Goal: Task Accomplishment & Management: Manage account settings

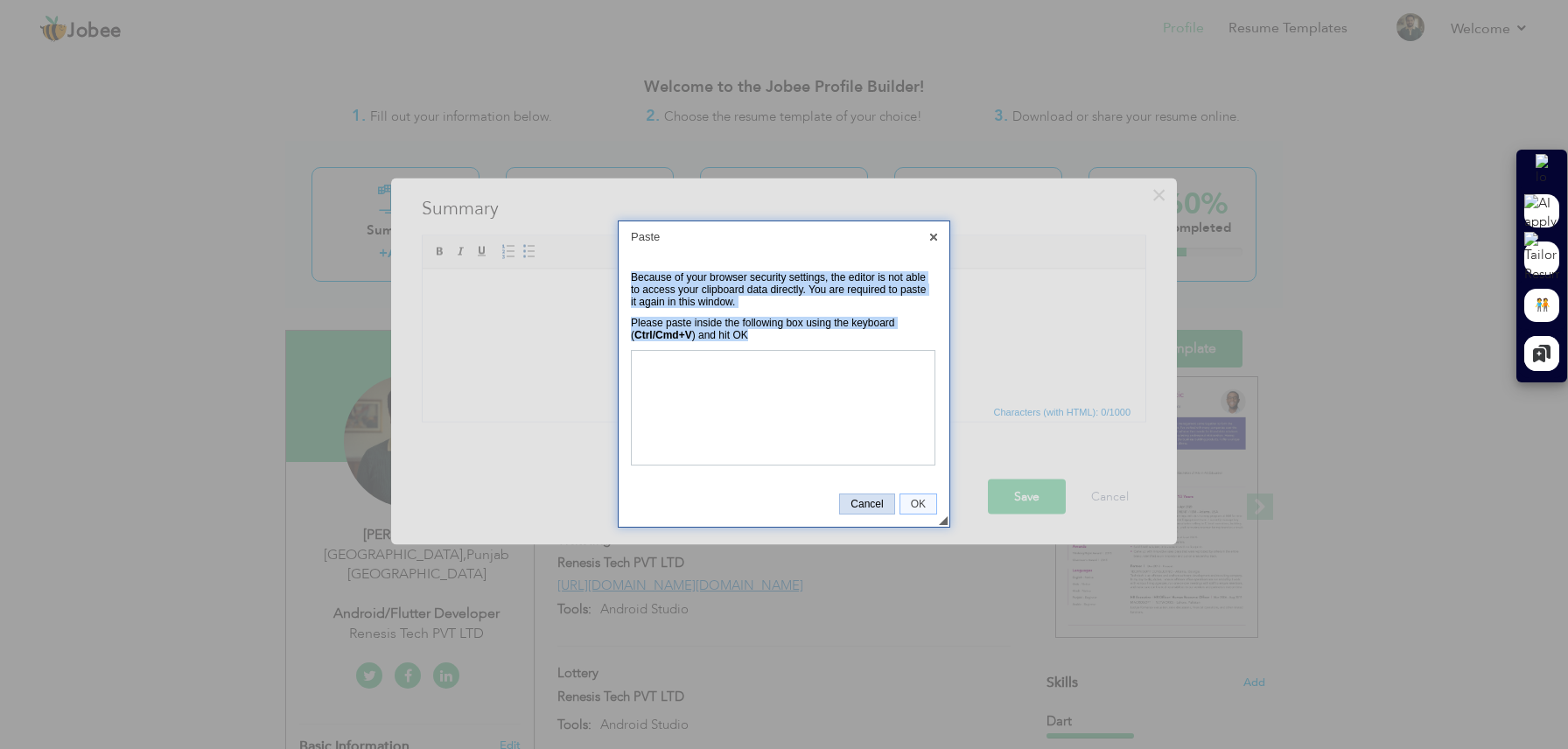
click at [879, 505] on span "Cancel" at bounding box center [866, 504] width 53 height 13
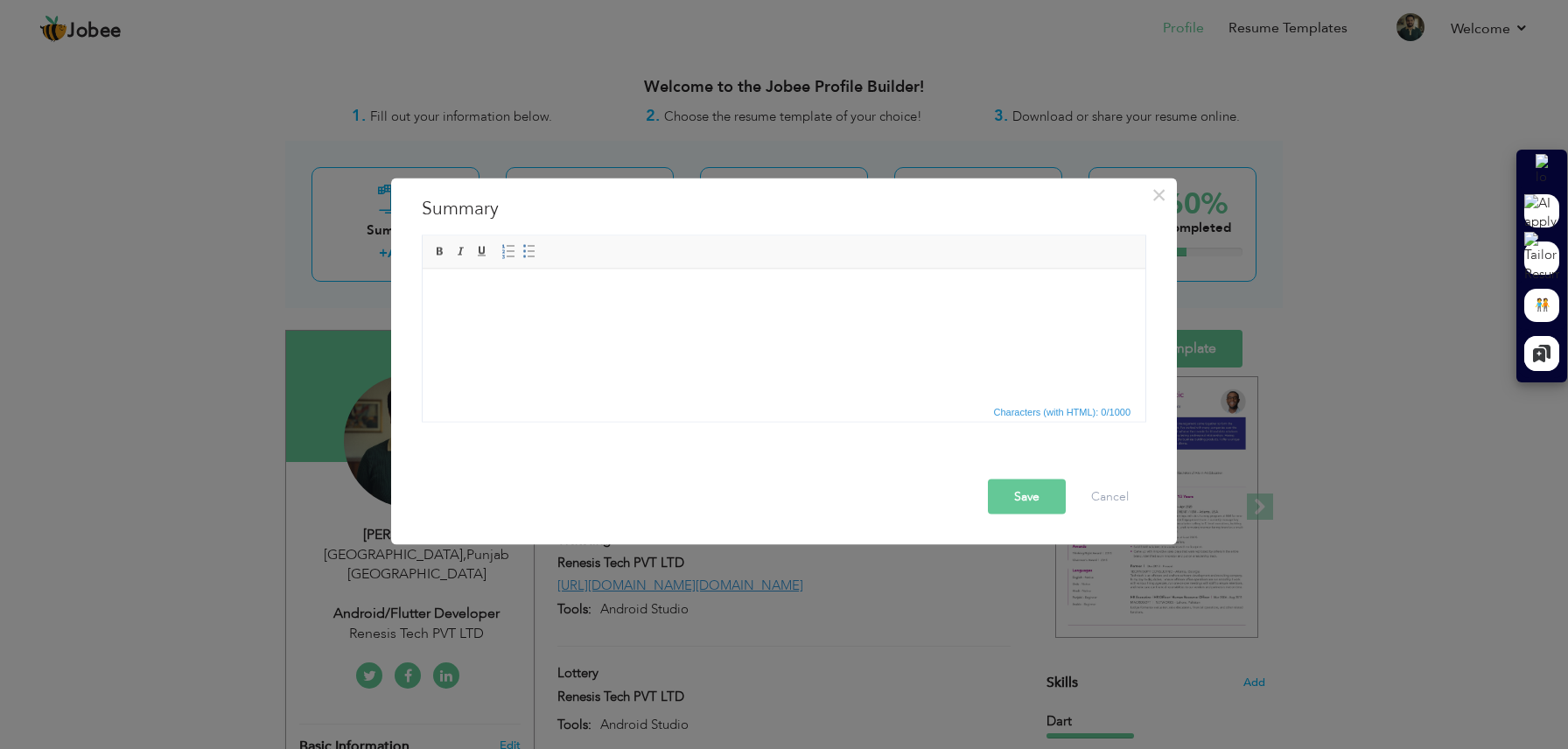
click at [569, 322] on html at bounding box center [784, 295] width 722 height 53
paste body
click at [622, 311] on html at bounding box center [784, 295] width 722 height 53
click at [512, 299] on body at bounding box center [784, 295] width 688 height 18
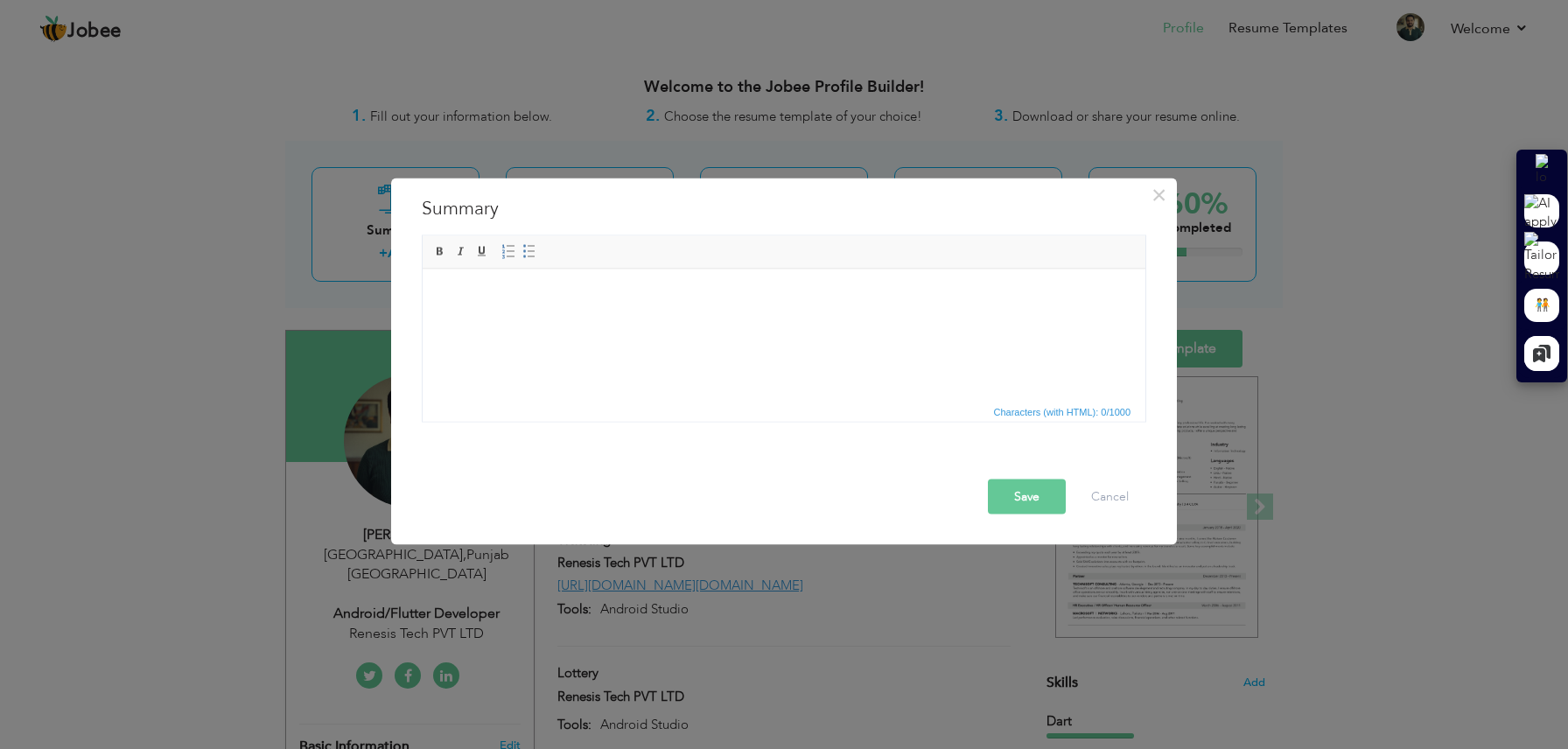
click at [512, 299] on body at bounding box center [784, 295] width 688 height 18
click at [541, 312] on span "Paste" at bounding box center [581, 311] width 91 height 21
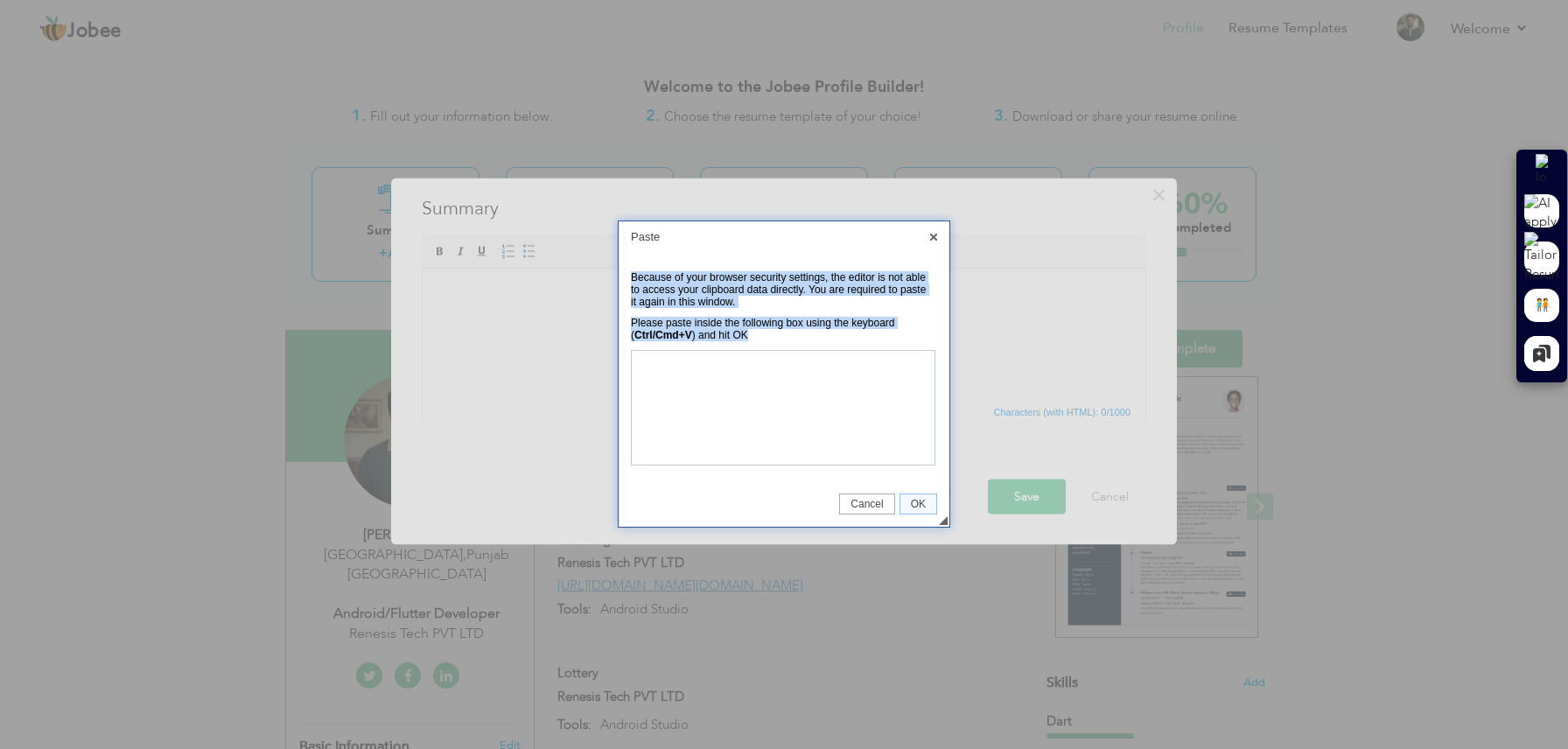
click at [779, 345] on td "Please paste inside the following box using the keyboard ( Ctrl/Cmd+V ) and hit…" at bounding box center [784, 329] width 306 height 34
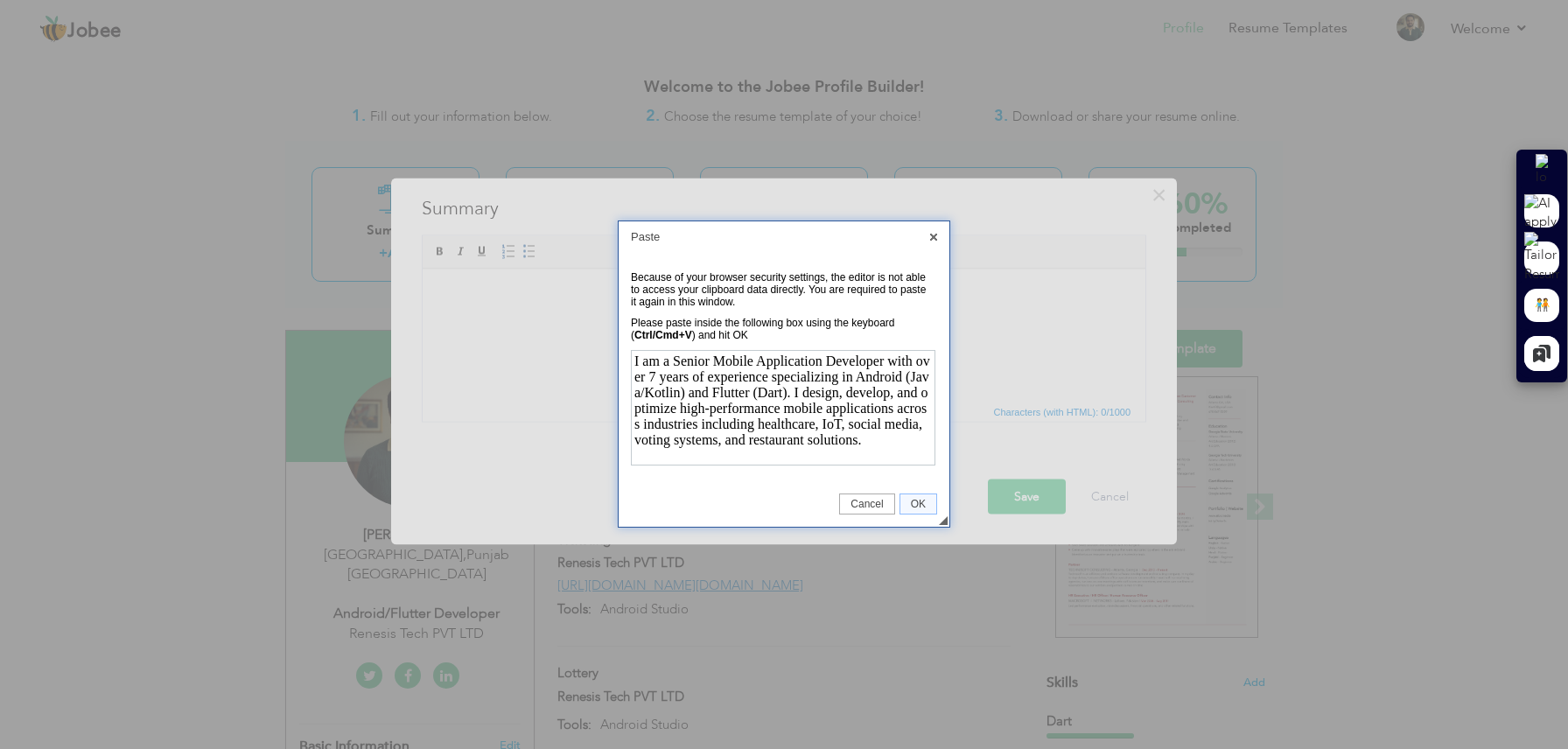
scroll to position [342, 0]
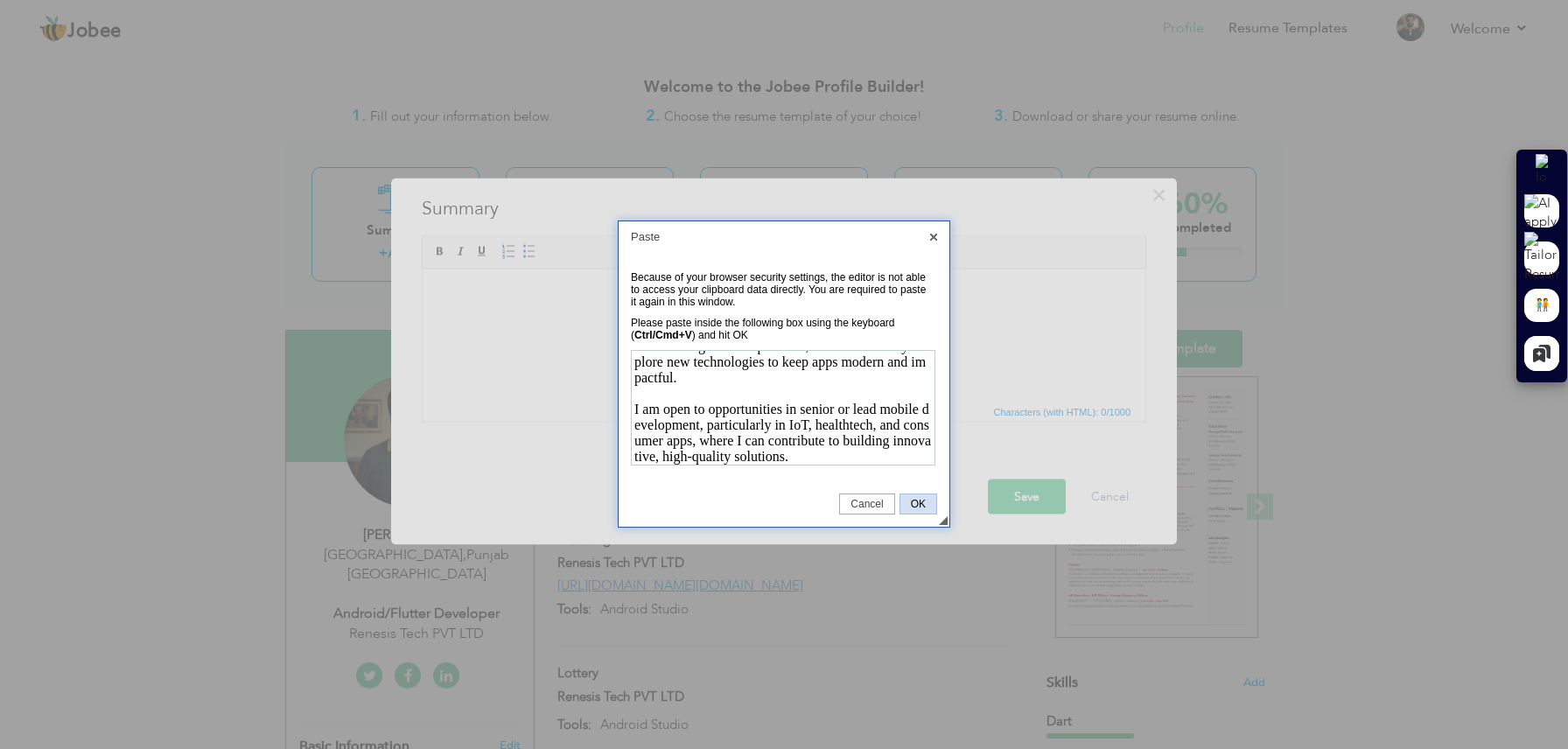
click at [920, 507] on span "OK" at bounding box center [919, 504] width 36 height 13
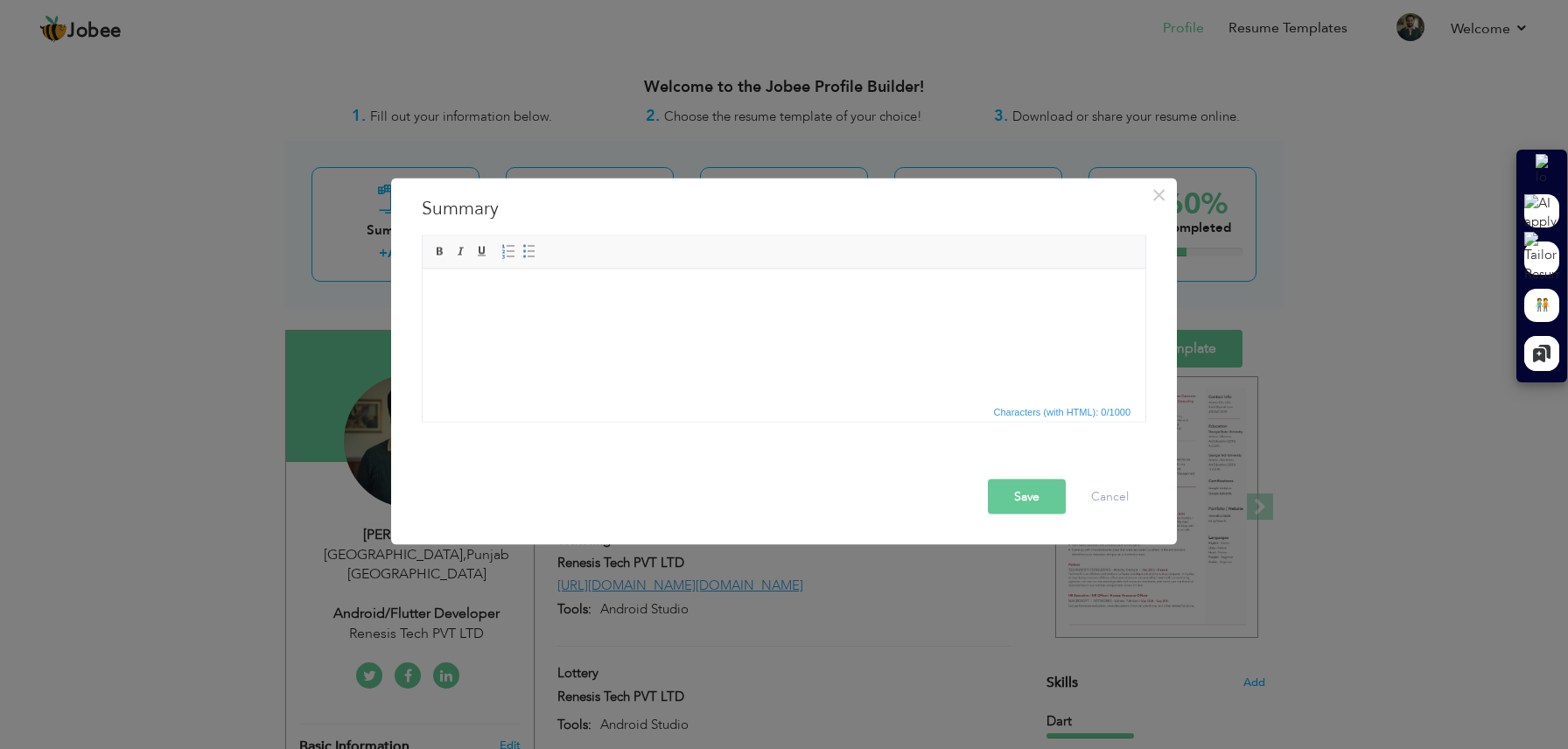
click at [722, 322] on html at bounding box center [784, 295] width 722 height 53
click at [668, 297] on body at bounding box center [784, 295] width 688 height 18
click at [690, 302] on span "Paste" at bounding box center [722, 306] width 91 height 21
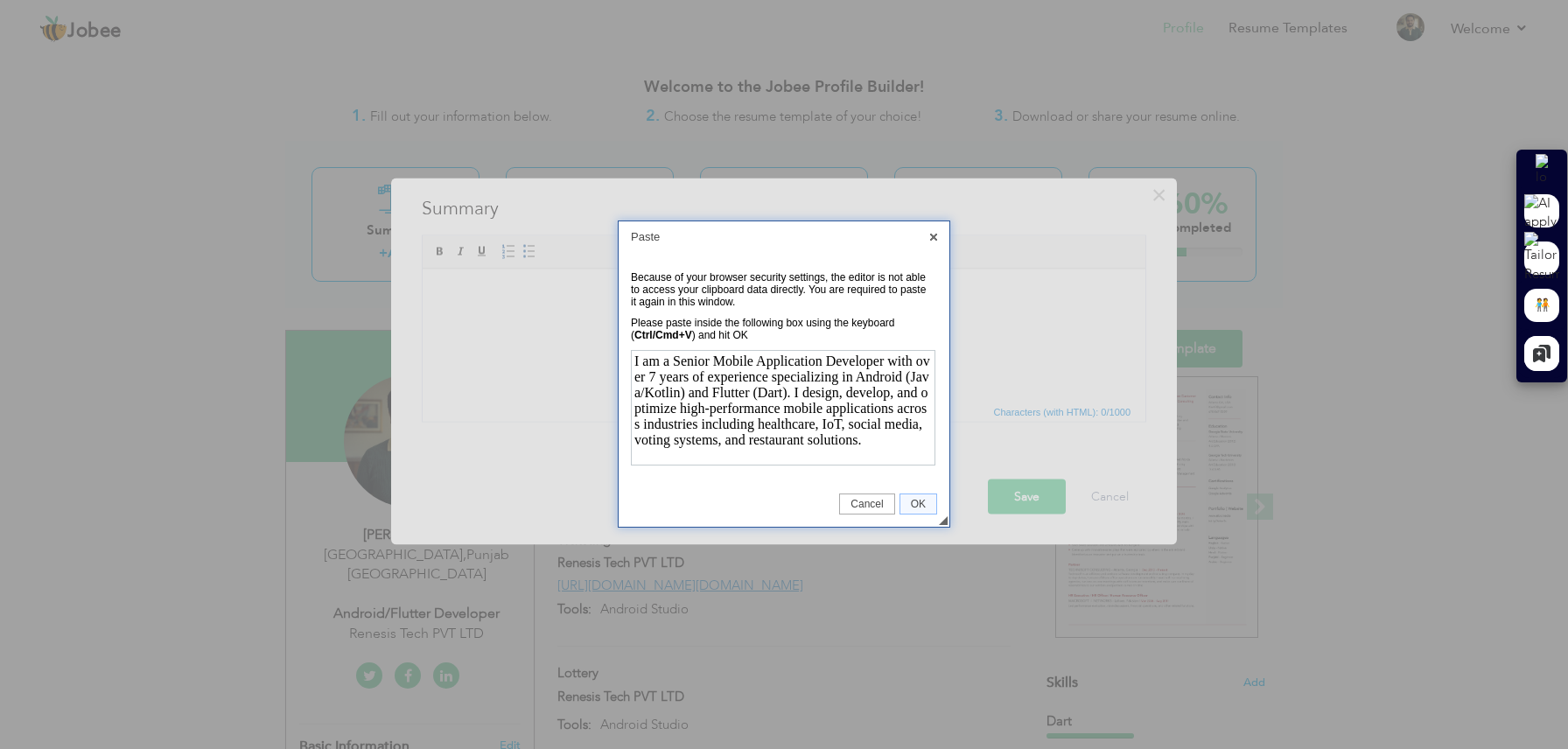
scroll to position [342, 0]
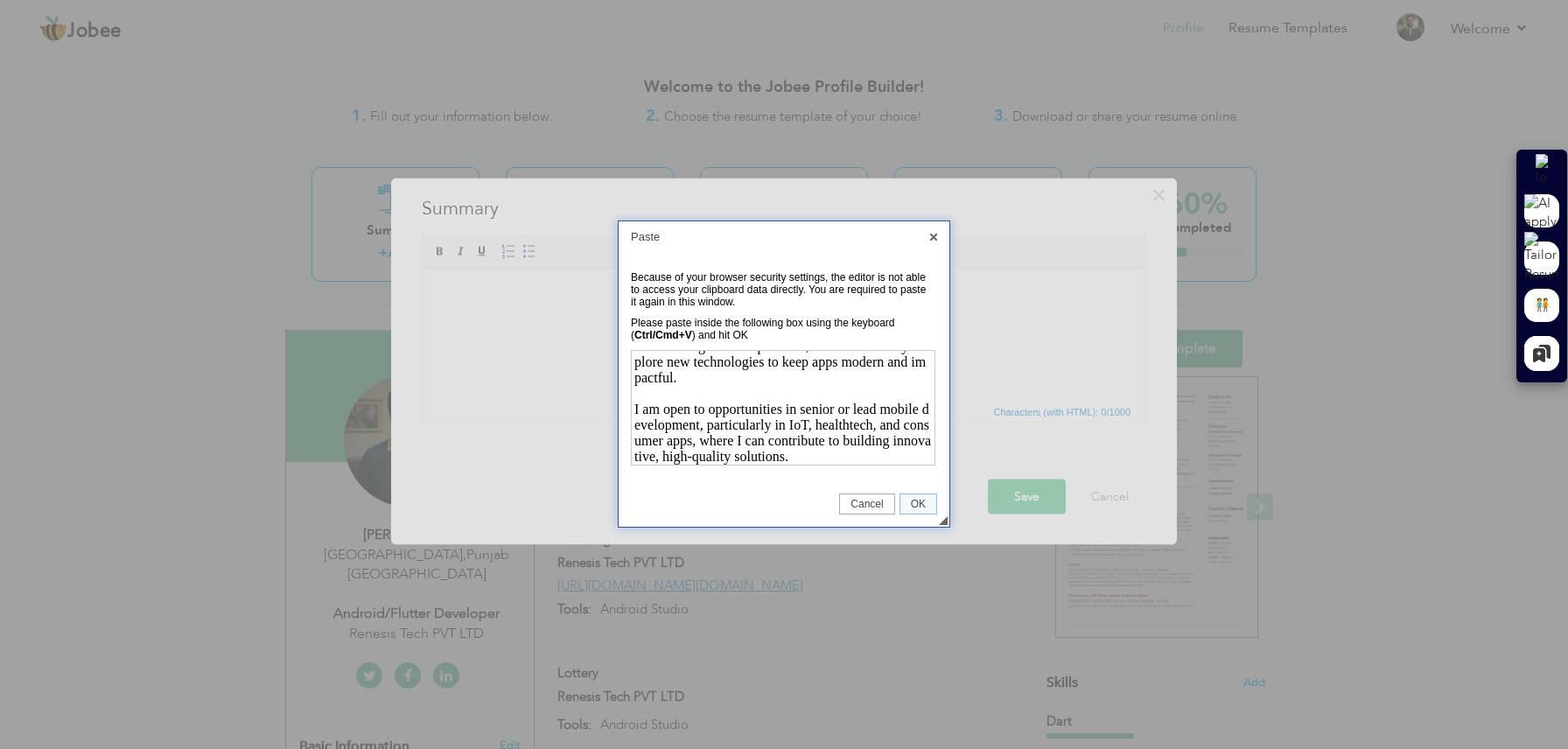
click at [926, 515] on td "◢ Cancel OK" at bounding box center [783, 504] width 330 height 45
click at [927, 504] on span "OK" at bounding box center [919, 504] width 36 height 13
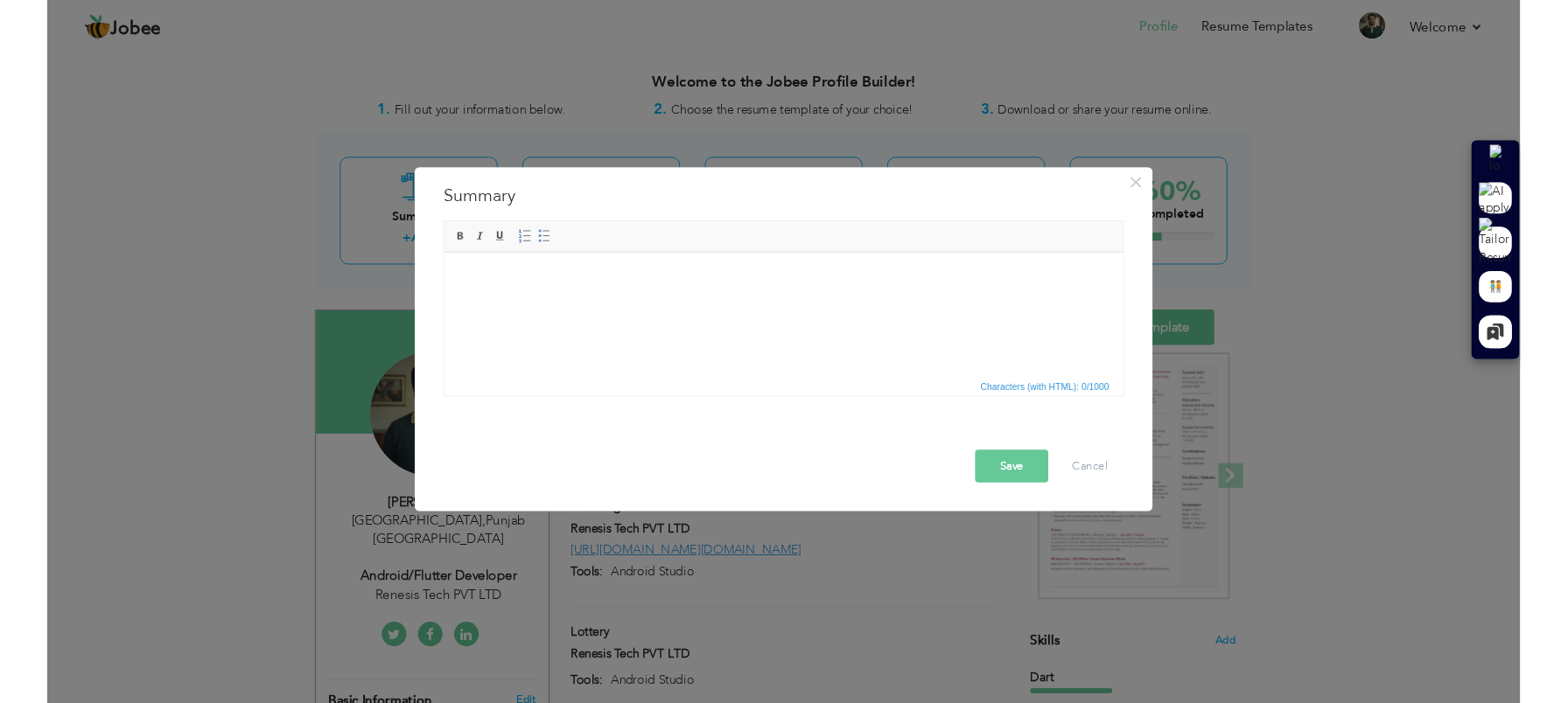
scroll to position [0, 0]
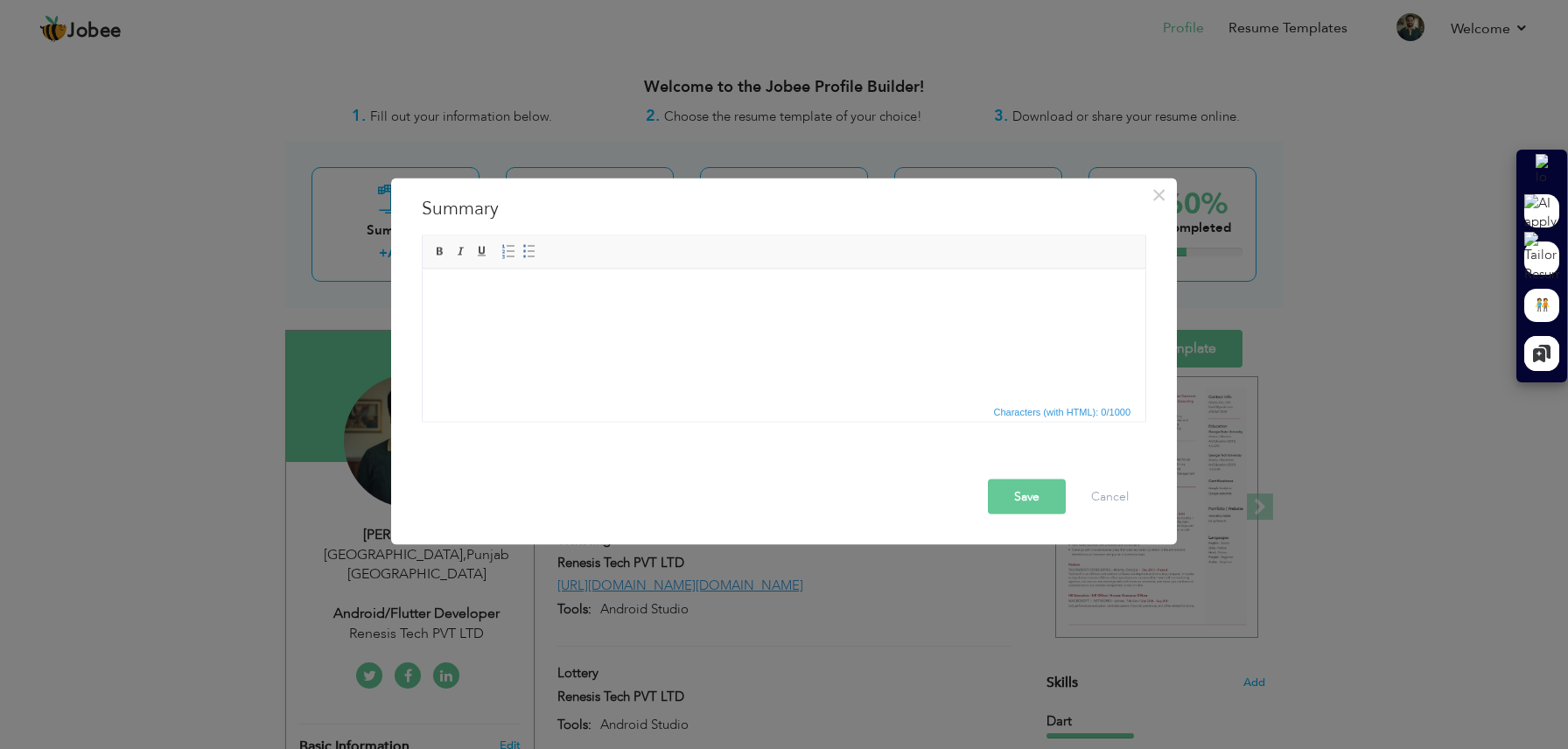
click at [560, 312] on html at bounding box center [784, 295] width 722 height 53
drag, startPoint x: 560, startPoint y: 312, endPoint x: 539, endPoint y: 281, distance: 37.4
click at [539, 281] on html at bounding box center [784, 295] width 722 height 53
click at [563, 289] on body at bounding box center [784, 295] width 688 height 18
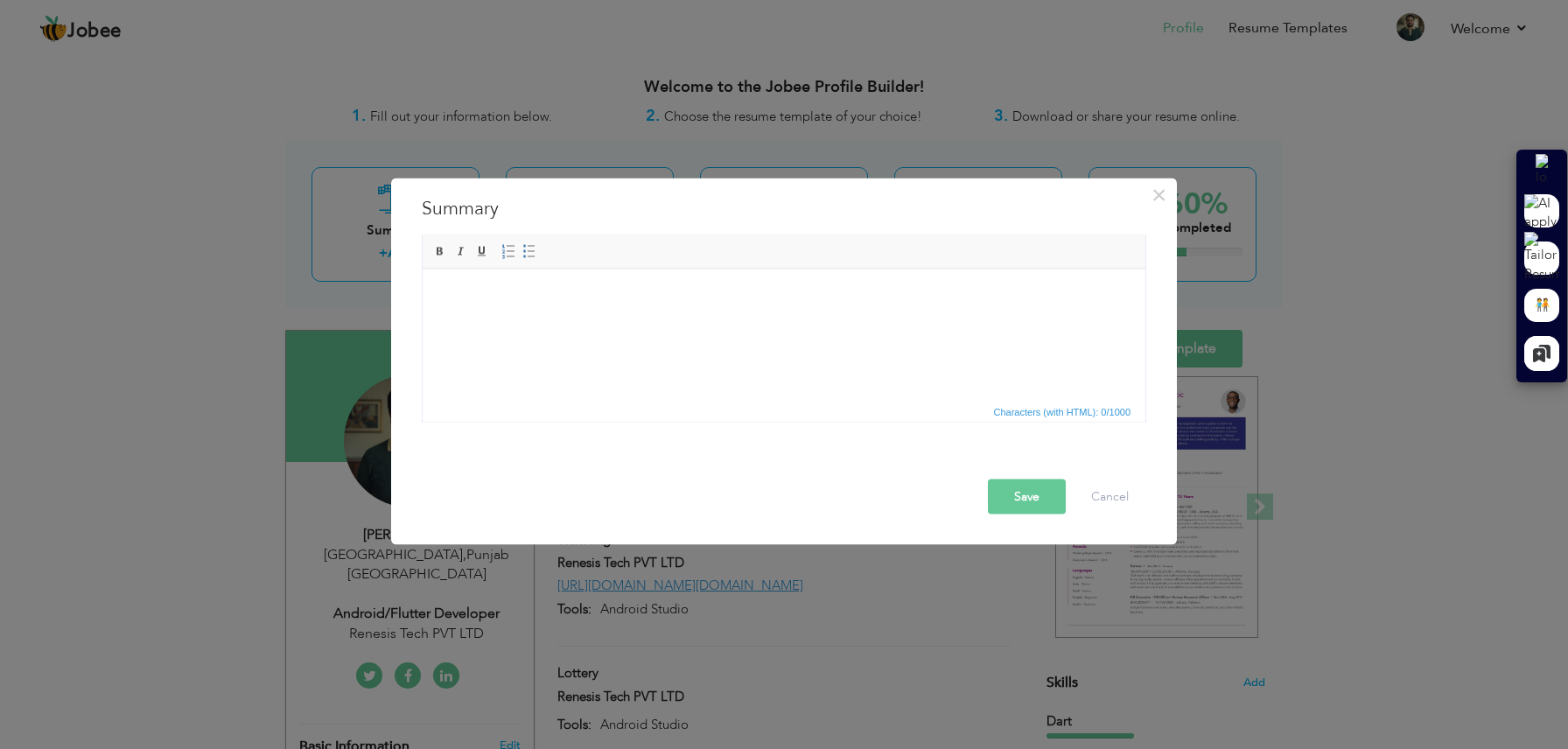
click at [563, 289] on body at bounding box center [784, 295] width 688 height 18
click at [599, 302] on span "Paste" at bounding box center [632, 301] width 91 height 21
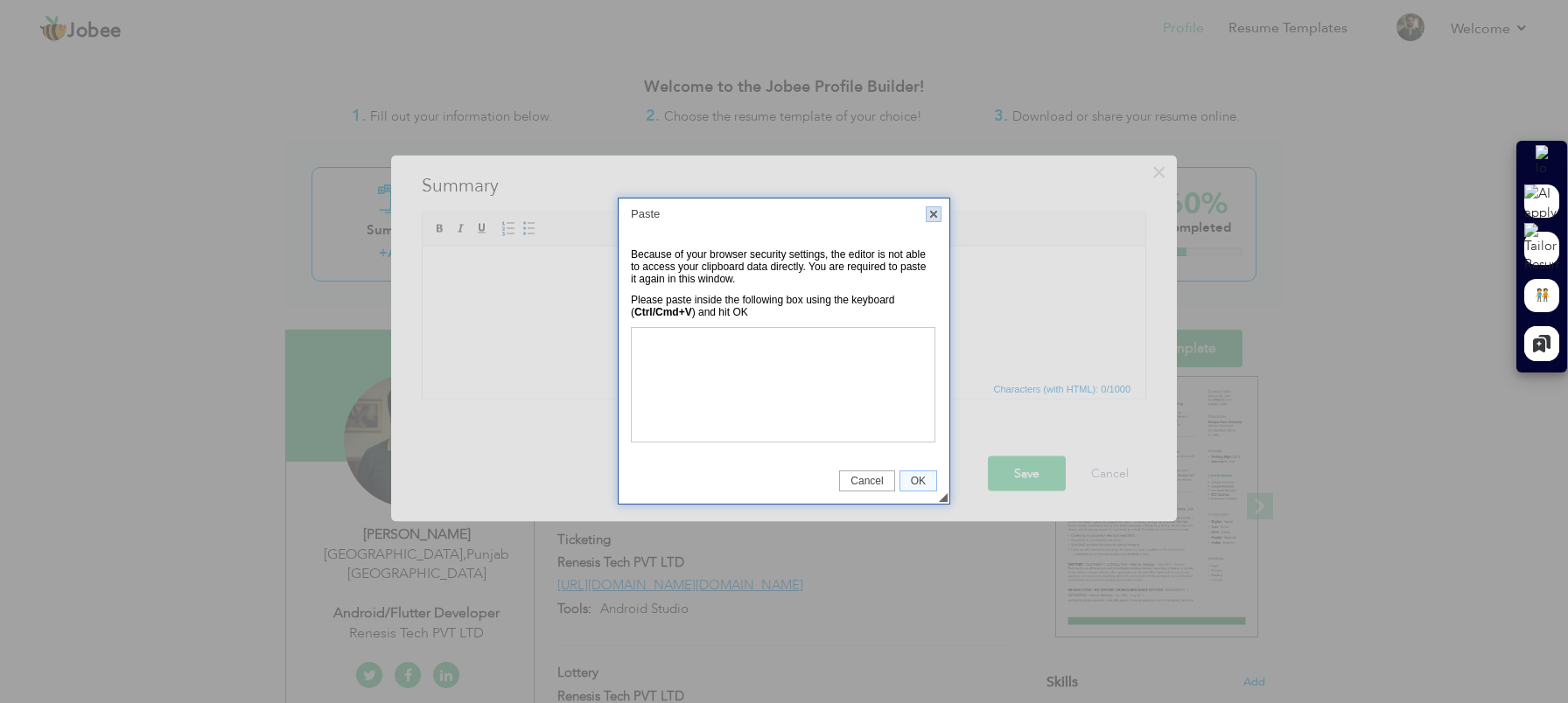
click at [932, 221] on link "X" at bounding box center [933, 214] width 15 height 15
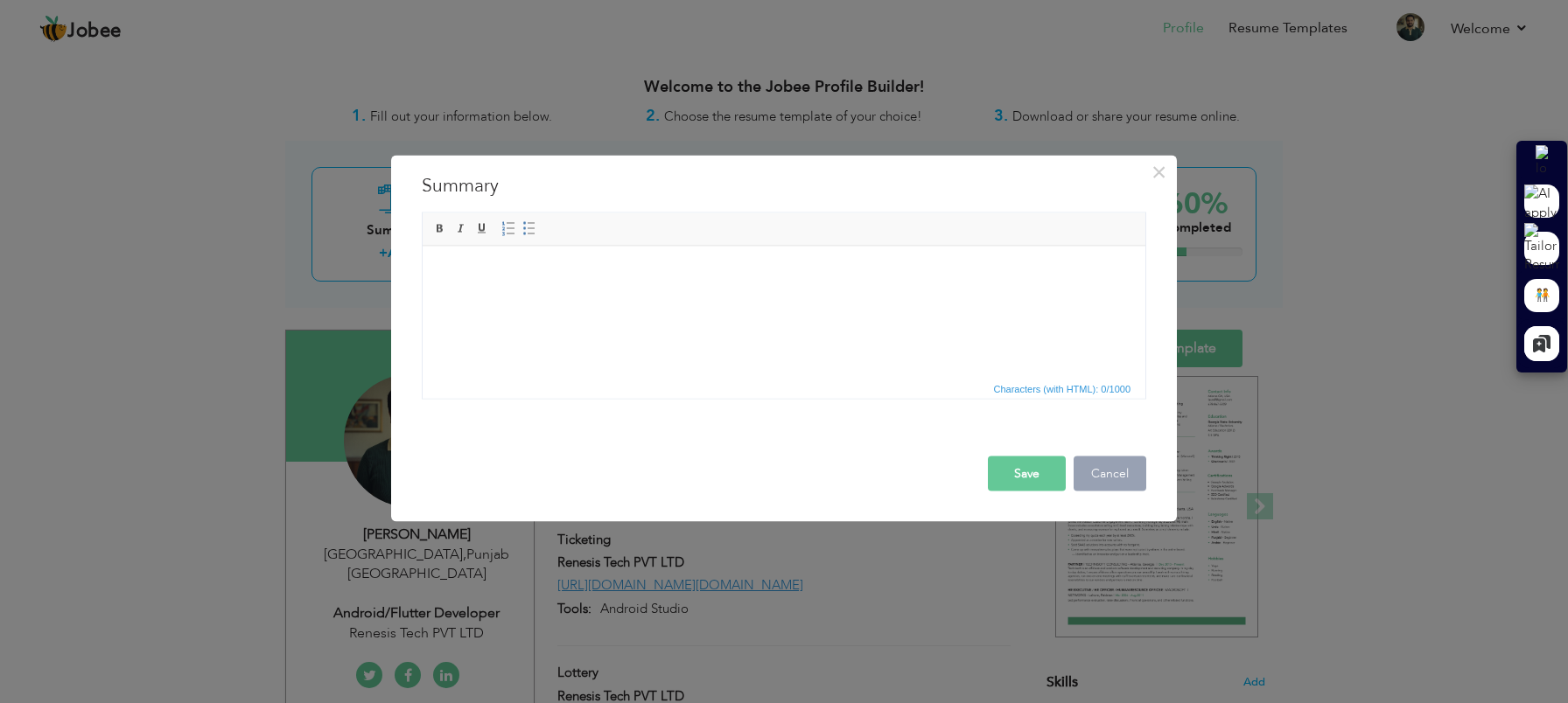
click at [1111, 476] on button "Cancel" at bounding box center [1110, 474] width 72 height 35
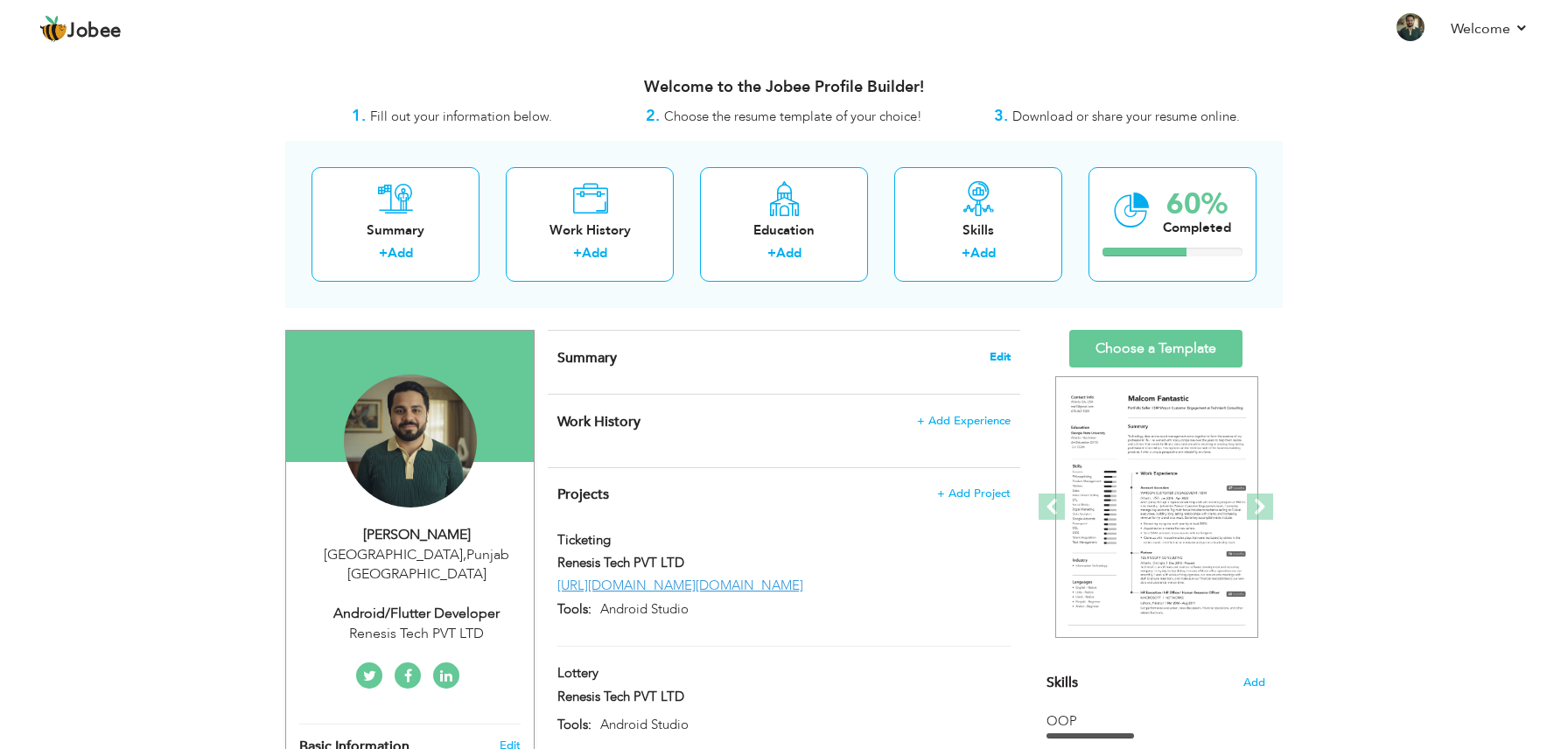
click at [998, 355] on span "Edit" at bounding box center [999, 358] width 21 height 13
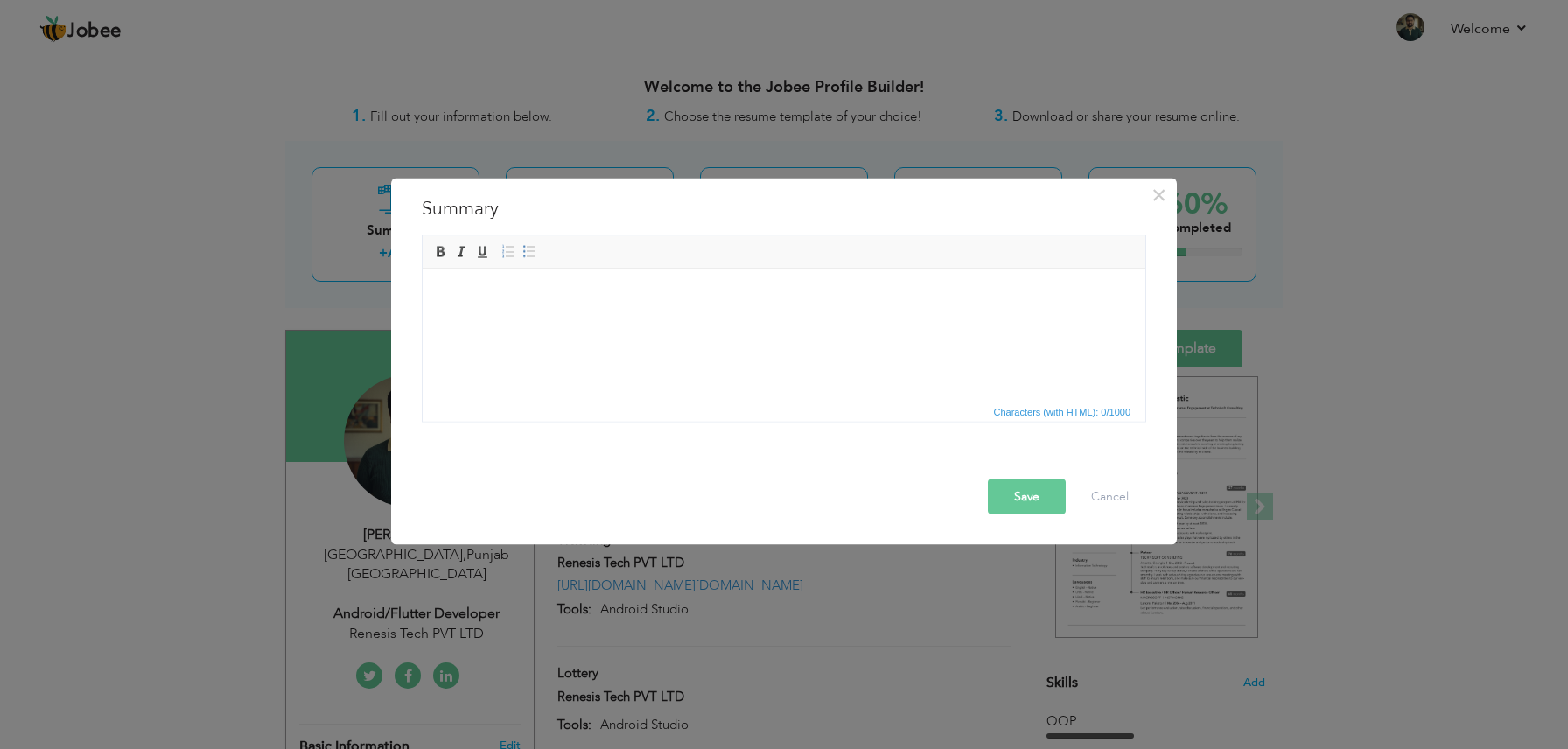
click at [748, 322] on html at bounding box center [784, 295] width 722 height 53
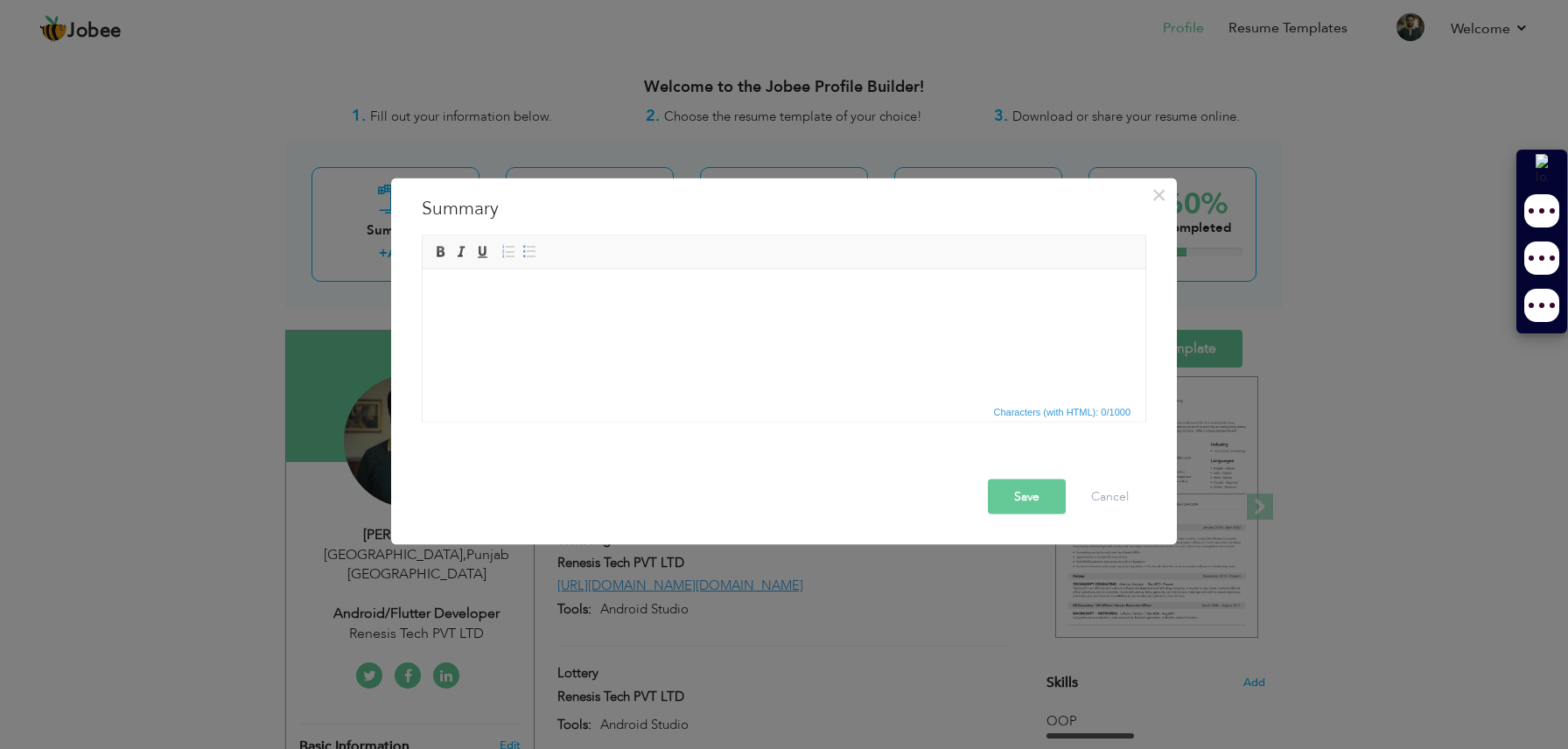
drag, startPoint x: 748, startPoint y: 330, endPoint x: 622, endPoint y: 302, distance: 129.1
click at [622, 302] on html at bounding box center [784, 295] width 722 height 53
click at [622, 302] on body at bounding box center [784, 295] width 688 height 18
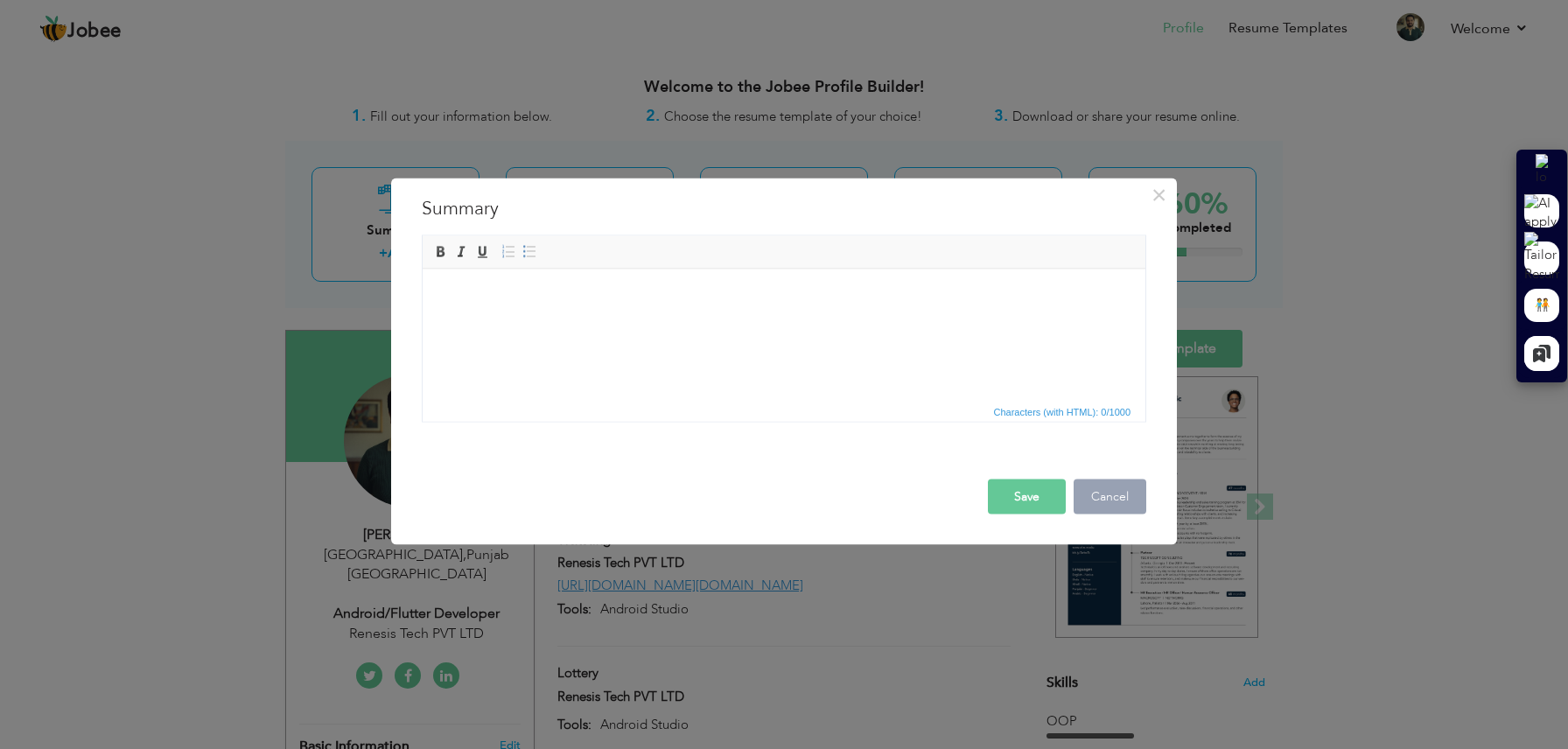
click at [1121, 497] on button "Cancel" at bounding box center [1110, 497] width 72 height 35
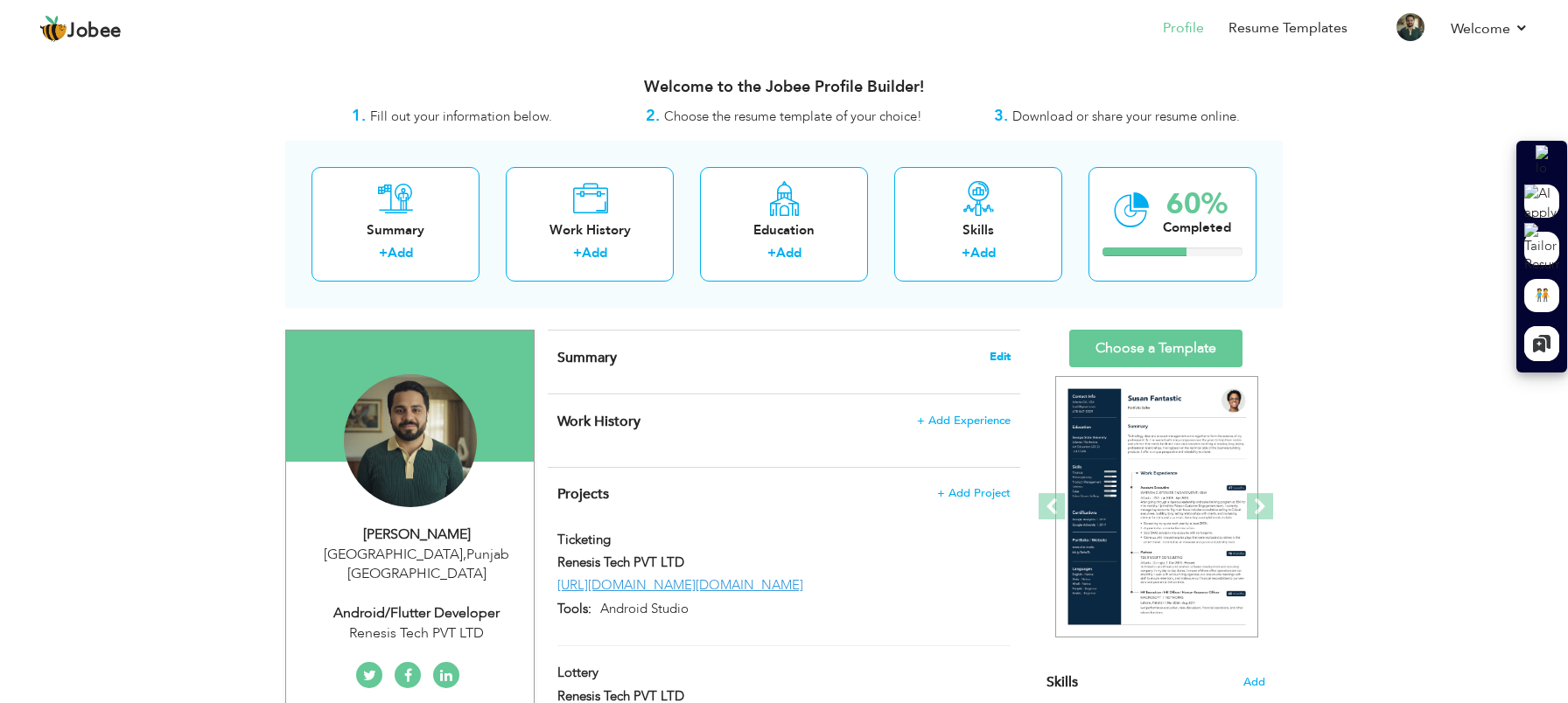
click at [993, 352] on span "Edit" at bounding box center [999, 357] width 21 height 13
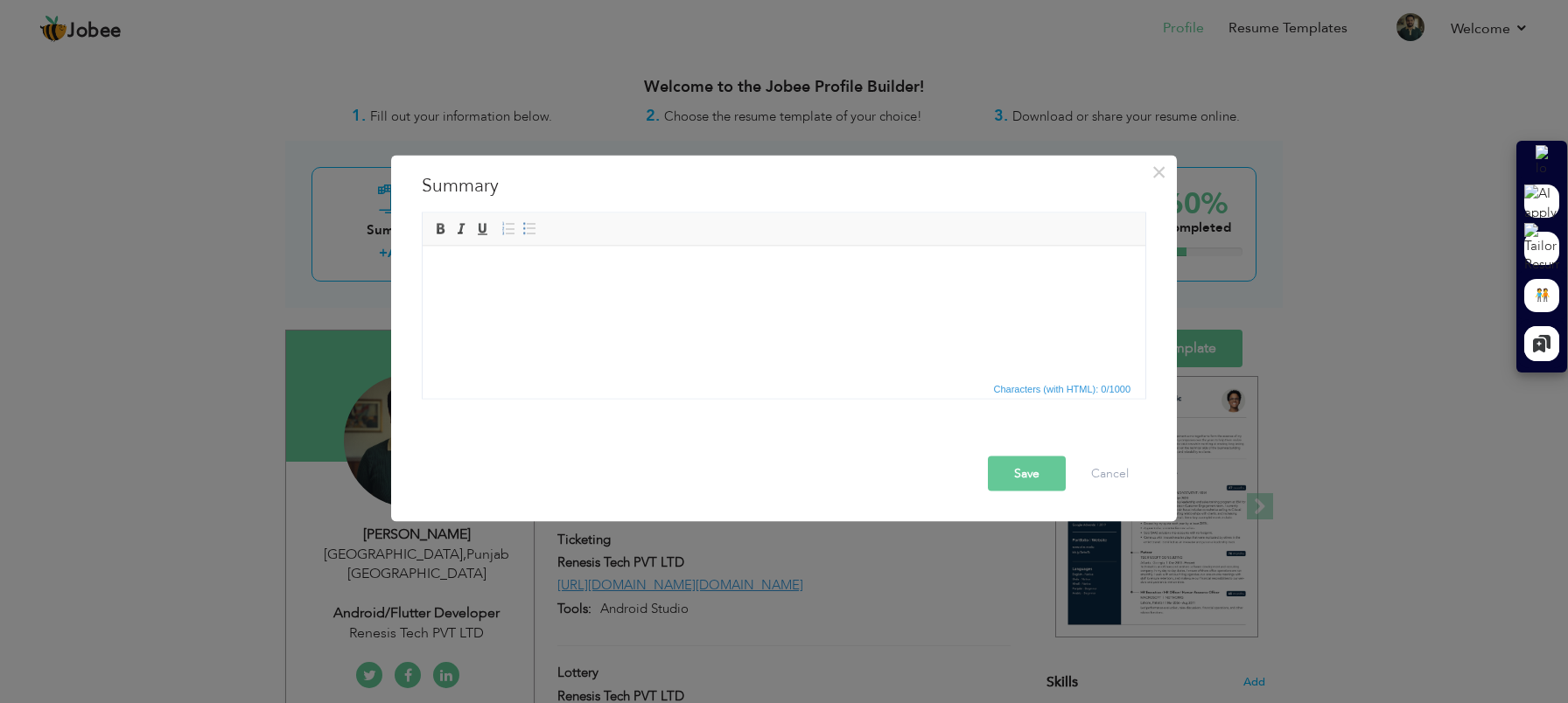
click at [614, 282] on html at bounding box center [784, 272] width 722 height 53
click at [1044, 487] on button "Save" at bounding box center [1027, 474] width 78 height 35
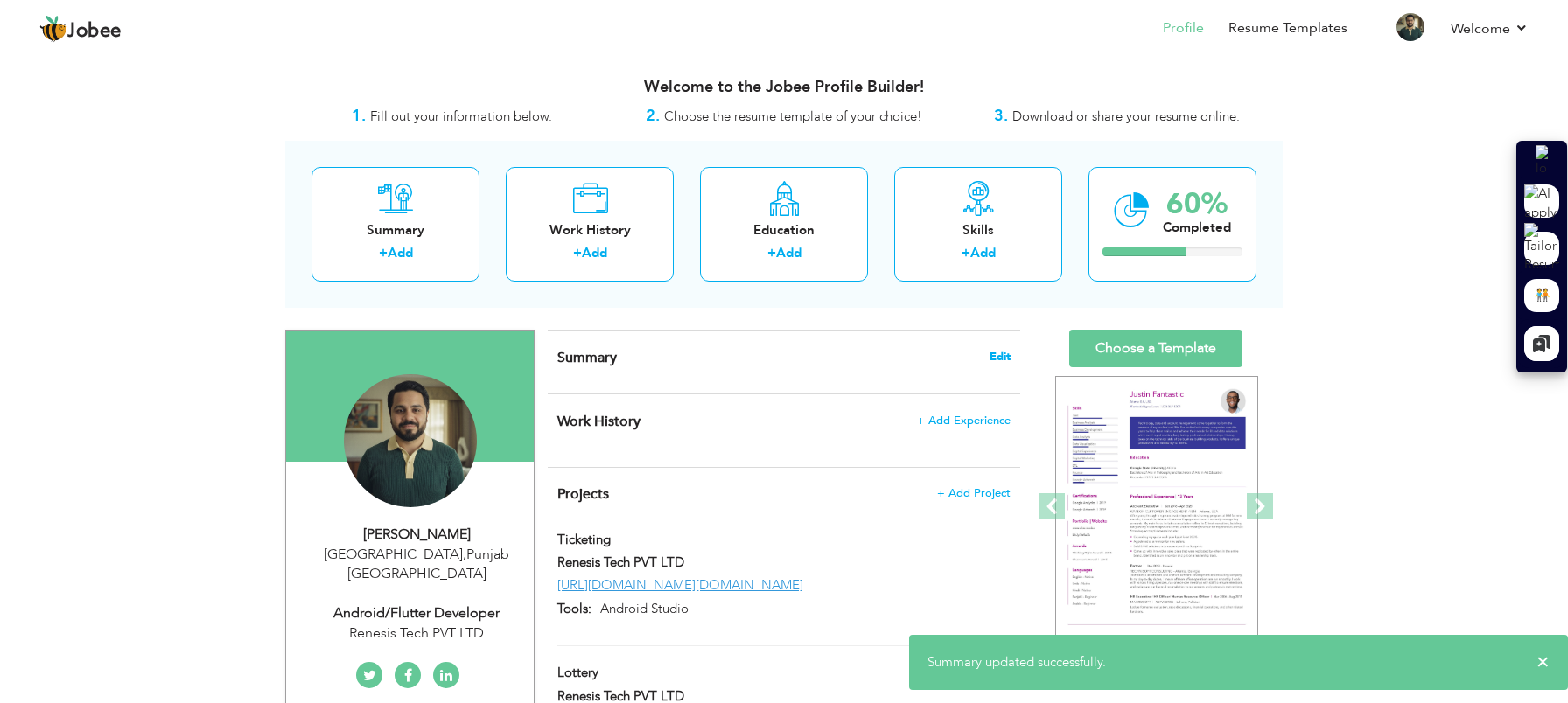
click at [994, 361] on span "Edit" at bounding box center [999, 357] width 21 height 13
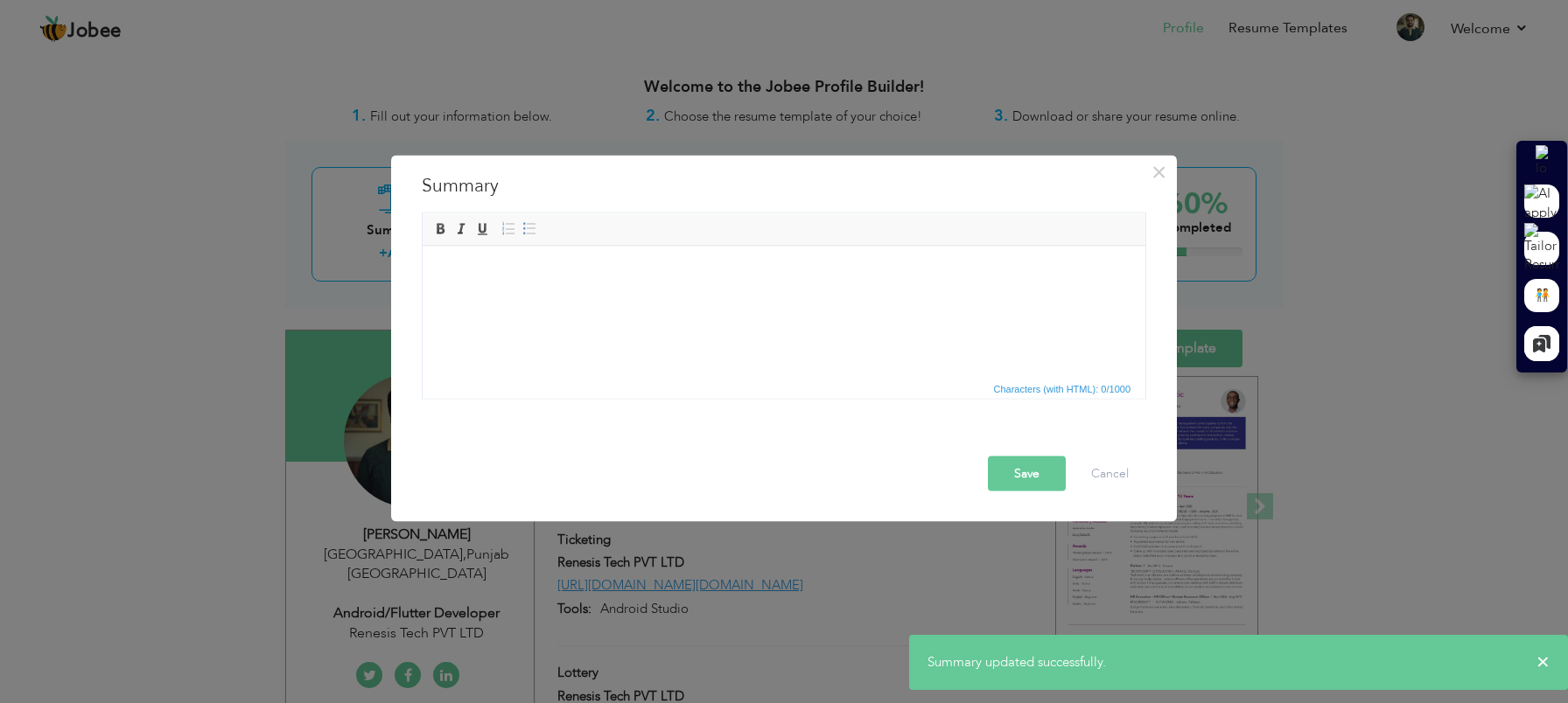
click at [694, 299] on html at bounding box center [784, 272] width 722 height 53
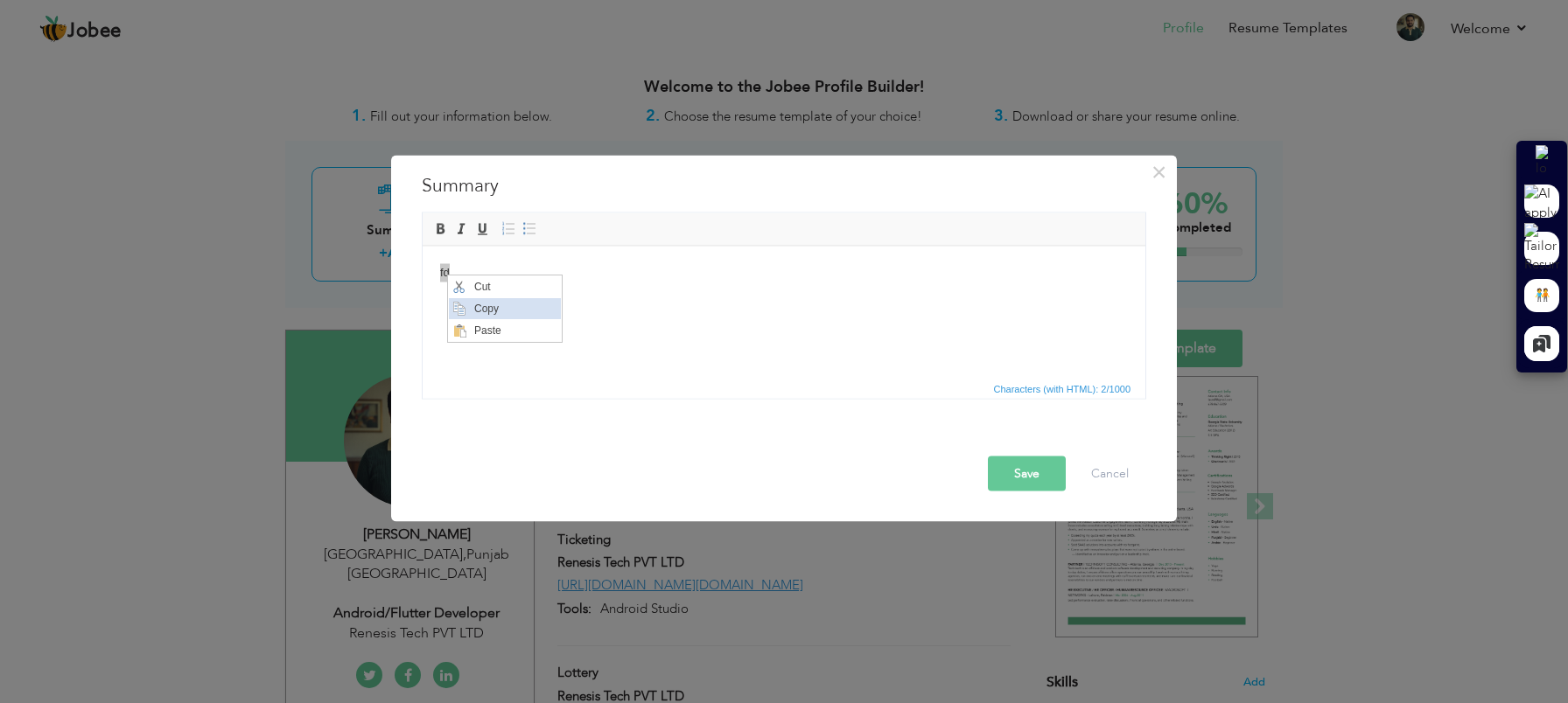
click at [479, 307] on span "Copy" at bounding box center [515, 309] width 91 height 21
copy body "fd"
click at [473, 265] on body "fd" at bounding box center [784, 272] width 688 height 18
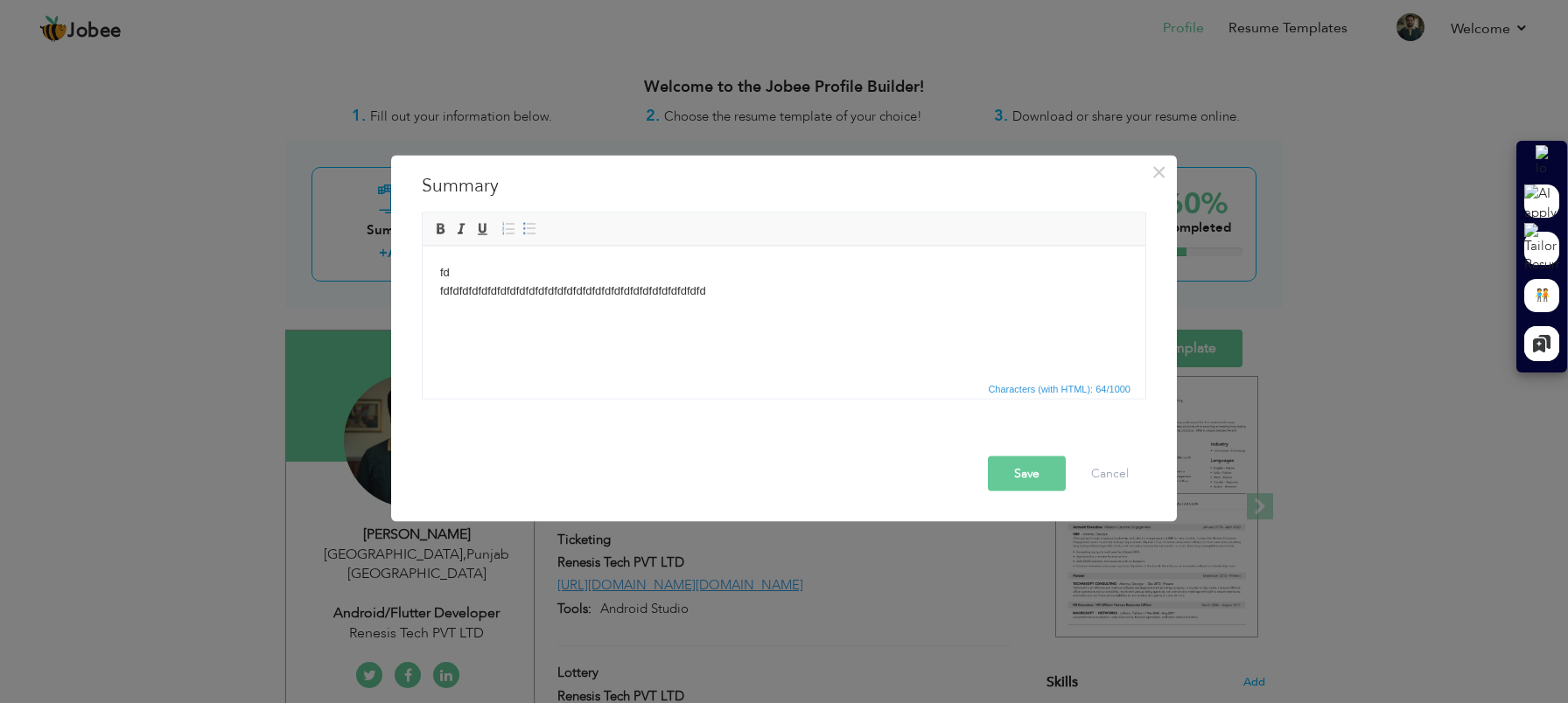
click at [528, 291] on body "fd ​​​​​​​ fd fd fd fd fd fd fd fd fd fd fd fd fd fd fd fd fd fd fd fd fd fd fd…" at bounding box center [784, 281] width 688 height 37
click at [527, 291] on body "fd fdfds" at bounding box center [784, 281] width 688 height 37
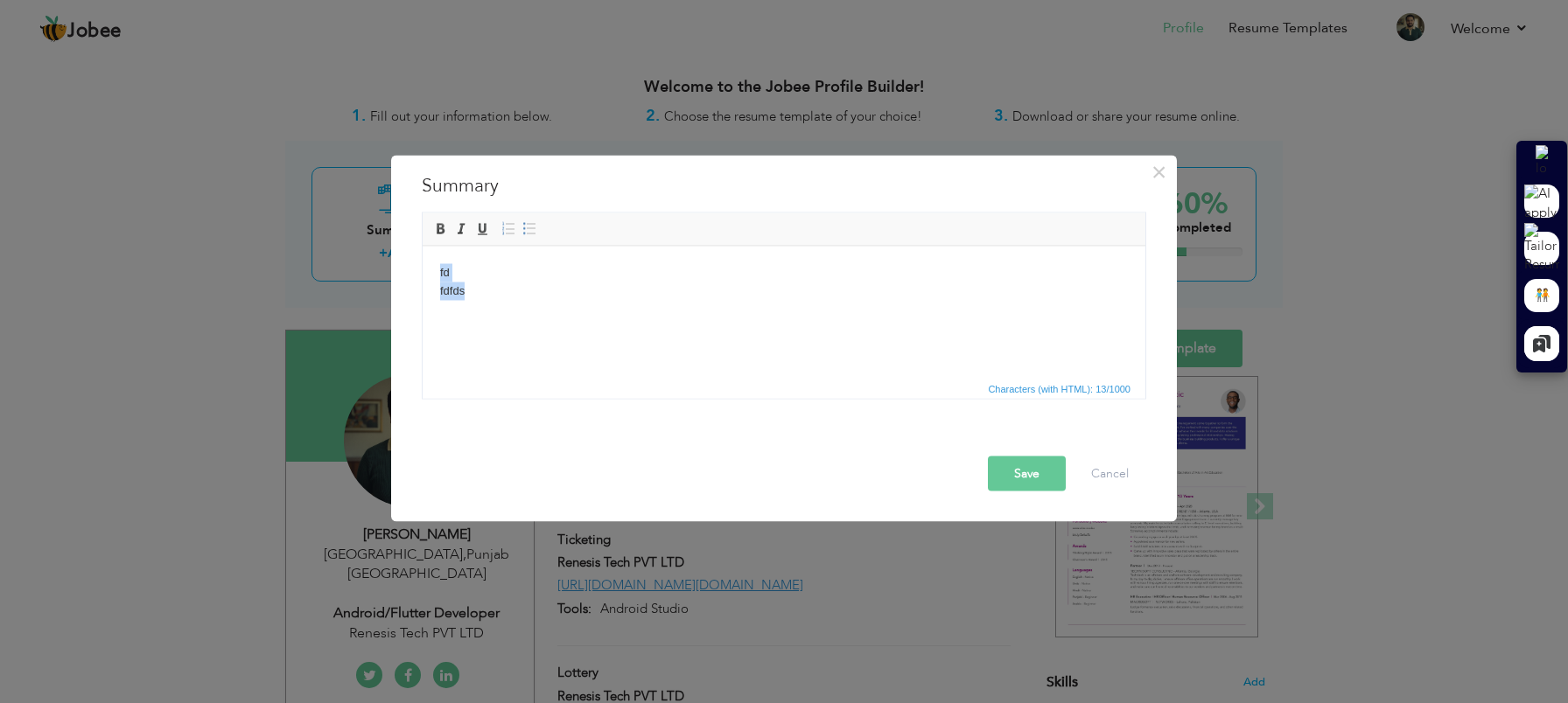
click at [484, 289] on body "fd fdfds" at bounding box center [784, 281] width 688 height 37
drag, startPoint x: 484, startPoint y: 290, endPoint x: 420, endPoint y: 265, distance: 68.7
click at [423, 265] on html "fd fdfds" at bounding box center [784, 281] width 722 height 71
click at [467, 266] on body at bounding box center [784, 272] width 688 height 18
click at [490, 279] on span "Paste" at bounding box center [535, 278] width 91 height 21
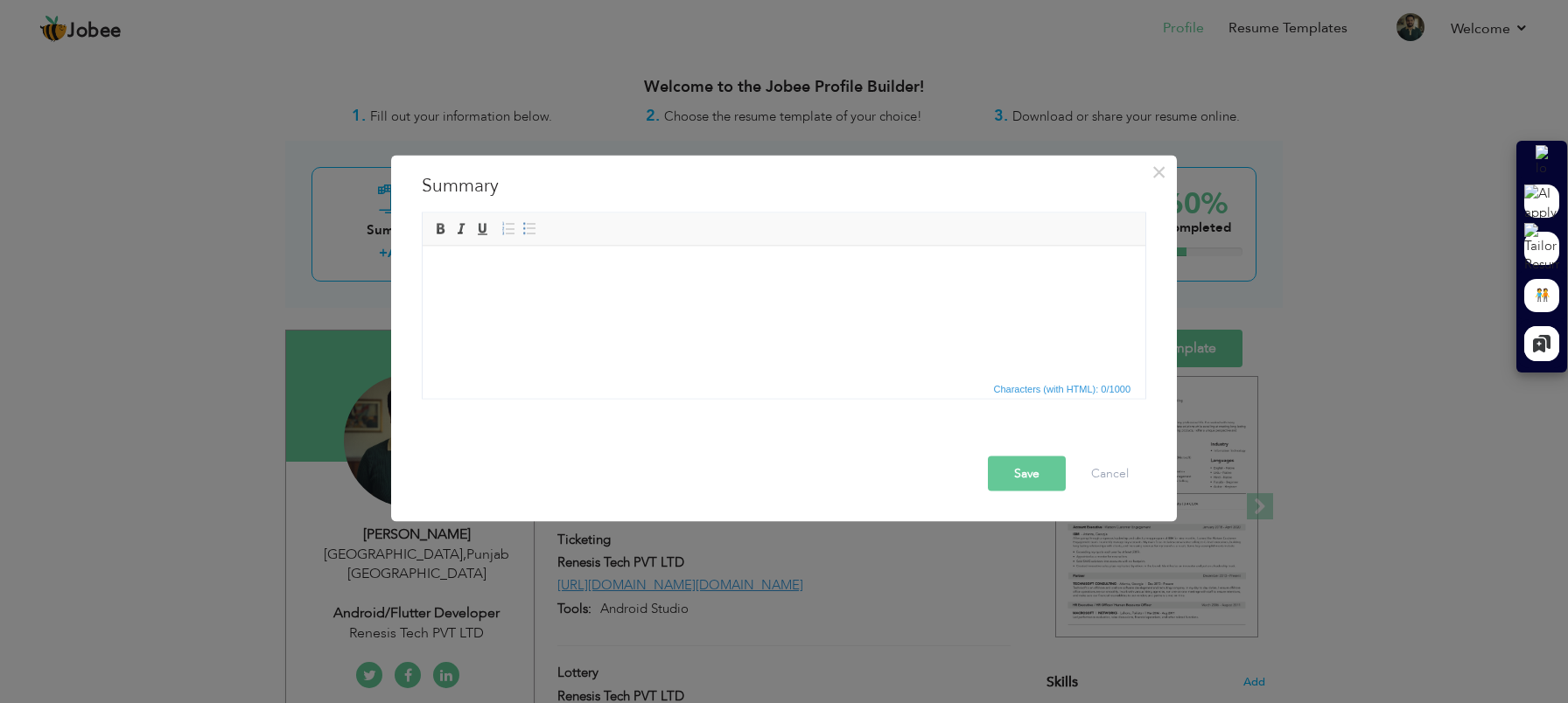
click at [485, 299] on html at bounding box center [784, 272] width 722 height 53
click at [541, 285] on html "jfklnlkj" at bounding box center [784, 272] width 722 height 53
click at [458, 305] on p at bounding box center [784, 302] width 688 height 18
click at [501, 285] on body "jfklnlkj" at bounding box center [784, 287] width 688 height 48
click at [495, 262] on html "jfklnlkj" at bounding box center [784, 288] width 722 height 83
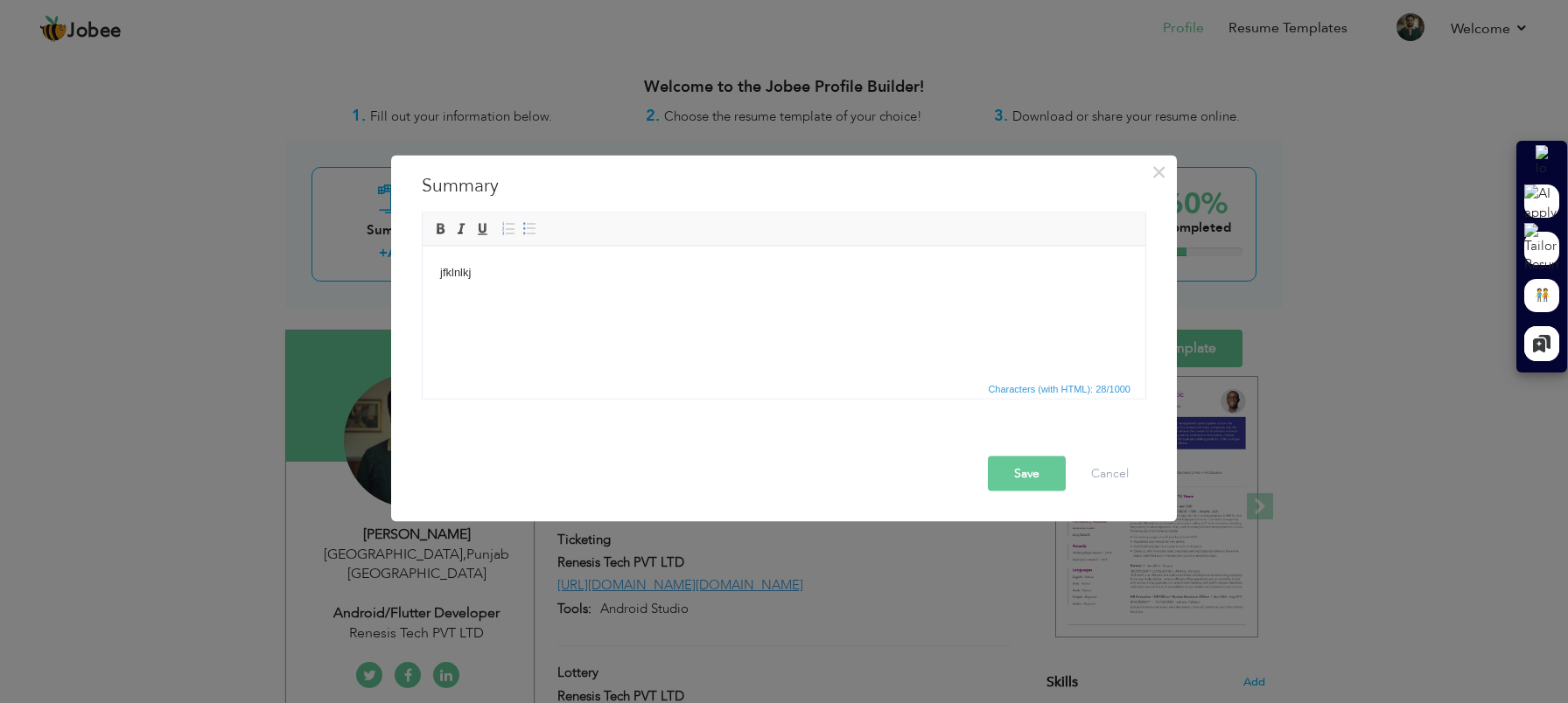
click at [493, 263] on p "jfklnlkj" at bounding box center [784, 272] width 688 height 18
click at [554, 283] on html at bounding box center [784, 272] width 722 height 53
click at [970, 284] on html "I am" at bounding box center [784, 272] width 722 height 53
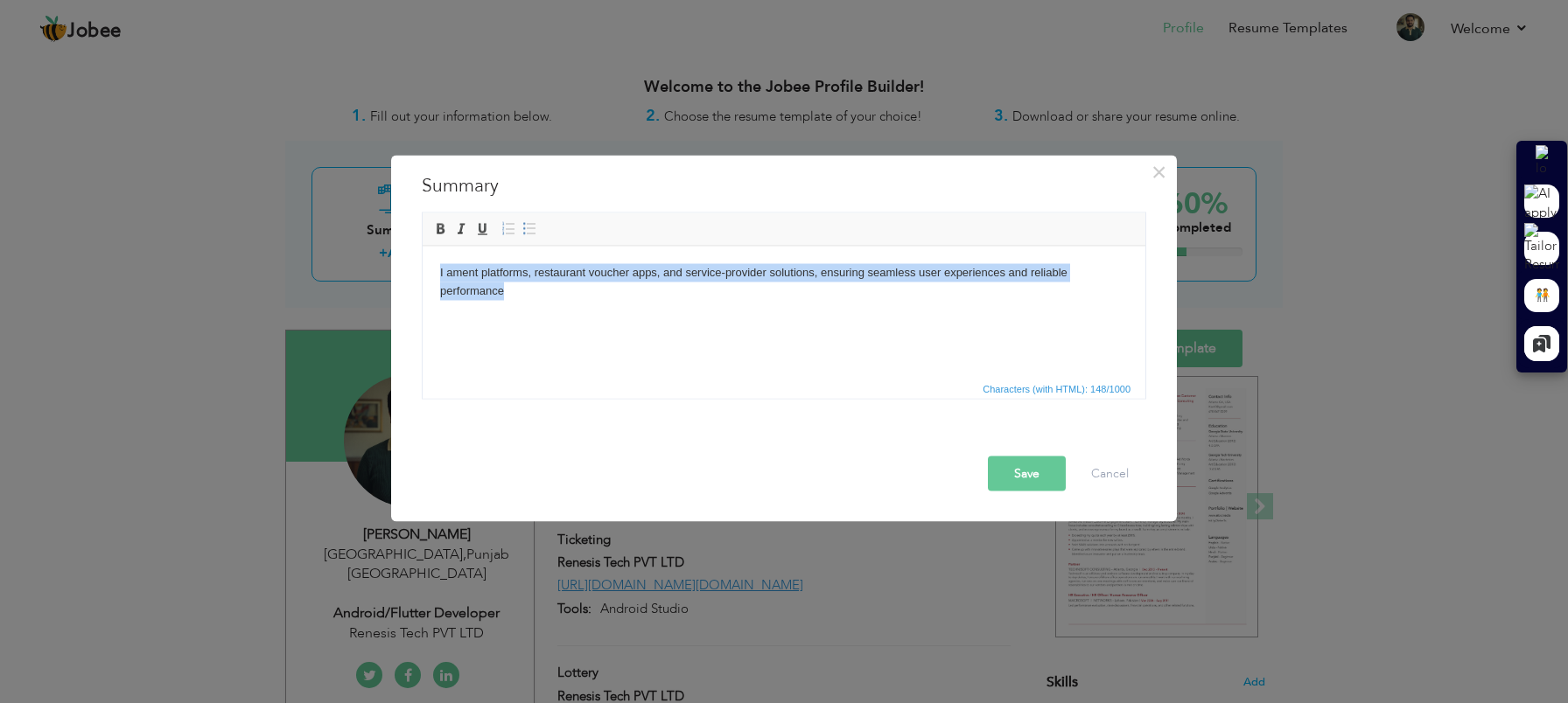
drag, startPoint x: 521, startPoint y: 290, endPoint x: 441, endPoint y: 274, distance: 81.6
click at [441, 274] on p "I am ent platforms, restaurant voucher apps, and service-provider solutions, en…" at bounding box center [784, 281] width 688 height 37
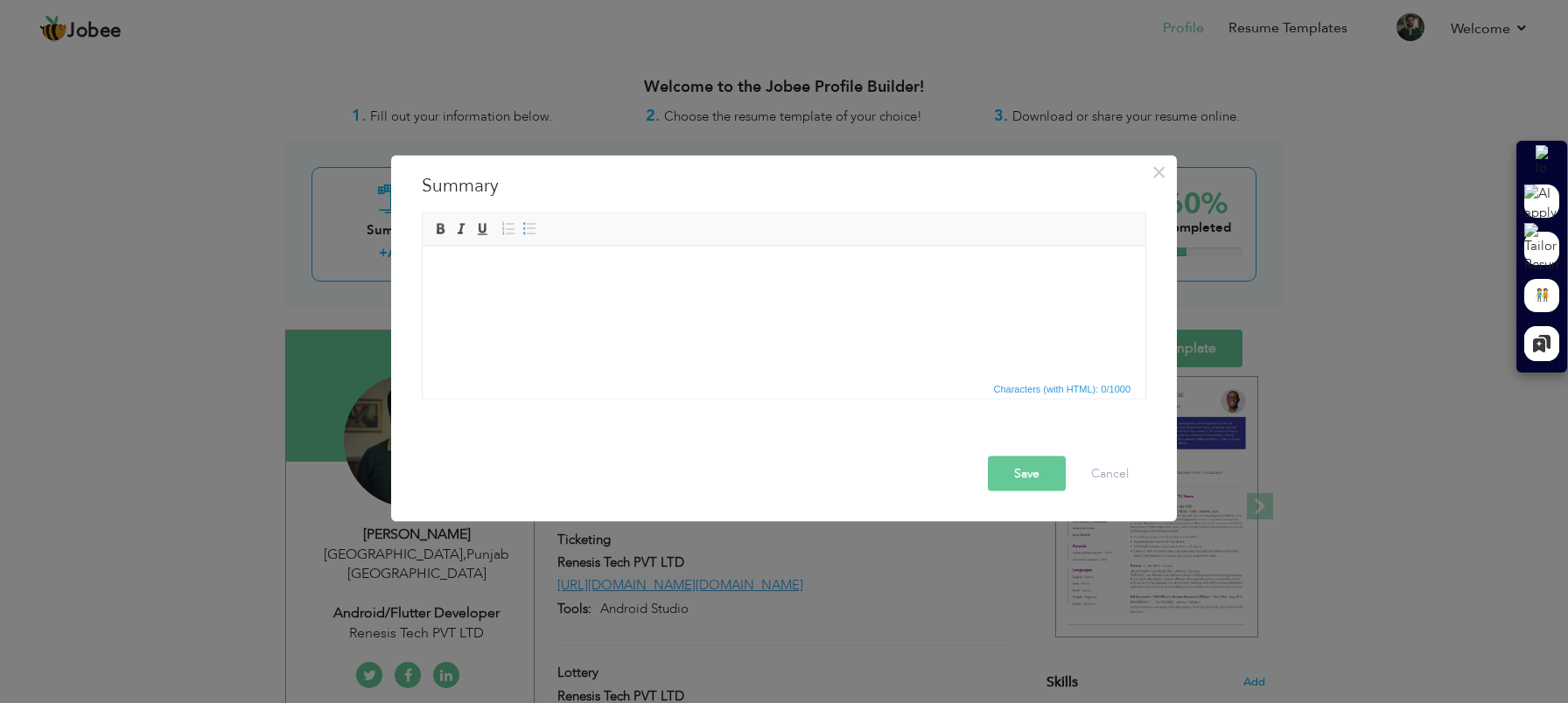
click at [518, 273] on p at bounding box center [784, 272] width 688 height 18
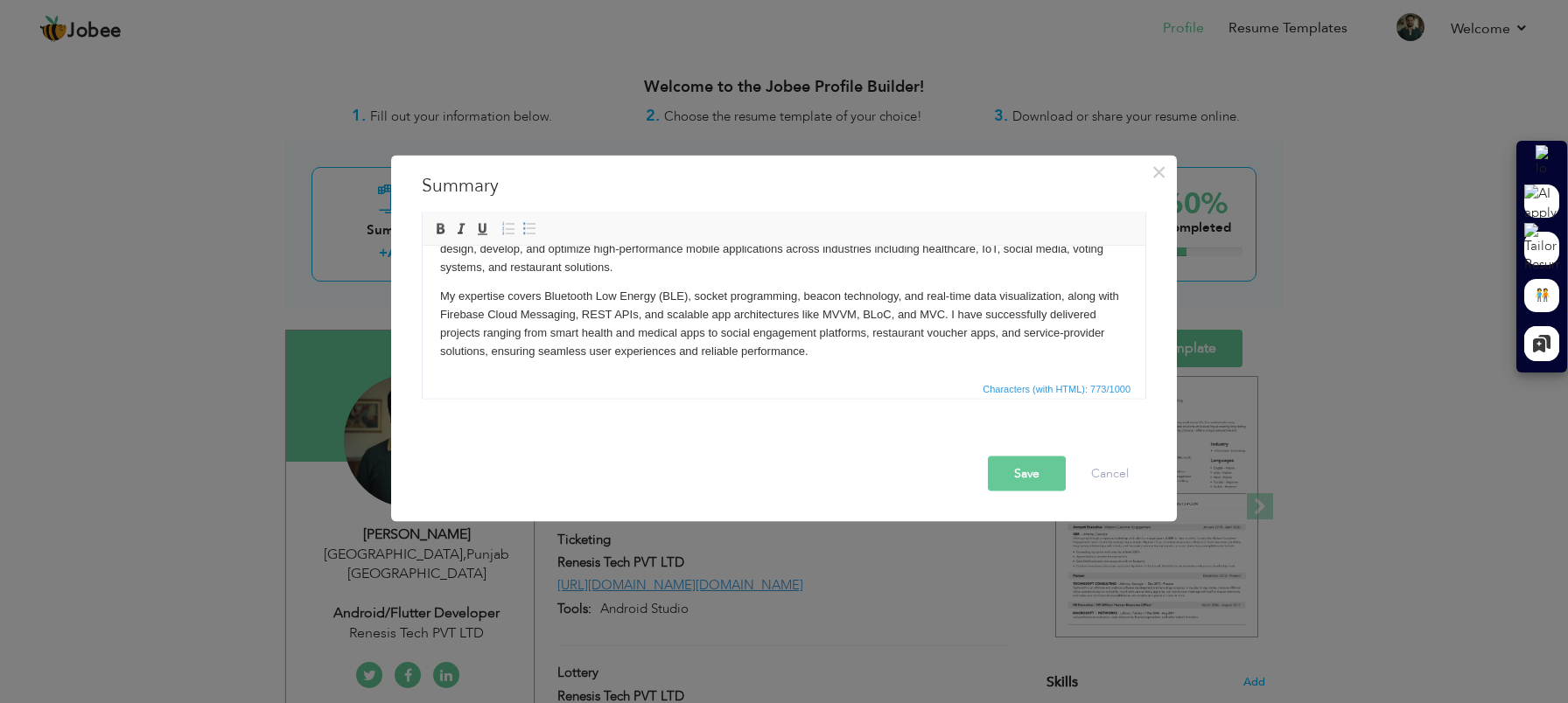
scroll to position [52, 0]
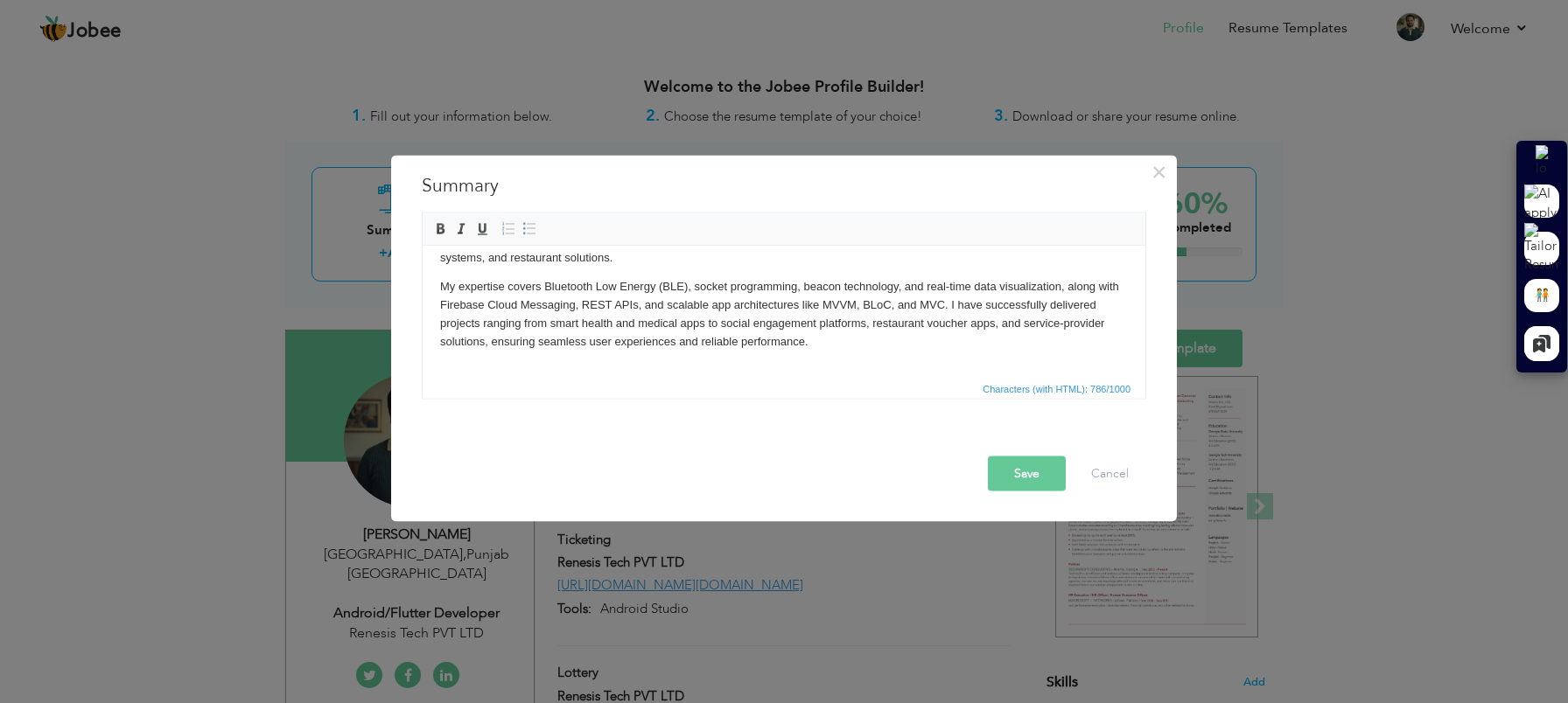
click at [797, 372] on p at bounding box center [784, 371] width 688 height 18
click at [823, 337] on p "My expertise covers Bluetooth Low Energy (BLE), socket programming, beacon tech…" at bounding box center [784, 313] width 688 height 72
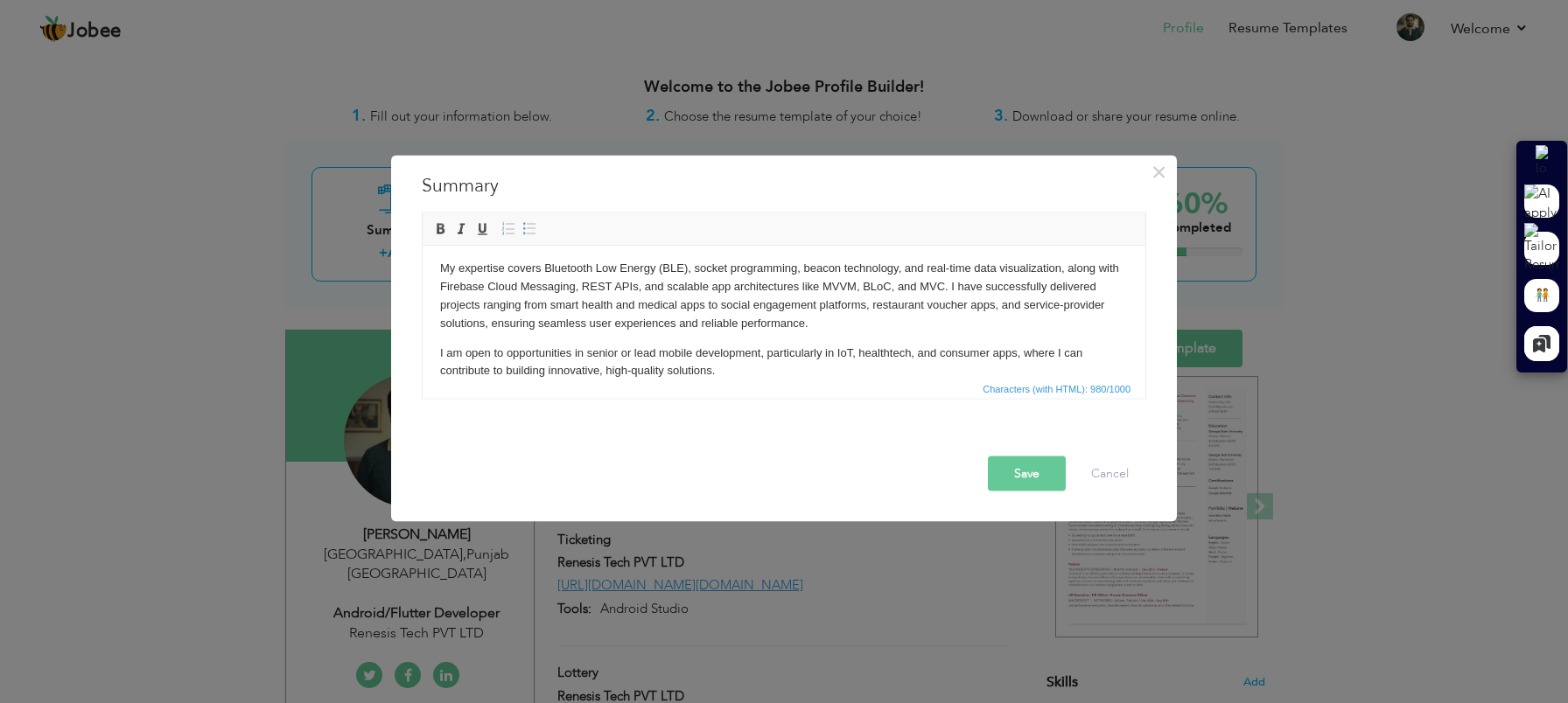
click at [1038, 483] on button "Save" at bounding box center [1027, 474] width 78 height 35
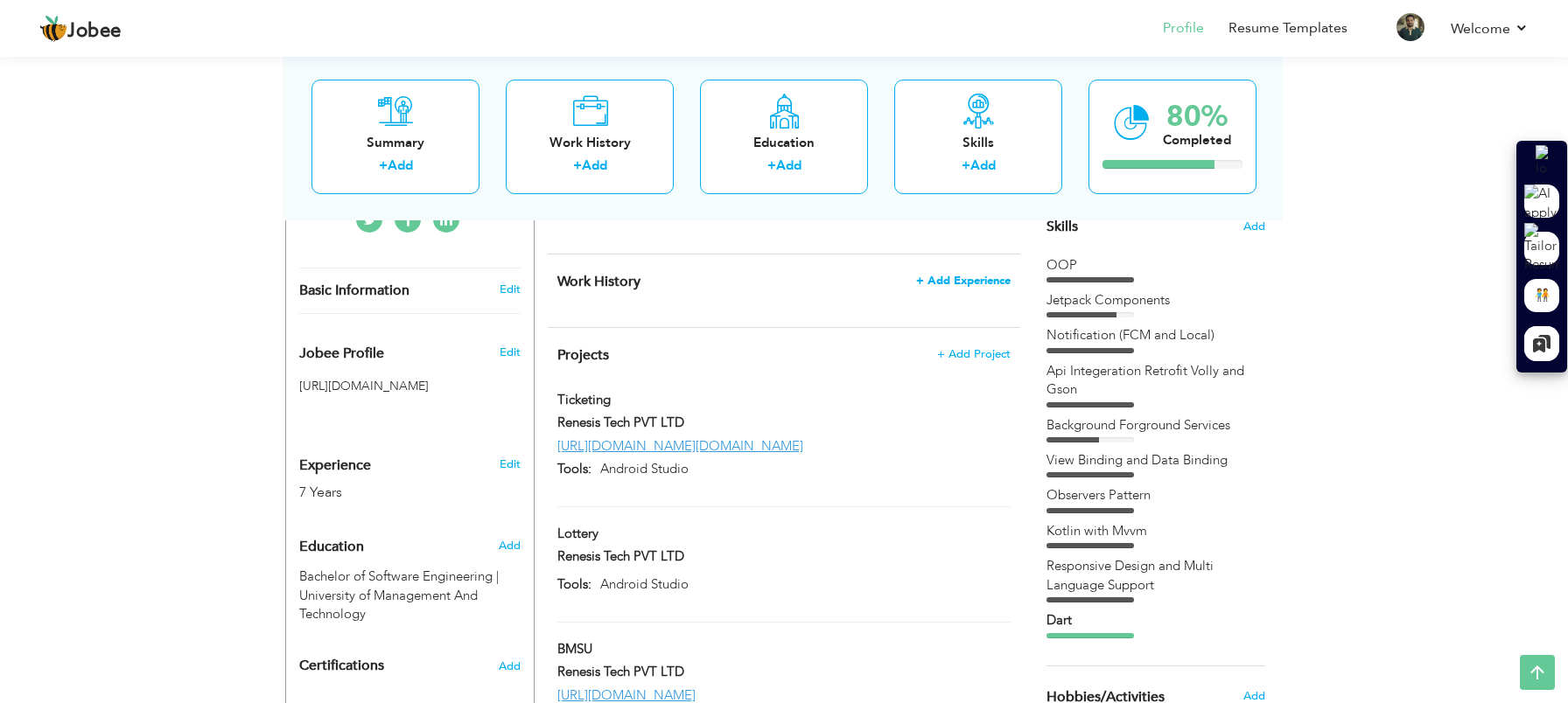
scroll to position [454, 0]
click at [965, 286] on span "+ Add Experience" at bounding box center [963, 282] width 94 height 13
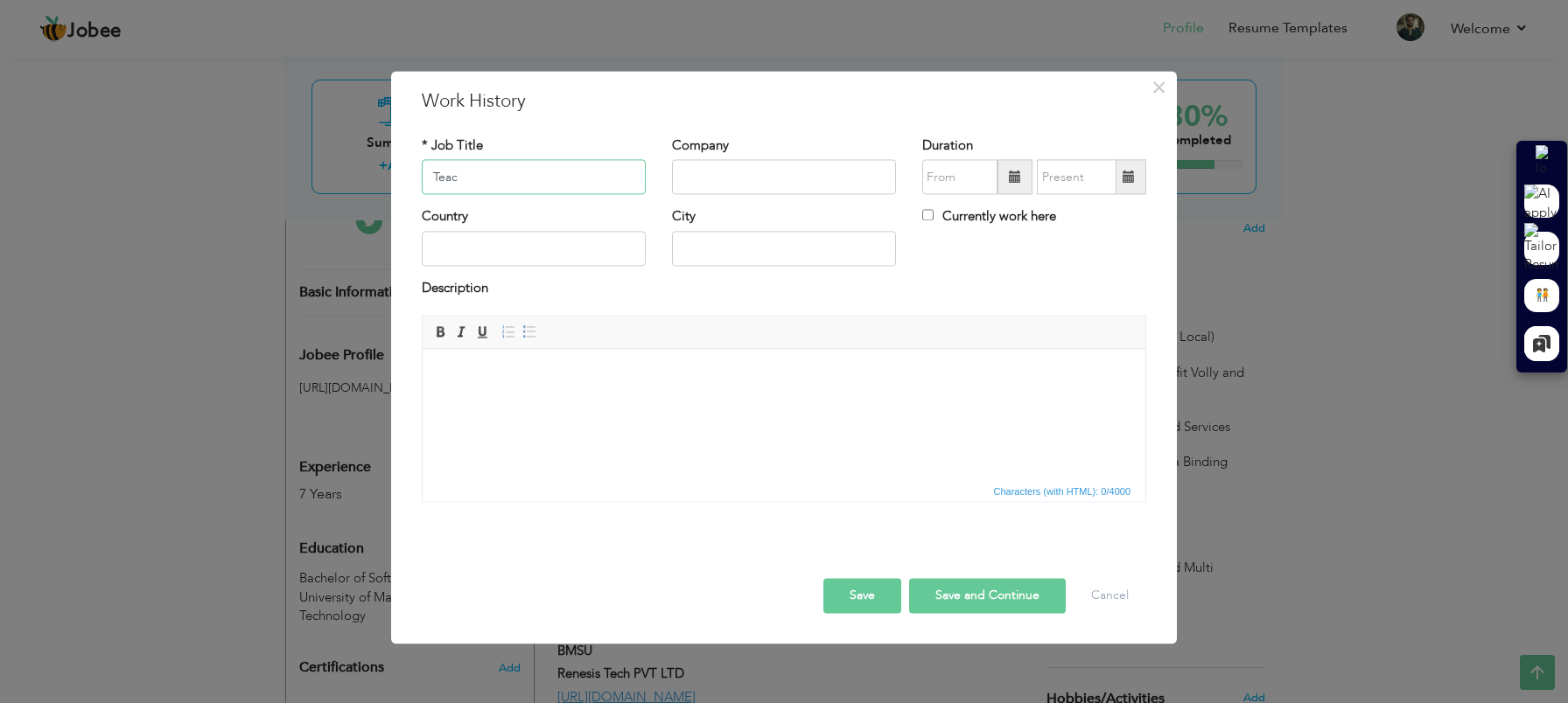
click at [518, 175] on input "Teac" at bounding box center [533, 177] width 224 height 35
paste input "her assistant (Android Developer)"
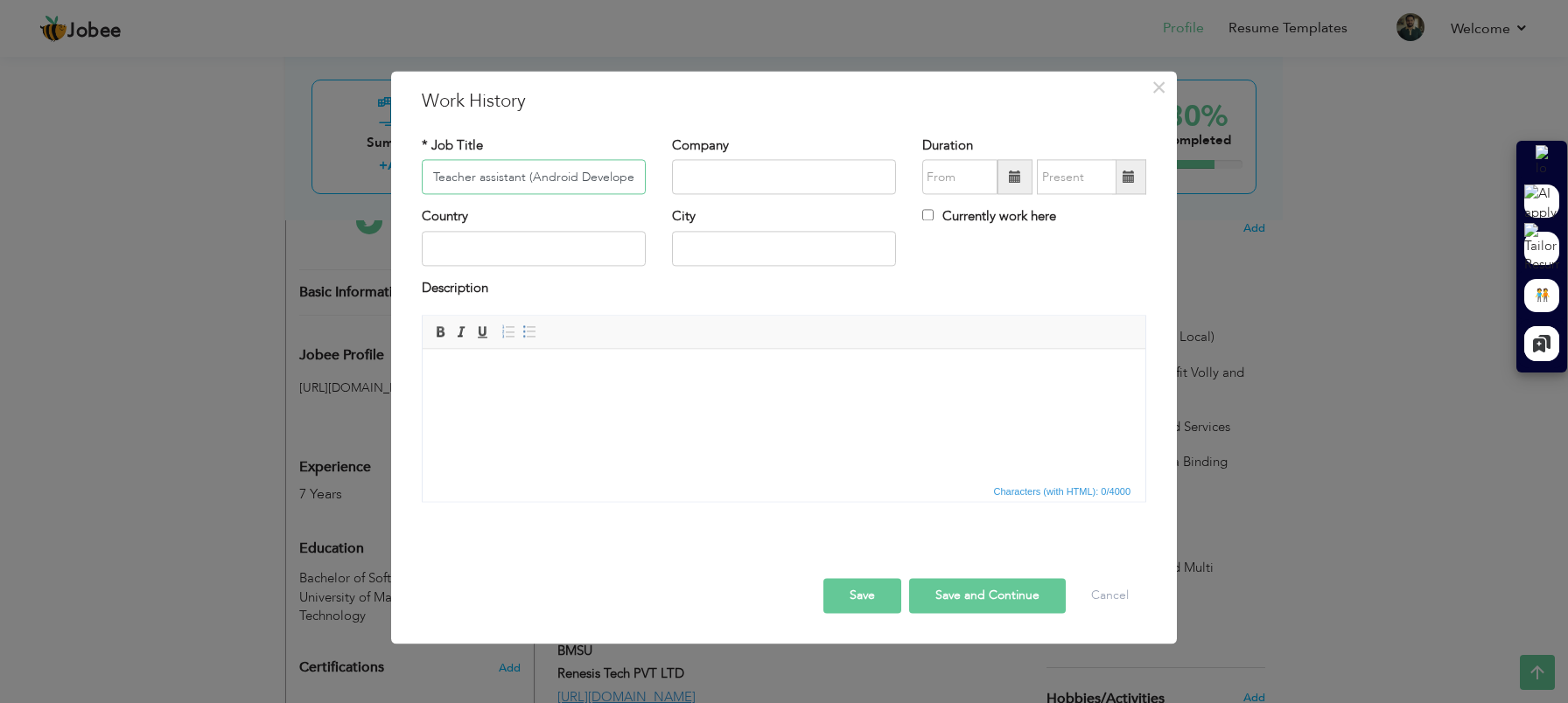
click at [484, 181] on input "Teacher assistant (Android Developer)" at bounding box center [533, 177] width 224 height 35
type input "Teacher Assistant (Android Developer)"
click at [726, 186] on input "text" at bounding box center [783, 177] width 224 height 35
type input "University of Management And Technology"
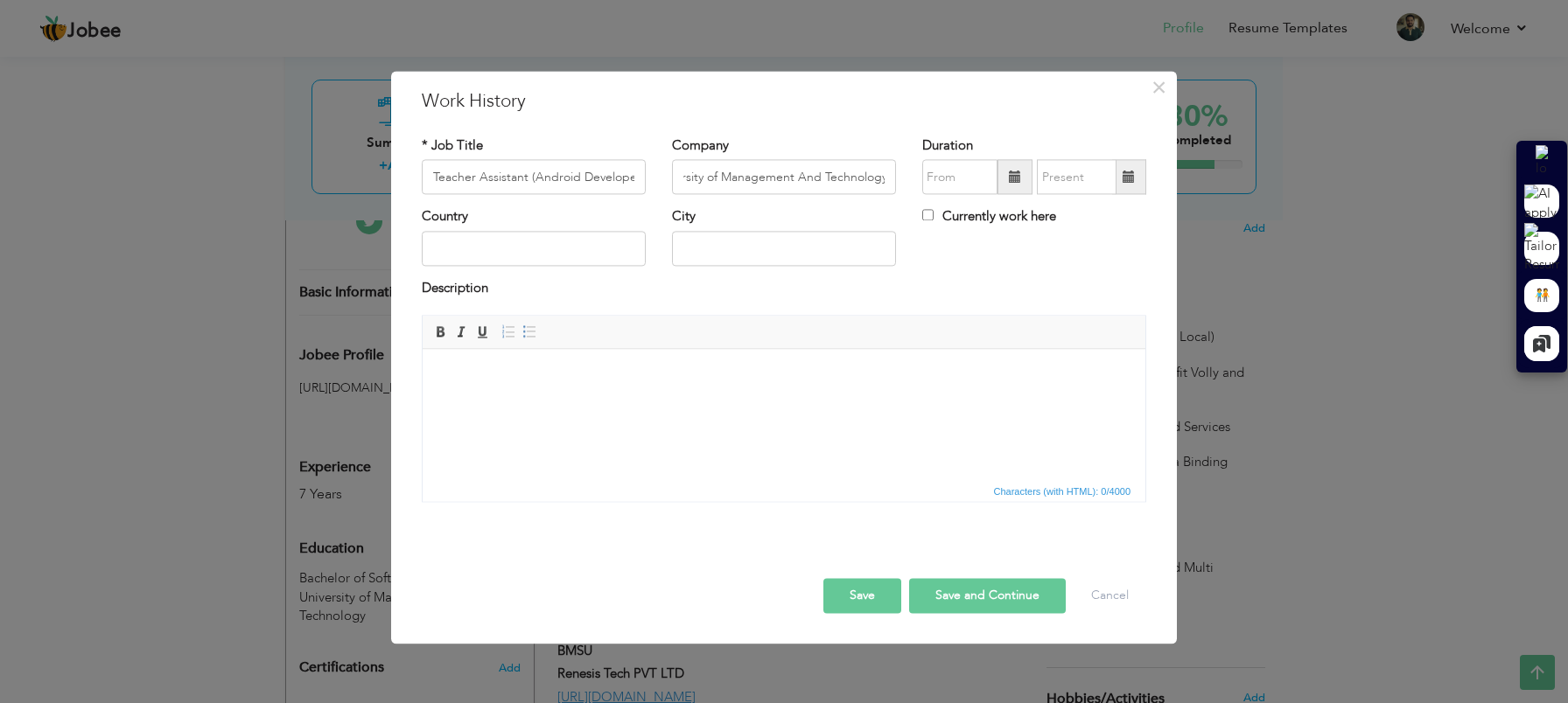
scroll to position [0, 0]
click at [1015, 177] on span at bounding box center [1015, 176] width 13 height 13
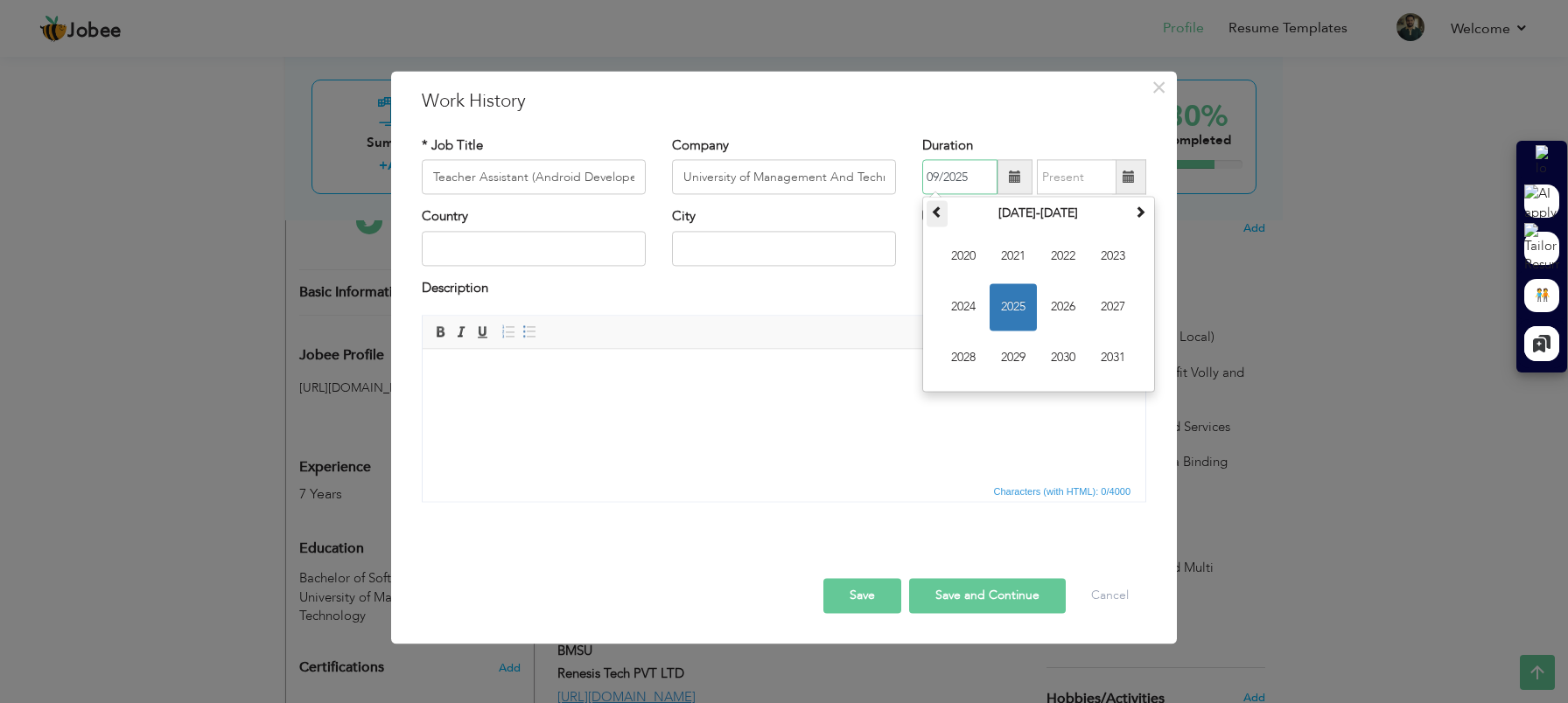
click at [937, 216] on span at bounding box center [937, 213] width 13 height 13
click at [1141, 211] on span at bounding box center [1141, 213] width 13 height 13
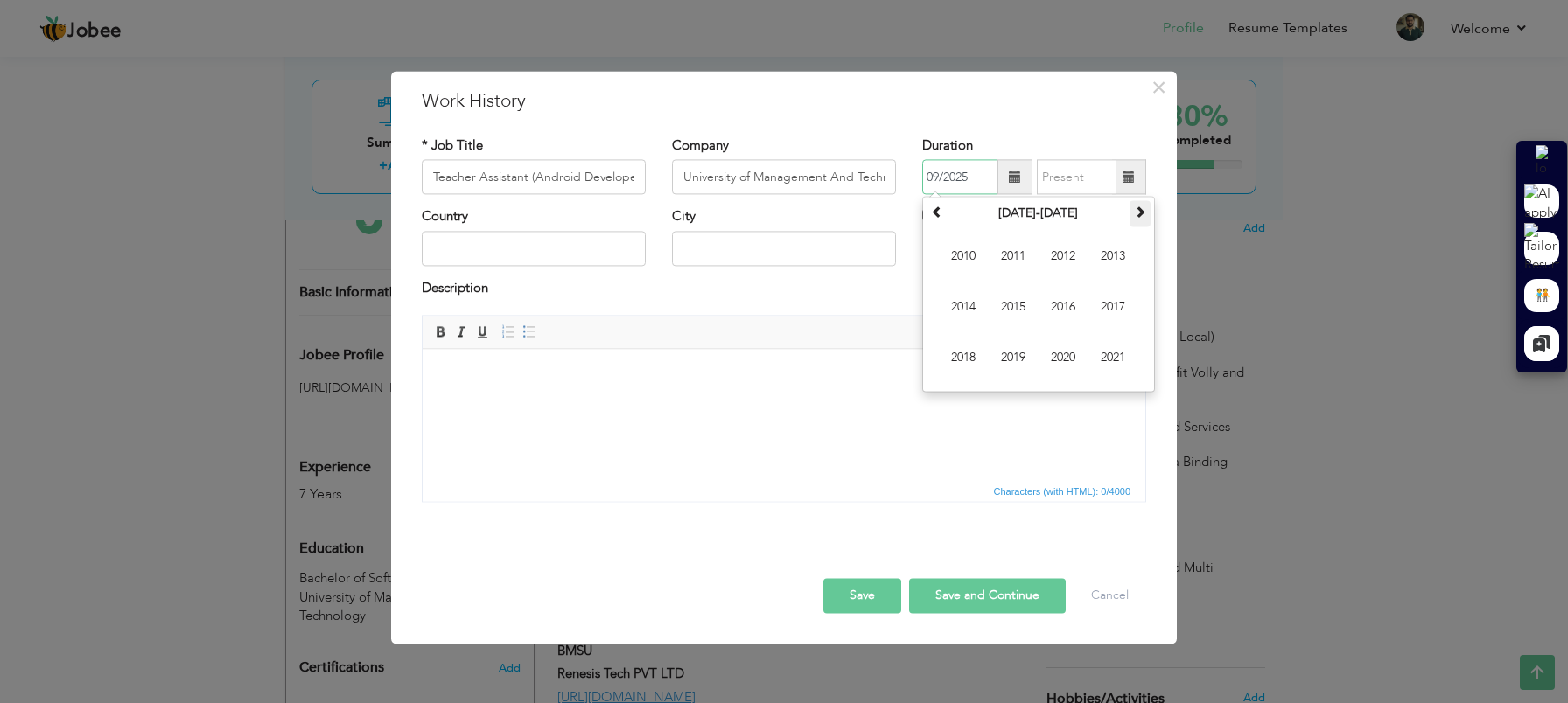
click at [1141, 211] on span at bounding box center [1141, 213] width 13 height 13
click at [940, 217] on span at bounding box center [937, 213] width 13 height 13
click at [1017, 307] on span "2015" at bounding box center [1013, 308] width 47 height 47
click at [966, 256] on span "Jan" at bounding box center [963, 257] width 47 height 47
type input "01/2015"
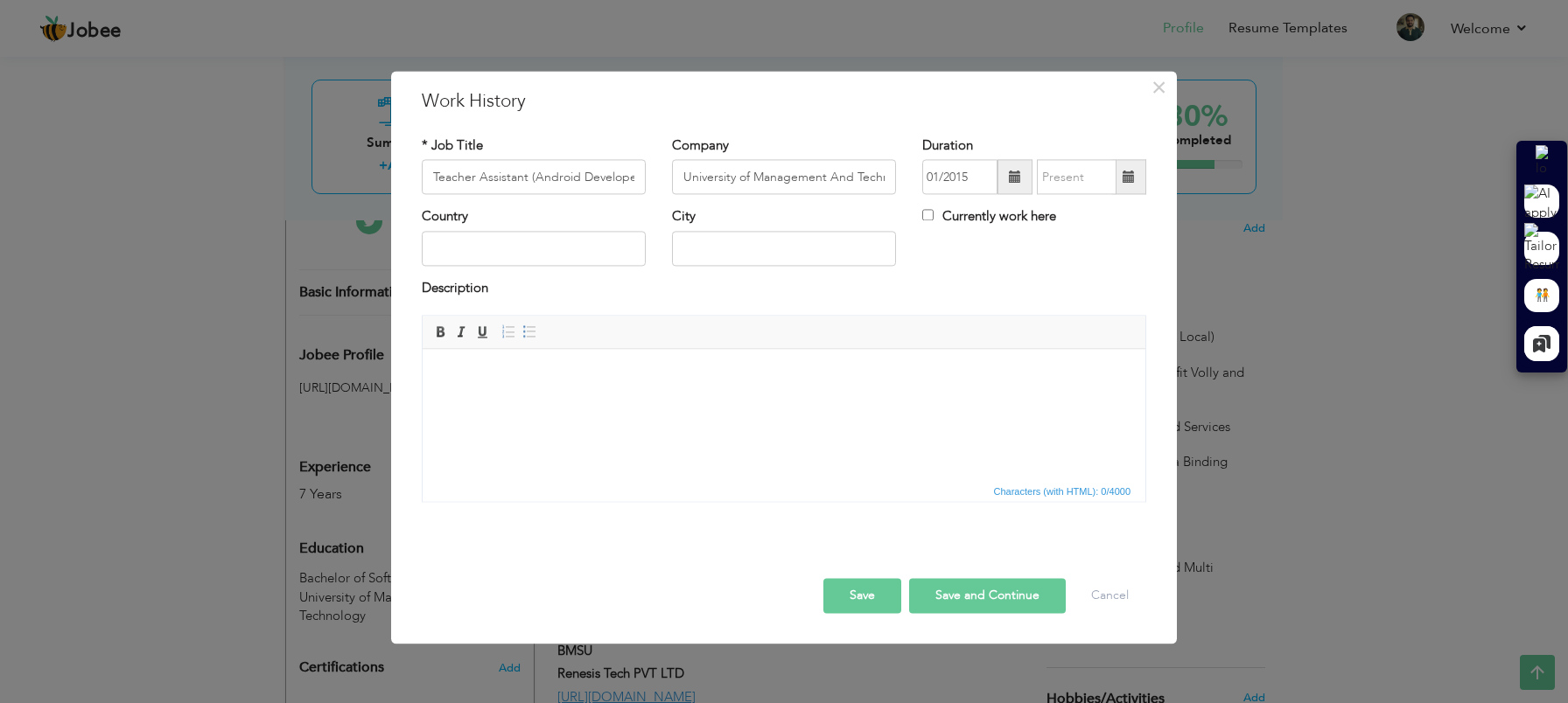
click at [1133, 182] on span at bounding box center [1129, 176] width 13 height 13
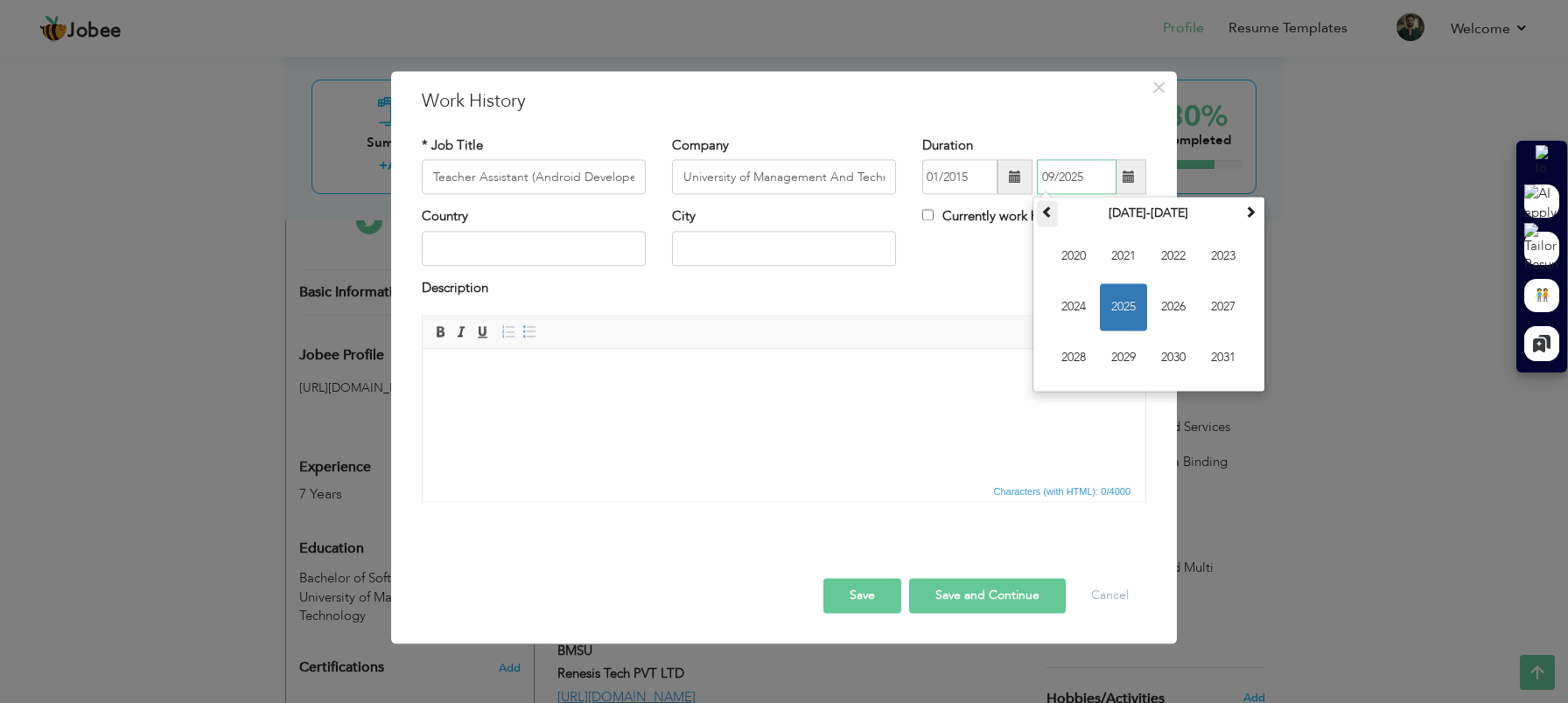
click at [1055, 218] on th at bounding box center [1047, 214] width 21 height 26
click at [1218, 308] on span "2017" at bounding box center [1223, 308] width 47 height 47
click at [1172, 354] on span "Nov" at bounding box center [1173, 358] width 47 height 47
type input "11/2017"
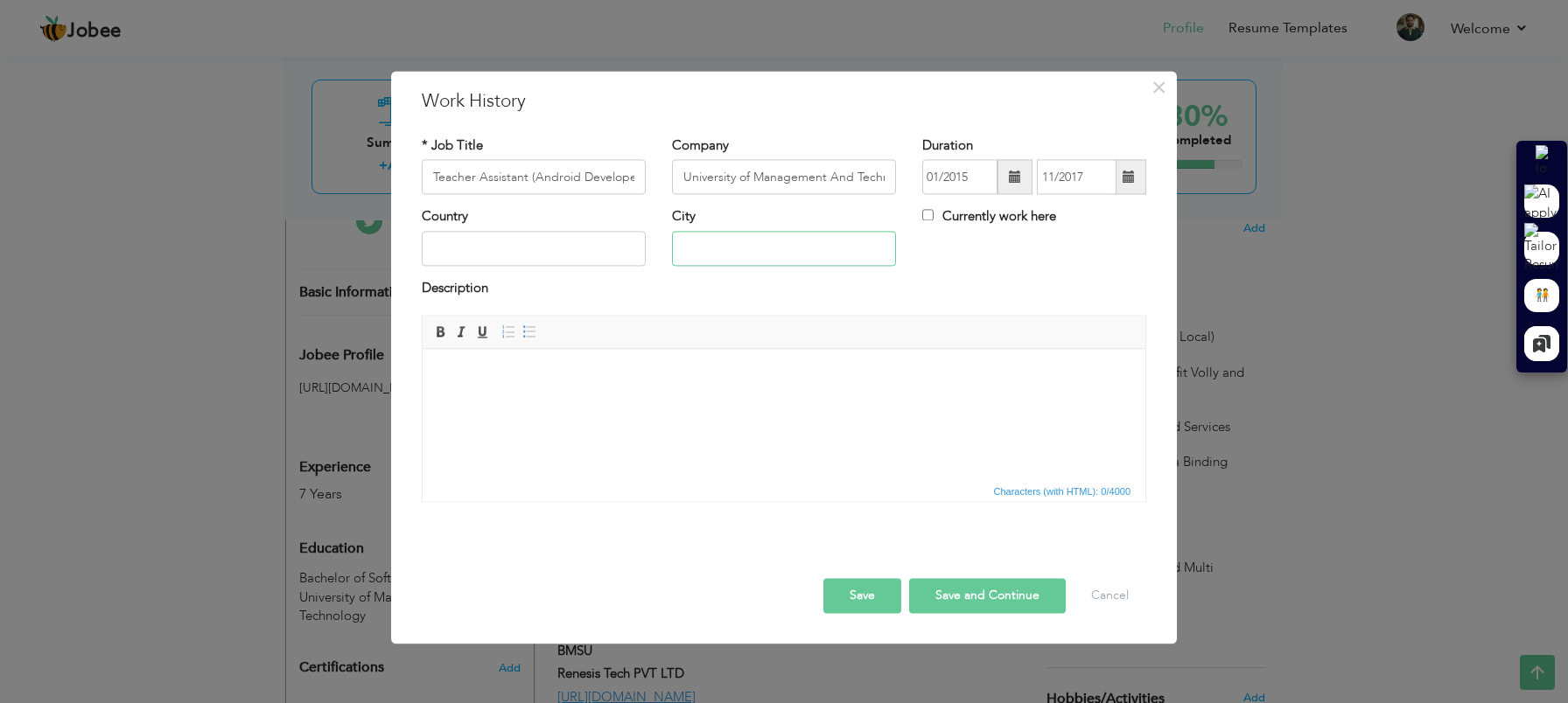
click at [736, 250] on input "text" at bounding box center [783, 248] width 224 height 35
type input "[GEOGRAPHIC_DATA]"
click at [584, 382] on body at bounding box center [784, 375] width 688 height 18
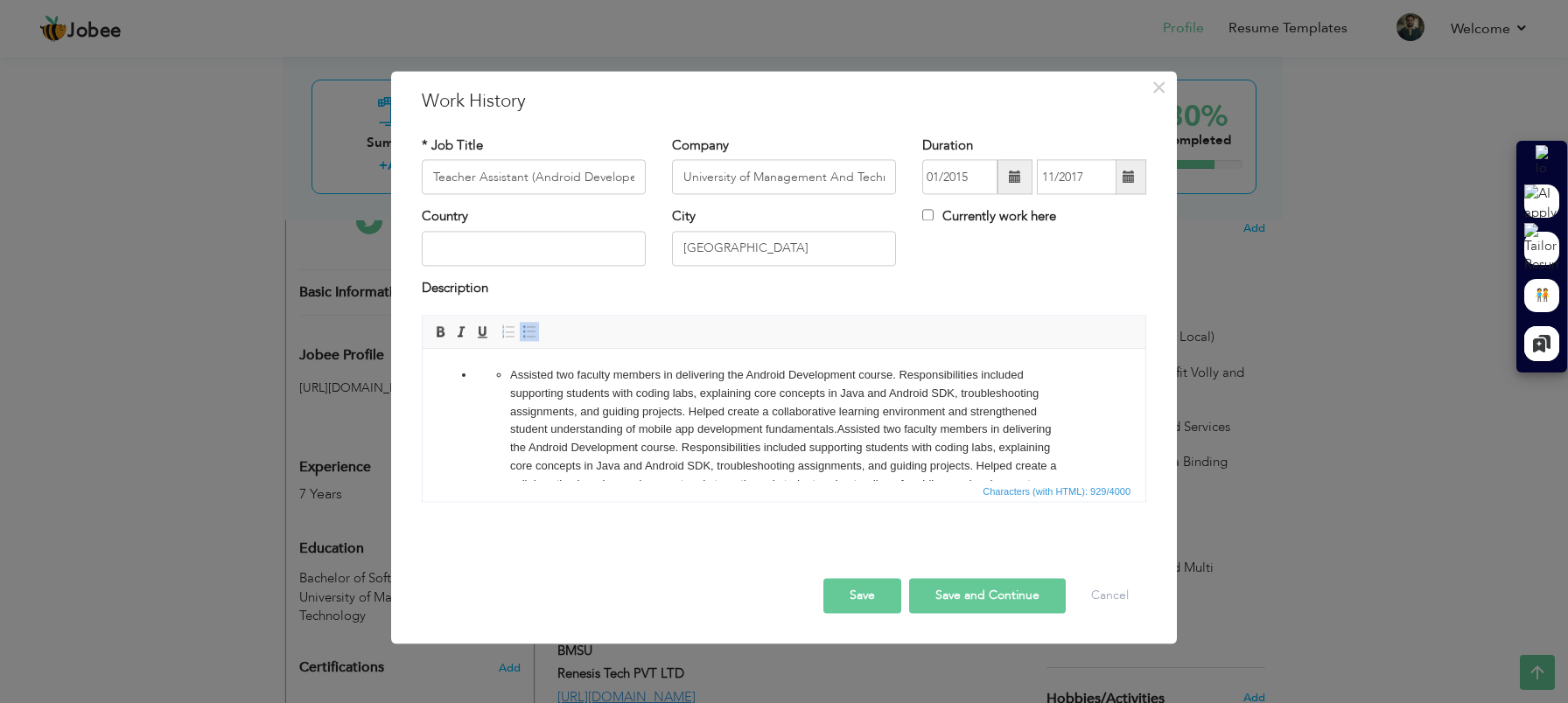
scroll to position [47, 0]
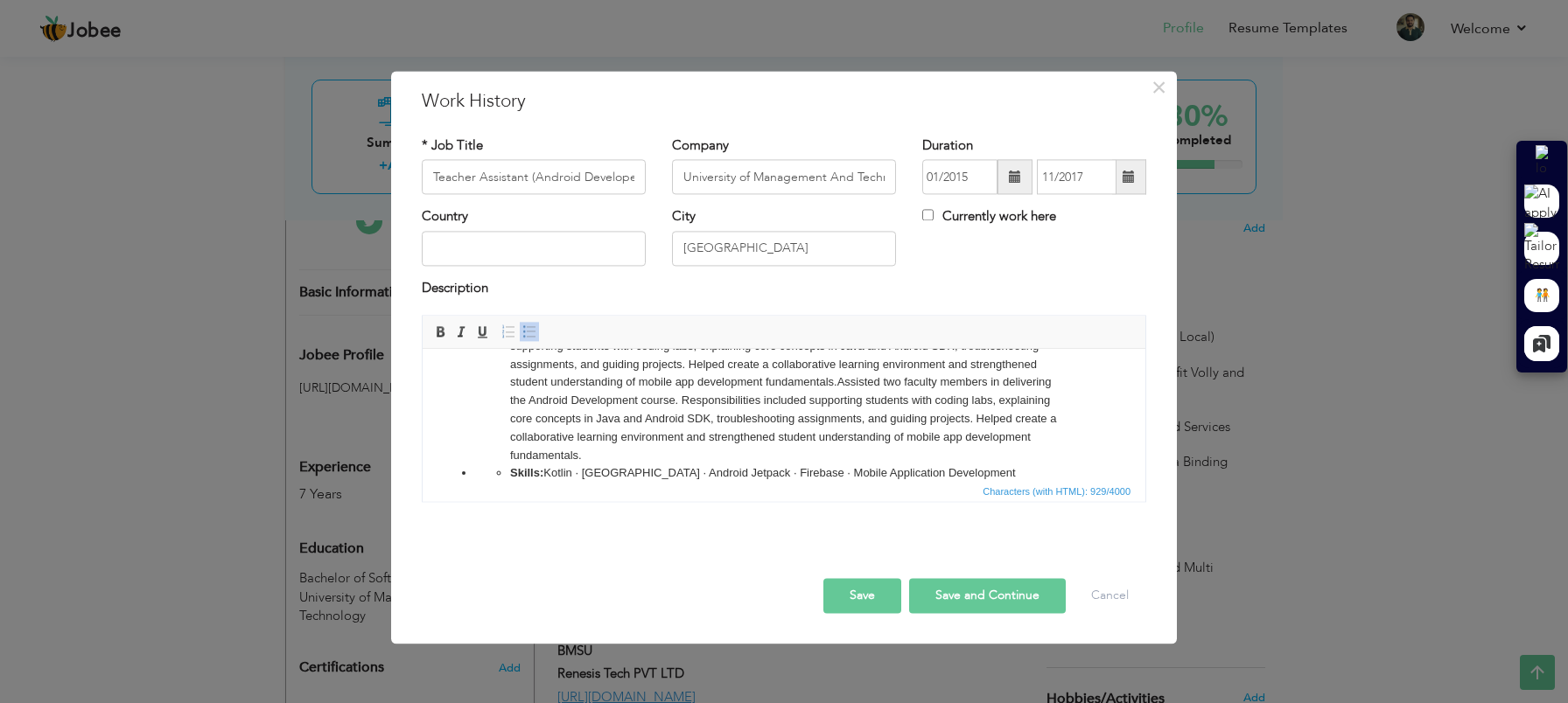
click at [486, 477] on ul "Skills: Kotlin · Java · Android Jetpack · Firebase · Mobile Application Develop…" at bounding box center [784, 473] width 617 height 18
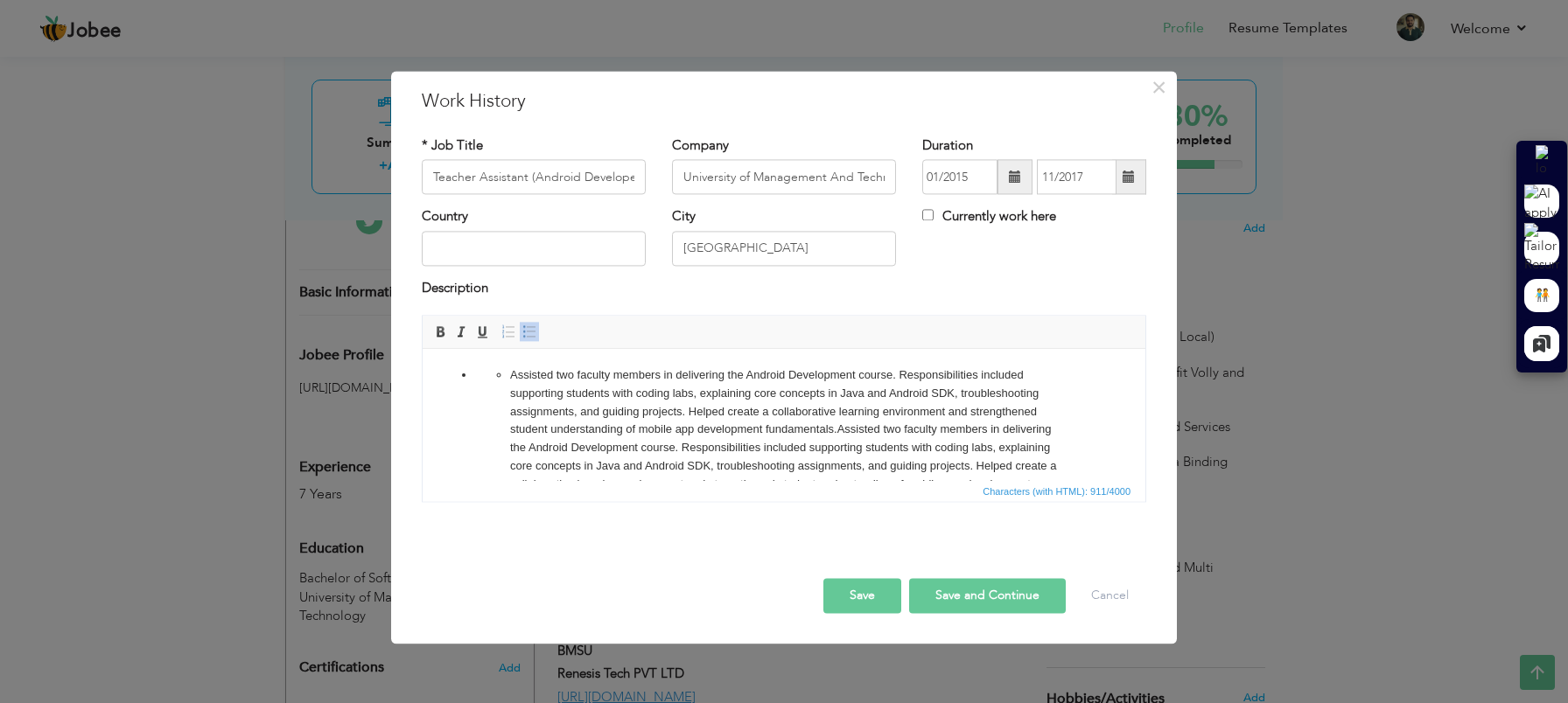
click at [509, 372] on ul "Assisted two faculty members in delivering the Android Development course. Resp…" at bounding box center [784, 439] width 617 height 145
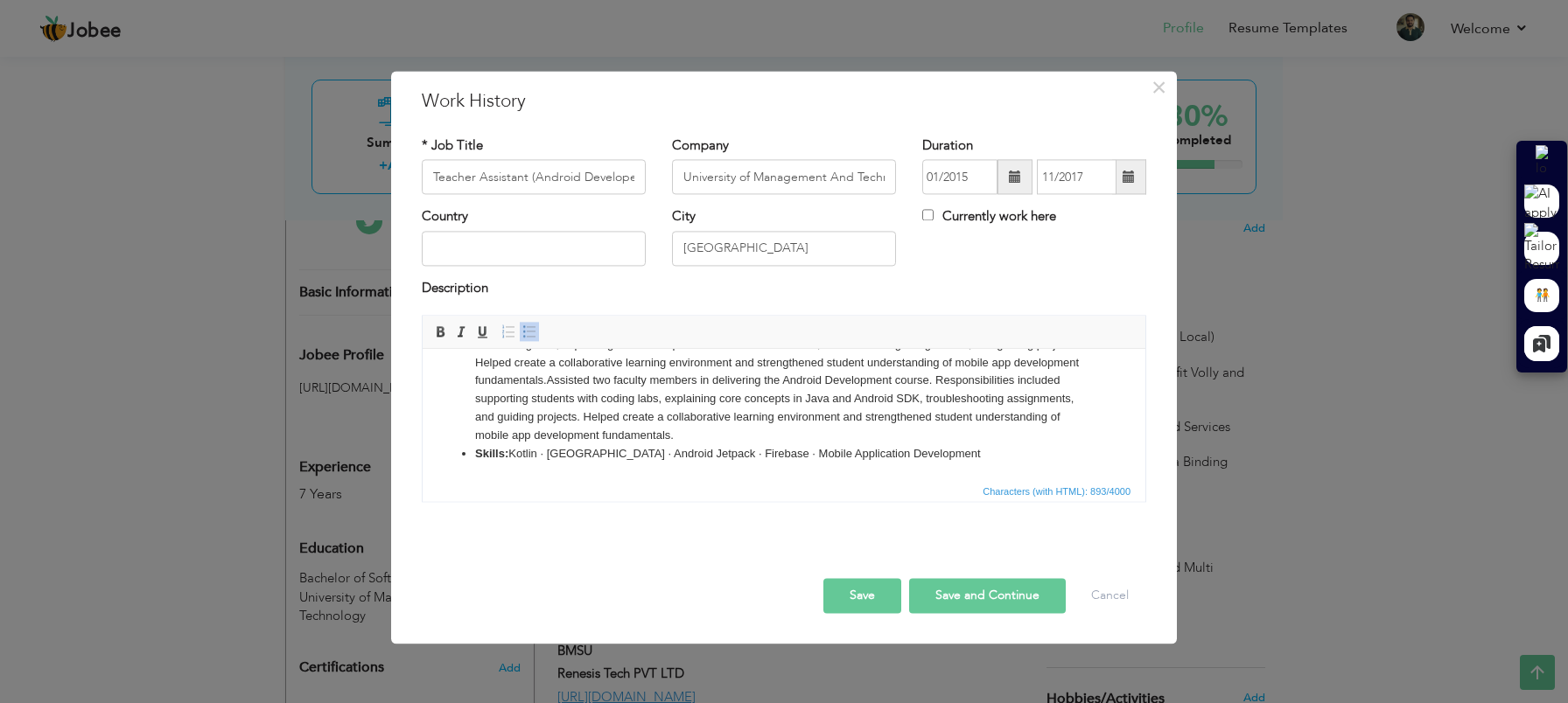
click at [877, 602] on button "Save" at bounding box center [863, 596] width 78 height 35
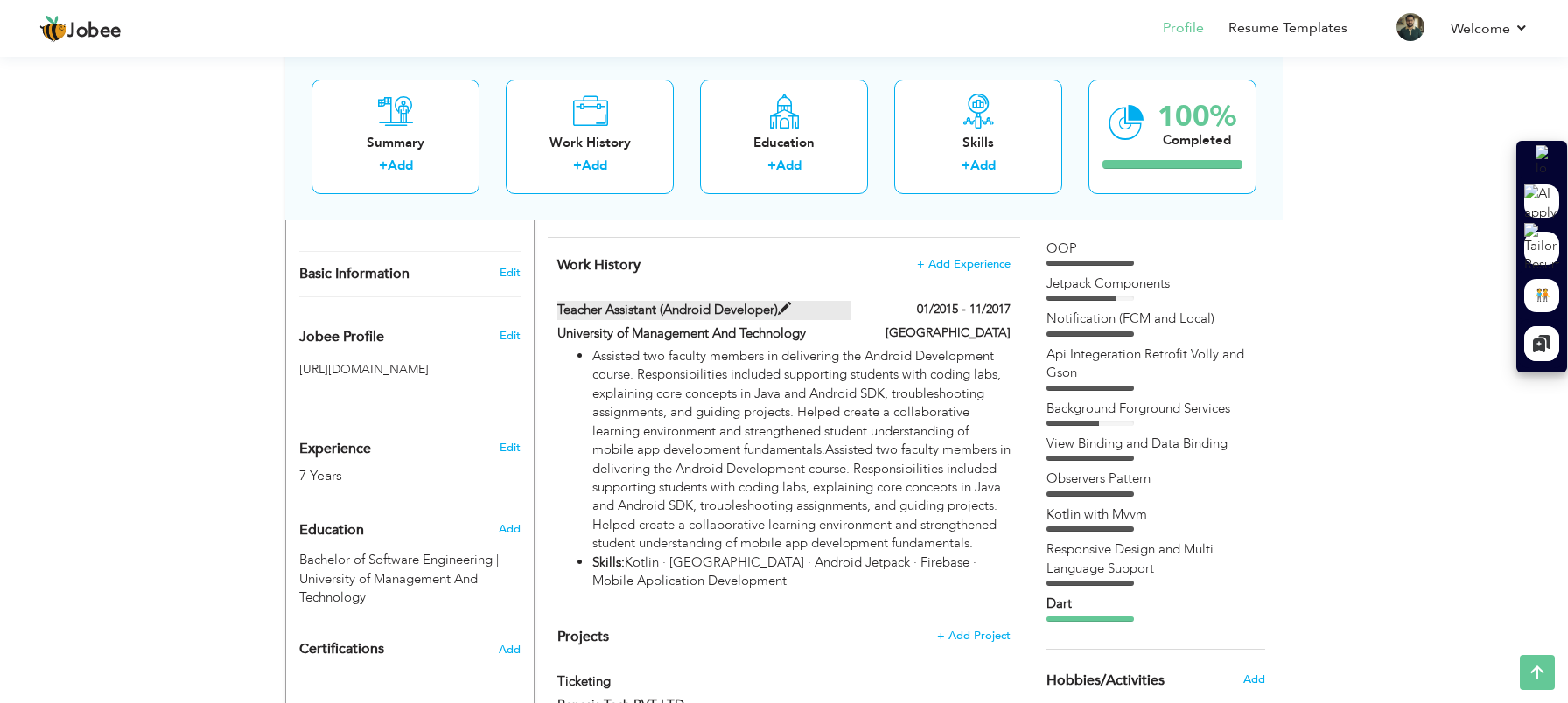
scroll to position [470, 0]
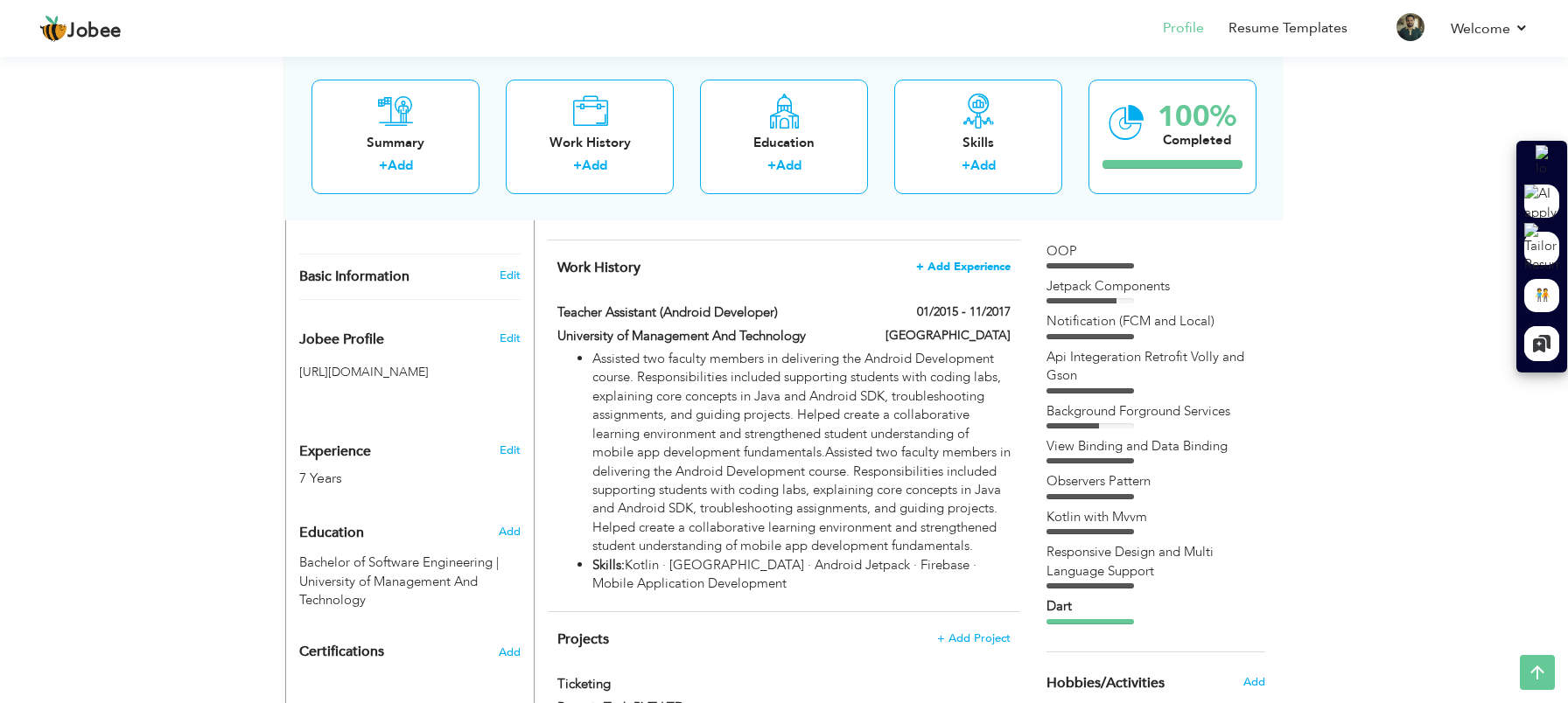
click at [959, 263] on span "+ Add Experience" at bounding box center [963, 267] width 94 height 13
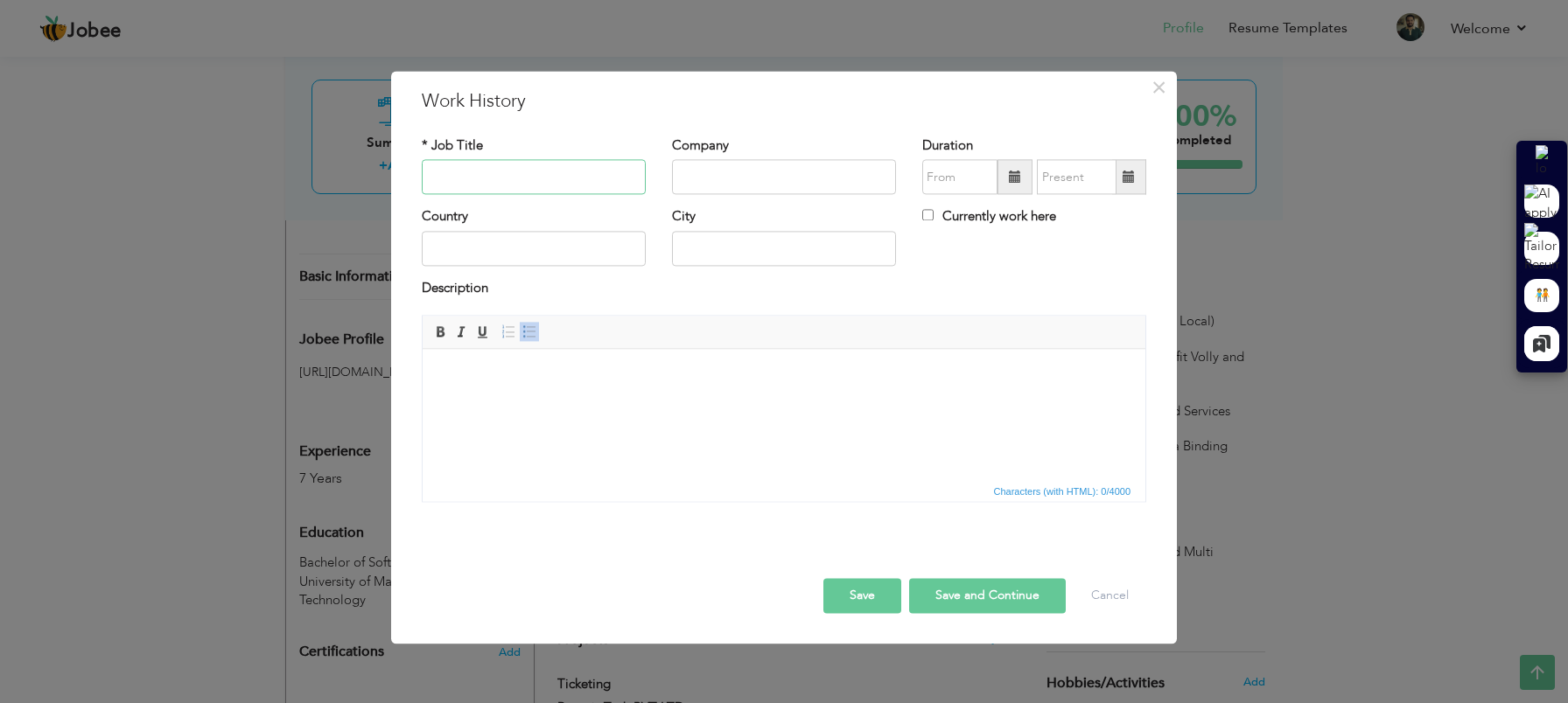
paste input "Sr. Android Developer"
type input "Sr. Android Developer"
click at [742, 179] on input "text" at bounding box center [783, 177] width 224 height 35
click at [769, 180] on input "text" at bounding box center [783, 177] width 224 height 35
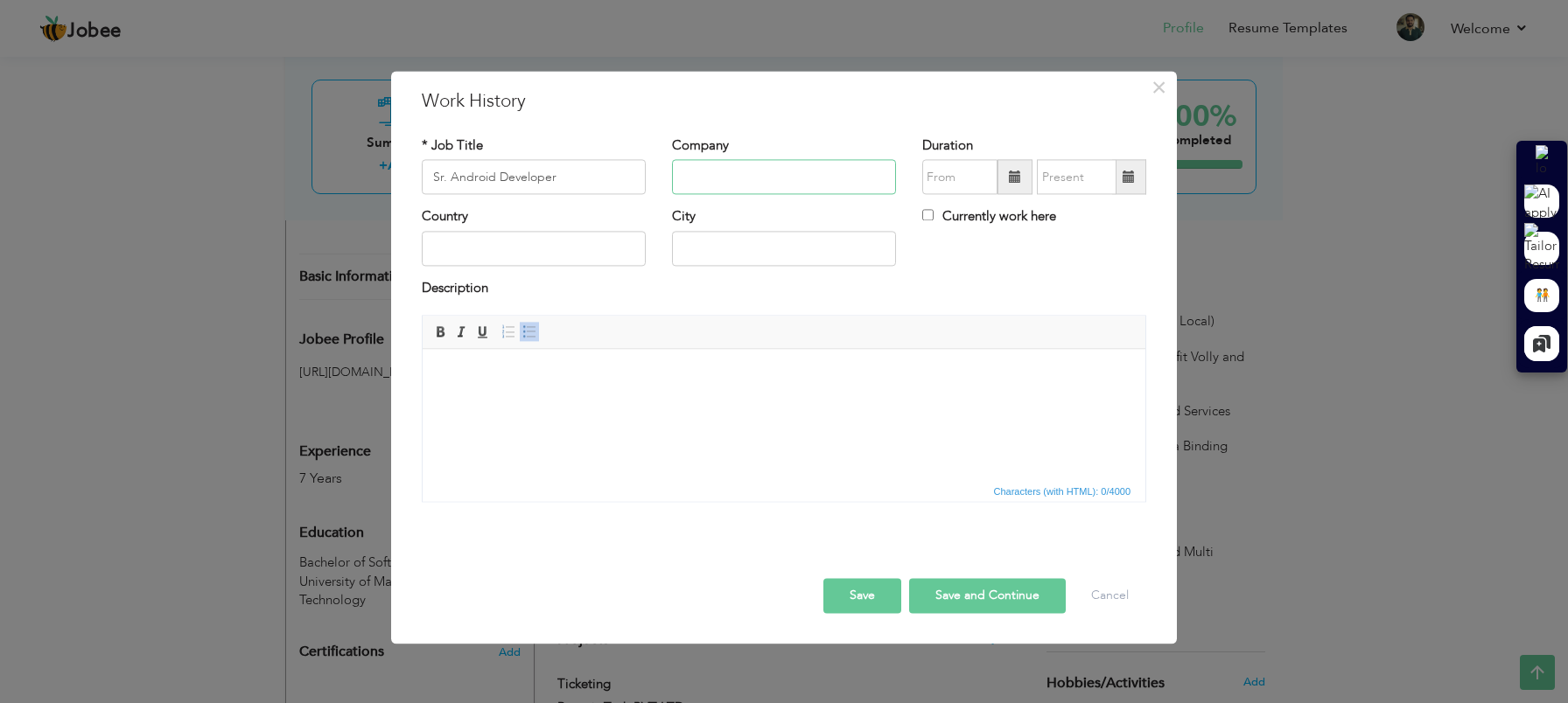
paste input "Elastic Brains Technologies"
type input "Elastic Brains Technologies"
click at [1012, 179] on span at bounding box center [1015, 176] width 13 height 13
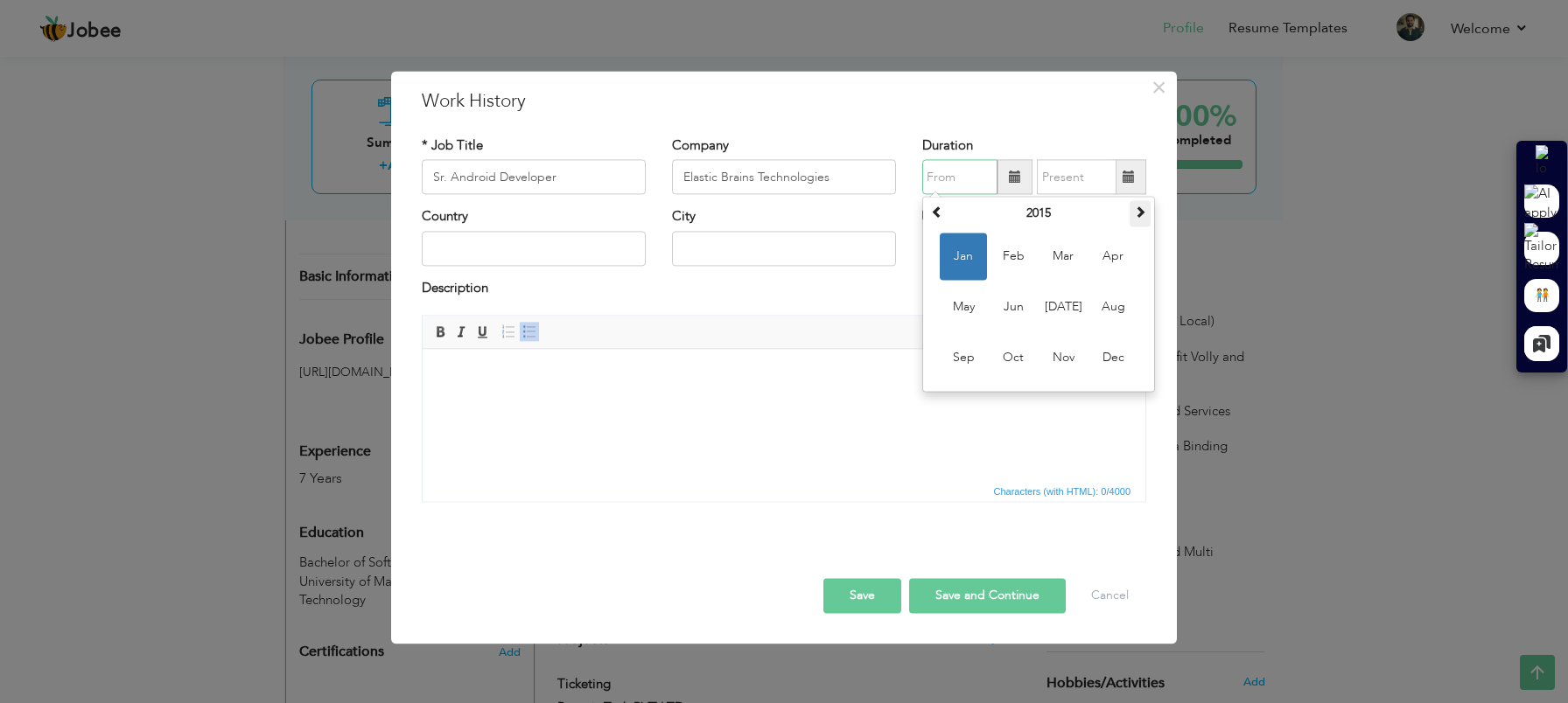
click at [1134, 217] on span at bounding box center [1141, 213] width 13 height 13
click at [1043, 208] on th "2016" at bounding box center [1038, 214] width 182 height 26
click at [1014, 354] on span "2020" at bounding box center [1013, 358] width 47 height 47
click at [969, 312] on span "May" at bounding box center [963, 308] width 47 height 47
type input "05/2020"
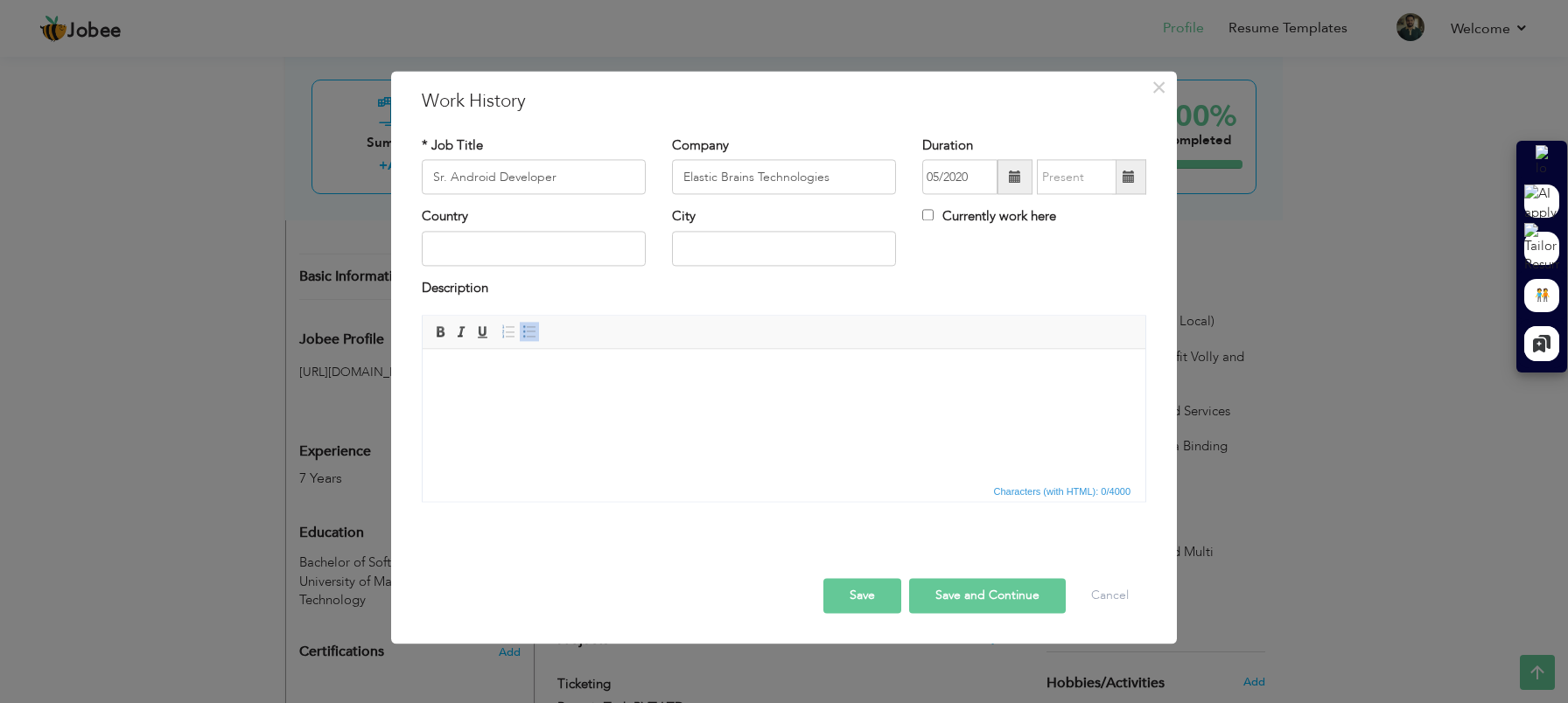
click at [1128, 183] on span at bounding box center [1129, 176] width 13 height 13
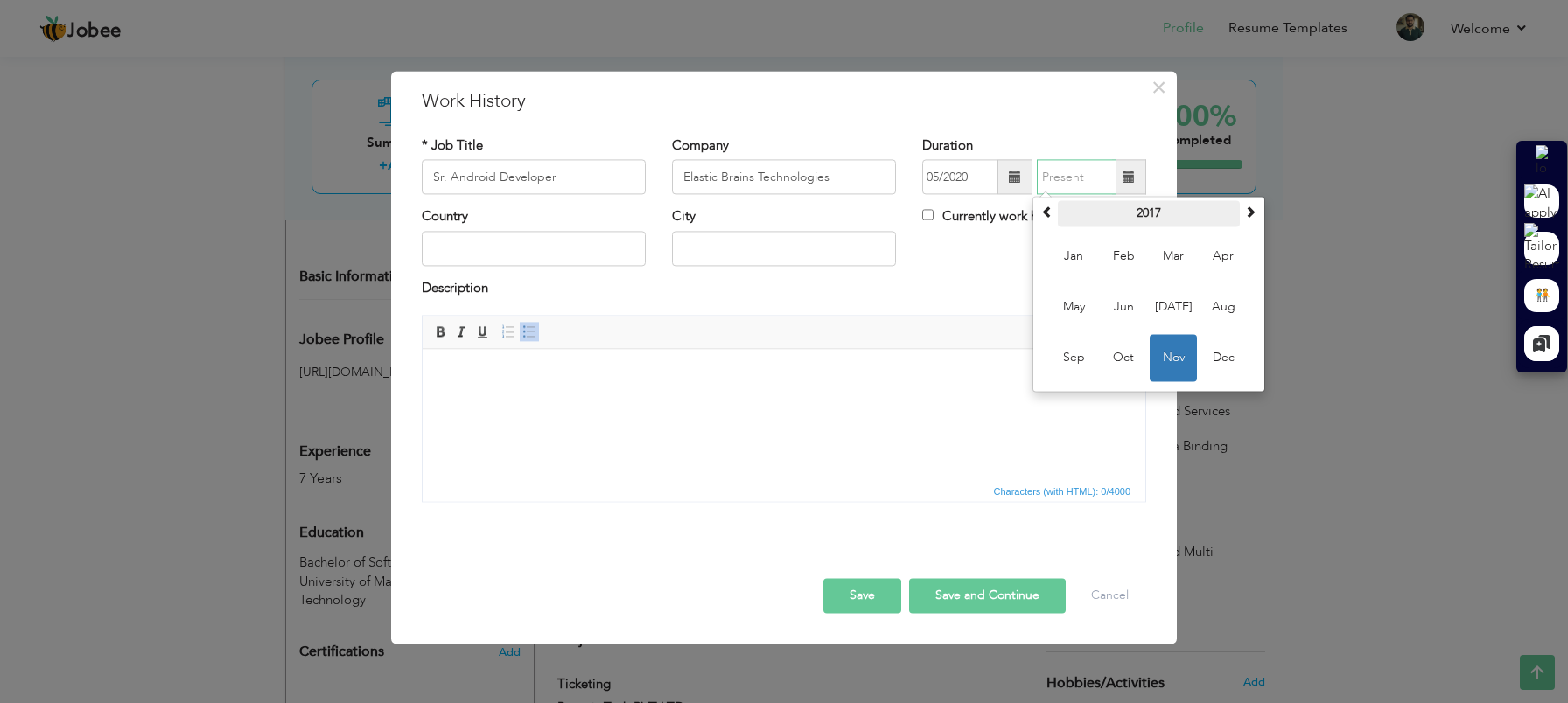
click at [1152, 204] on th "2017" at bounding box center [1149, 214] width 182 height 26
click at [1127, 359] on span "2021" at bounding box center [1123, 358] width 47 height 47
click at [1178, 259] on span "Mar" at bounding box center [1173, 257] width 47 height 47
type input "03/2021"
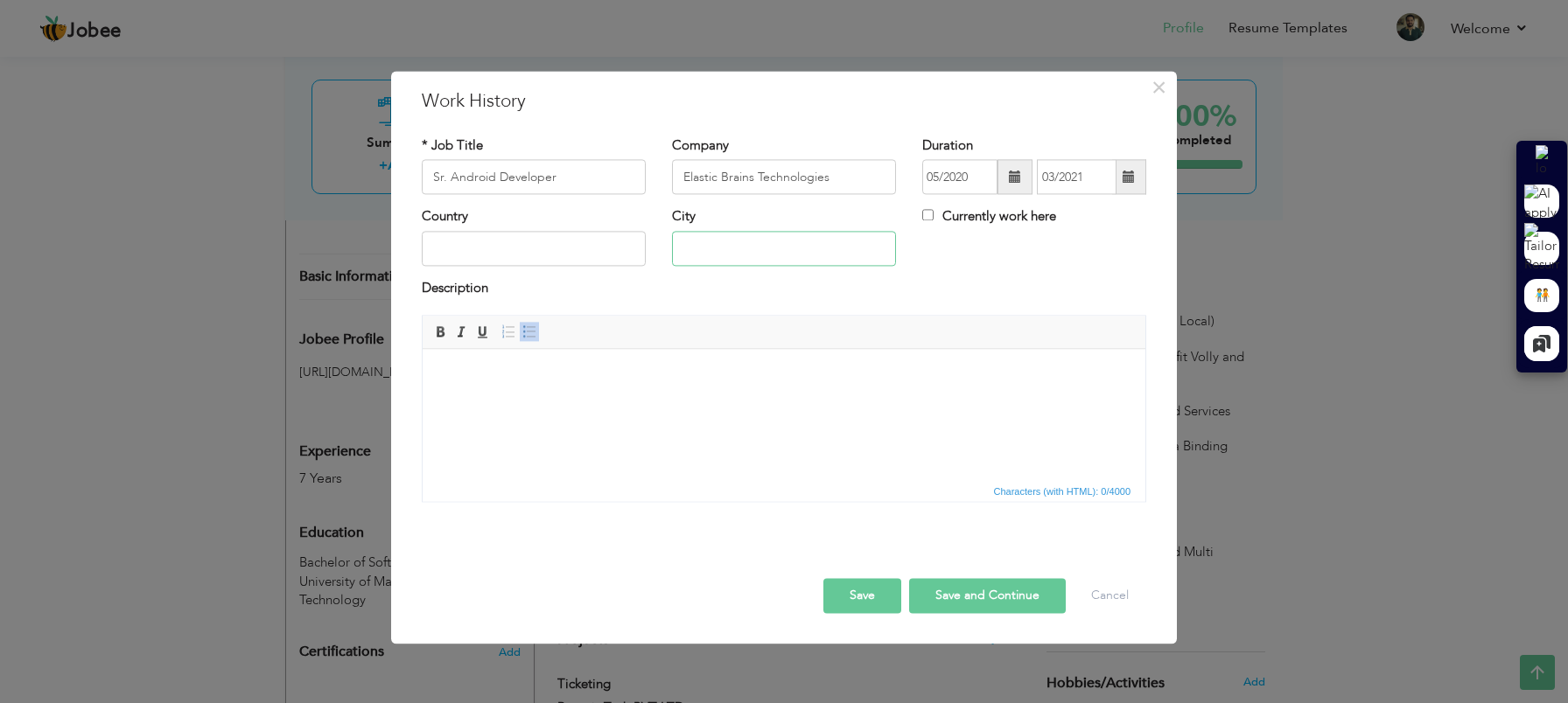
click at [720, 244] on input "text" at bounding box center [783, 248] width 224 height 35
type input "LAHORE"
type input "[GEOGRAPHIC_DATA]"
click at [554, 248] on input "[GEOGRAPHIC_DATA]" at bounding box center [533, 248] width 224 height 35
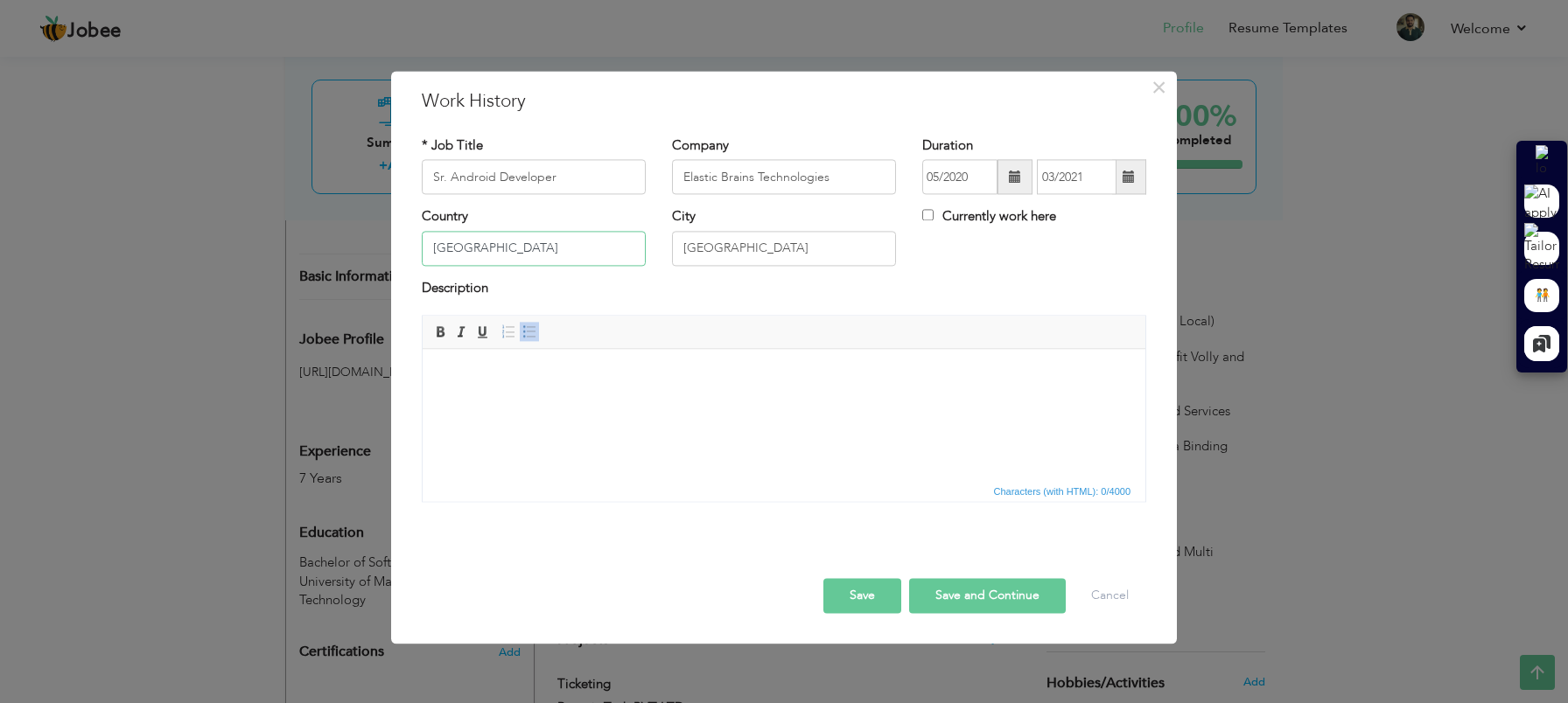
click at [554, 248] on input "[GEOGRAPHIC_DATA]" at bounding box center [533, 248] width 224 height 35
click at [495, 382] on body at bounding box center [784, 375] width 688 height 18
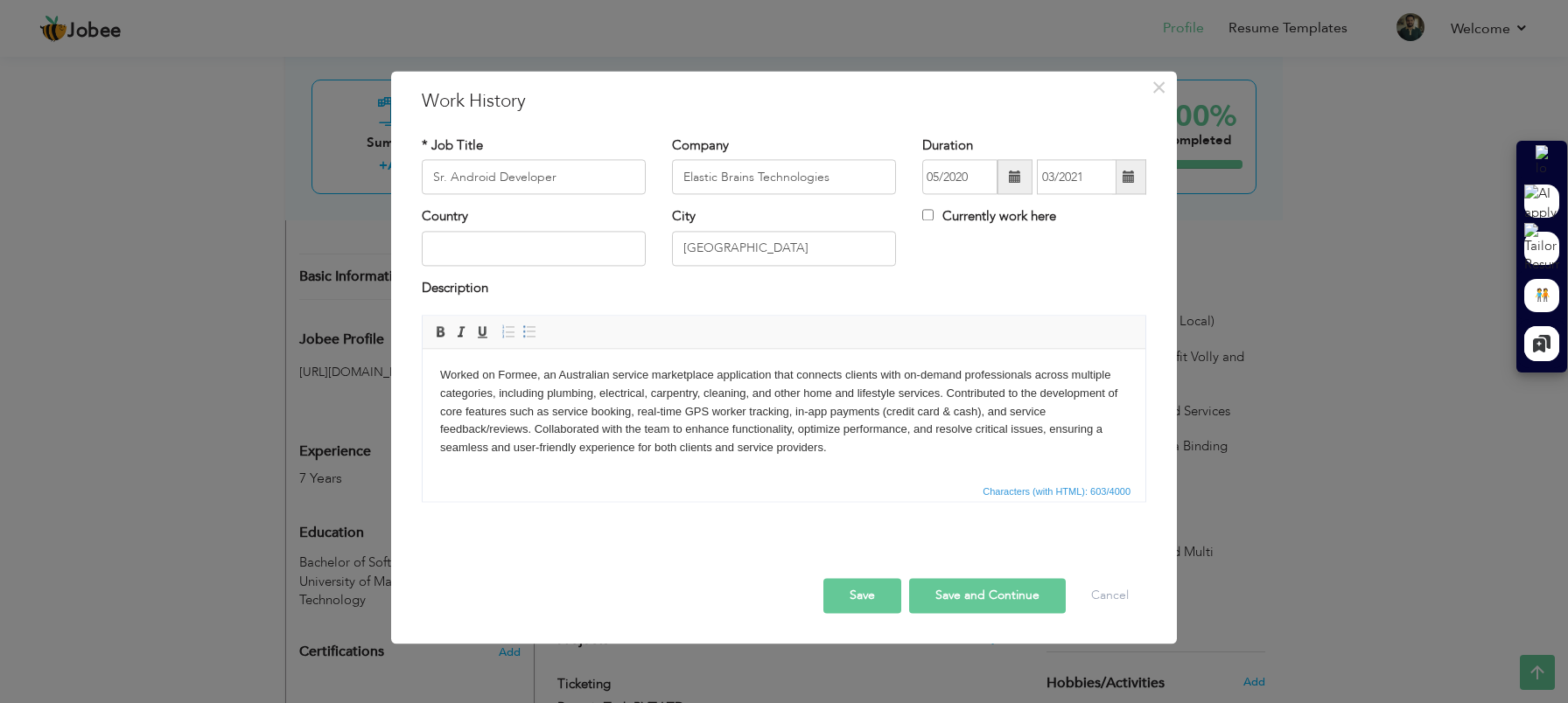
click at [961, 599] on button "Save and Continue" at bounding box center [987, 596] width 157 height 35
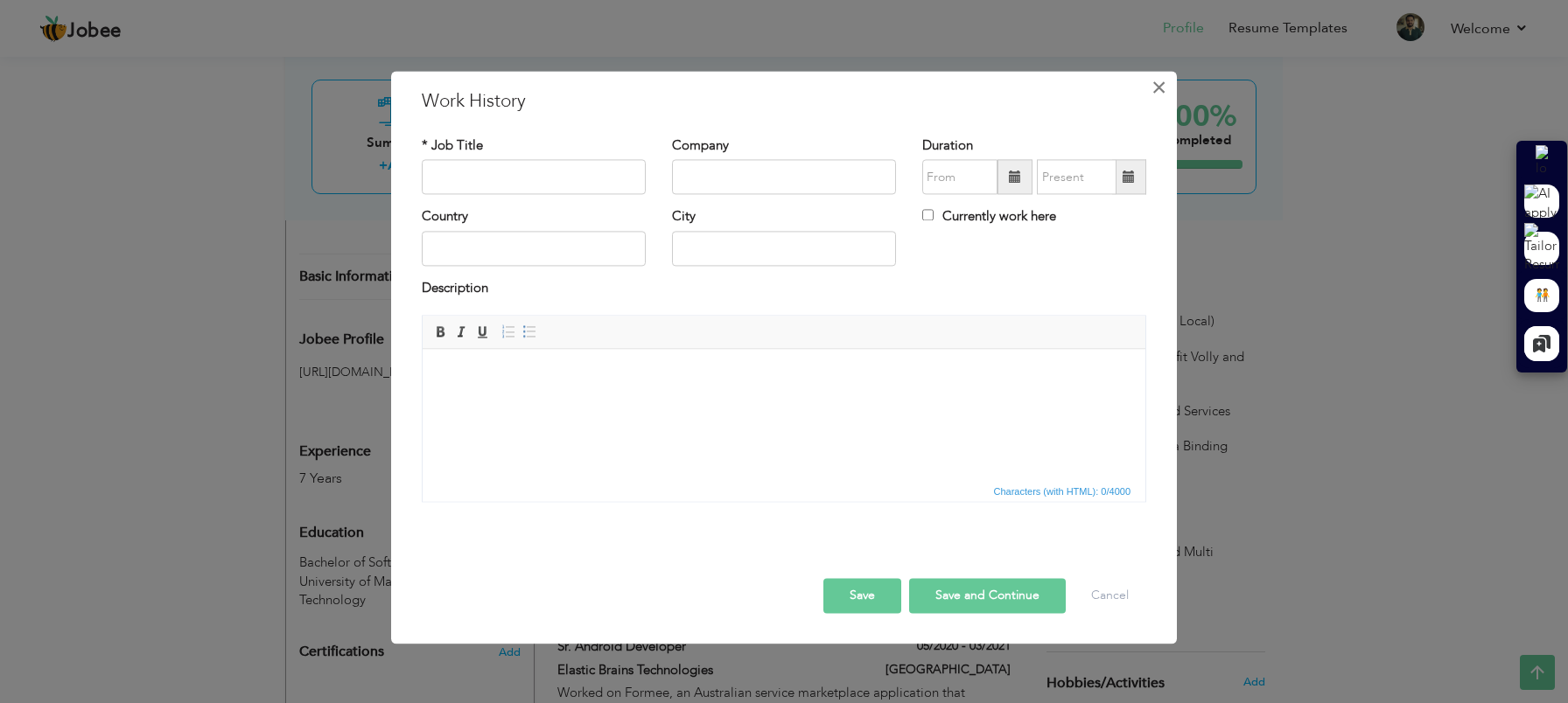
click at [1161, 93] on span "×" at bounding box center [1159, 87] width 14 height 32
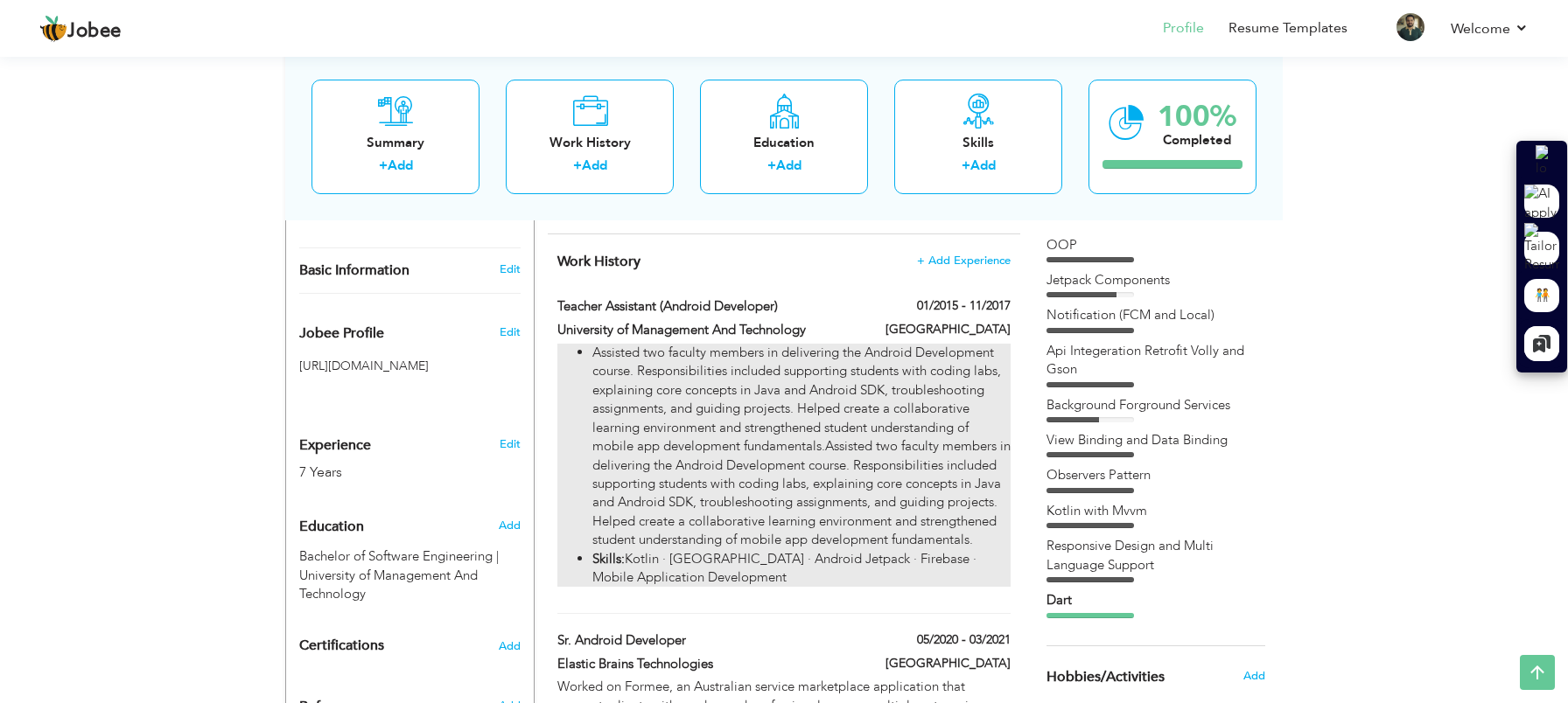
scroll to position [481, 0]
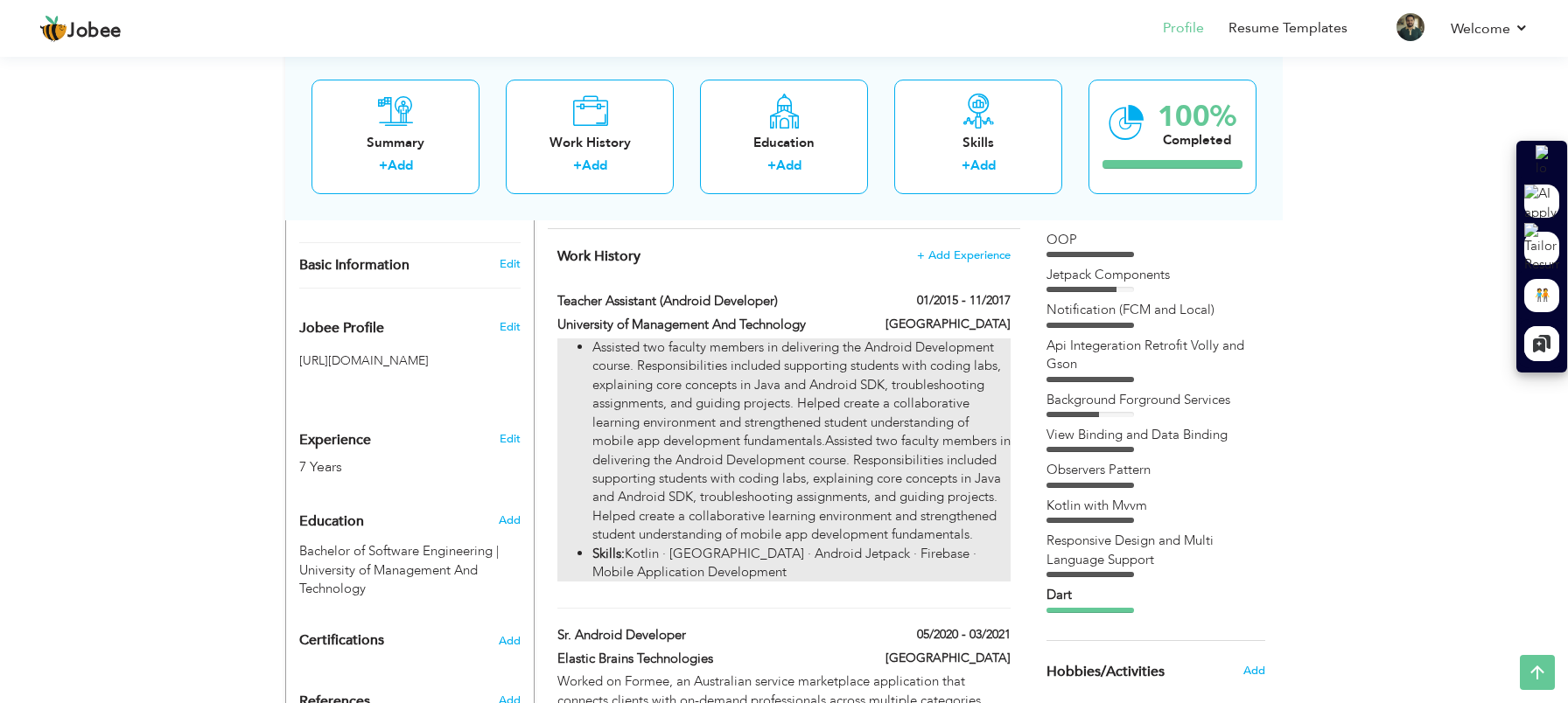
drag, startPoint x: 545, startPoint y: 354, endPoint x: 559, endPoint y: 553, distance: 199.5
click at [559, 553] on div "Assisted two faculty members in delivering the Android Development course. Resp…" at bounding box center [784, 464] width 480 height 252
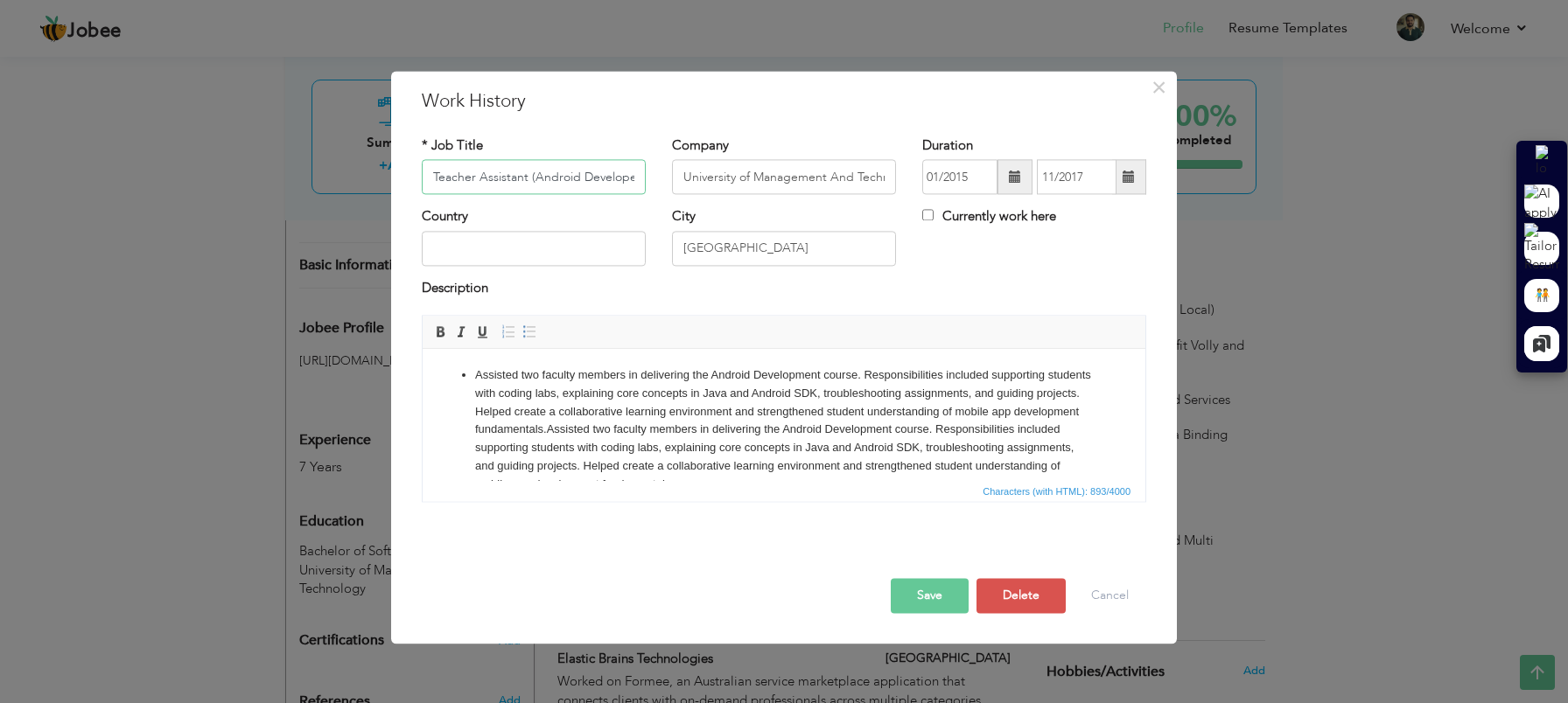
scroll to position [0, 6]
click at [1099, 601] on button "Cancel" at bounding box center [1110, 596] width 72 height 35
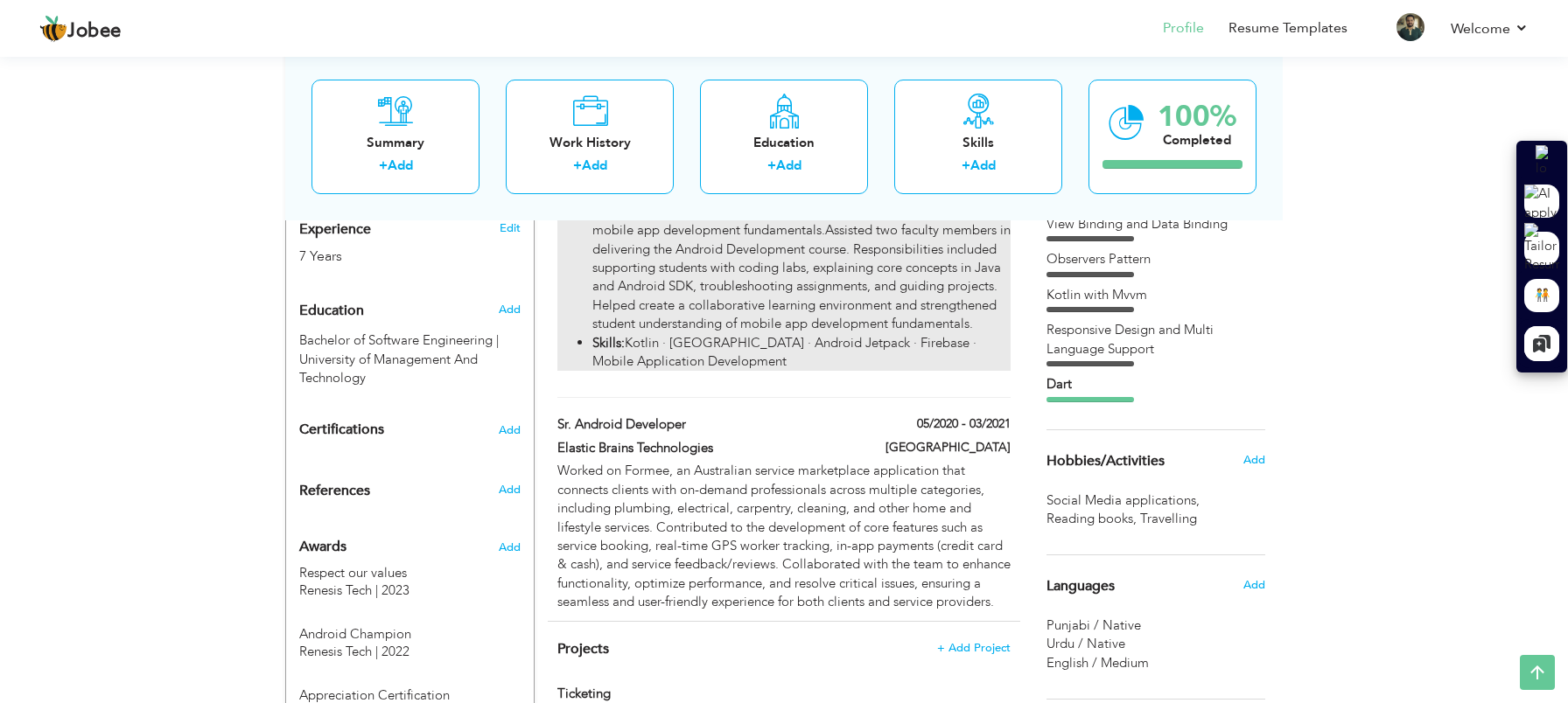
scroll to position [694, 0]
drag, startPoint x: 579, startPoint y: 410, endPoint x: 588, endPoint y: 342, distance: 68.6
click at [588, 342] on div "Teacher Assistant (Android Developer) 01/2015 - 11/2017 Teacher Assistant (Andr…" at bounding box center [784, 237] width 454 height 317
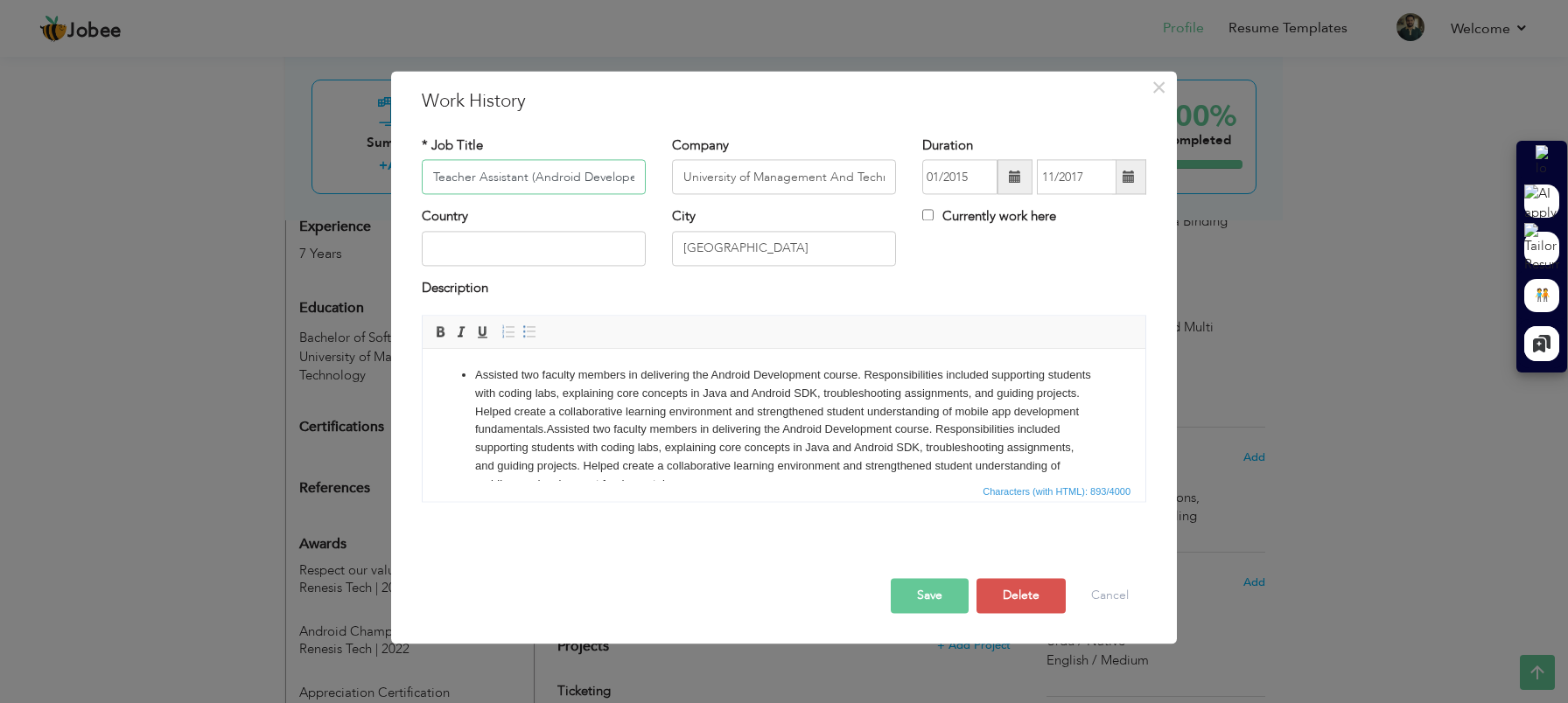
scroll to position [0, 6]
click at [1093, 604] on button "Cancel" at bounding box center [1110, 596] width 72 height 35
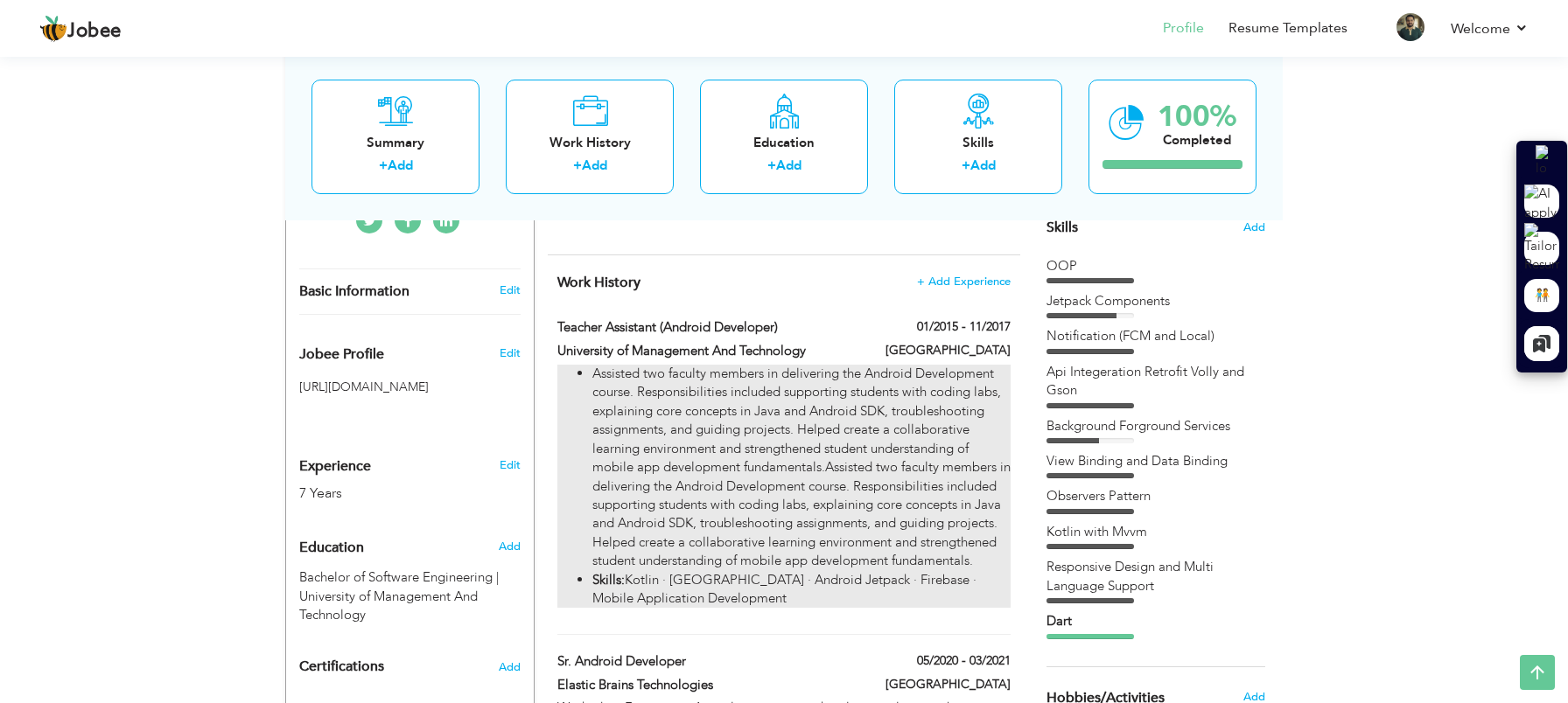
scroll to position [434, 0]
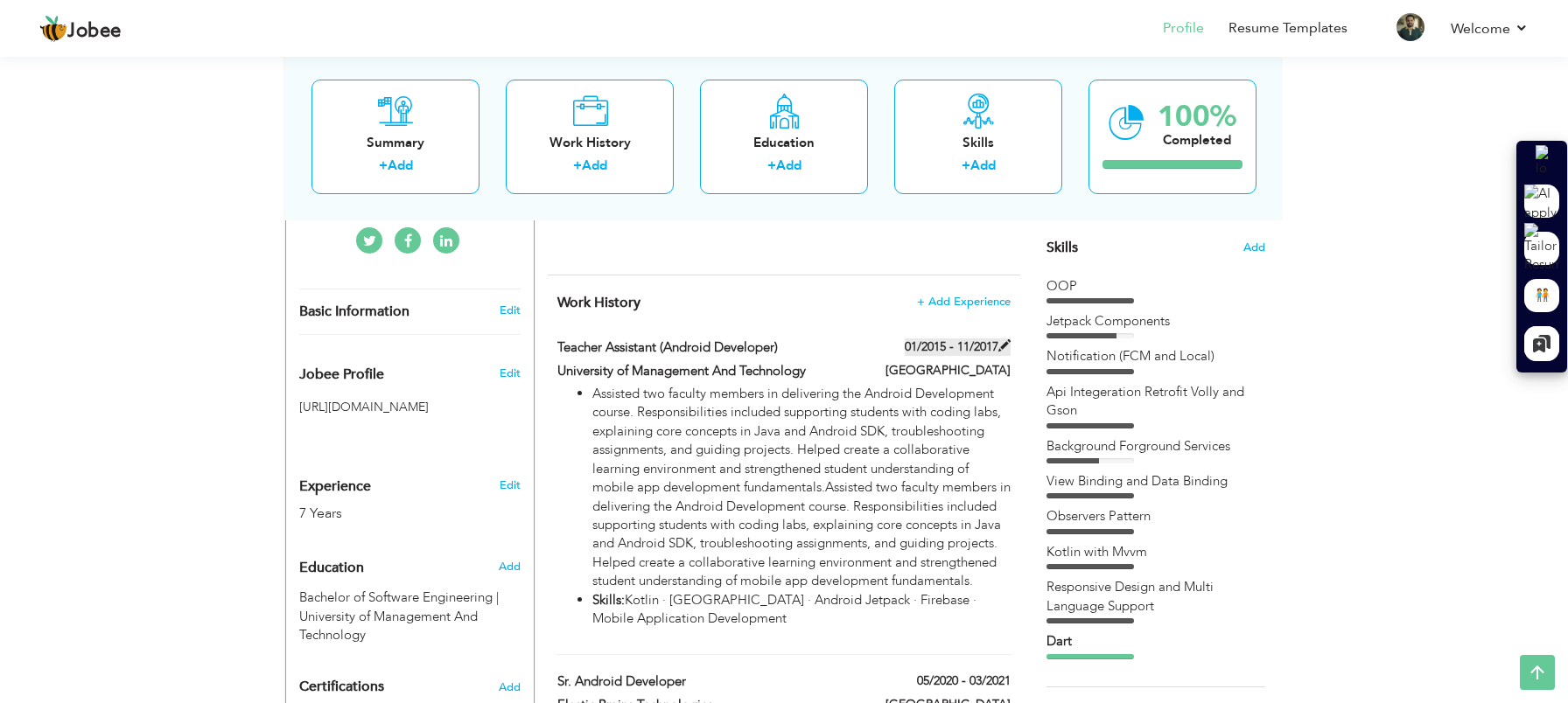
click at [1005, 346] on span at bounding box center [1005, 346] width 13 height 13
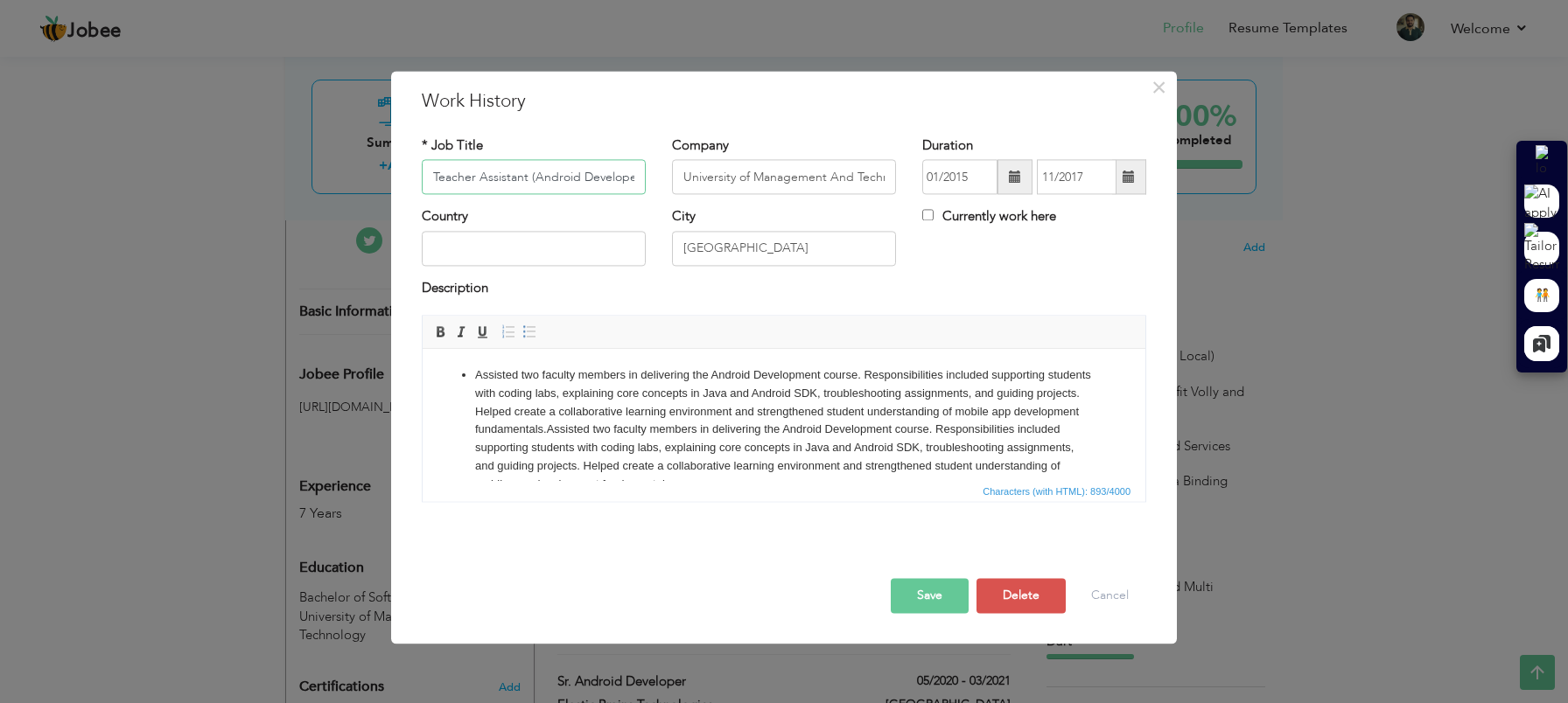
scroll to position [0, 6]
click at [1017, 601] on button "Delete" at bounding box center [1021, 596] width 90 height 35
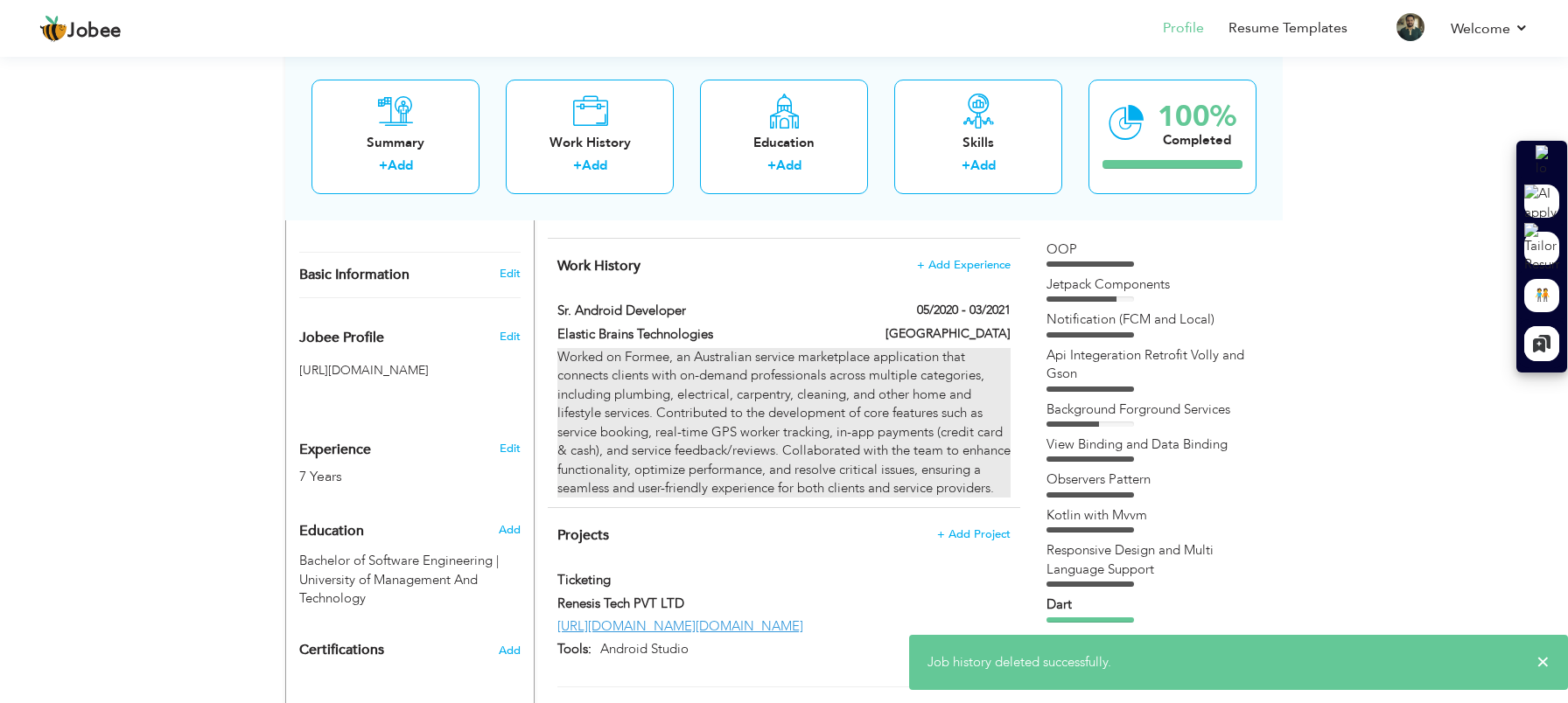
scroll to position [469, 0]
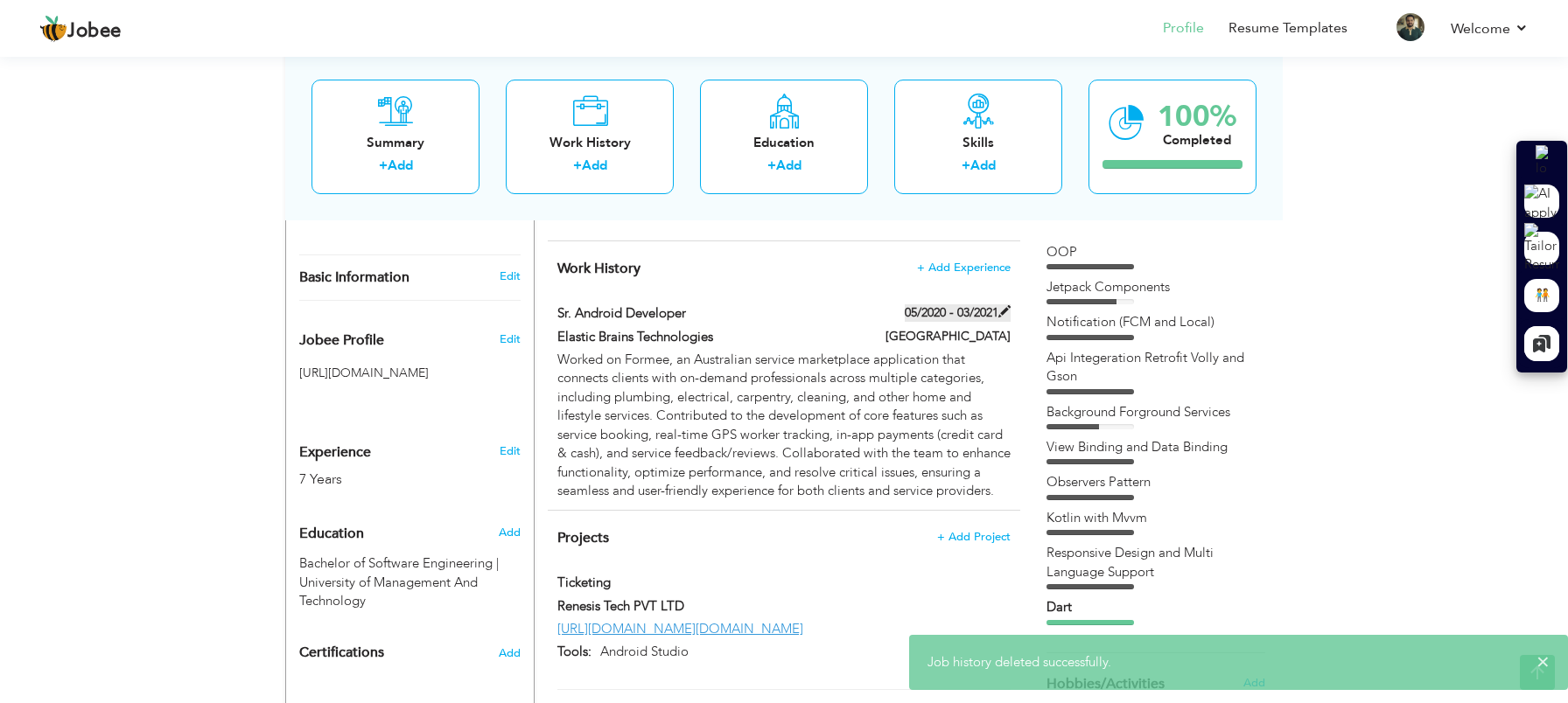
click at [1004, 313] on span at bounding box center [1005, 311] width 13 height 13
type input "Sr. Android Developer"
type input "Elastic Brains Technologies"
type input "05/2020"
type input "03/2021"
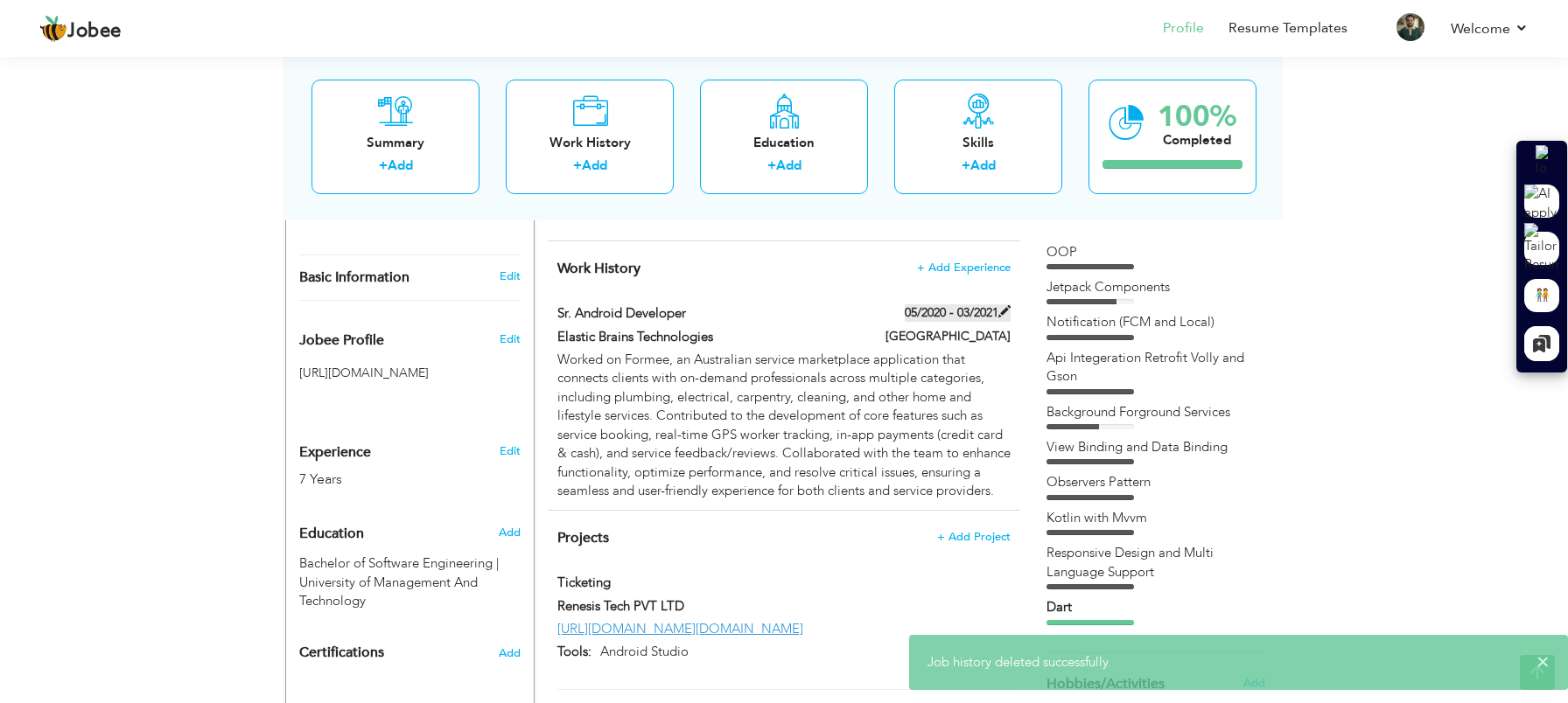
type input "LAHORE"
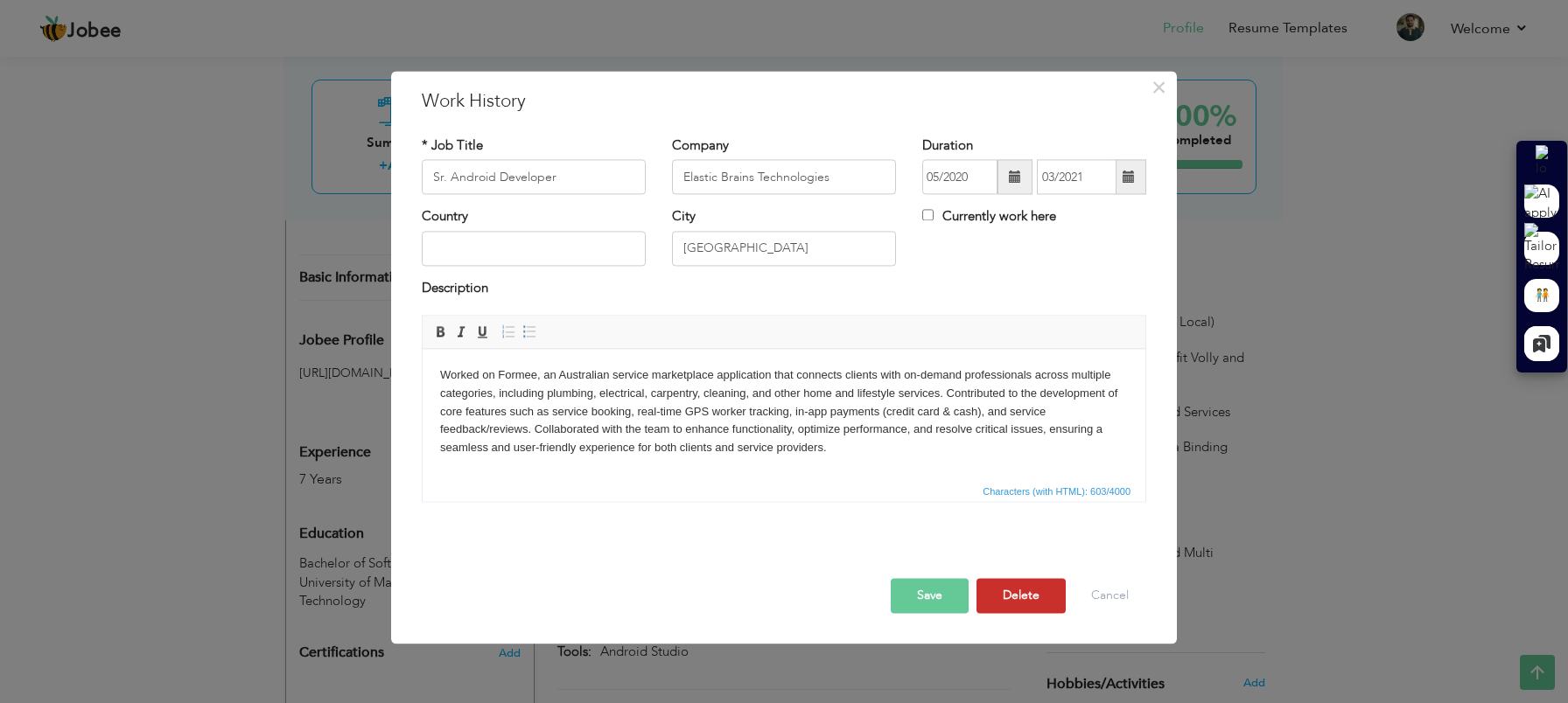
click at [1017, 602] on button "Delete" at bounding box center [1021, 596] width 90 height 35
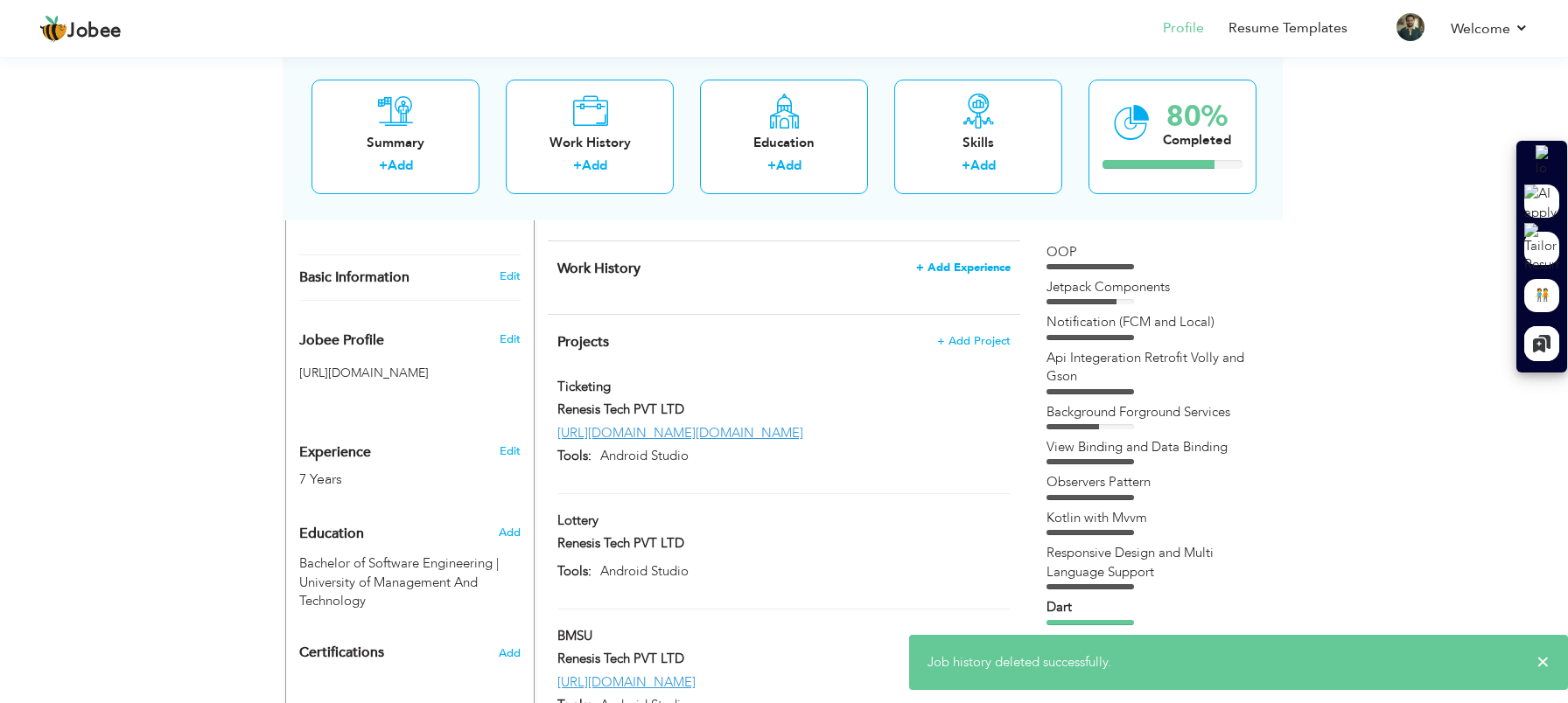
click at [986, 266] on span "+ Add Experience" at bounding box center [963, 268] width 94 height 13
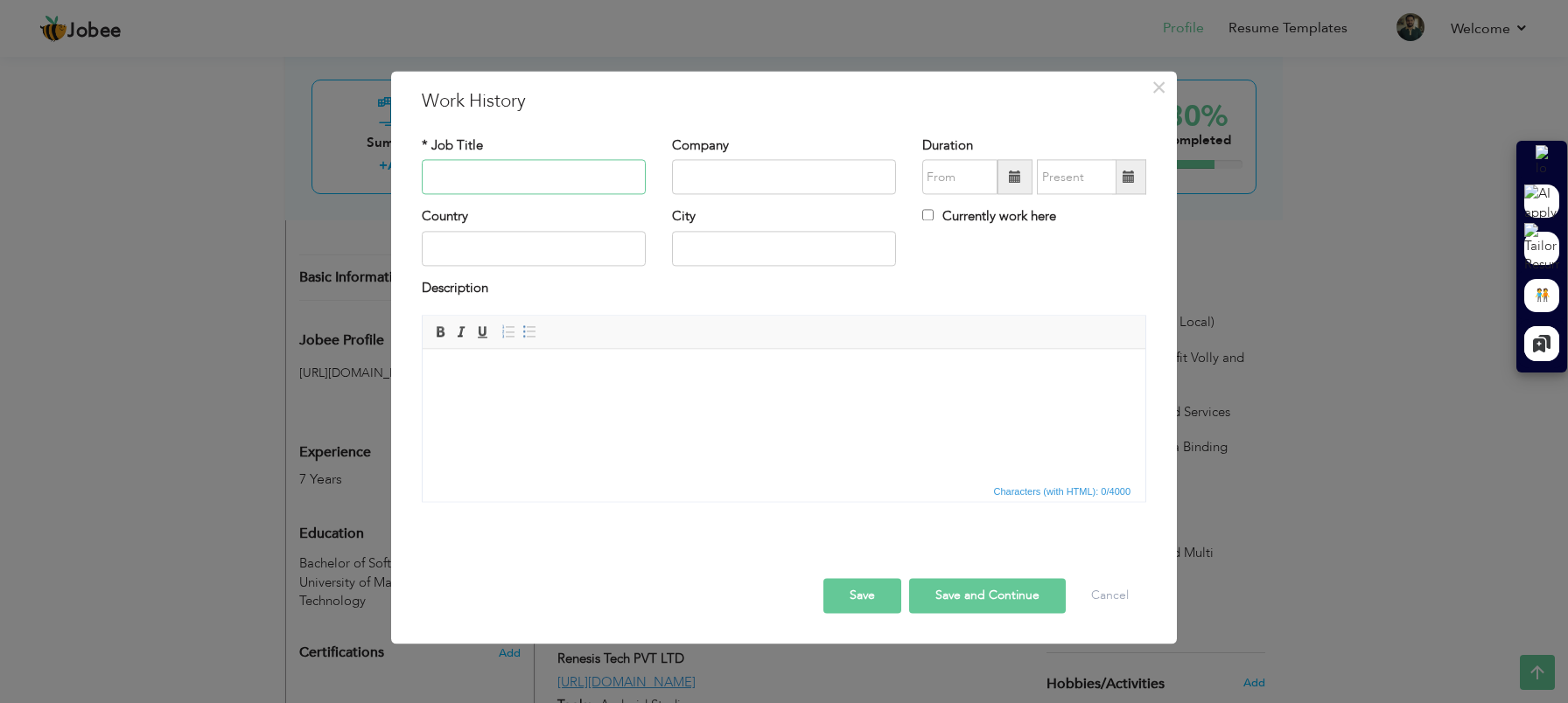
paste input "Sr. Android/Flutter Developer"
type input "Sr. Android/Flutter Developer"
click at [747, 191] on input "text" at bounding box center [783, 177] width 224 height 35
type input "Renesis Tech"
click at [1018, 173] on span at bounding box center [1015, 176] width 13 height 13
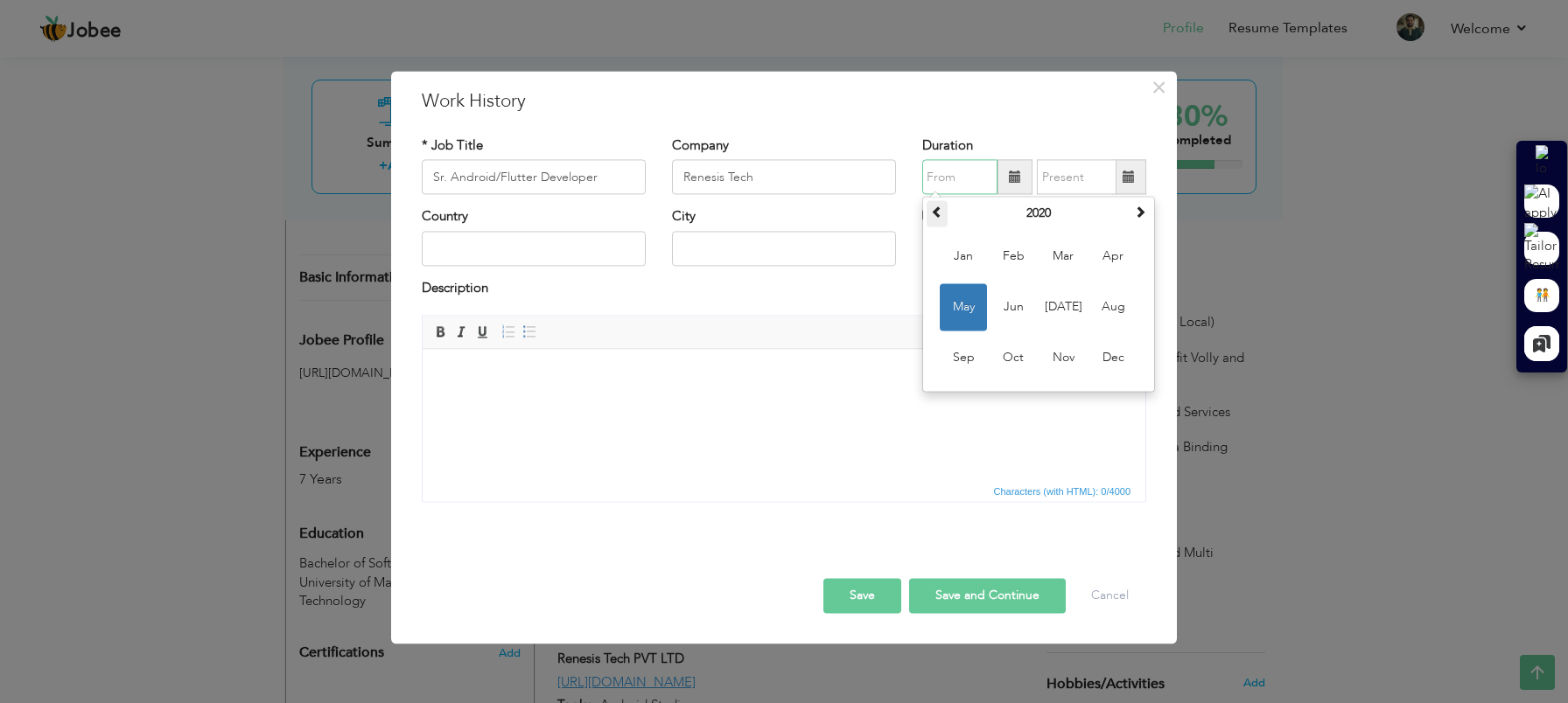
click at [941, 214] on span at bounding box center [937, 213] width 13 height 13
click at [1066, 359] on span "Nov" at bounding box center [1063, 358] width 47 height 47
type input "11/2017"
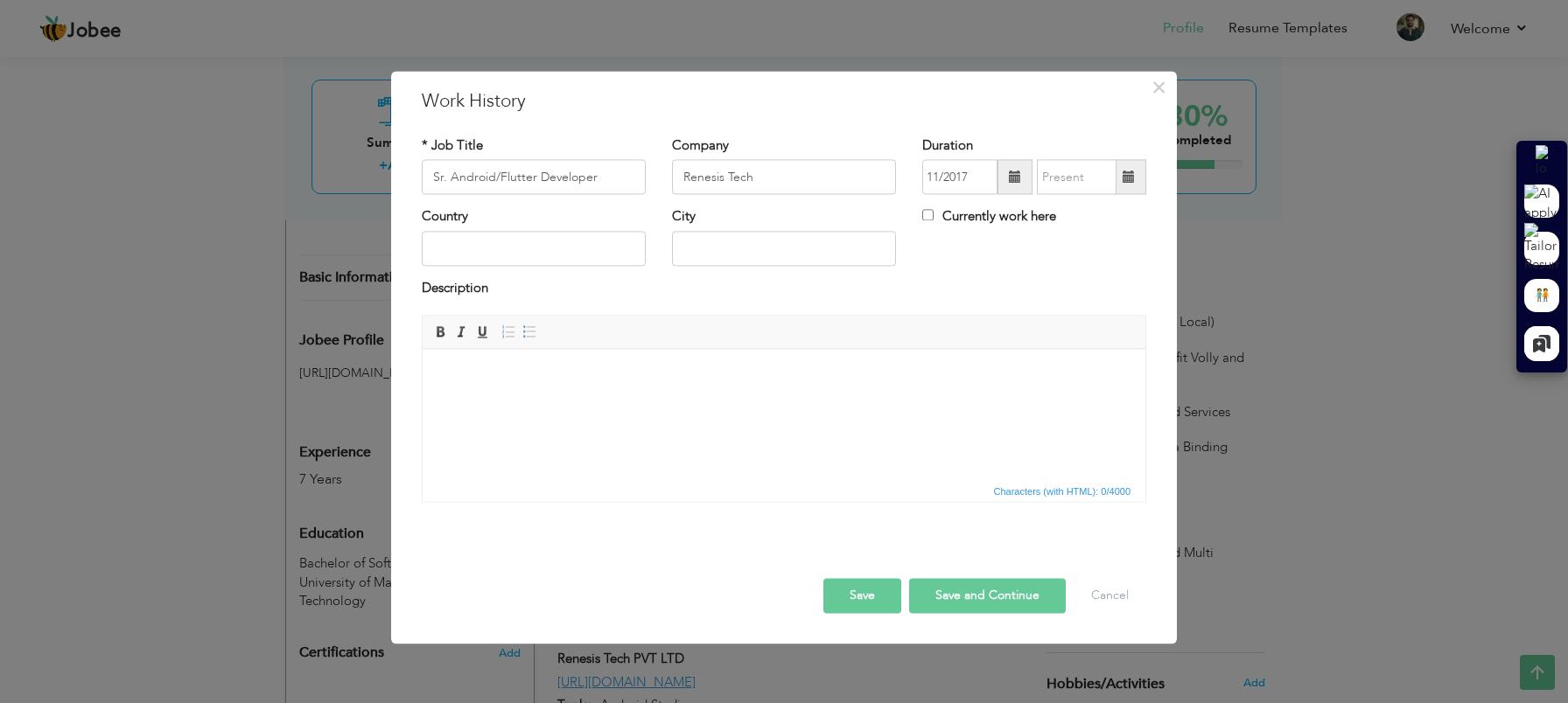
click at [1128, 180] on span at bounding box center [1129, 176] width 13 height 13
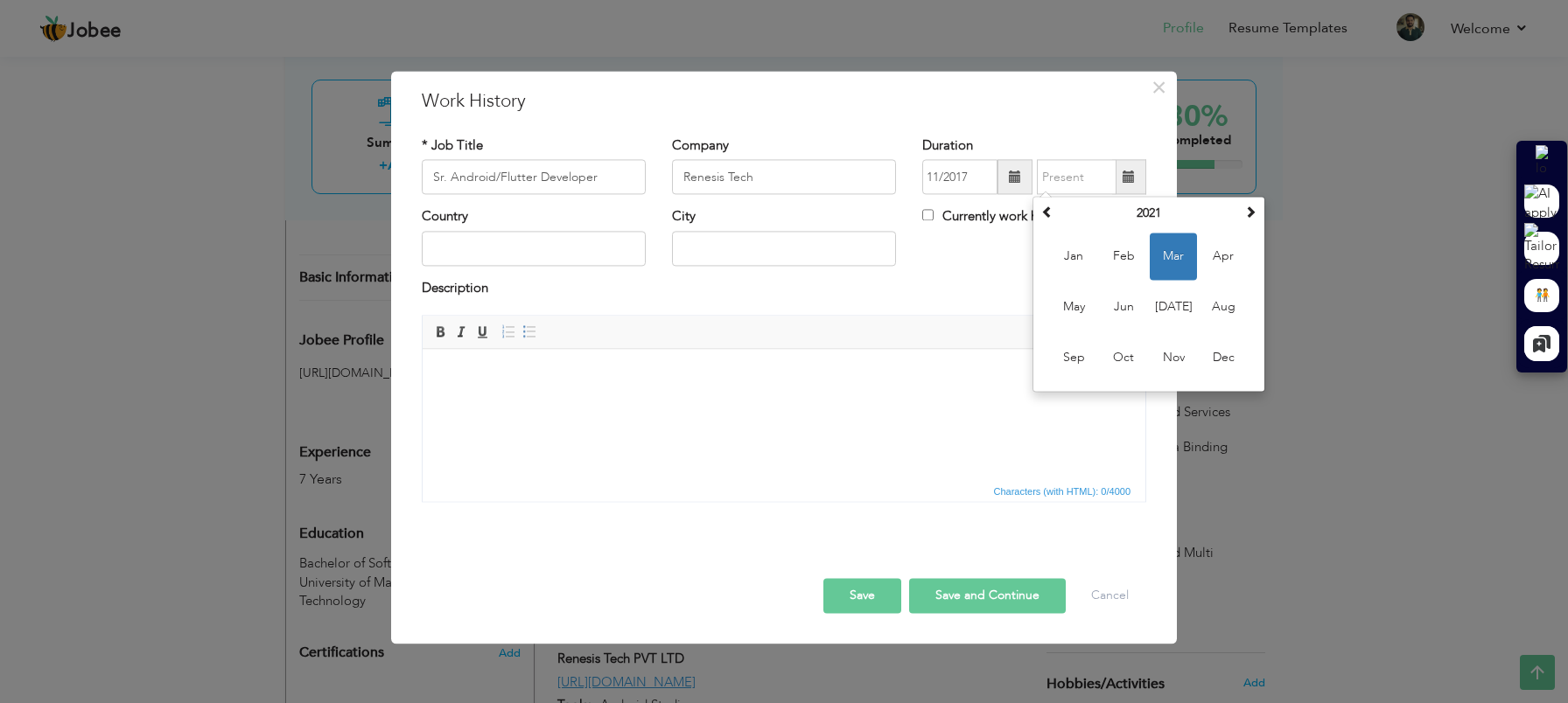
click at [961, 216] on label "Currently work here" at bounding box center [990, 217] width 134 height 18
click at [933, 216] on input "Currently work here" at bounding box center [928, 215] width 12 height 12
checkbox input "true"
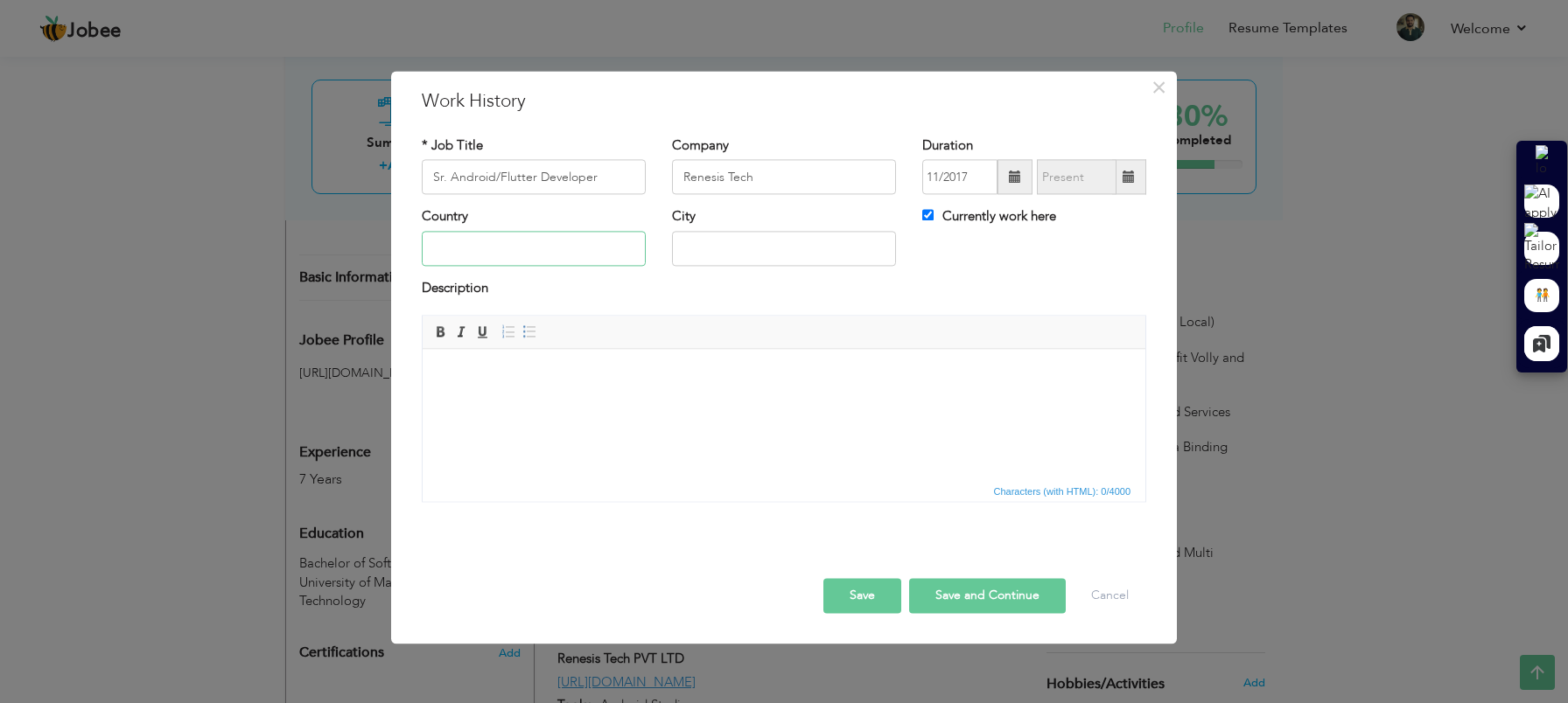
click at [540, 248] on input "text" at bounding box center [533, 248] width 224 height 35
click at [721, 245] on input "text" at bounding box center [783, 248] width 224 height 35
type input "LAHORE"
type input "[GEOGRAPHIC_DATA]"
click at [475, 245] on input "[GEOGRAPHIC_DATA]" at bounding box center [533, 248] width 224 height 35
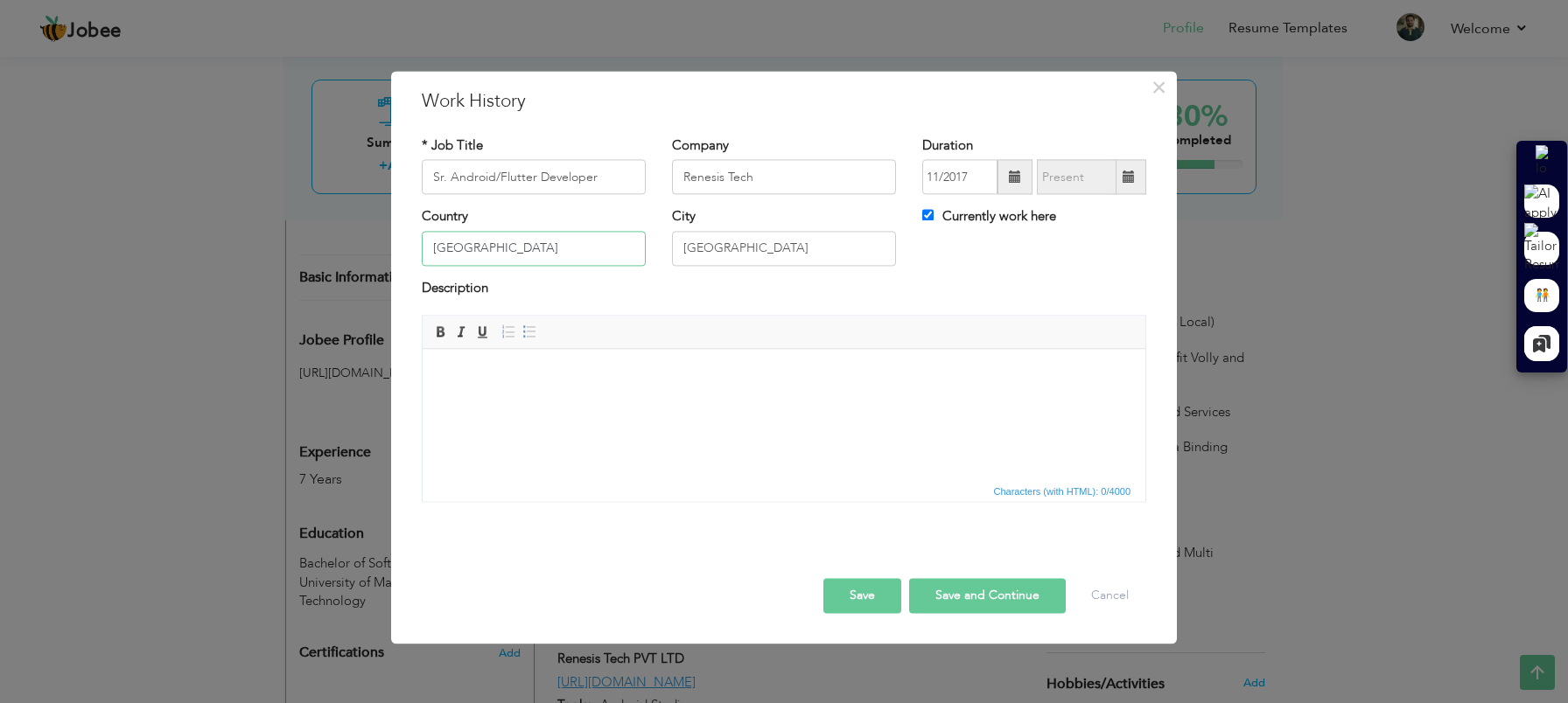
click at [475, 245] on input "[GEOGRAPHIC_DATA]" at bounding box center [533, 248] width 224 height 35
click at [601, 400] on html at bounding box center [784, 375] width 722 height 53
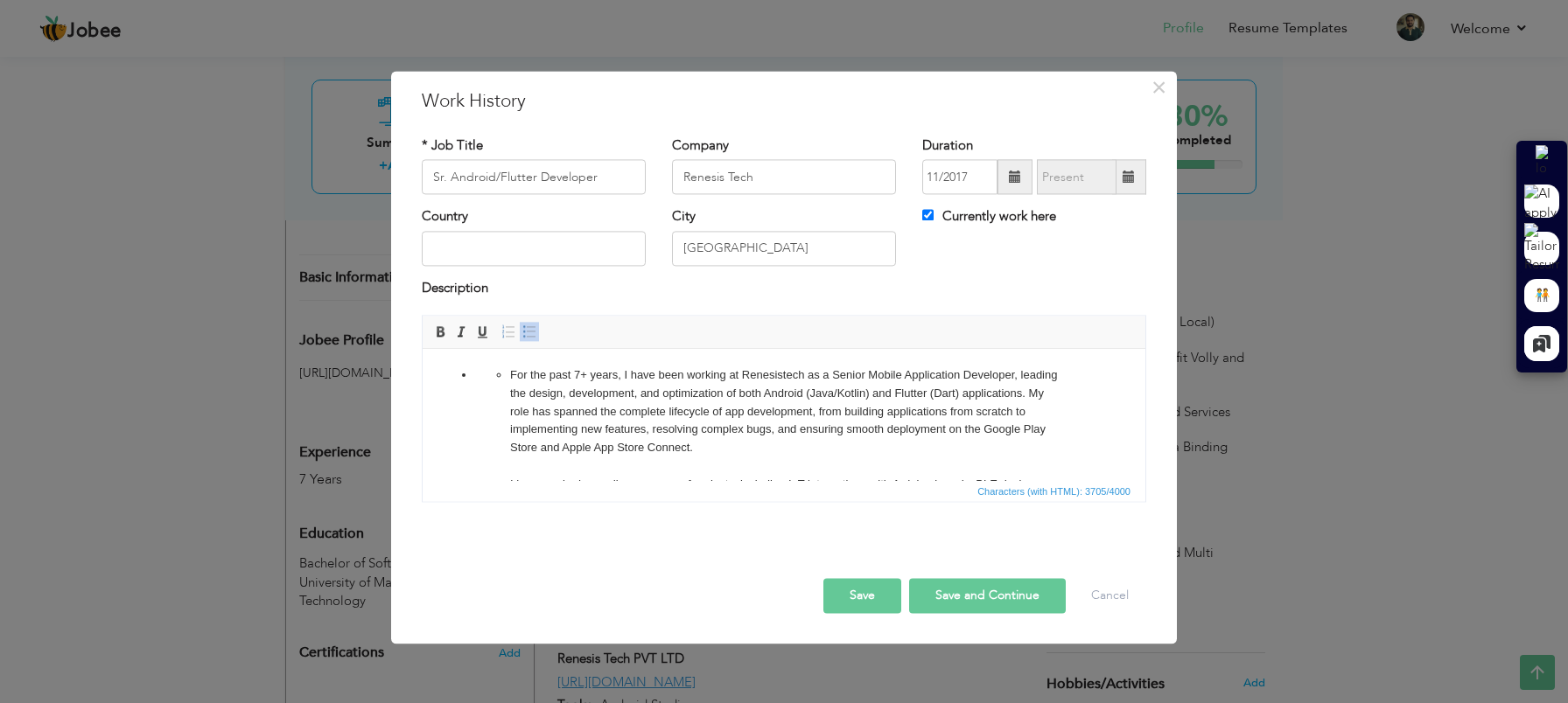
scroll to position [593, 0]
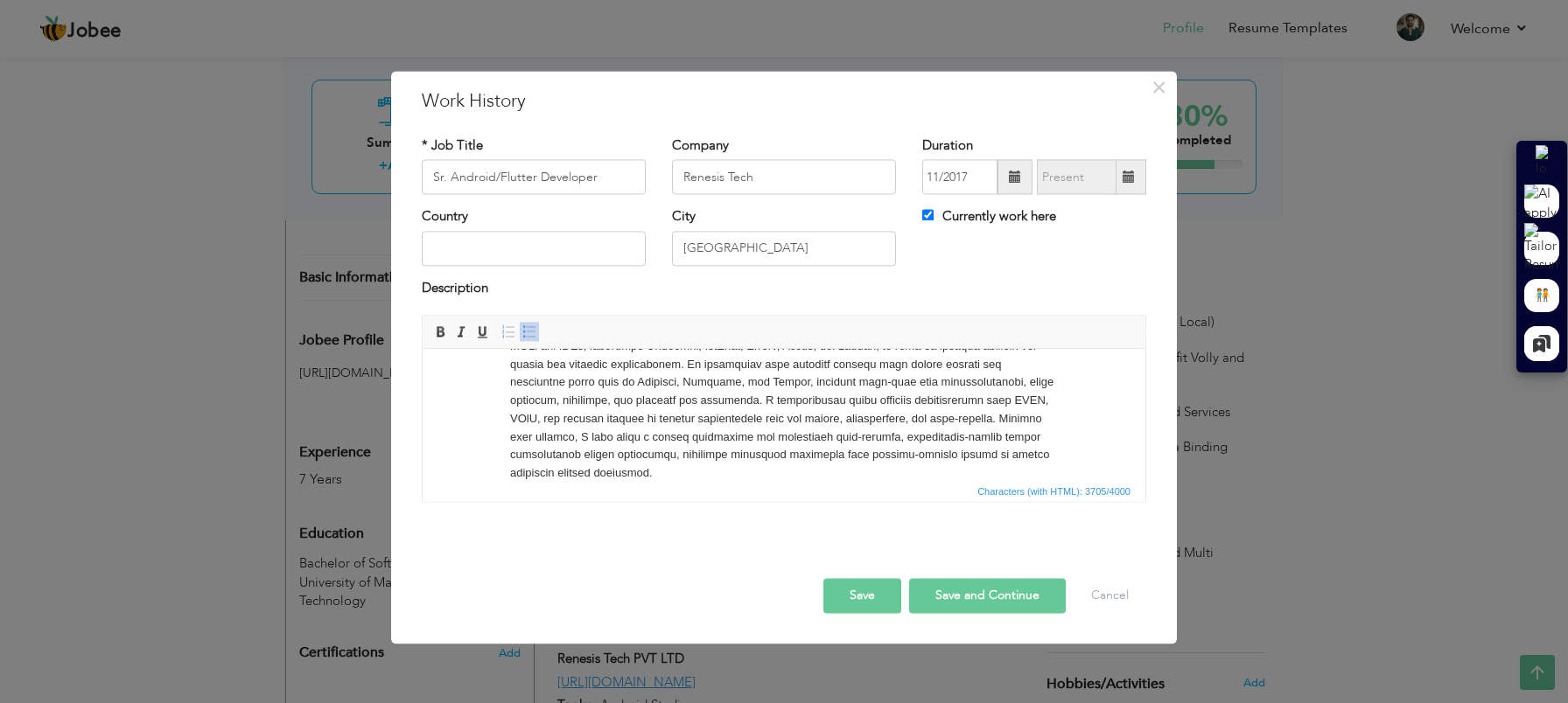
click at [509, 483] on ul "Skills: Android Development · Flutter development · Firebase · Dart · Kotlin" at bounding box center [784, 492] width 617 height 18
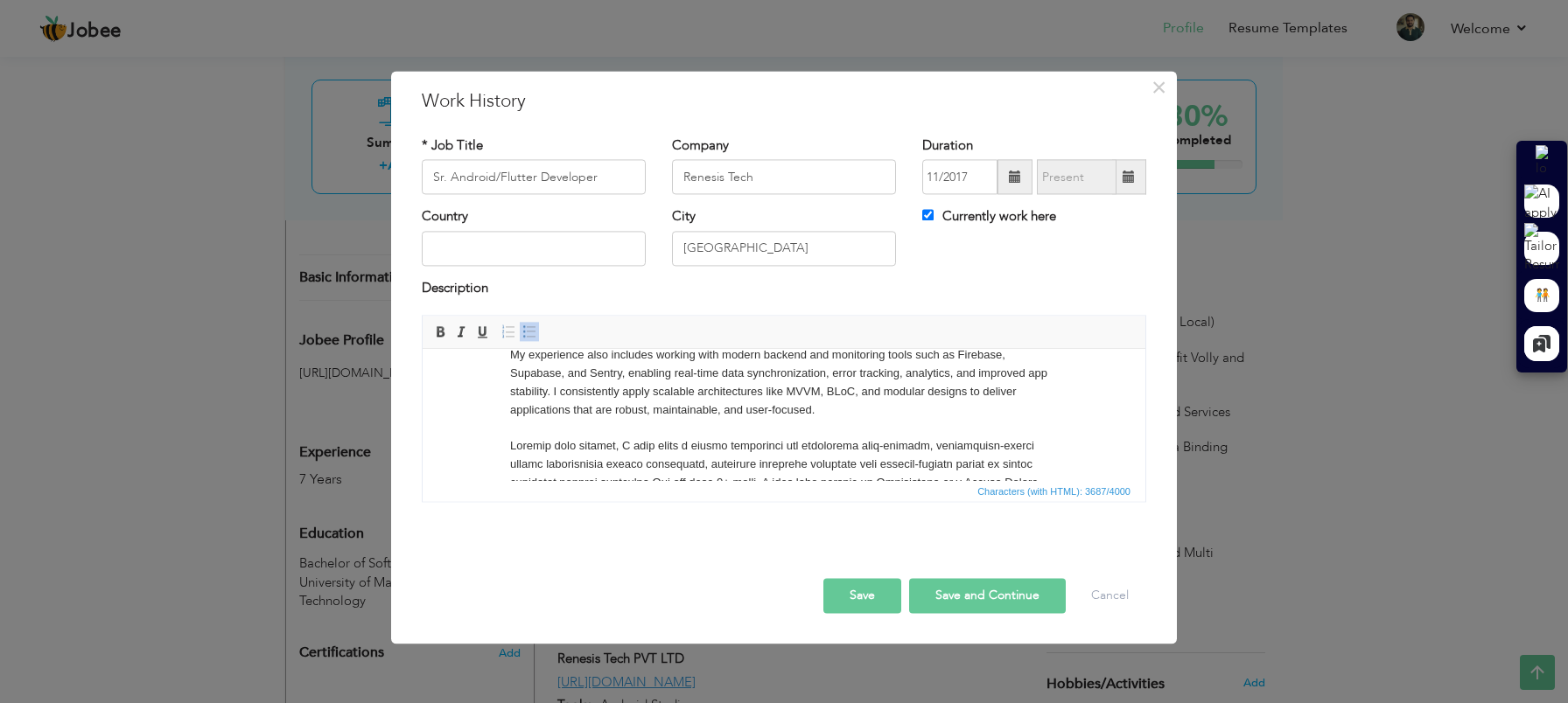
scroll to position [0, 0]
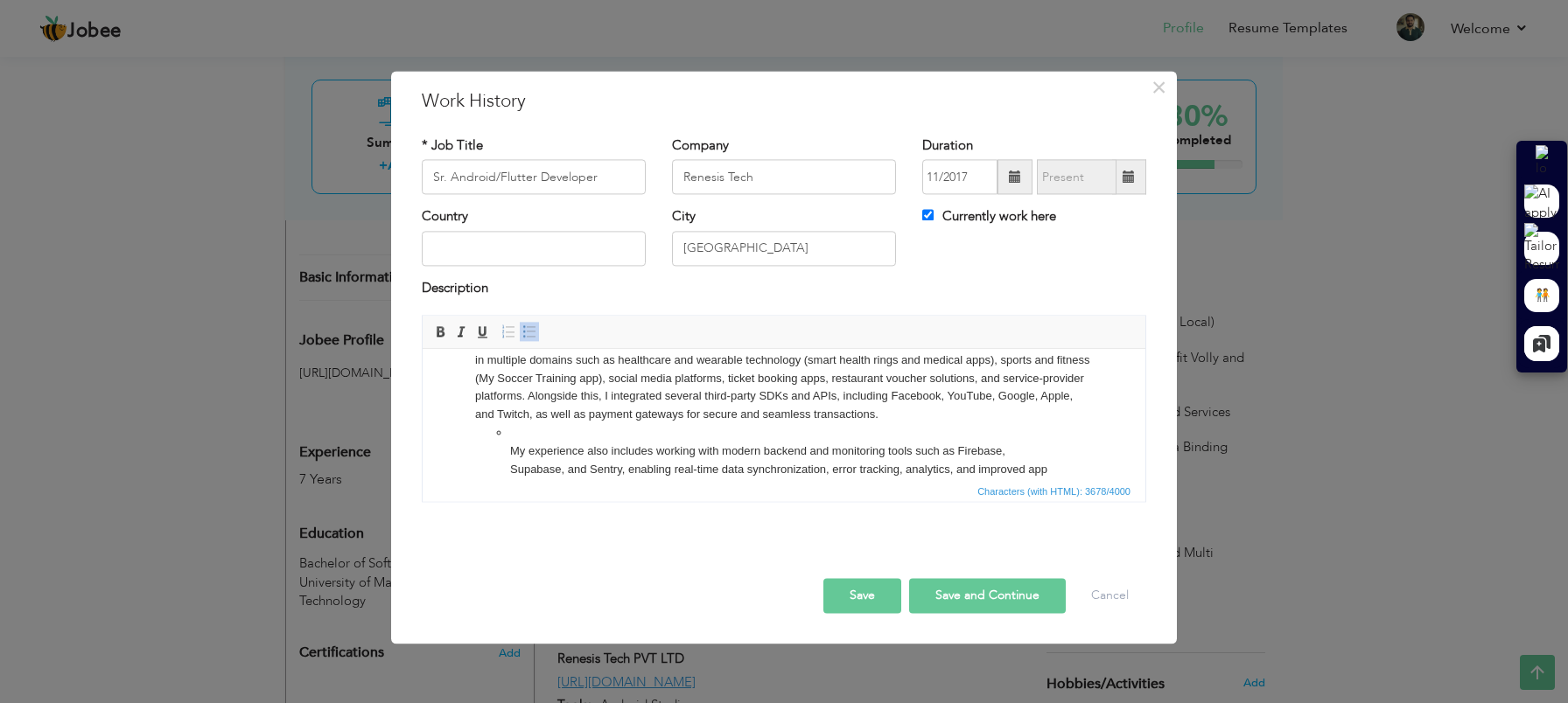
scroll to position [128, 0]
click at [509, 446] on ul "My experience also includes working with modern backend and monitoring tools su…" at bounding box center [784, 657] width 617 height 473
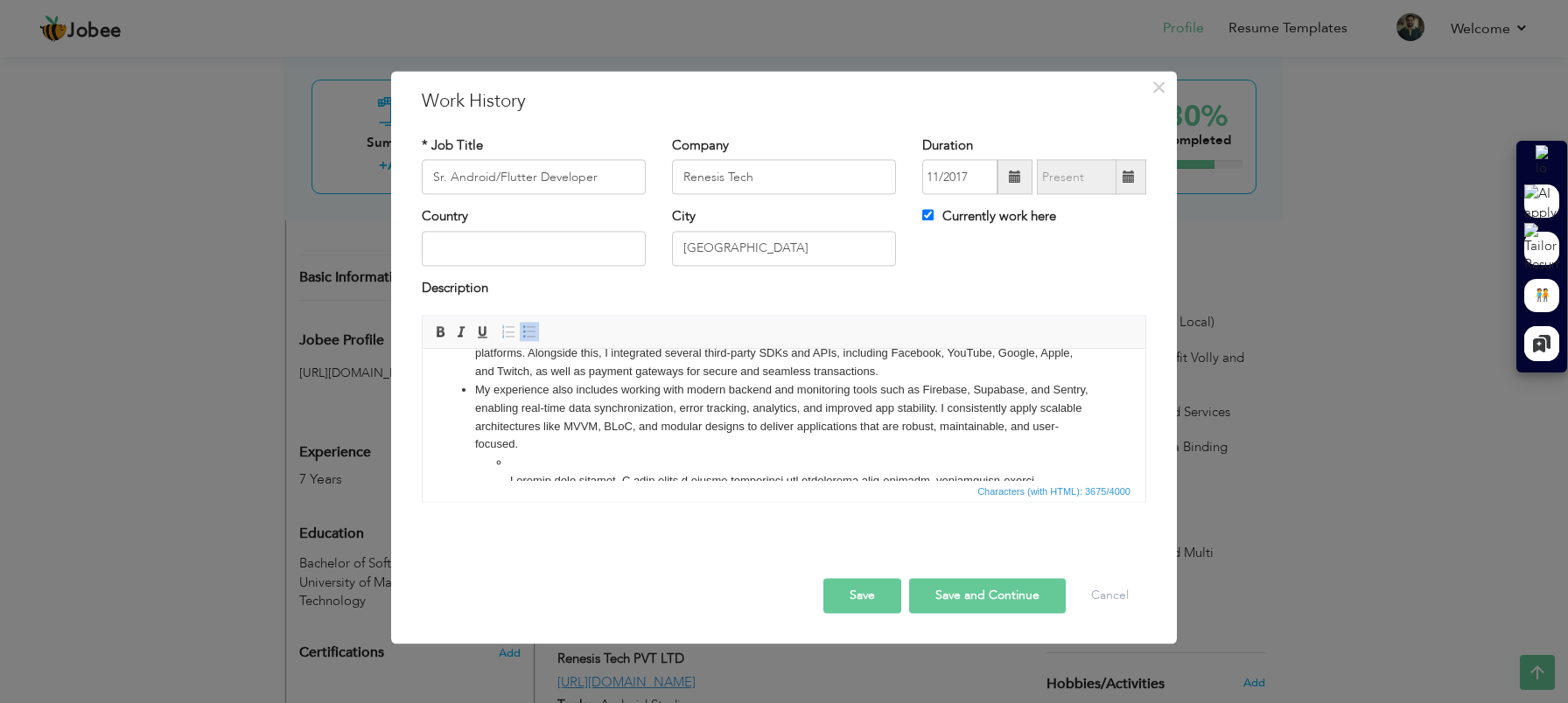
scroll to position [175, 0]
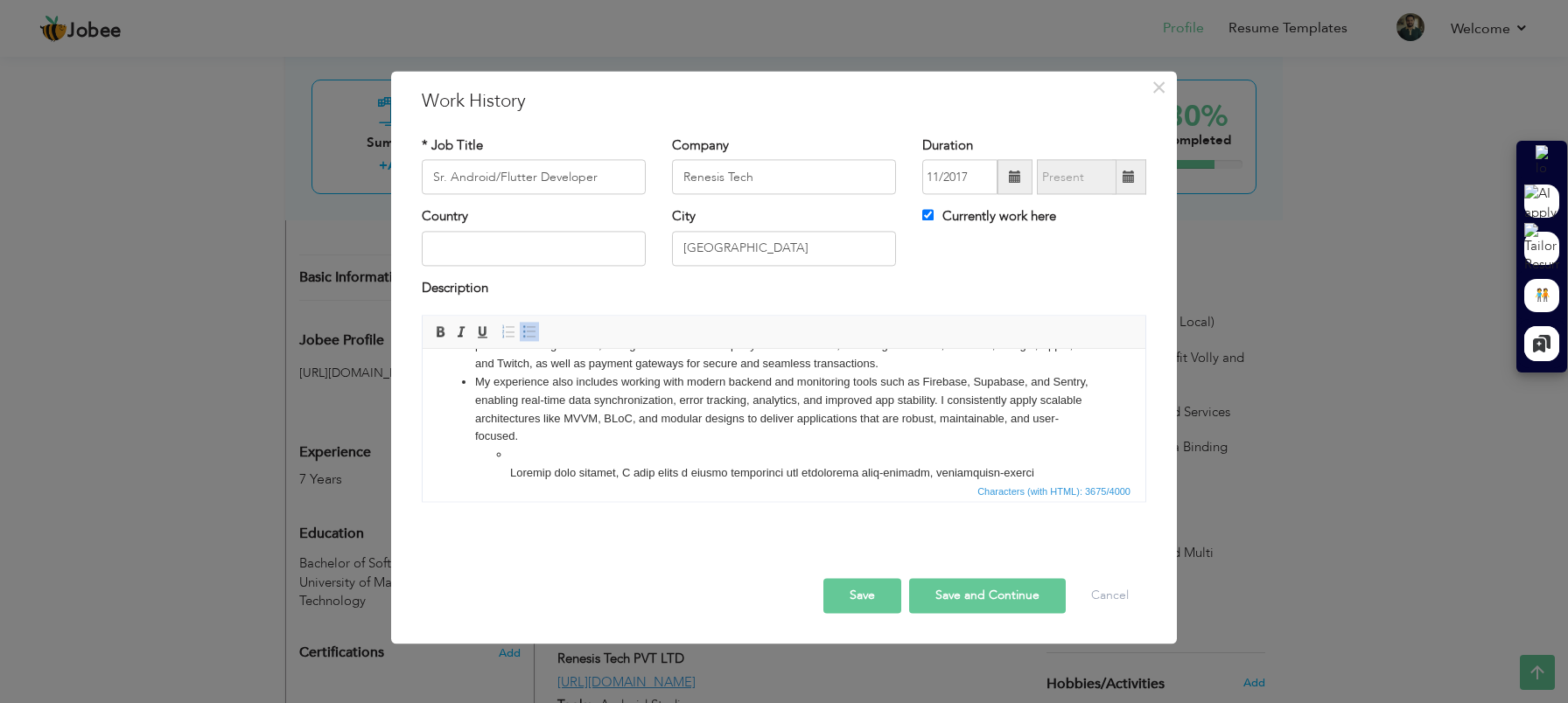
click at [511, 470] on li at bounding box center [784, 637] width 548 height 382
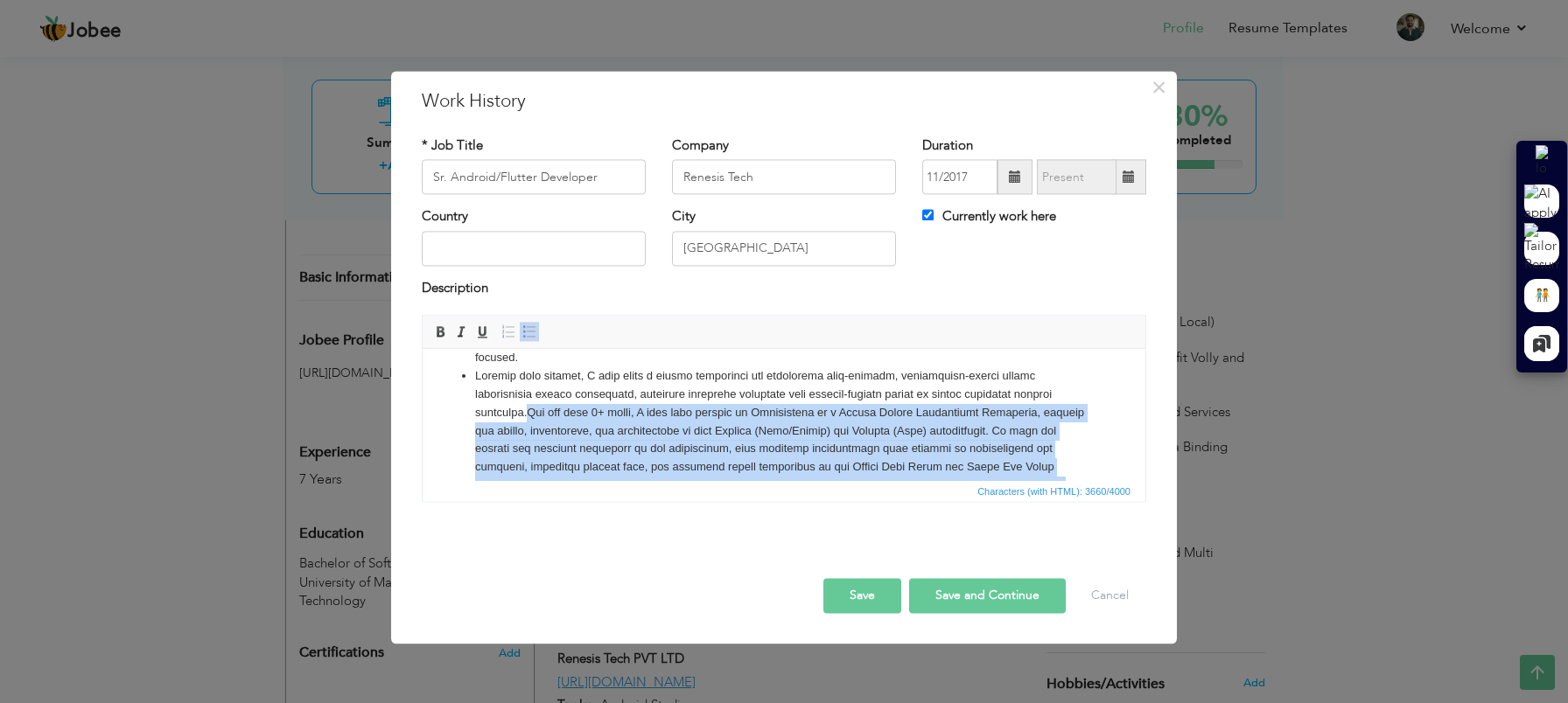
scroll to position [485, 0]
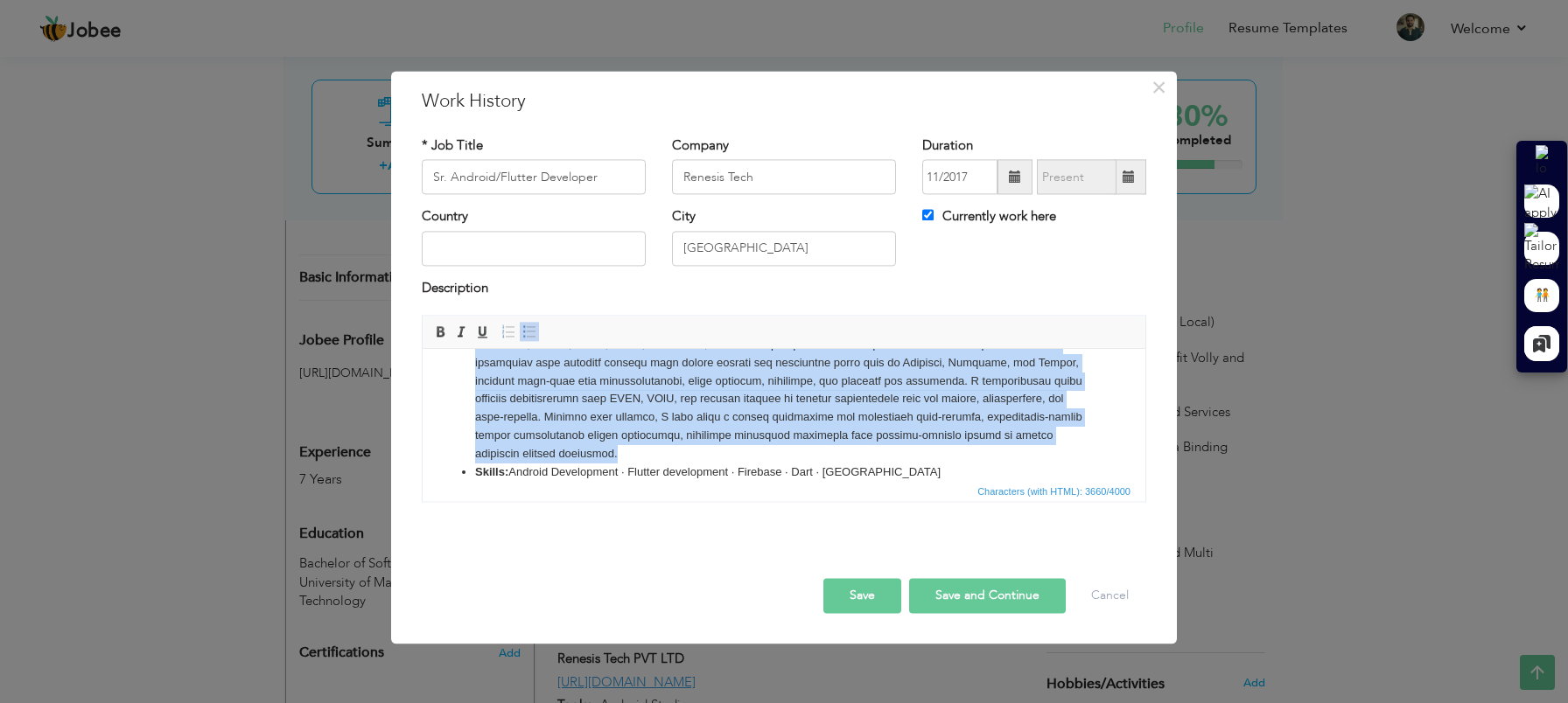
drag, startPoint x: 1032, startPoint y: 394, endPoint x: 859, endPoint y: 435, distance: 177.8
click at [859, 435] on li at bounding box center [784, 299] width 617 height 328
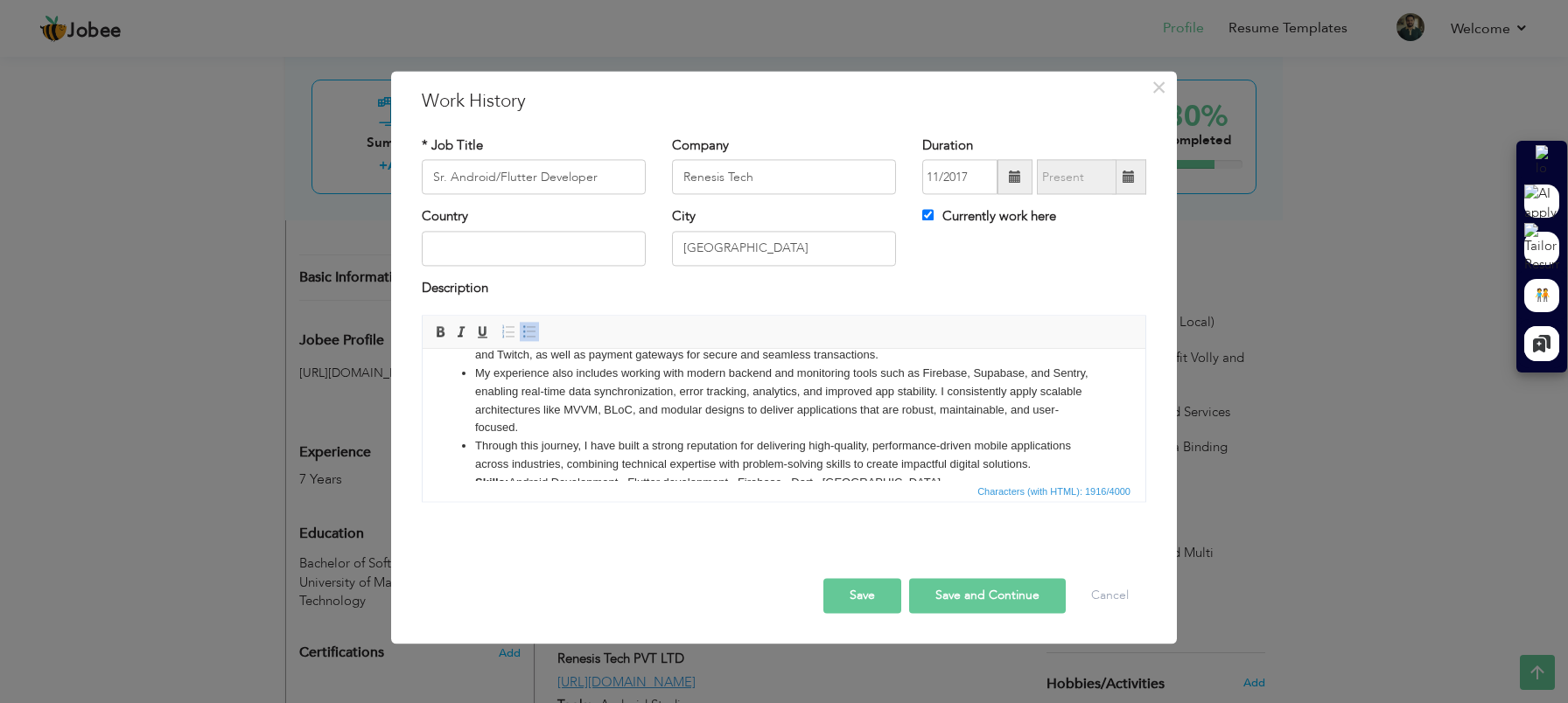
scroll to position [213, 0]
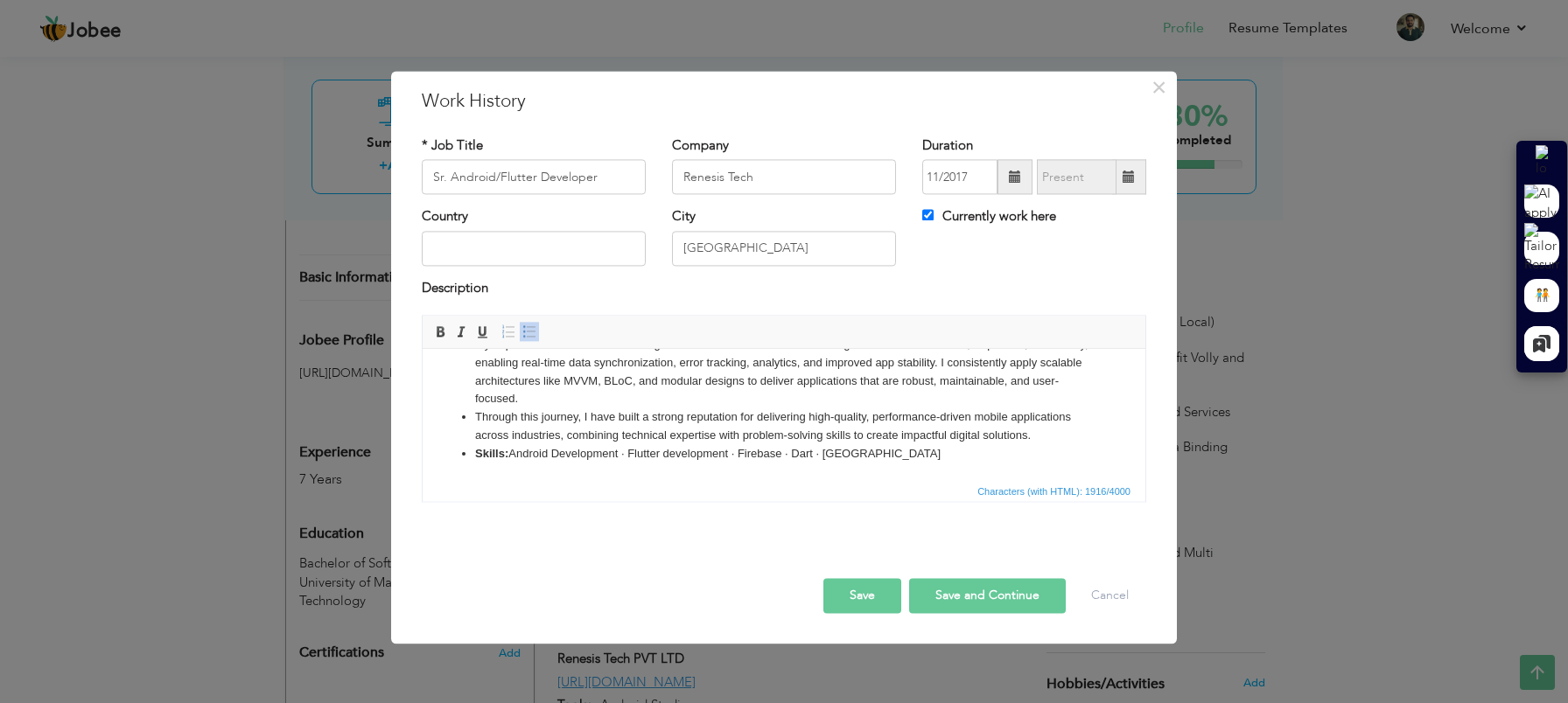
click at [963, 596] on button "Save and Continue" at bounding box center [987, 596] width 157 height 35
checkbox input "false"
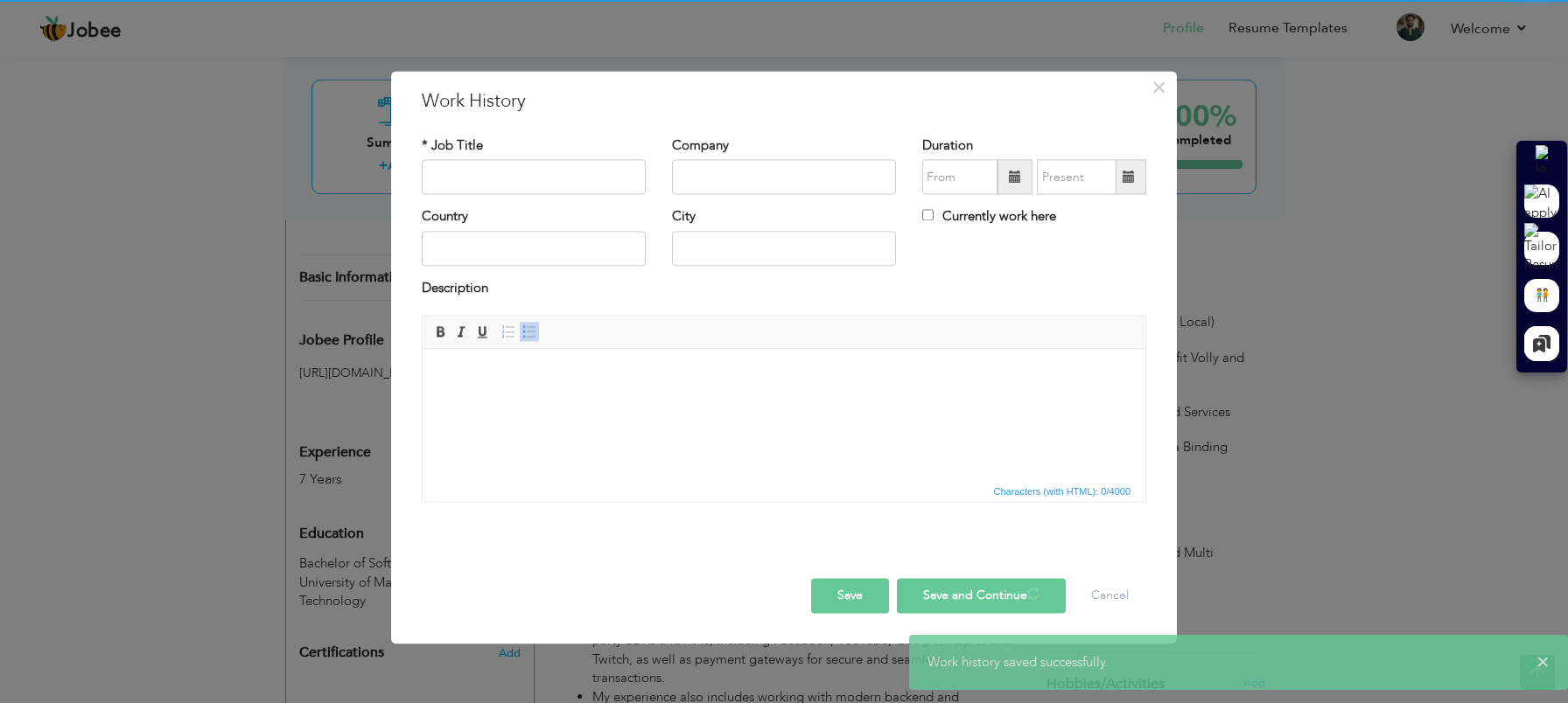
scroll to position [0, 0]
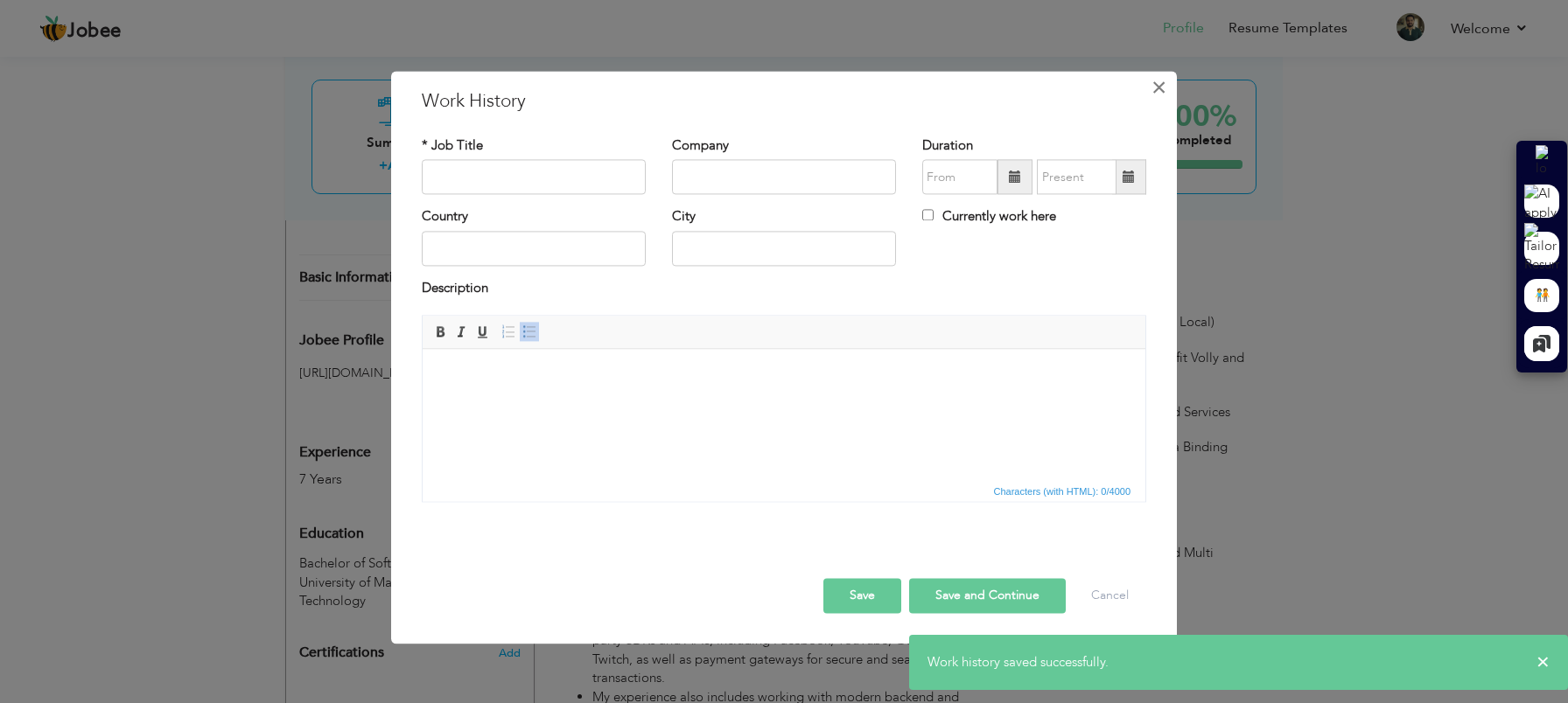
click at [1166, 91] on button "×" at bounding box center [1158, 87] width 28 height 28
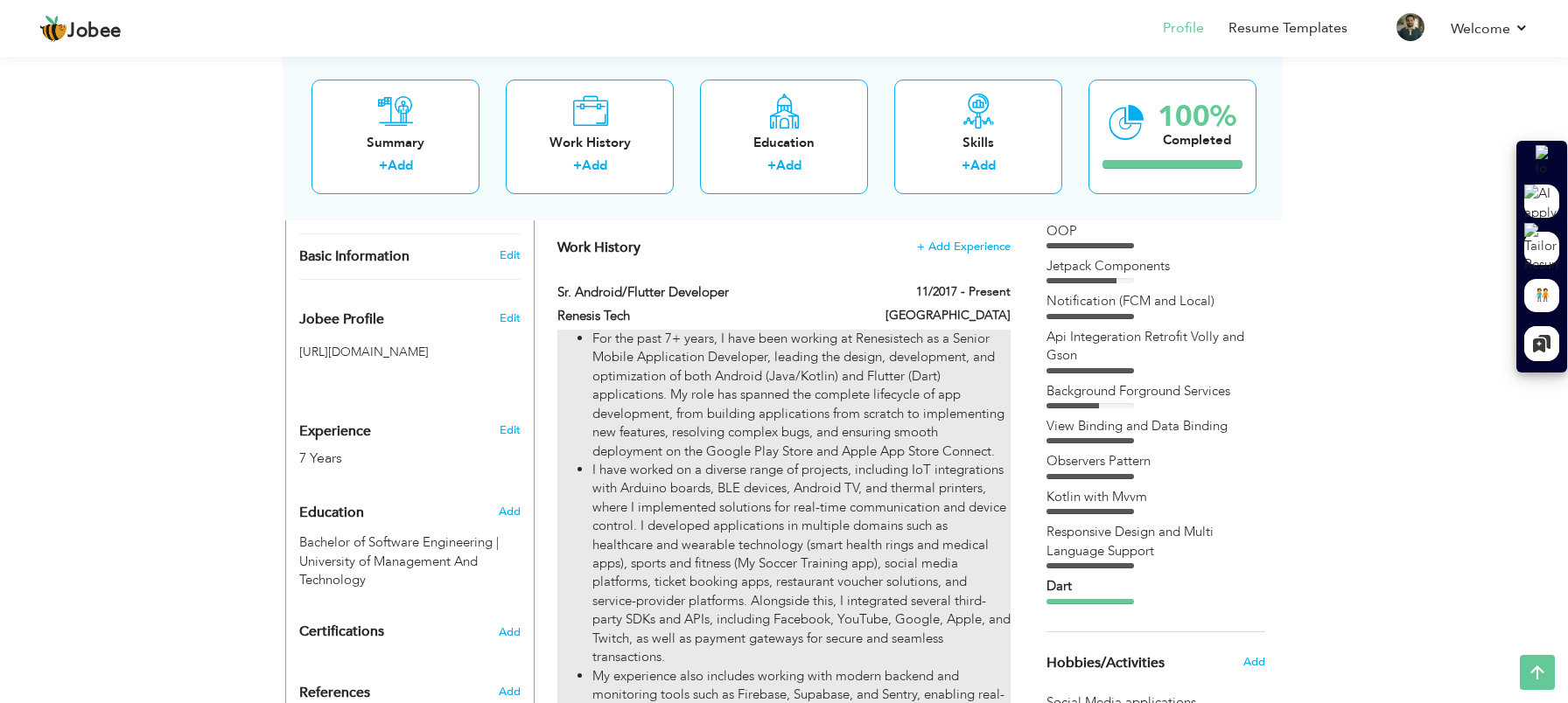
scroll to position [476, 0]
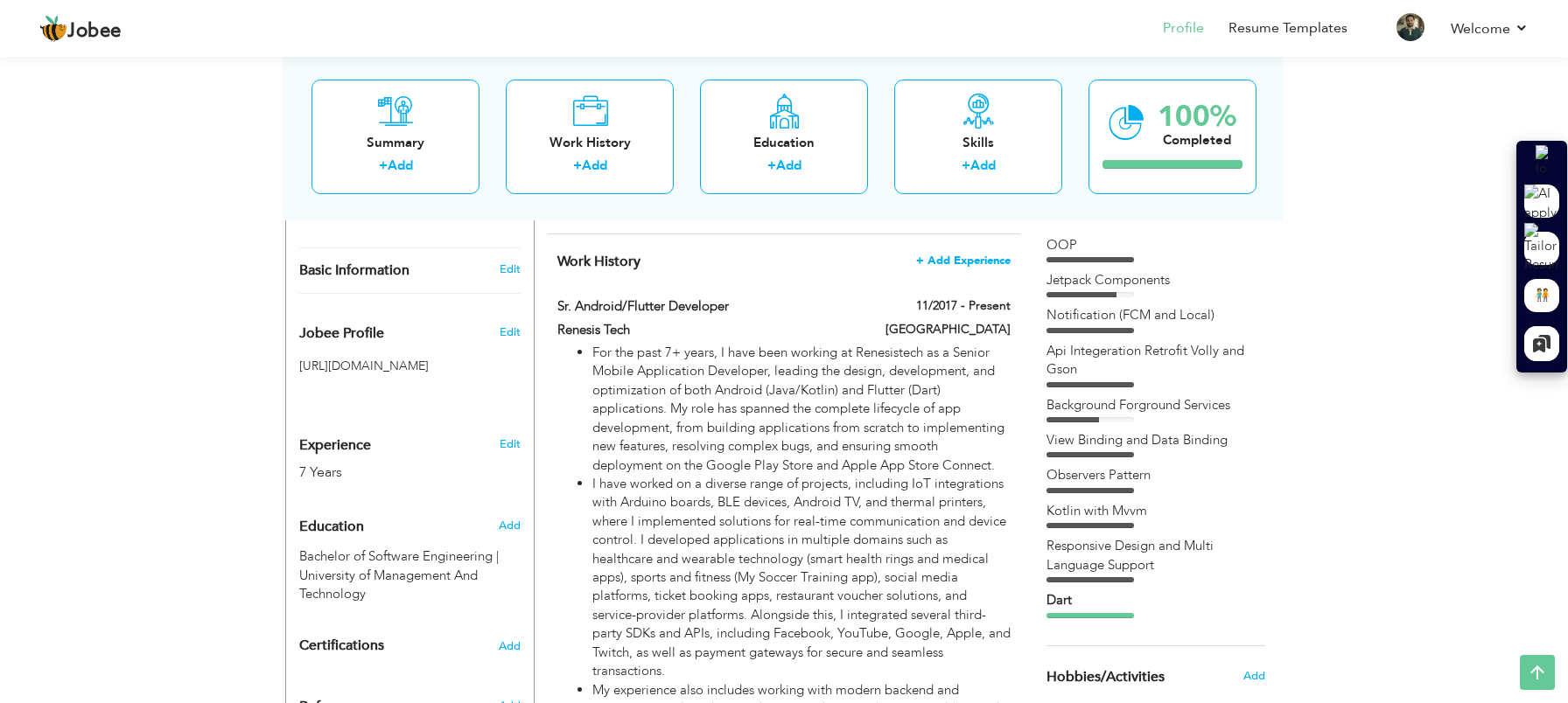
click at [965, 261] on span "+ Add Experience" at bounding box center [963, 261] width 94 height 13
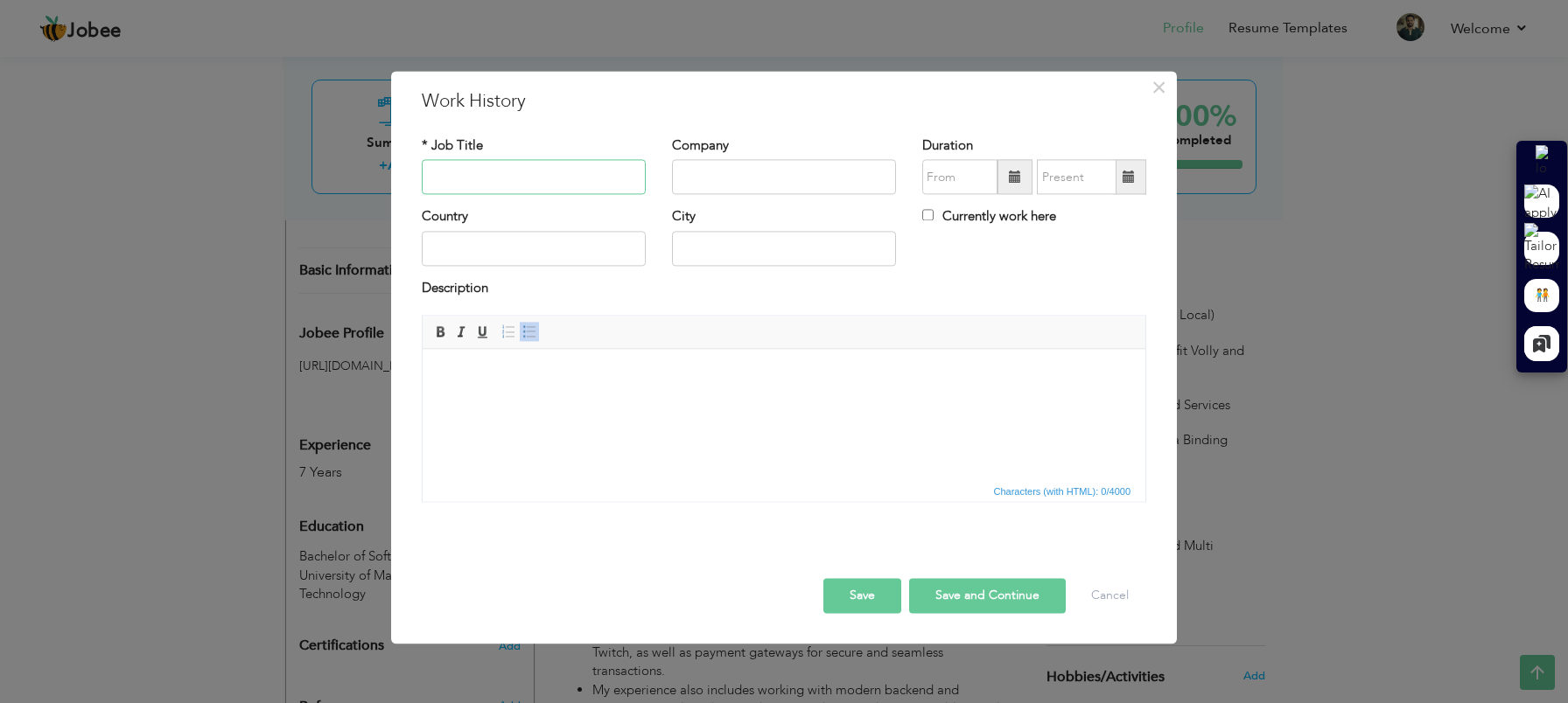
paste input "Sr. Android Developer"
type input "Sr. Android Developer"
click at [736, 182] on input "text" at bounding box center [783, 177] width 224 height 35
paste input "Elastic Brains Technologies"
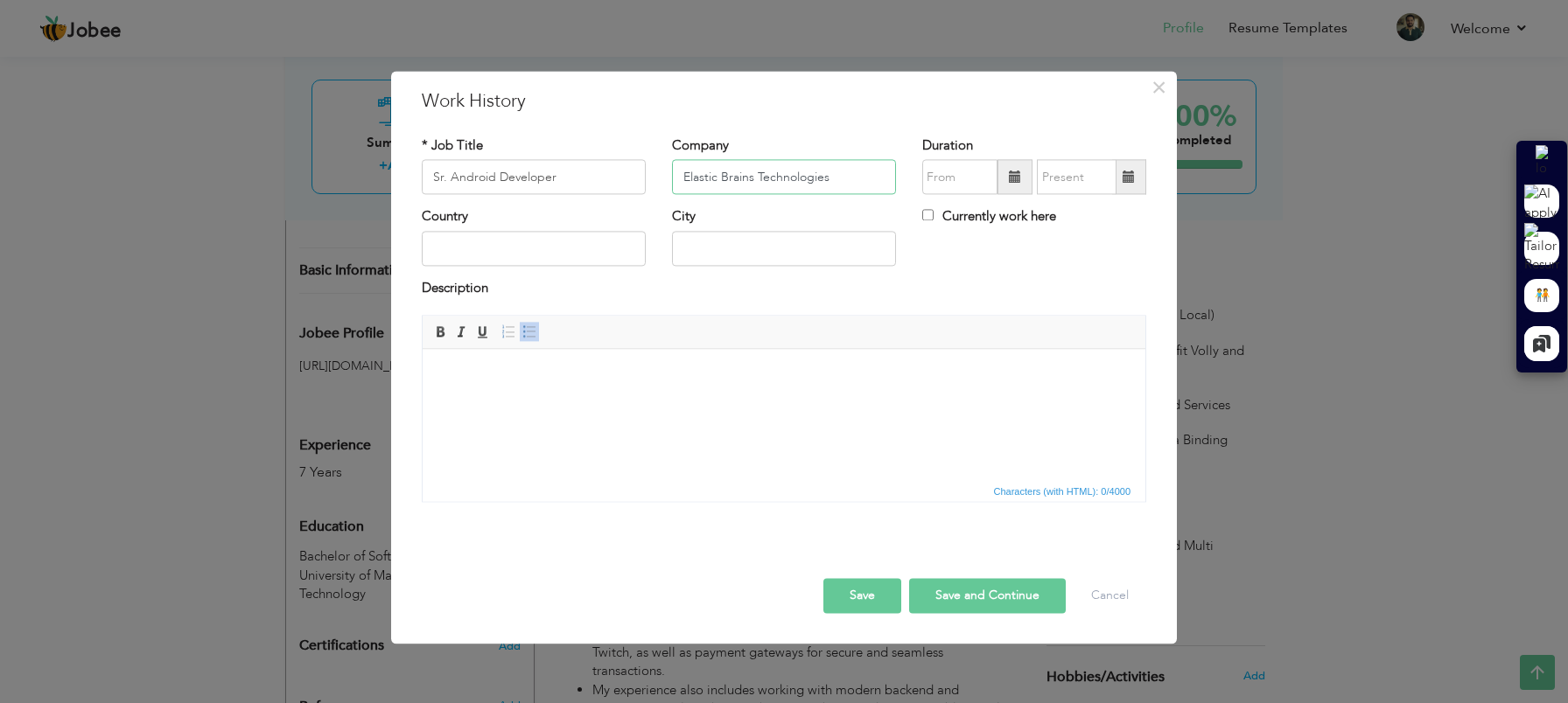
type input "Elastic Brains Technologies"
click at [1022, 188] on span at bounding box center [1015, 177] width 35 height 35
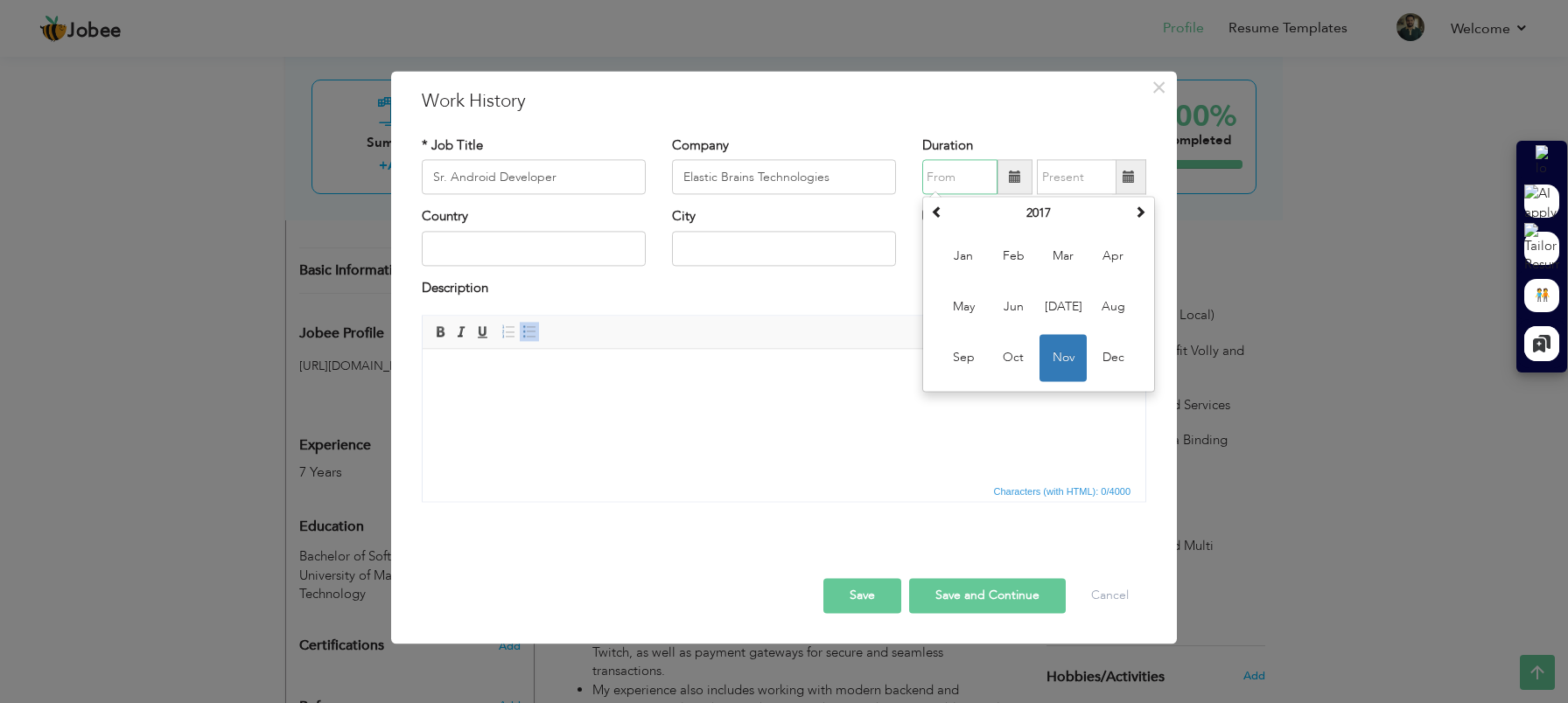
click at [1137, 227] on td "Jan Feb Mar Apr May Jun Jul Aug Sep Oct Nov Dec" at bounding box center [1038, 308] width 224 height 161
click at [1138, 216] on span at bounding box center [1141, 213] width 13 height 13
click at [958, 310] on span "May" at bounding box center [963, 308] width 47 height 47
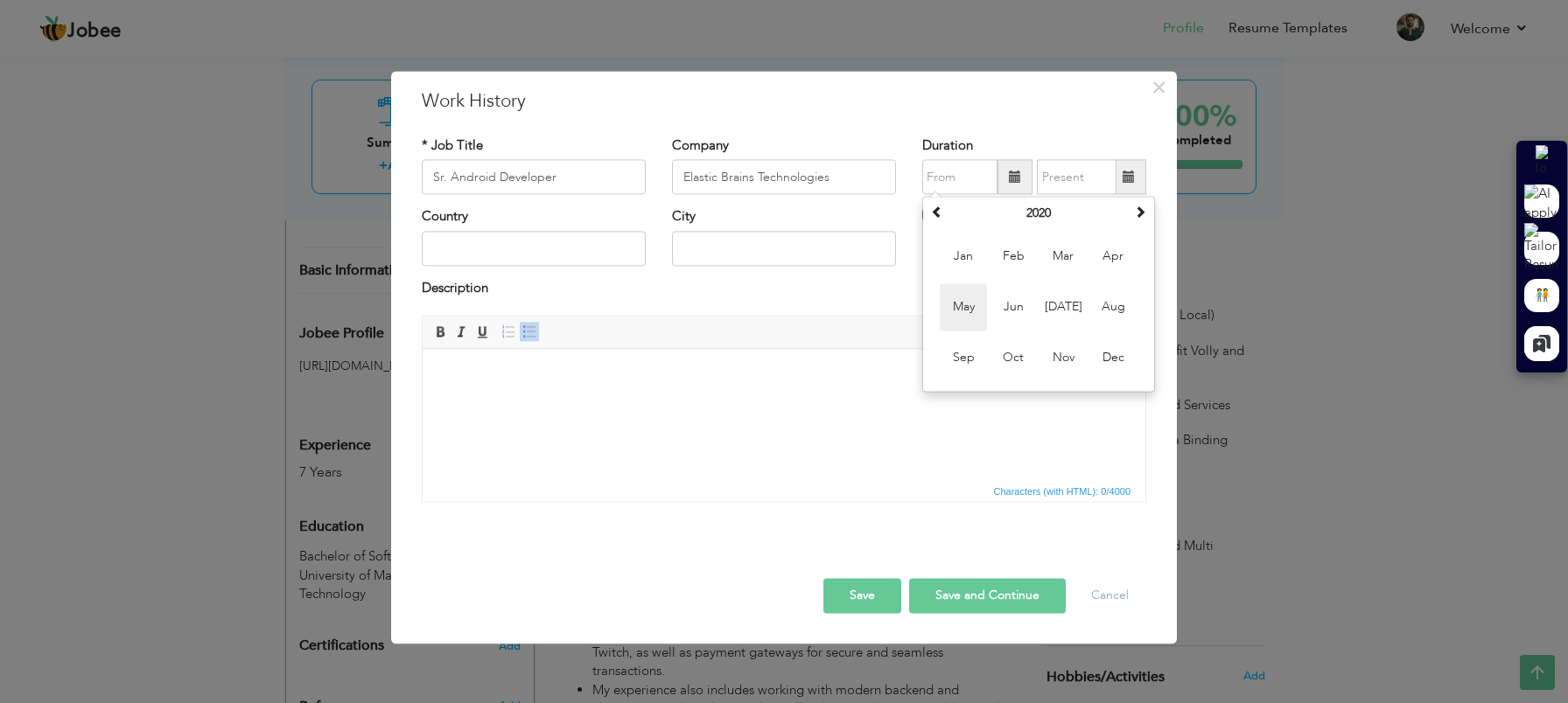
type input "05/2020"
click at [1128, 183] on span at bounding box center [1129, 176] width 13 height 13
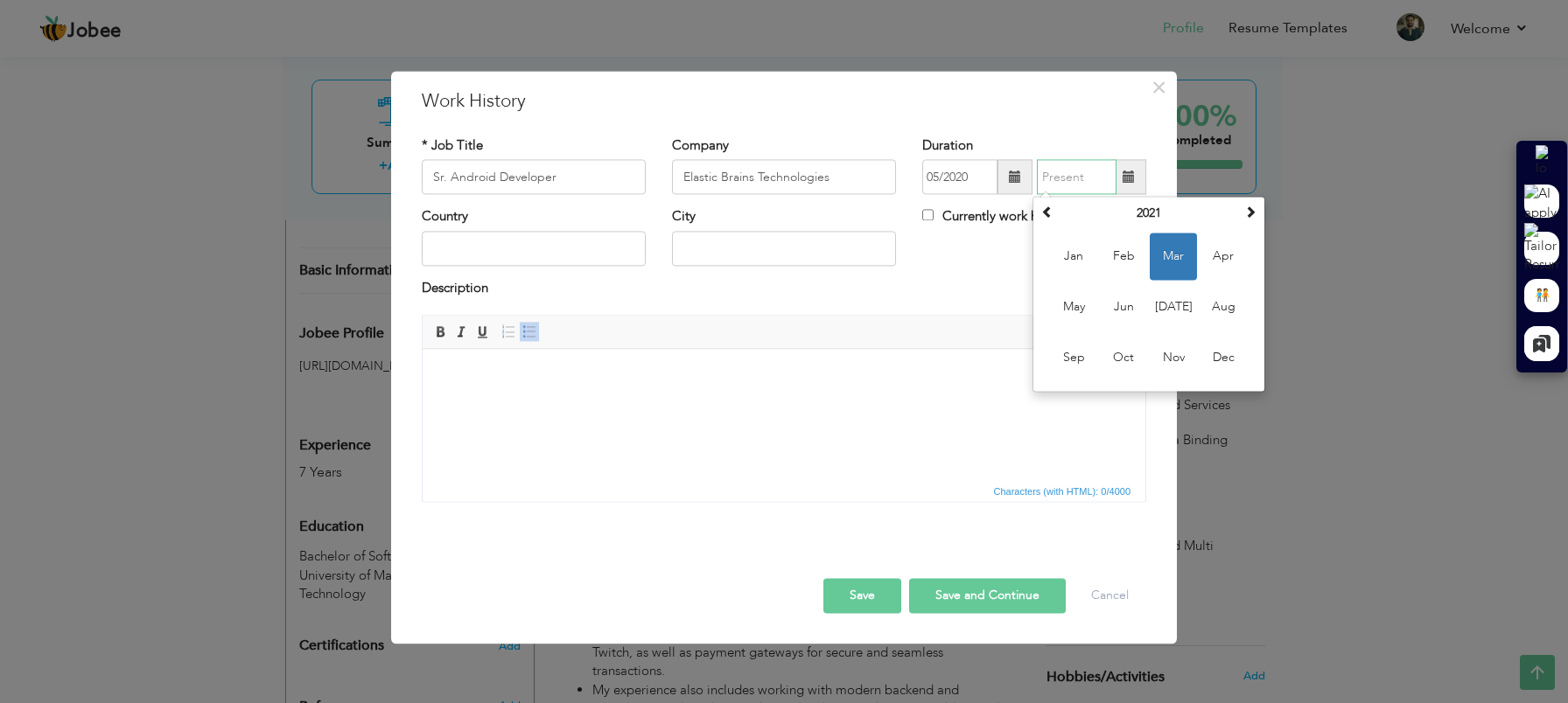
click at [1178, 266] on span "Mar" at bounding box center [1173, 257] width 47 height 47
type input "03/2021"
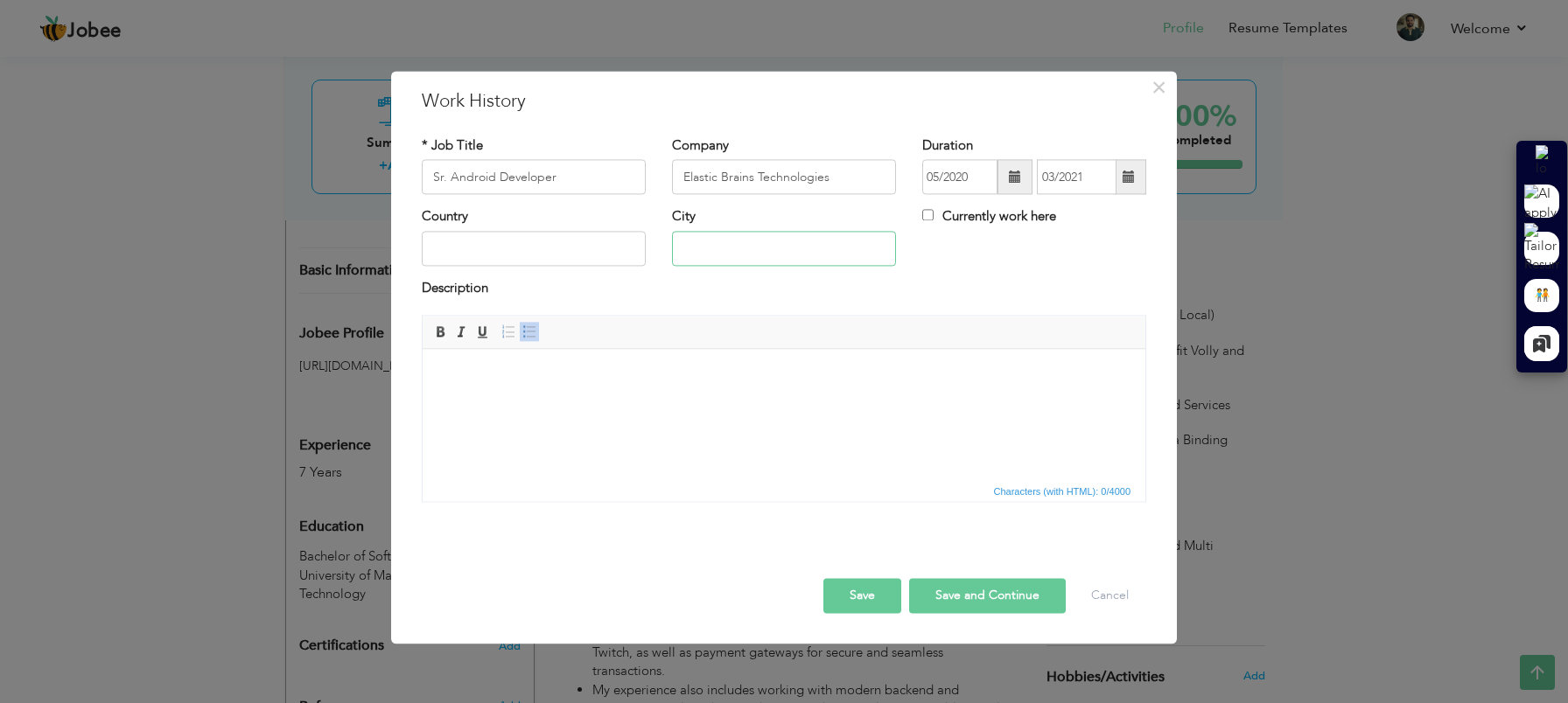
click at [718, 236] on input "text" at bounding box center [783, 248] width 224 height 35
type input "LAHORE"
type input "[GEOGRAPHIC_DATA]"
click at [458, 242] on input "[GEOGRAPHIC_DATA]" at bounding box center [533, 248] width 224 height 35
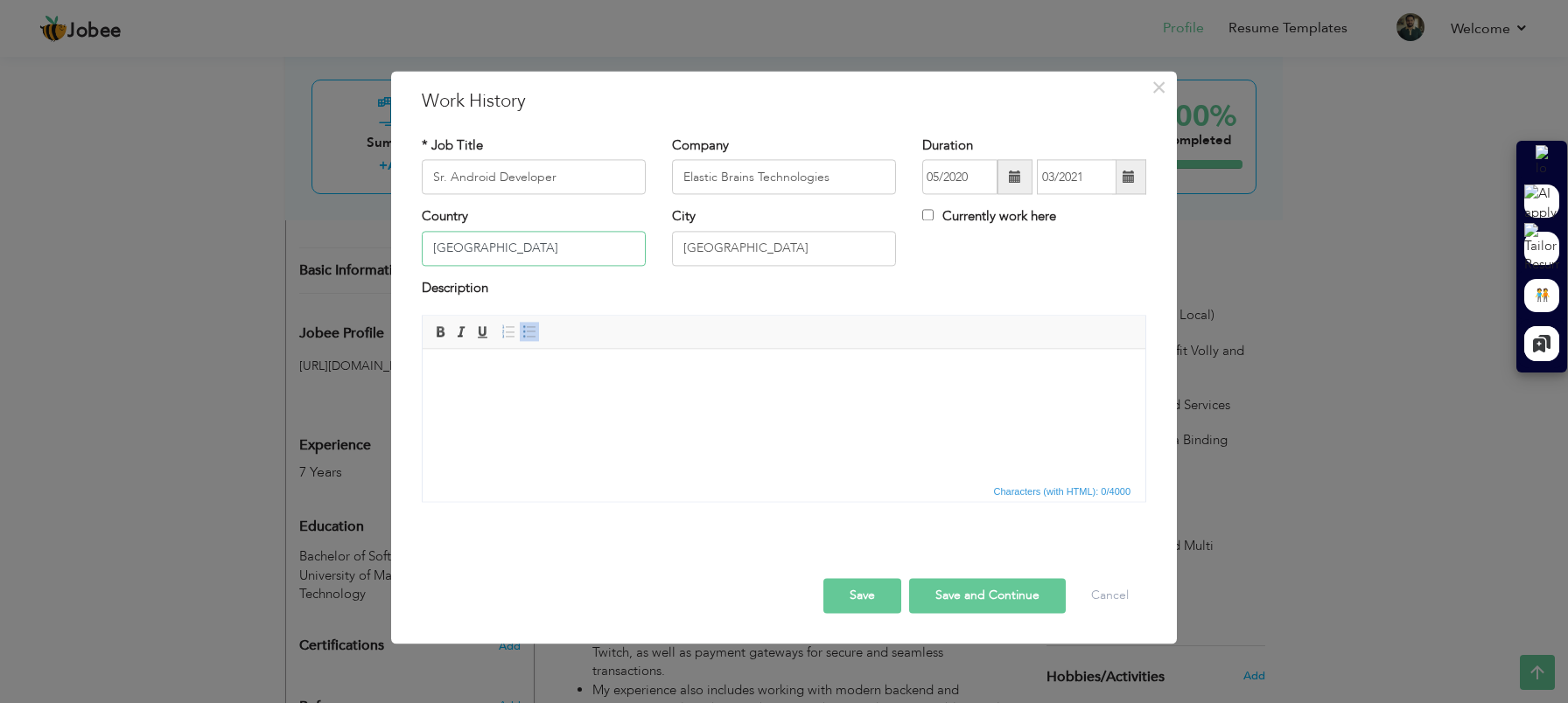
click at [458, 242] on input "[GEOGRAPHIC_DATA]" at bounding box center [533, 248] width 224 height 35
click at [536, 375] on body at bounding box center [784, 375] width 688 height 18
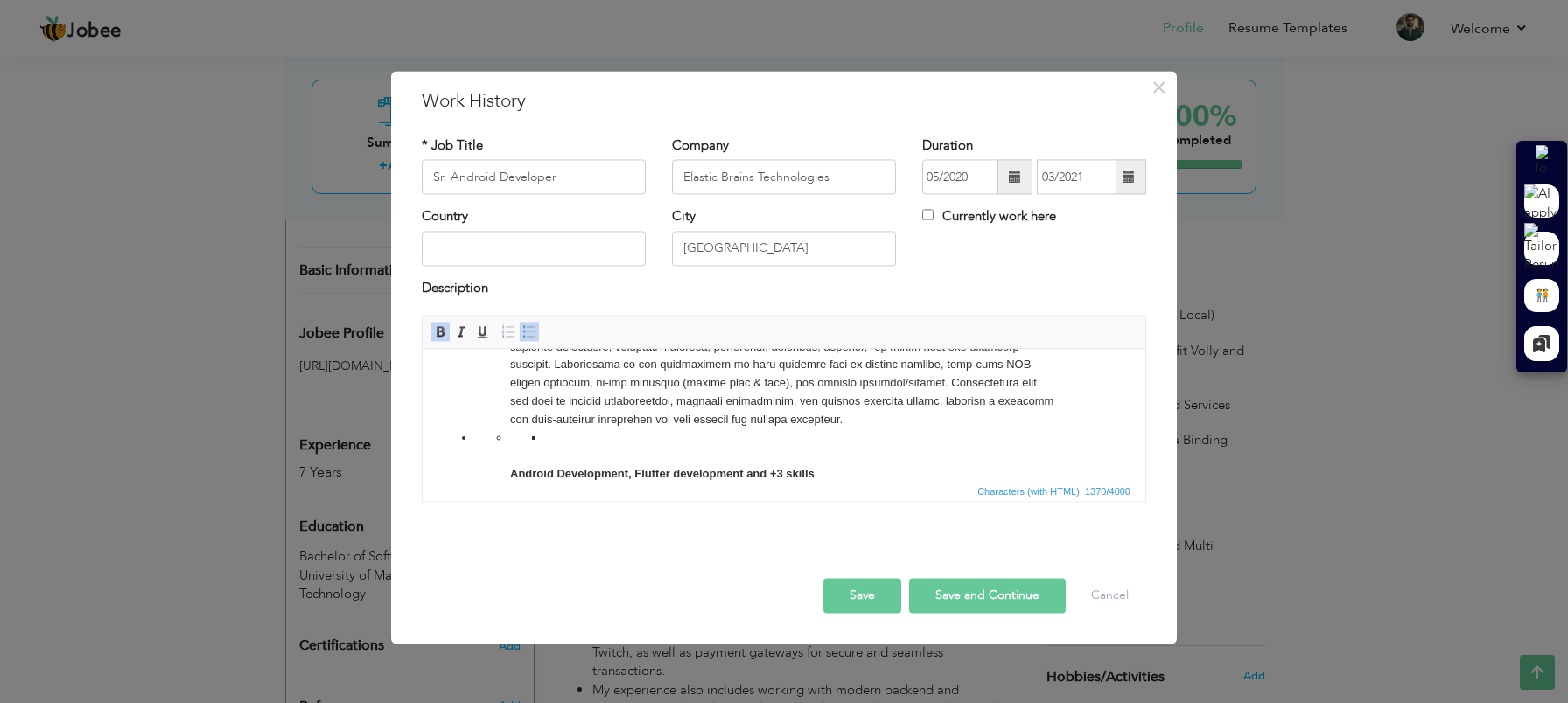
scroll to position [0, 0]
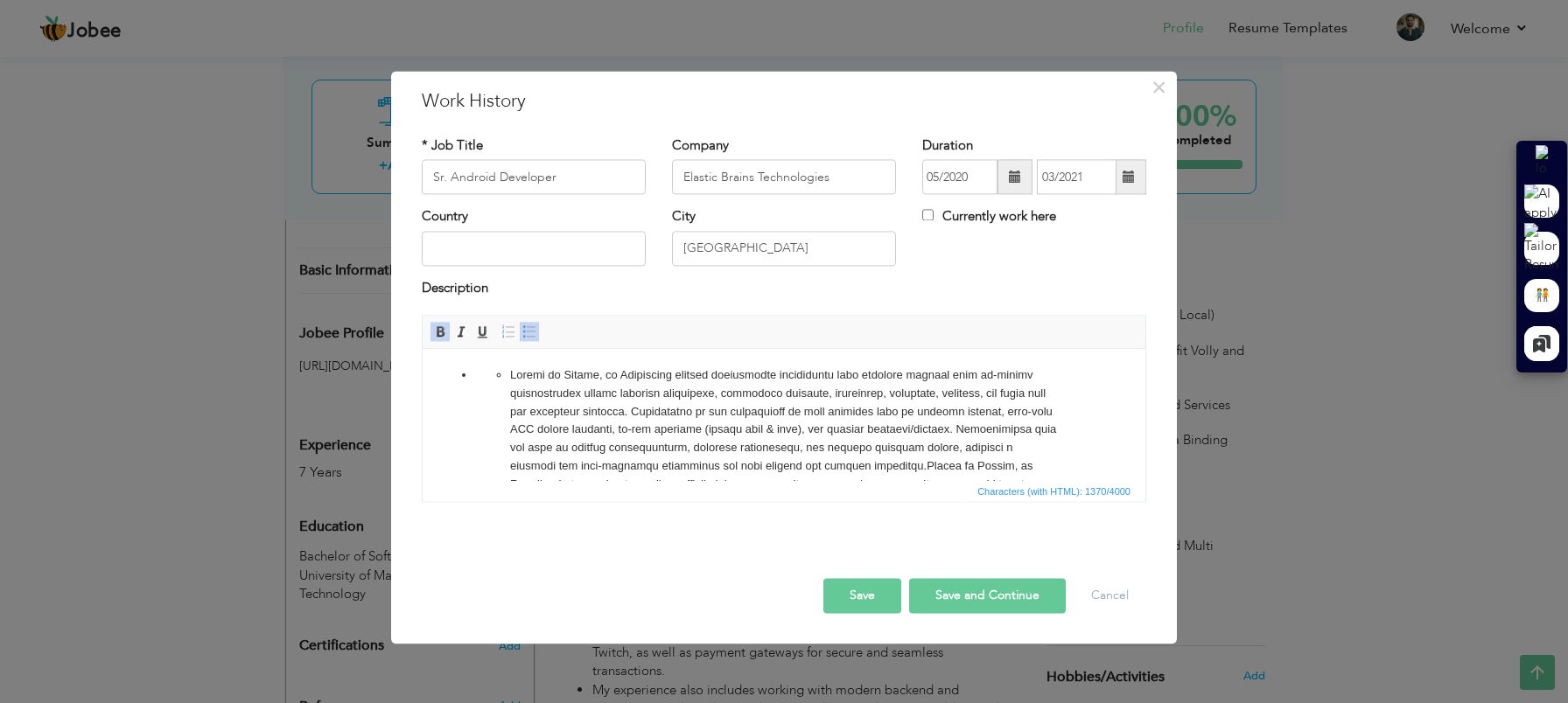
click at [508, 377] on ul at bounding box center [784, 476] width 617 height 219
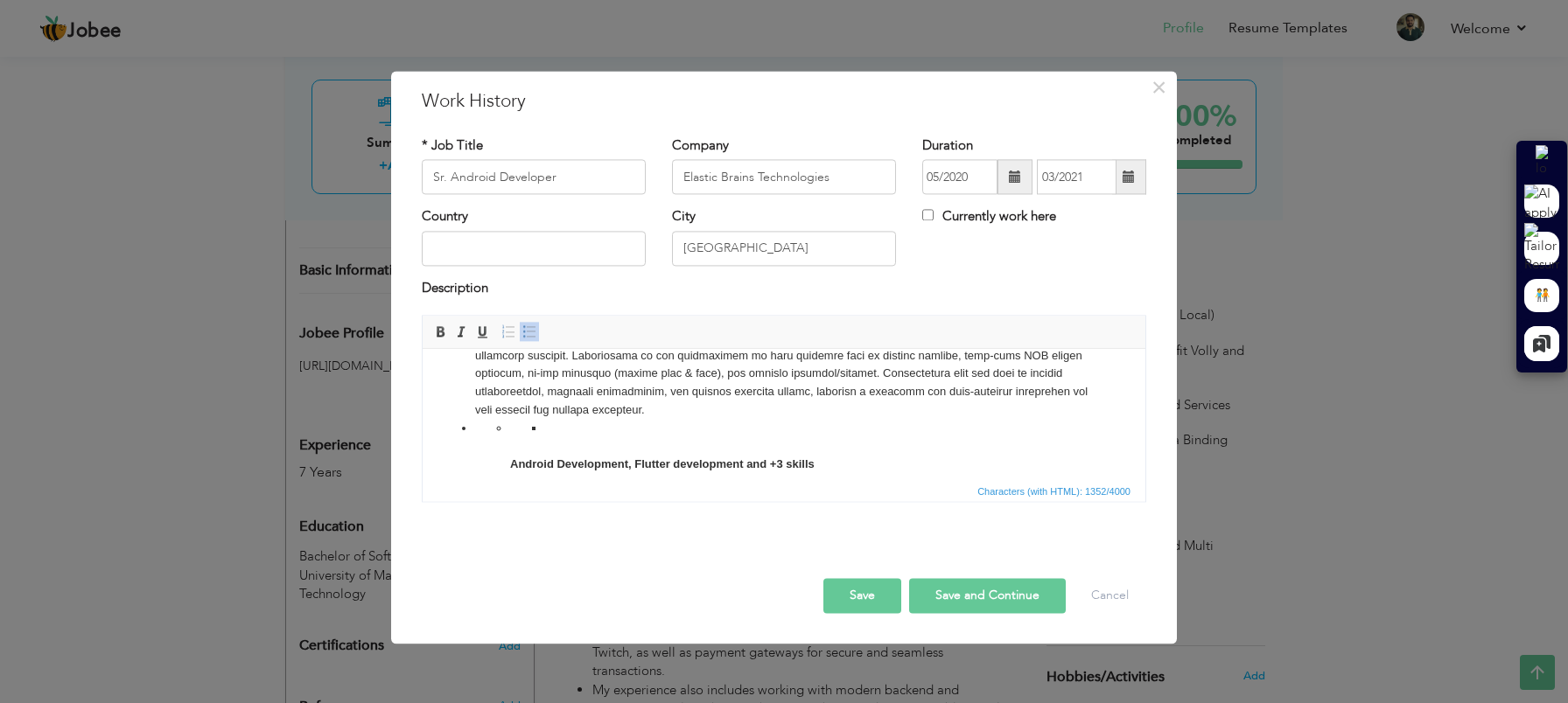
scroll to position [158, 0]
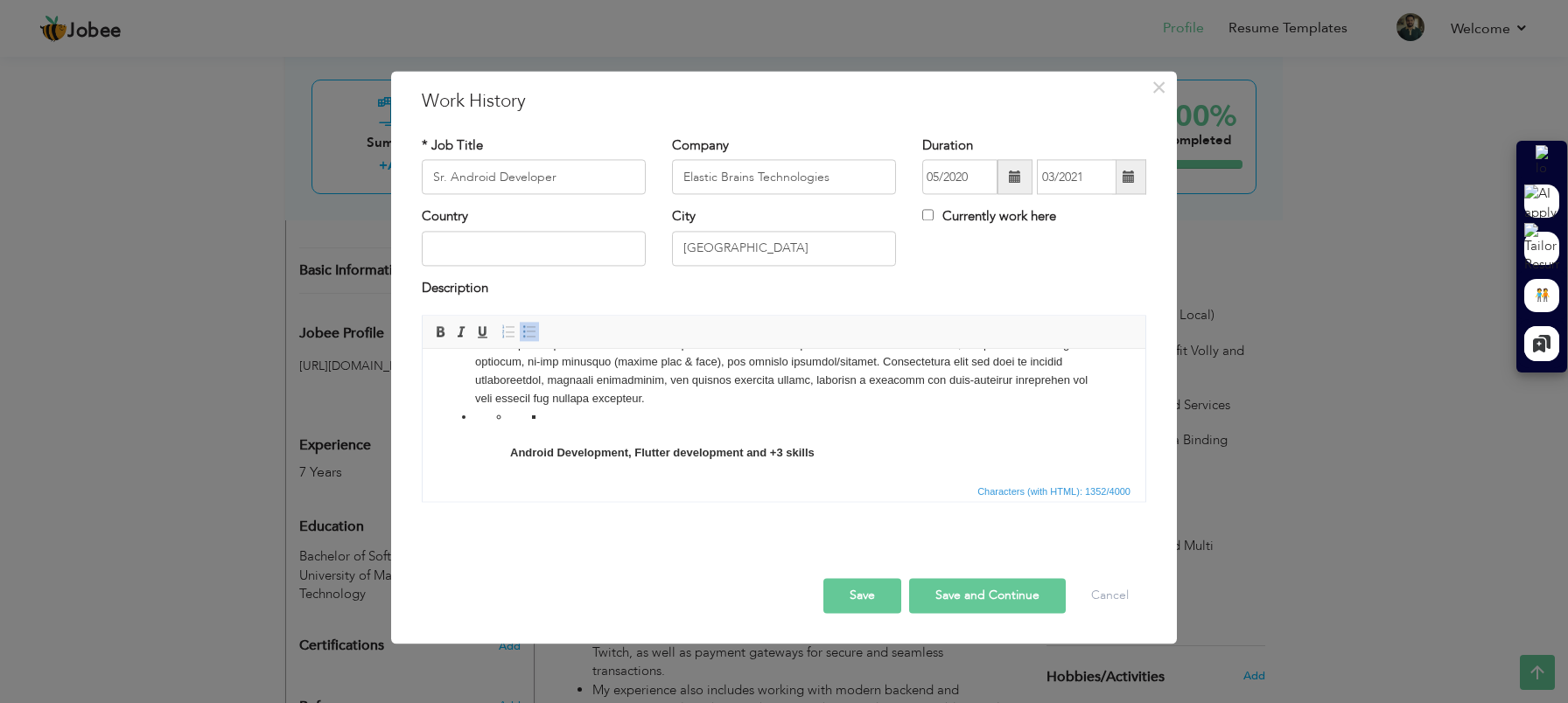
click at [510, 449] on ul "Android Development, Flutter development and +3 skills" at bounding box center [784, 435] width 617 height 54
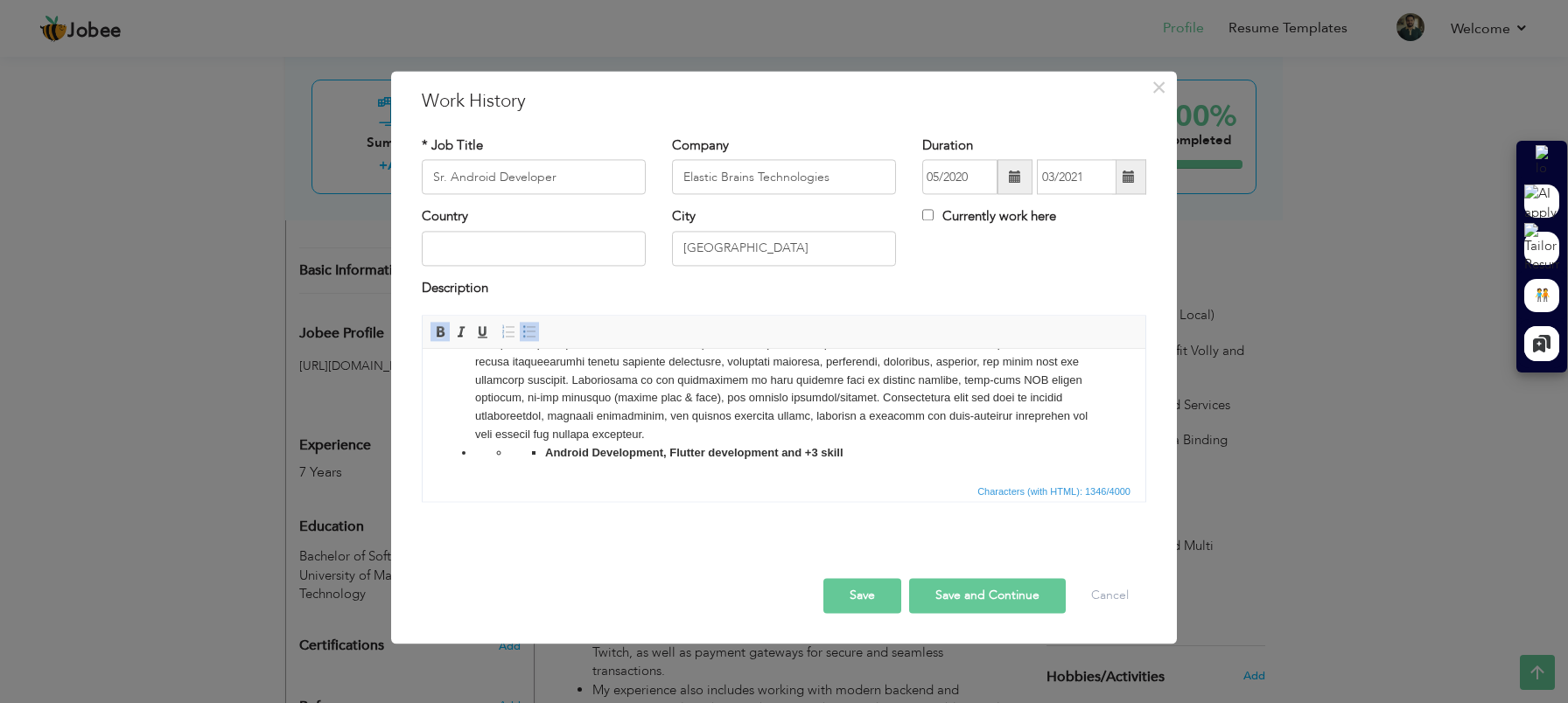
scroll to position [121, 0]
drag, startPoint x: 510, startPoint y: 465, endPoint x: 499, endPoint y: 453, distance: 16.3
click at [499, 453] on ul "Android Development, Flutter development and +3 skills" at bounding box center [784, 463] width 617 height 37
drag, startPoint x: 785, startPoint y: 455, endPoint x: 439, endPoint y: 454, distance: 346.0
click at [439, 454] on html "Android Development, Flutter development and +3 skills" at bounding box center [784, 354] width 722 height 253
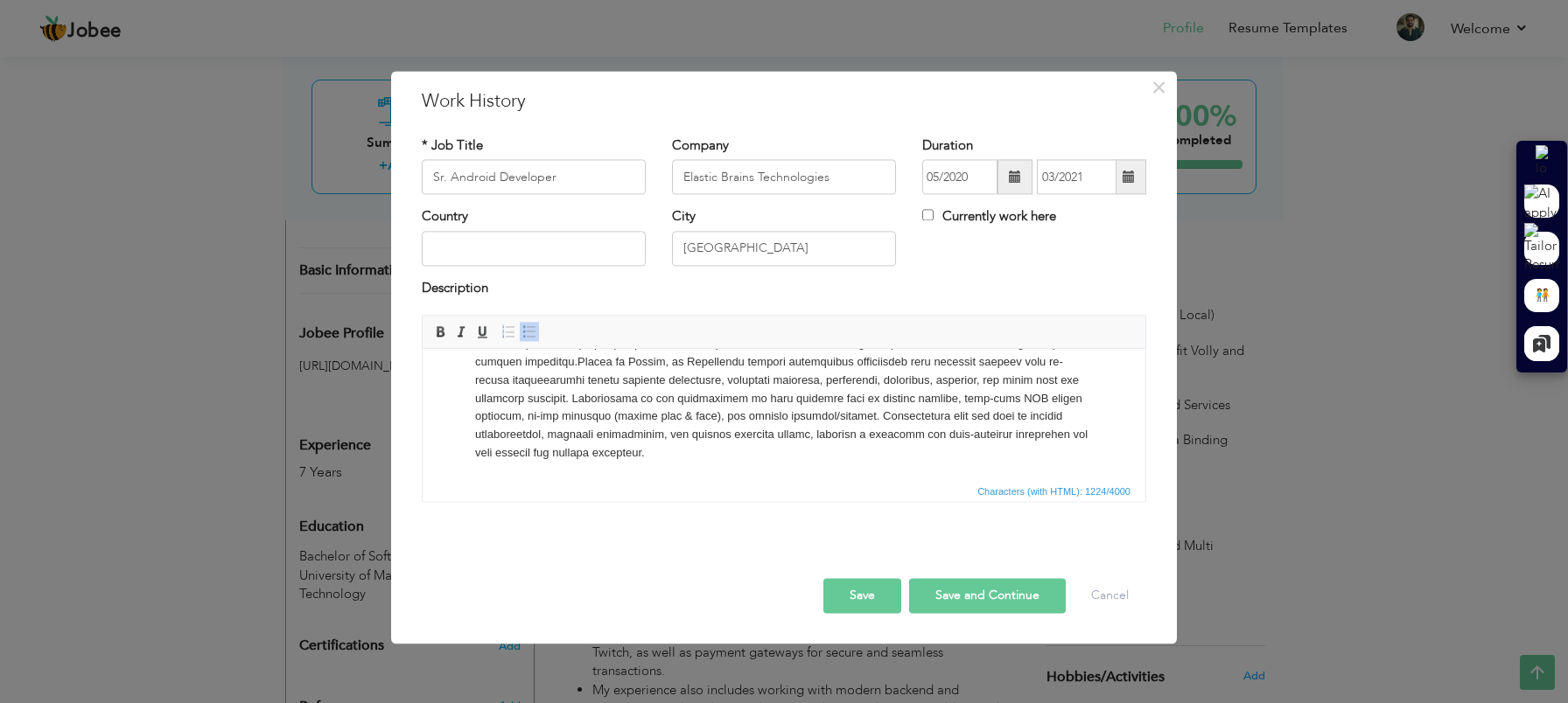
scroll to position [104, 0]
click at [877, 598] on button "Save" at bounding box center [863, 596] width 78 height 35
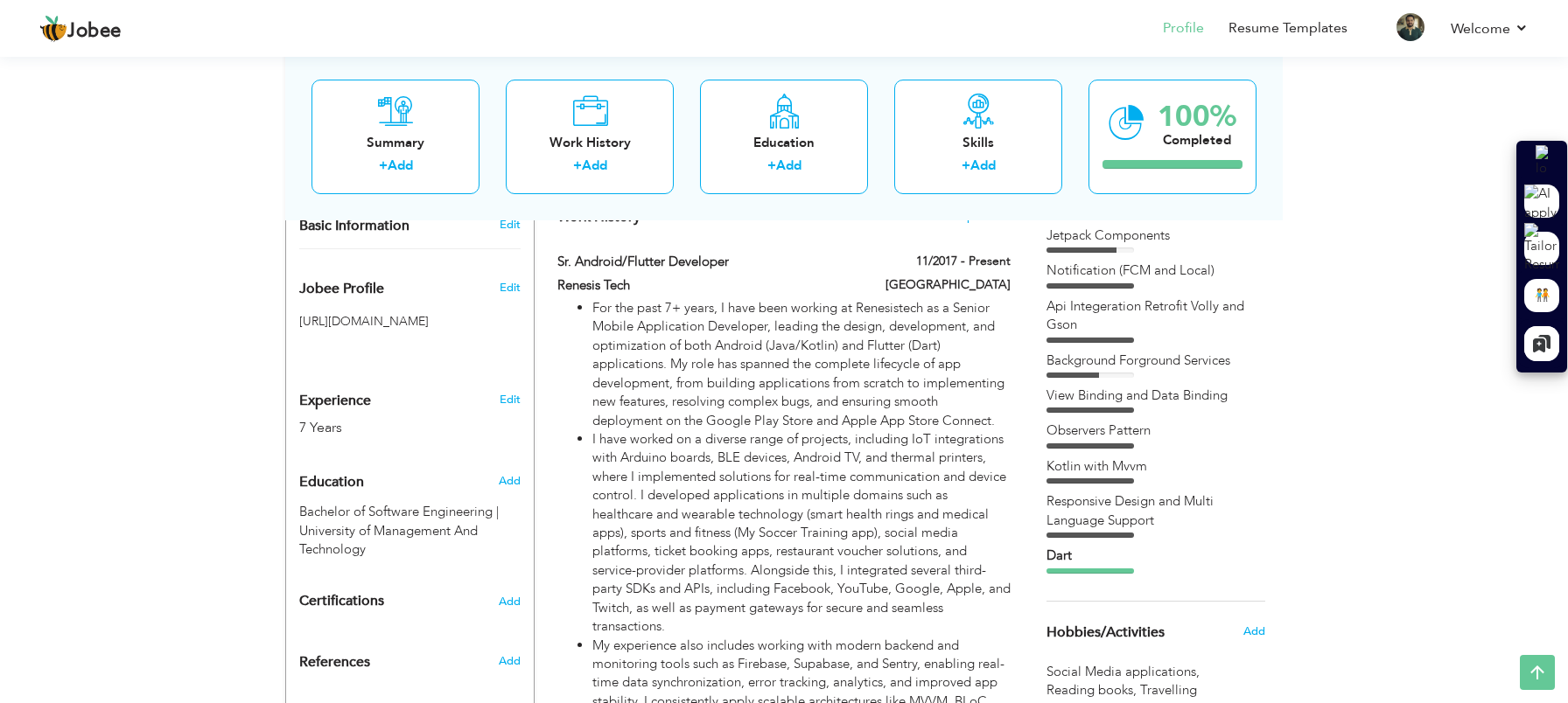
scroll to position [517, 0]
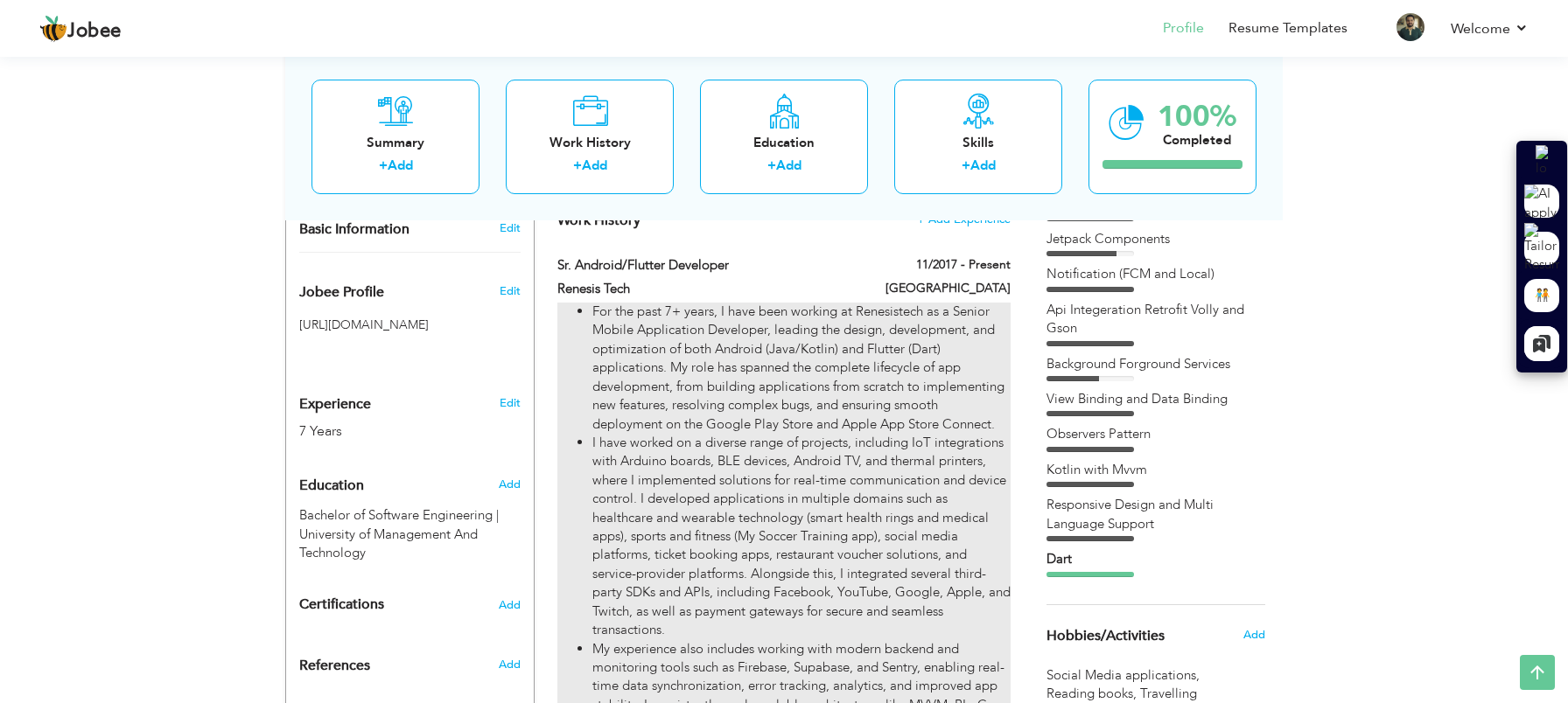
click at [942, 375] on li "For the past 7+ years, I have been working at Renesistech as a Senior Mobile Ap…" at bounding box center [801, 367] width 418 height 131
type input "Sr. Android/Flutter Developer"
type input "Renesis Tech"
type input "11/2017"
checkbox input "true"
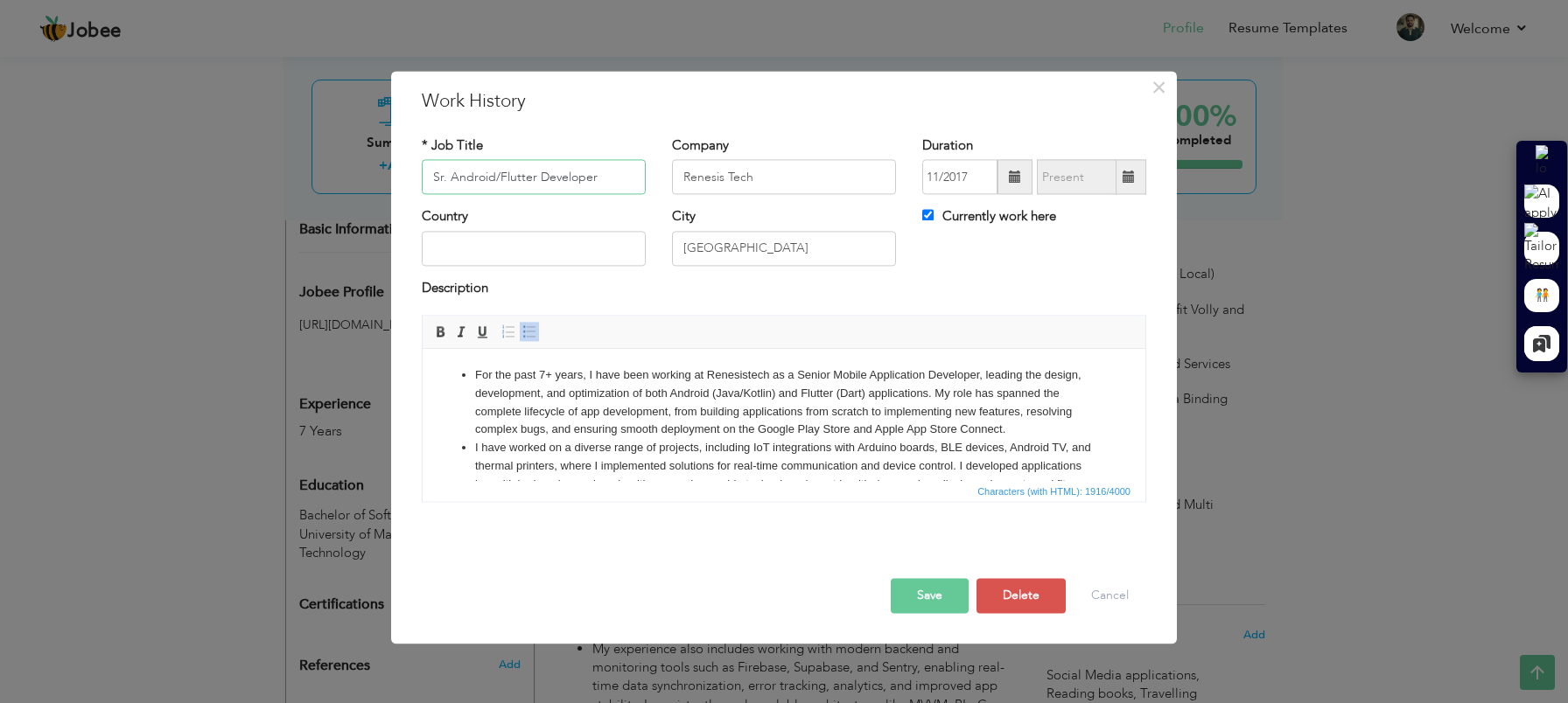
scroll to position [213, 0]
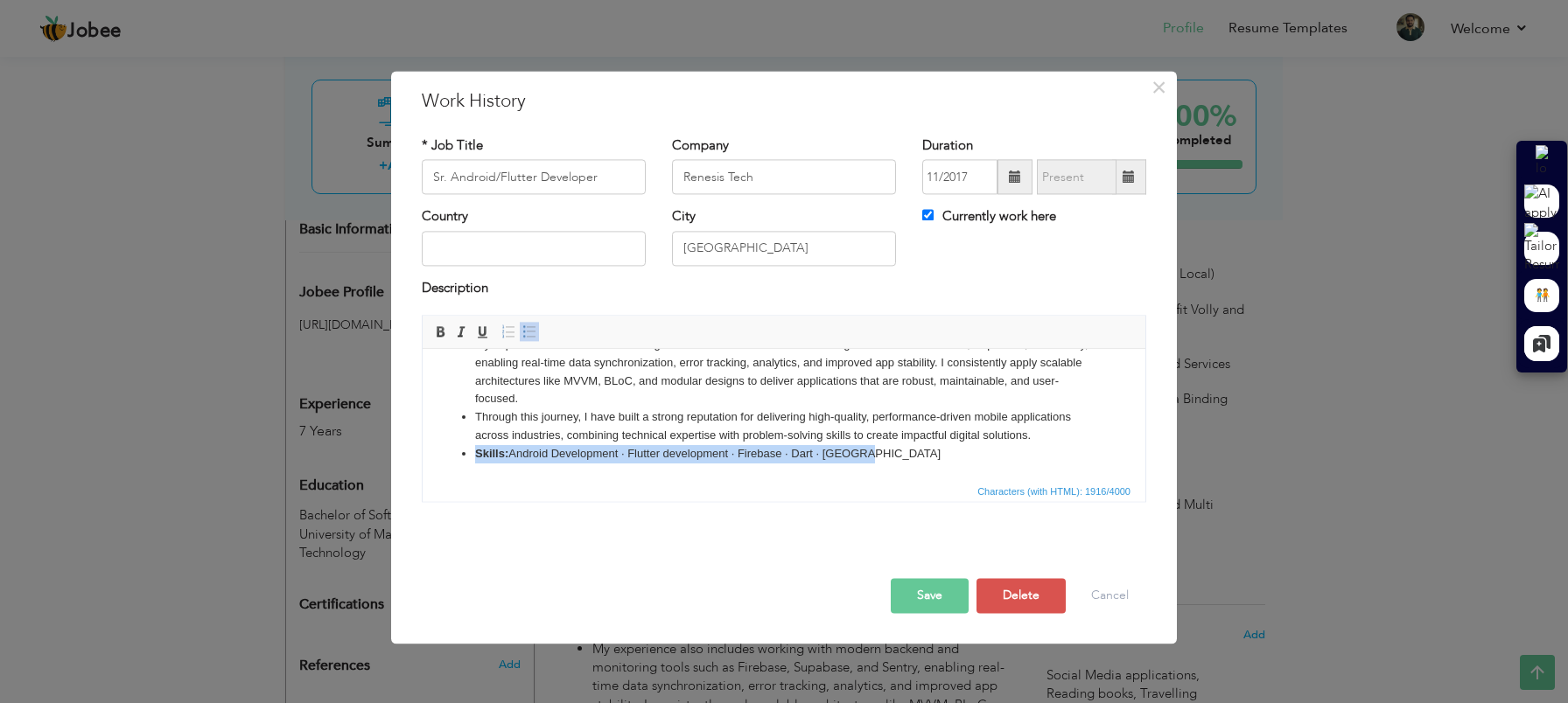
drag, startPoint x: 868, startPoint y: 452, endPoint x: 399, endPoint y: 457, distance: 469.0
click at [423, 457] on html "For the past 7+ years, I have been working at Renesistech as a Senior Mobile Ap…" at bounding box center [784, 309] width 722 height 345
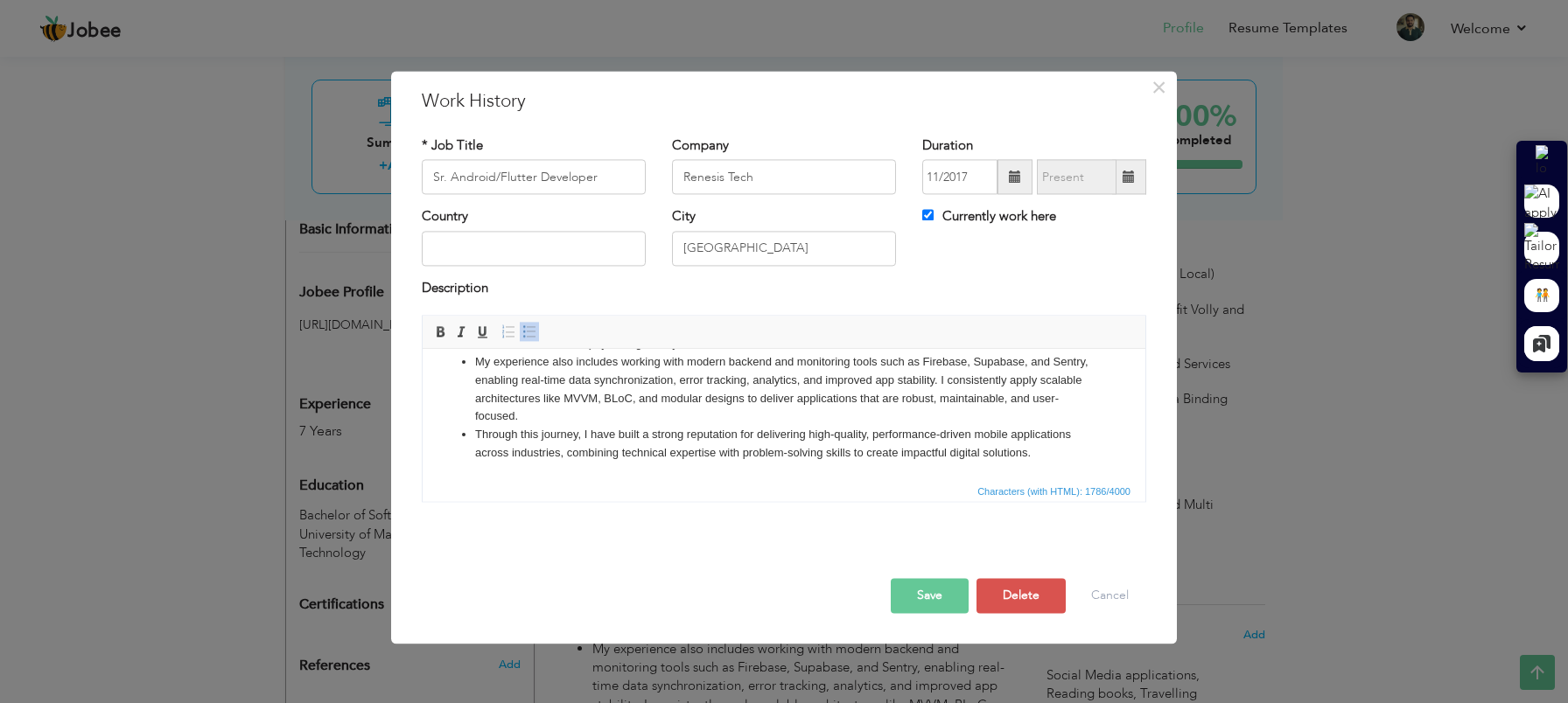
click at [934, 602] on button "Save" at bounding box center [930, 596] width 78 height 35
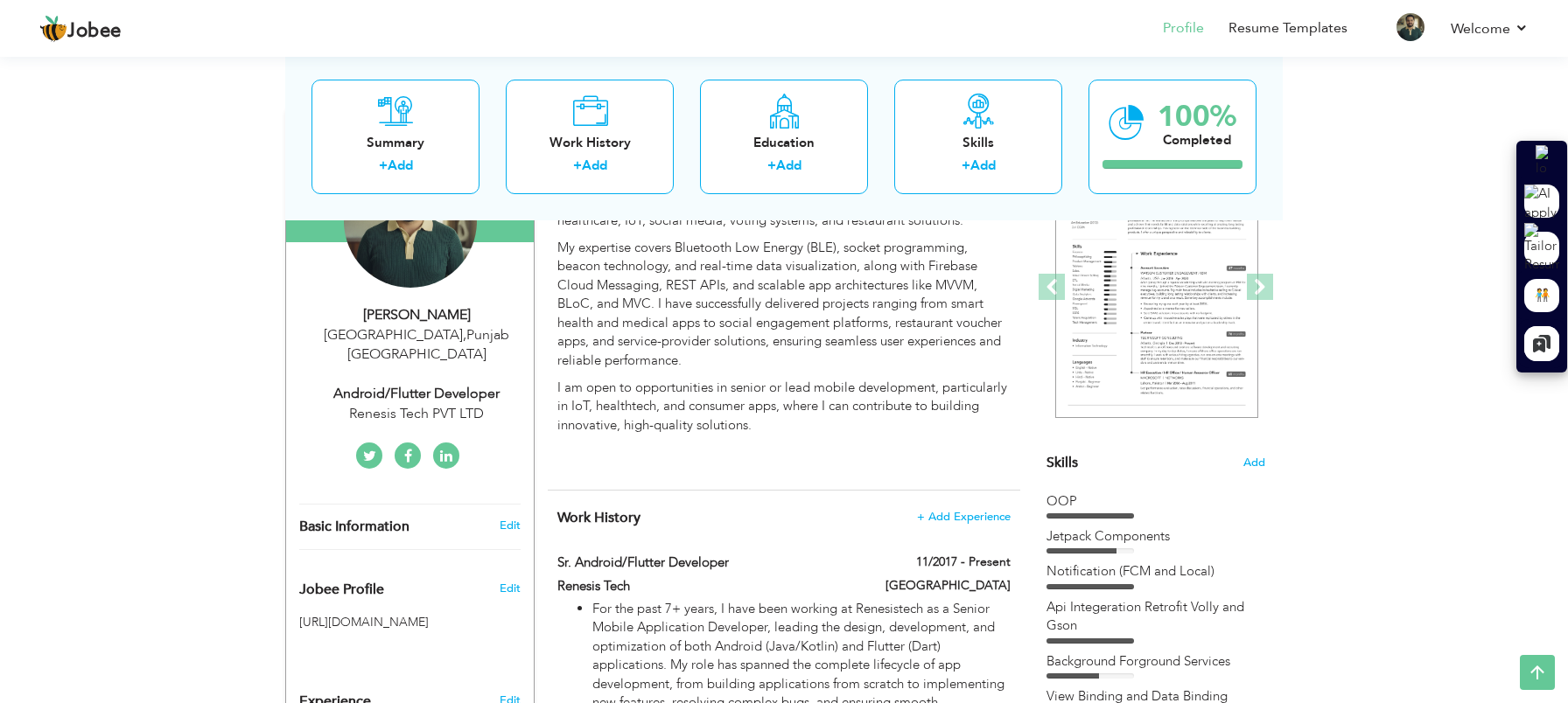
scroll to position [219, 0]
click at [941, 520] on span "+ Add Experience" at bounding box center [963, 518] width 94 height 13
checkbox input "false"
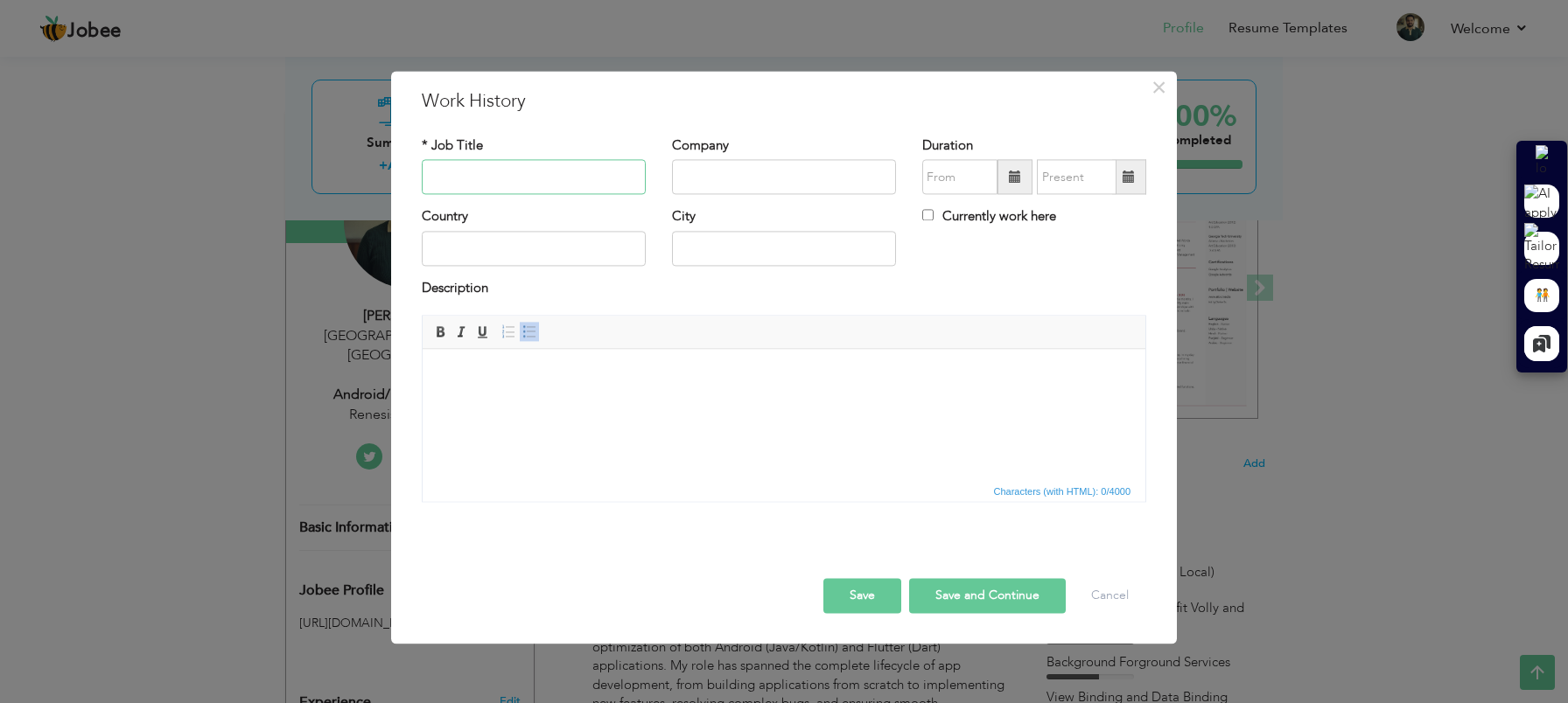
paste input "Teacher Assistant (Android Developer)"
click at [467, 180] on input "Teacher Assistant (Android Developer)" at bounding box center [533, 177] width 224 height 35
type input "Teacher Assistant (Android Developer)"
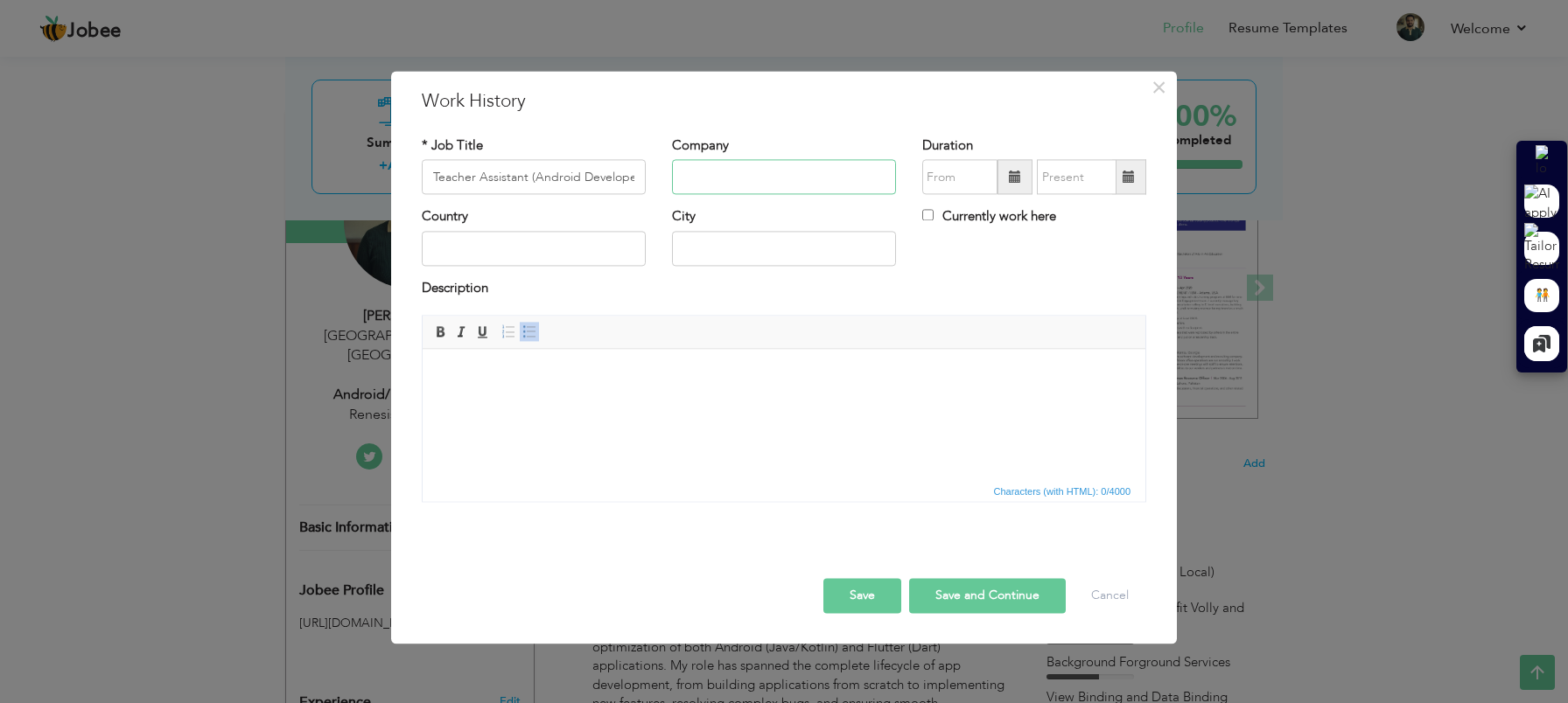
click at [722, 174] on input "text" at bounding box center [783, 177] width 224 height 35
paste input "University of Management and Technology - UMT"
type input "University of Management and Technology - UMT"
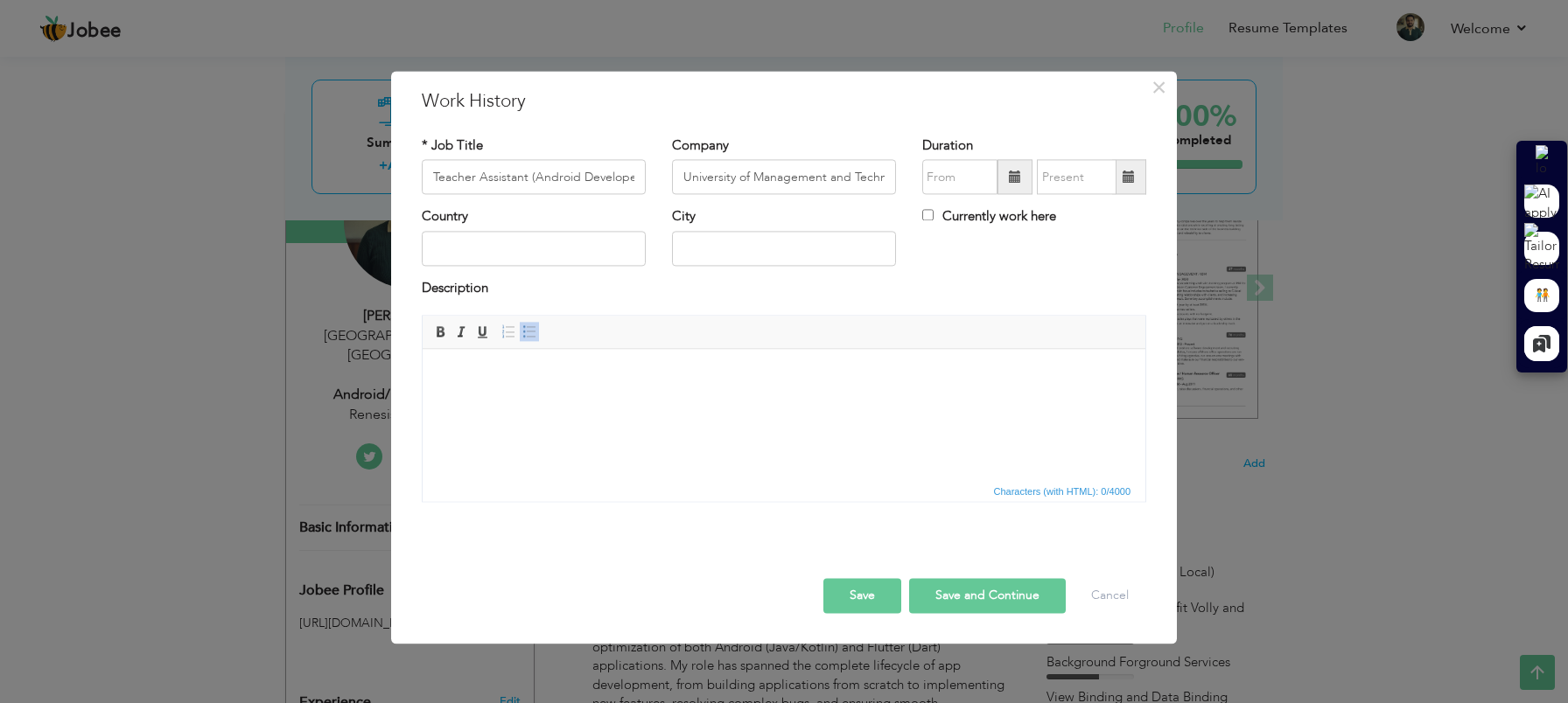
click at [1009, 183] on span at bounding box center [1015, 176] width 13 height 13
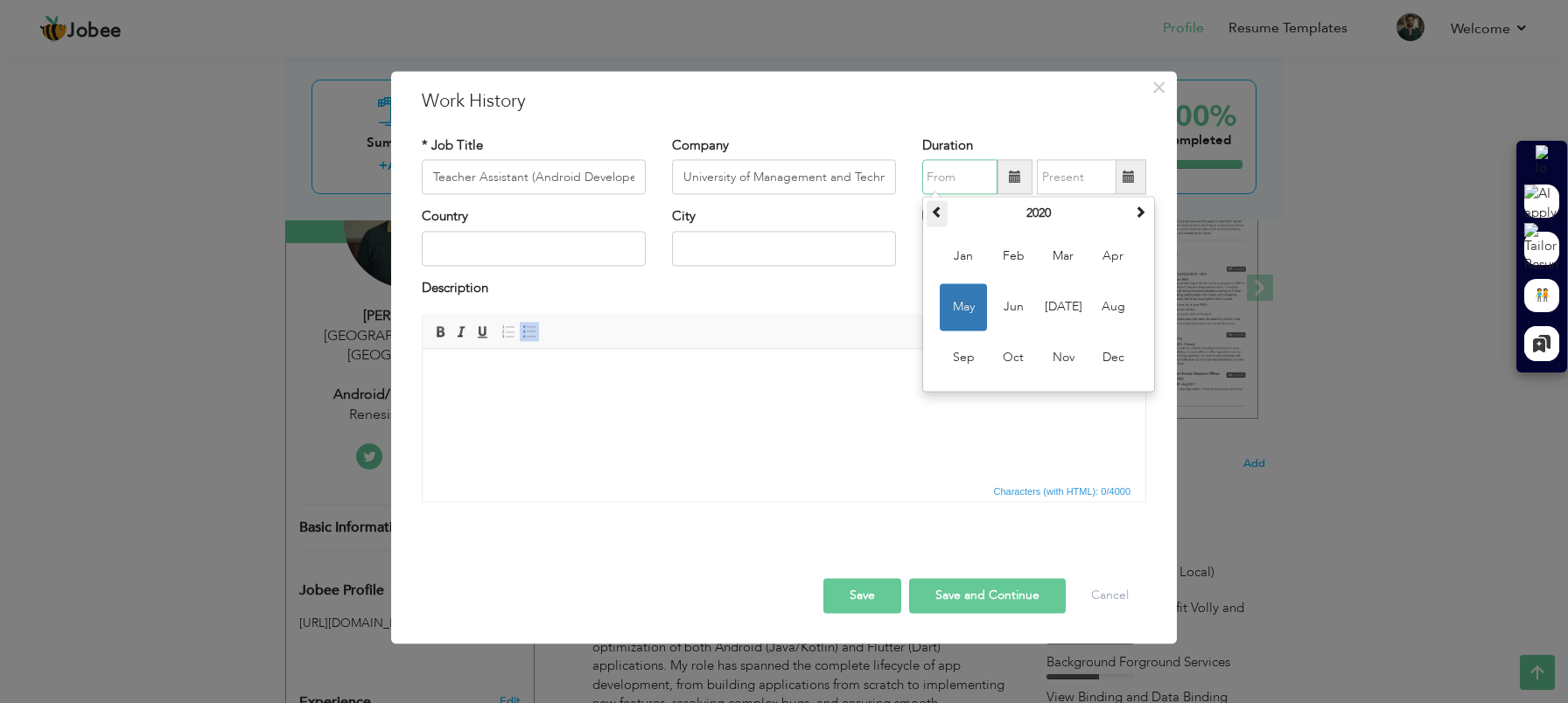
click at [938, 211] on span at bounding box center [937, 213] width 13 height 13
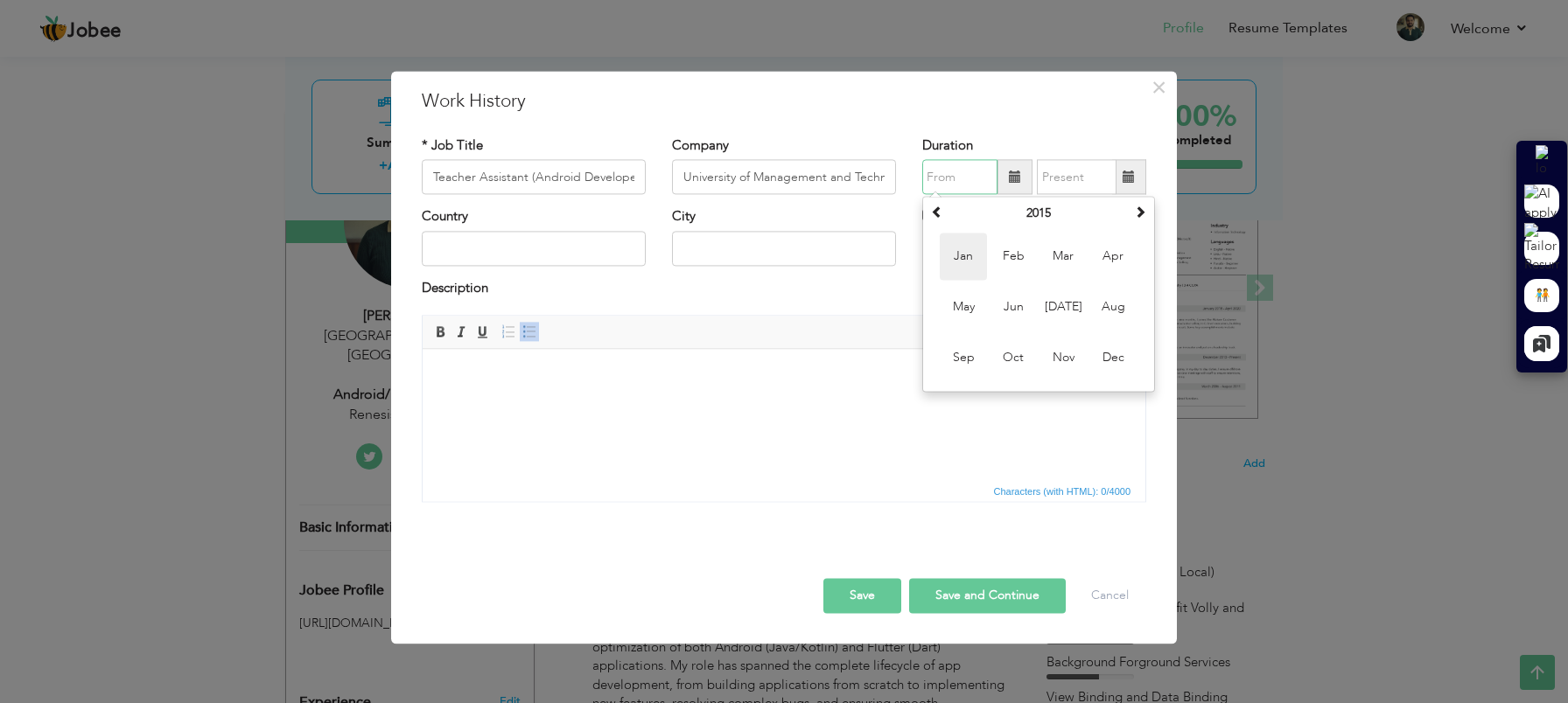
click at [959, 257] on span "Jan" at bounding box center [963, 257] width 47 height 47
type input "01/2015"
click at [1125, 182] on span at bounding box center [1129, 176] width 13 height 13
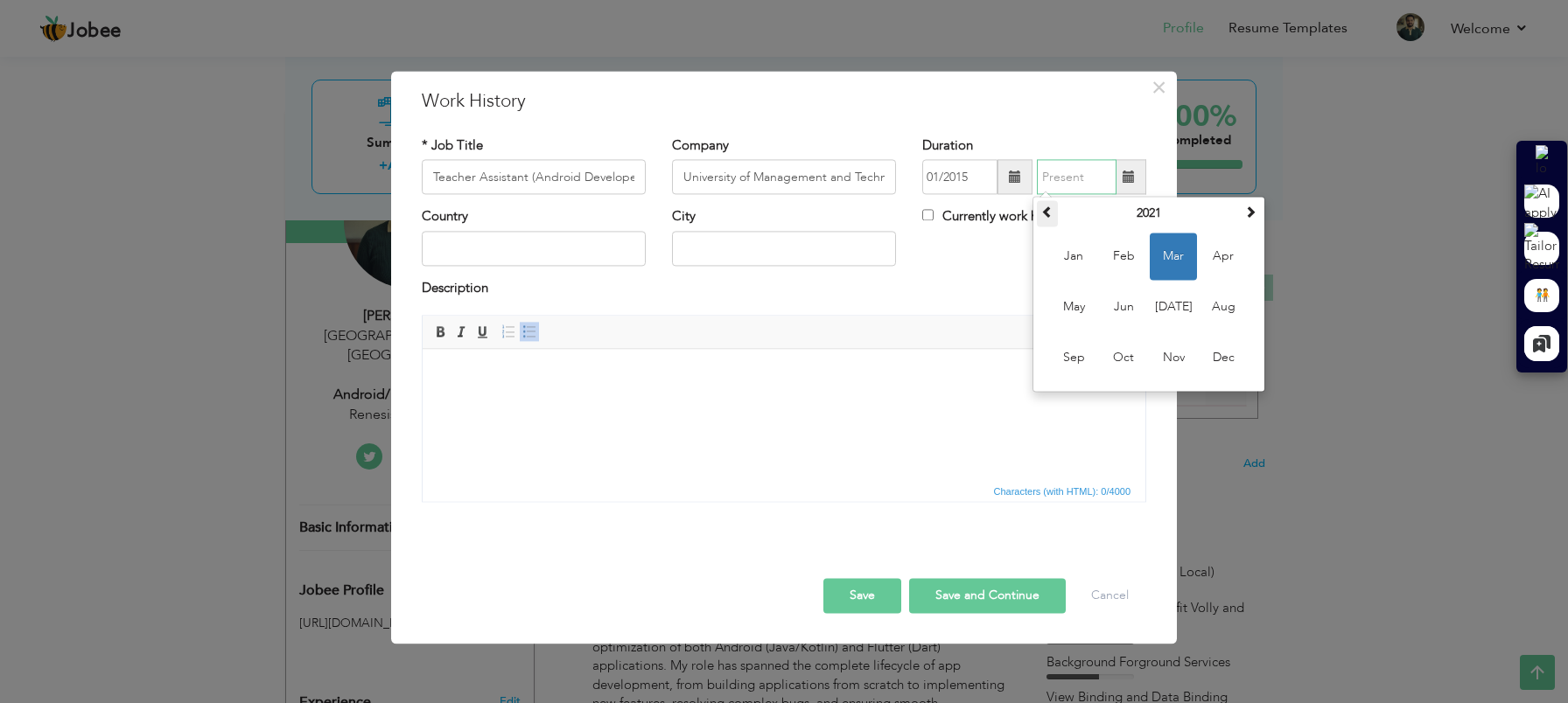
click at [1049, 217] on span at bounding box center [1047, 213] width 13 height 13
click at [1177, 354] on span "Nov" at bounding box center [1173, 358] width 47 height 47
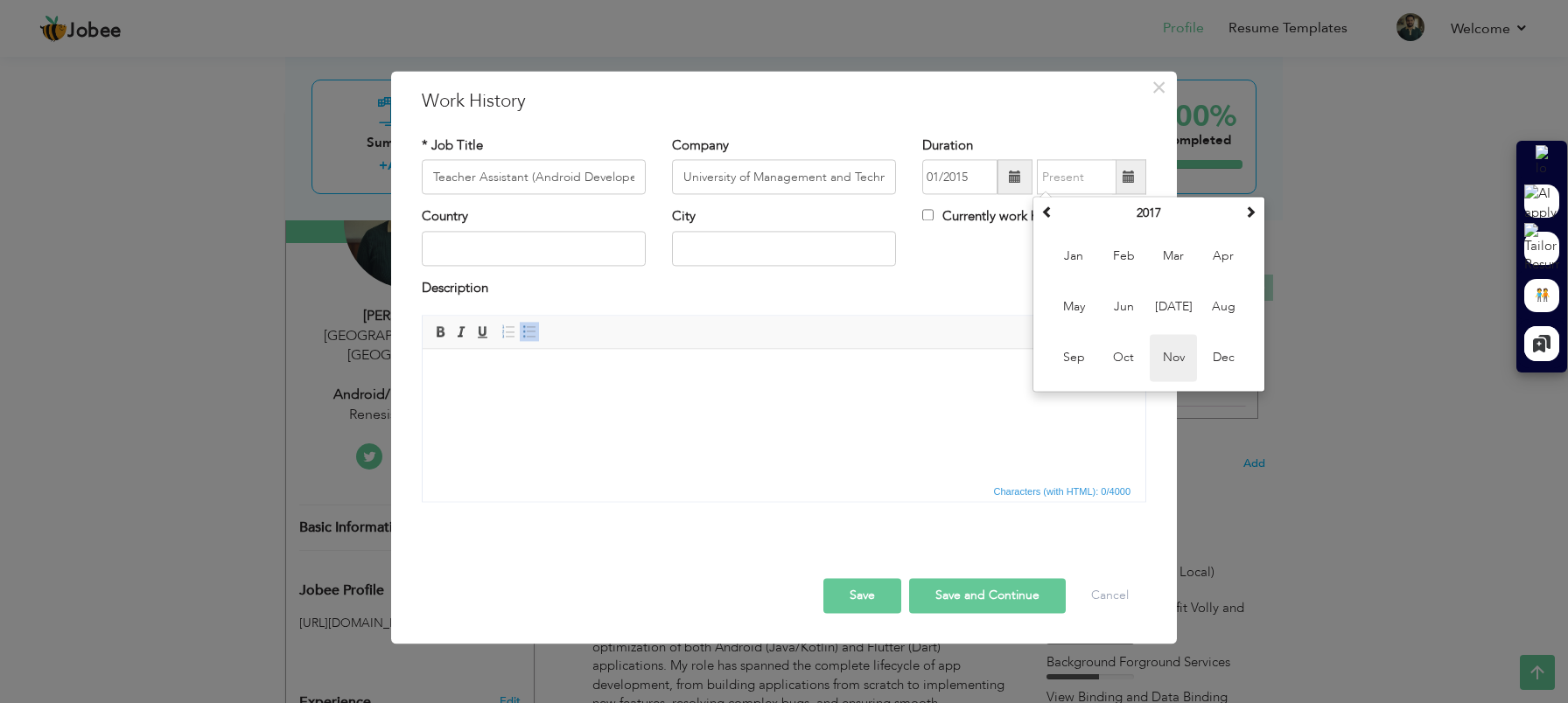
type input "11/2017"
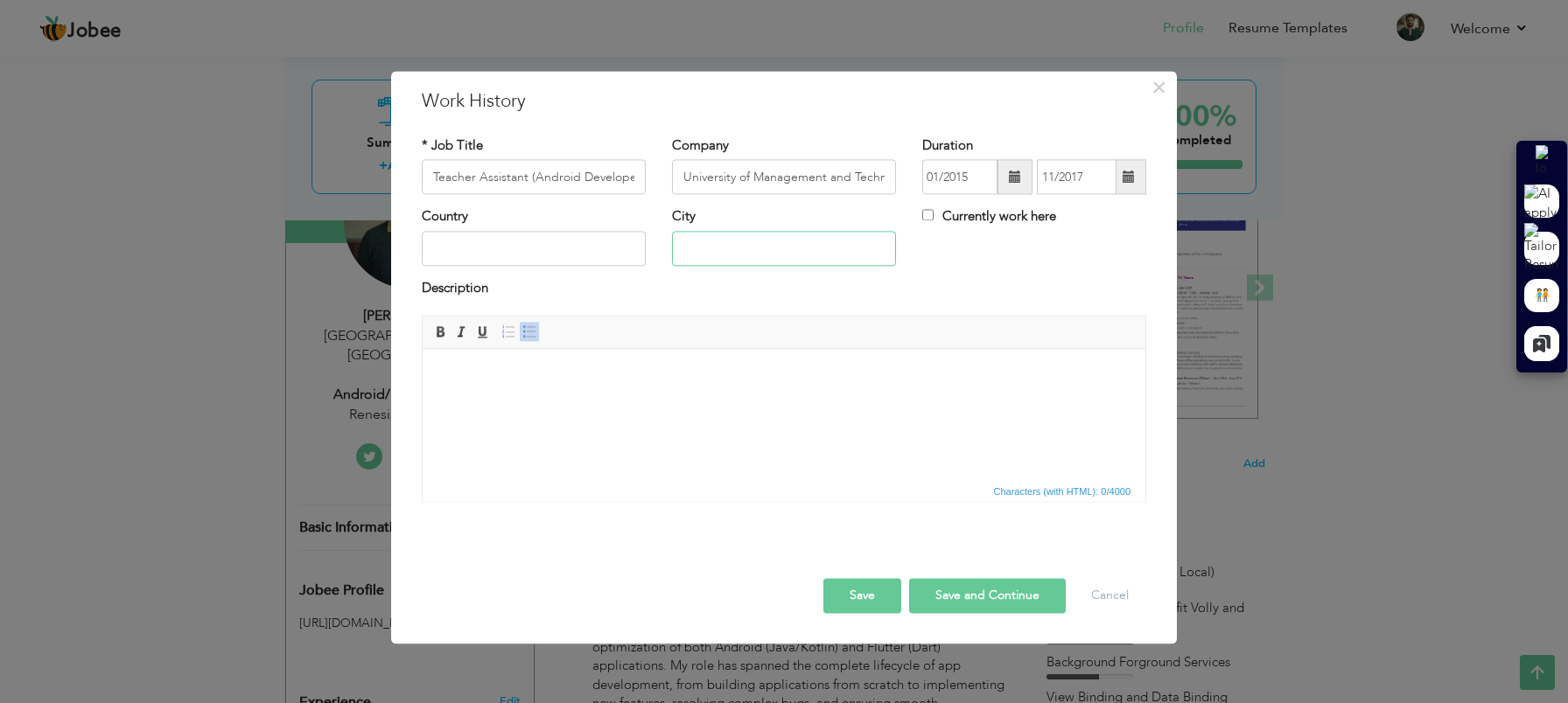
click at [709, 249] on input "text" at bounding box center [783, 248] width 224 height 35
type input "LAHORE"
type input "[GEOGRAPHIC_DATA]"
click at [544, 244] on input "[GEOGRAPHIC_DATA]" at bounding box center [533, 248] width 224 height 35
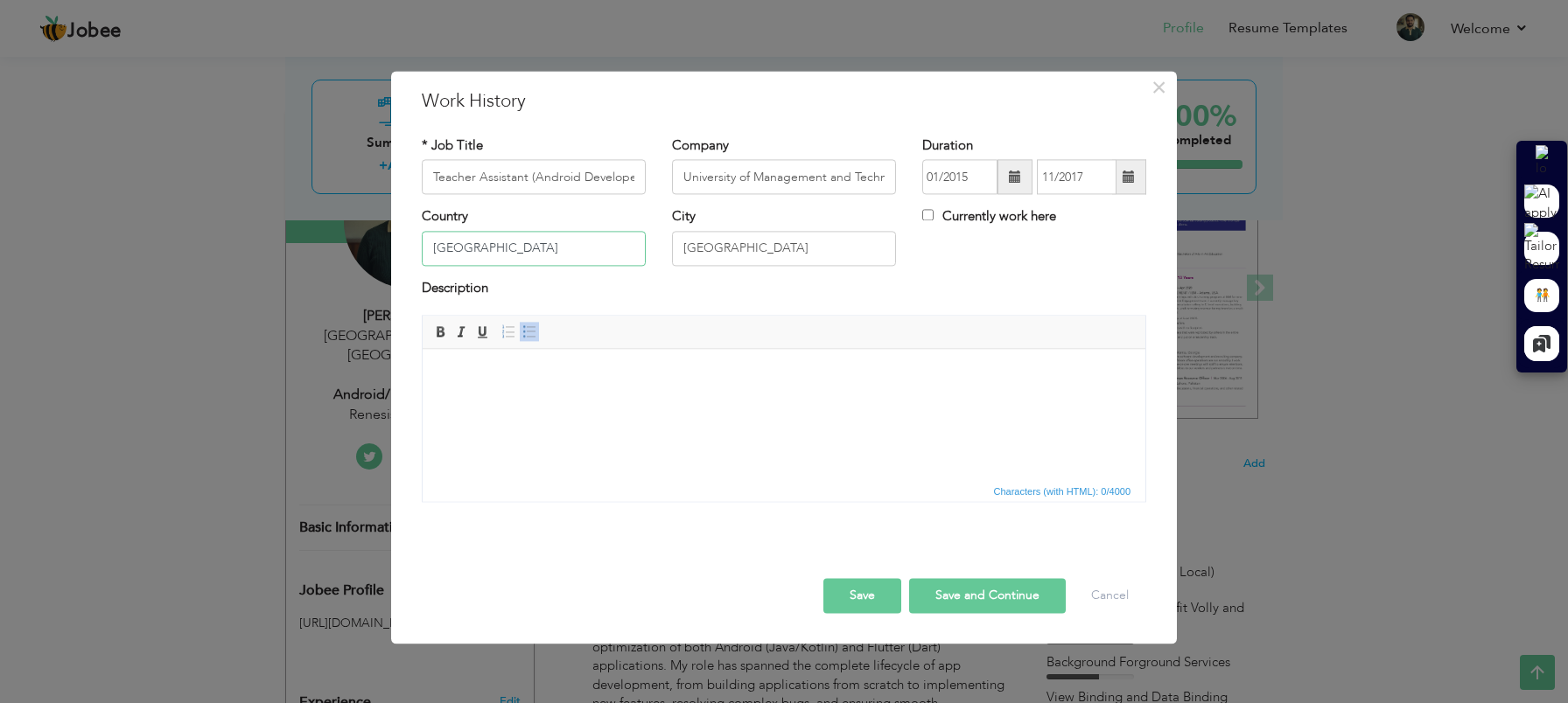
click at [544, 244] on input "[GEOGRAPHIC_DATA]" at bounding box center [533, 248] width 224 height 35
click at [558, 403] on html at bounding box center [784, 375] width 722 height 53
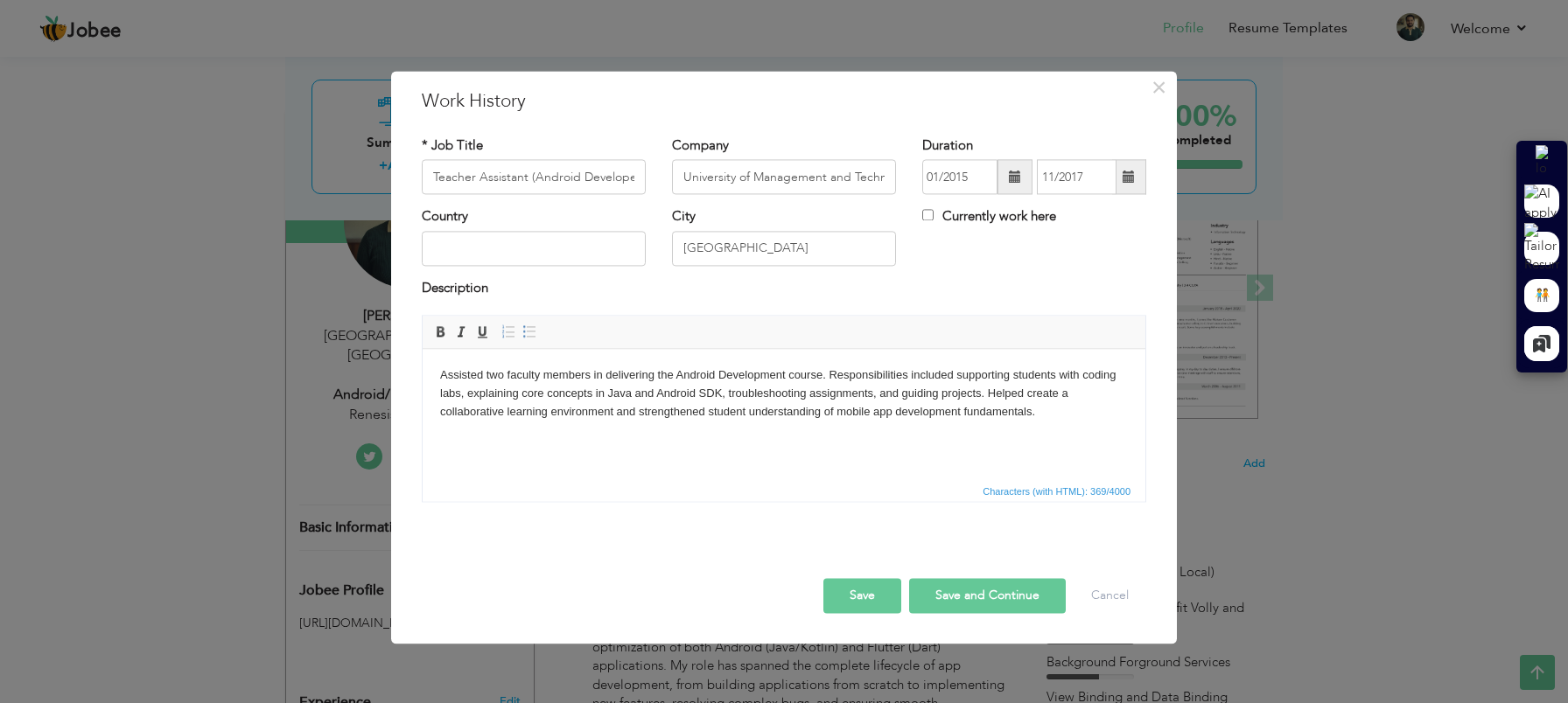
click at [884, 599] on button "Save" at bounding box center [863, 596] width 78 height 35
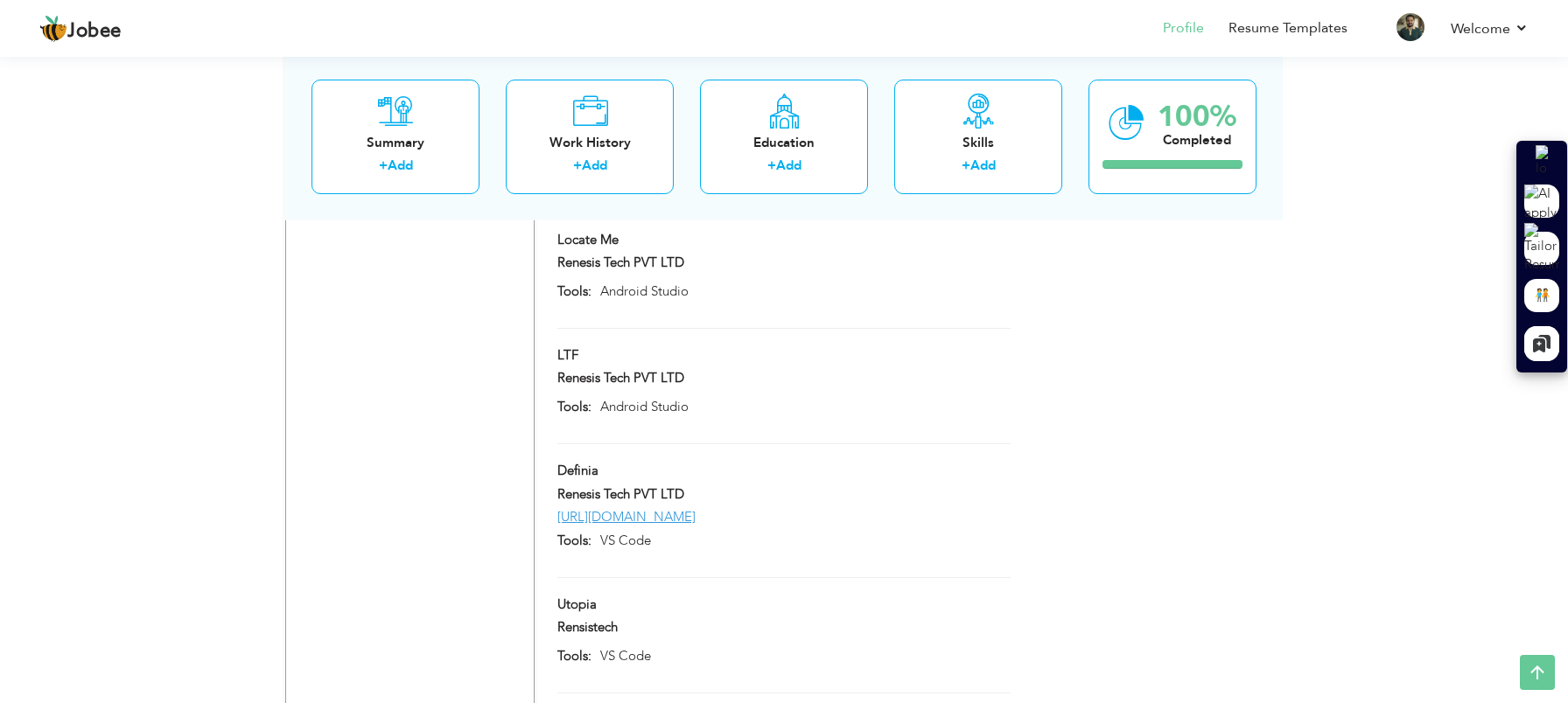
scroll to position [3629, 0]
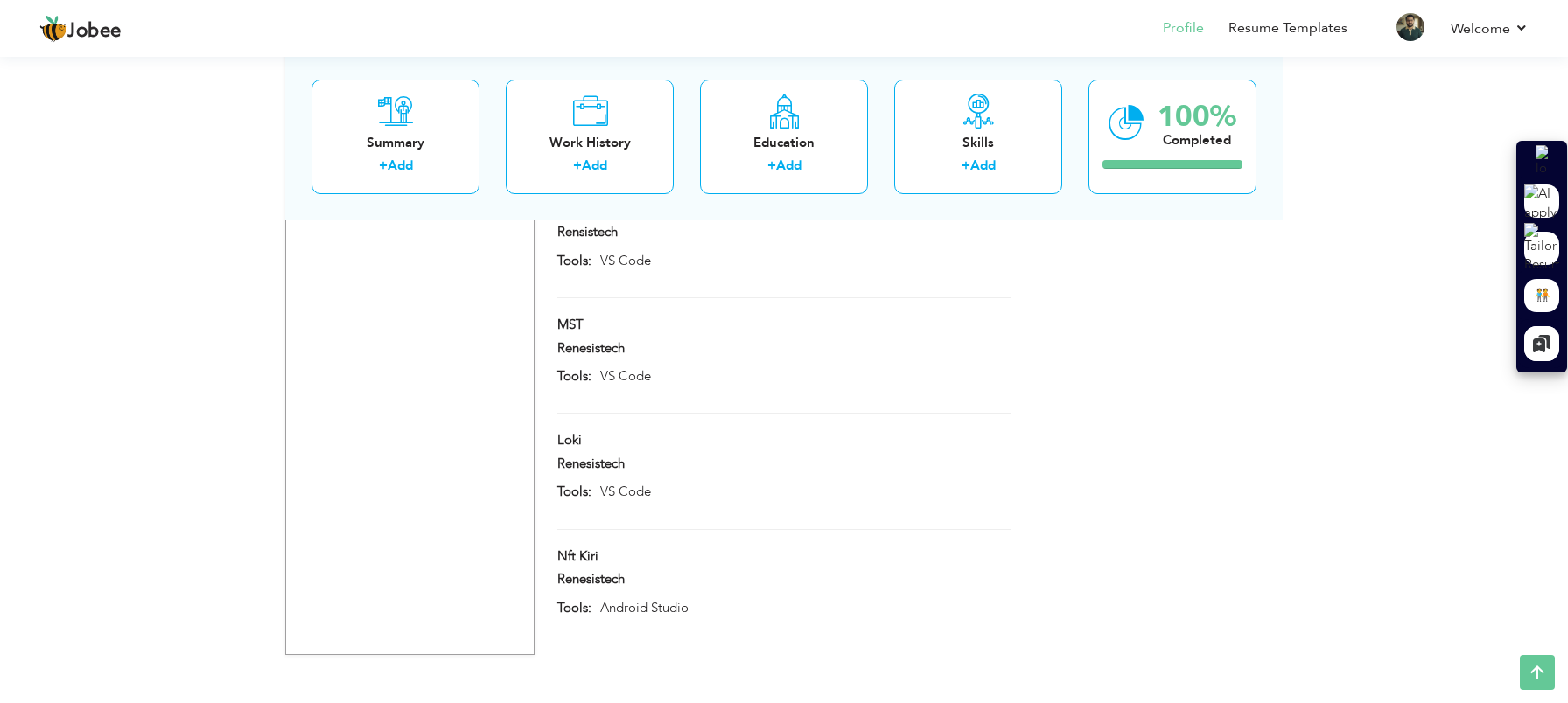
click at [947, 348] on div "Renesistech" at bounding box center [784, 350] width 480 height 23
type input "MST"
type input "Renesistech"
type input "VS Code"
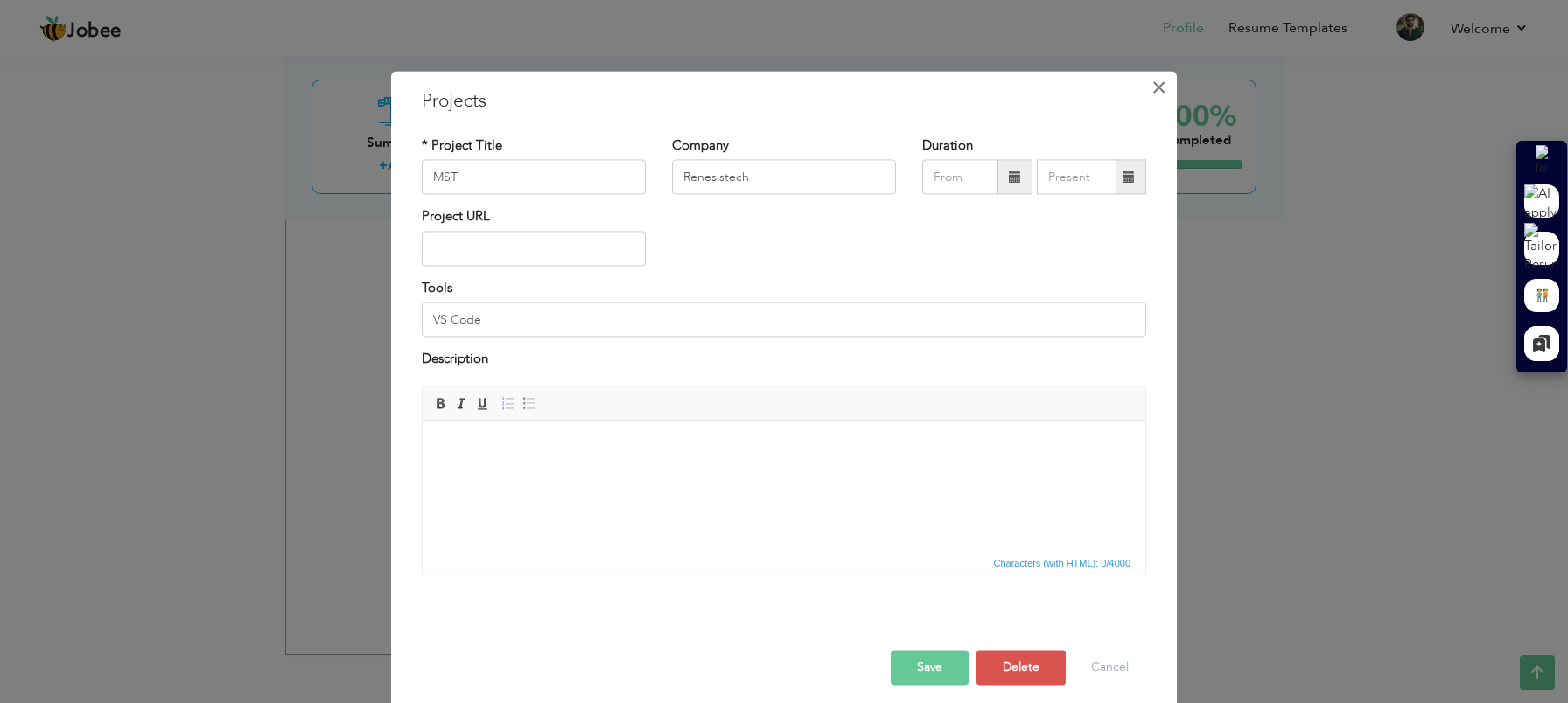
click at [1161, 91] on span "×" at bounding box center [1159, 87] width 14 height 32
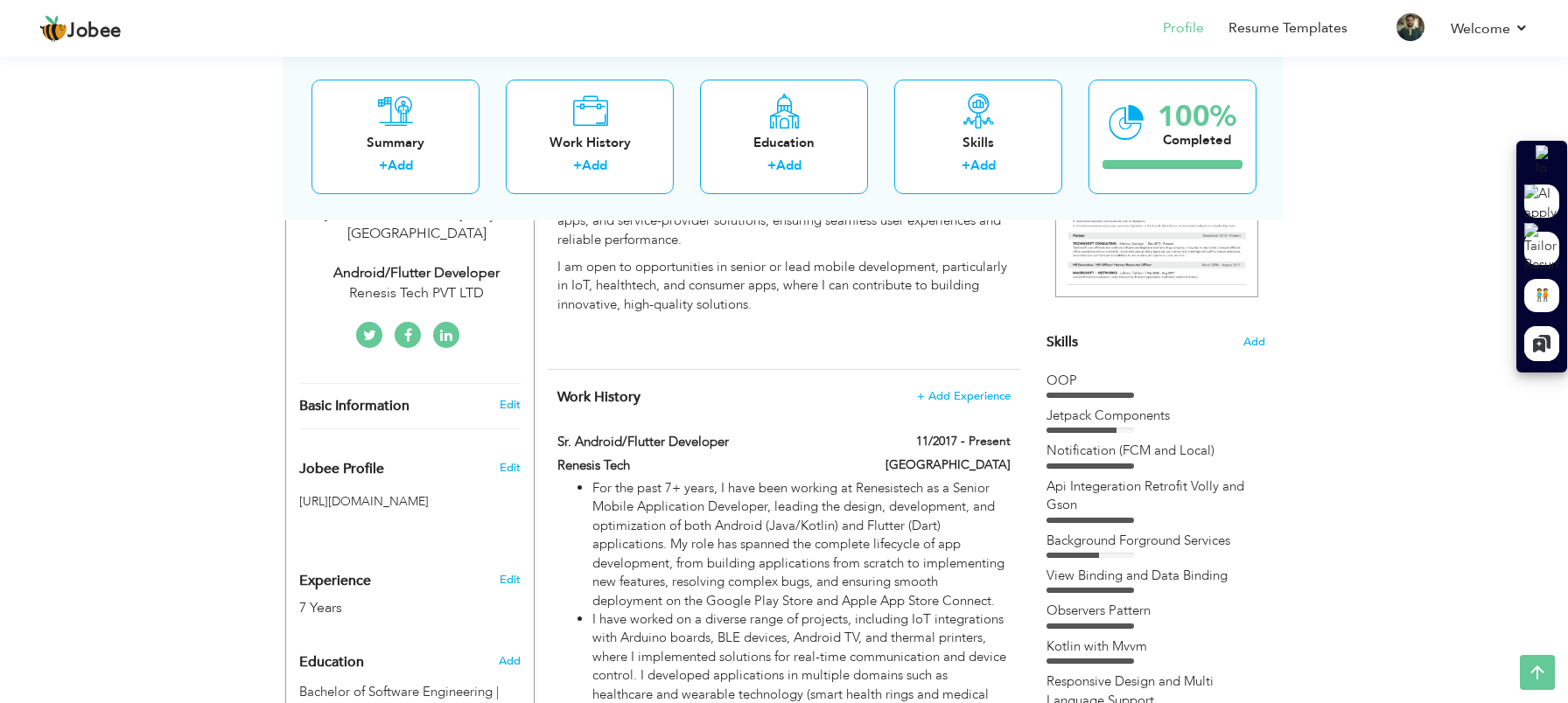
scroll to position [337, 0]
click at [1257, 347] on span "Add" at bounding box center [1254, 346] width 23 height 16
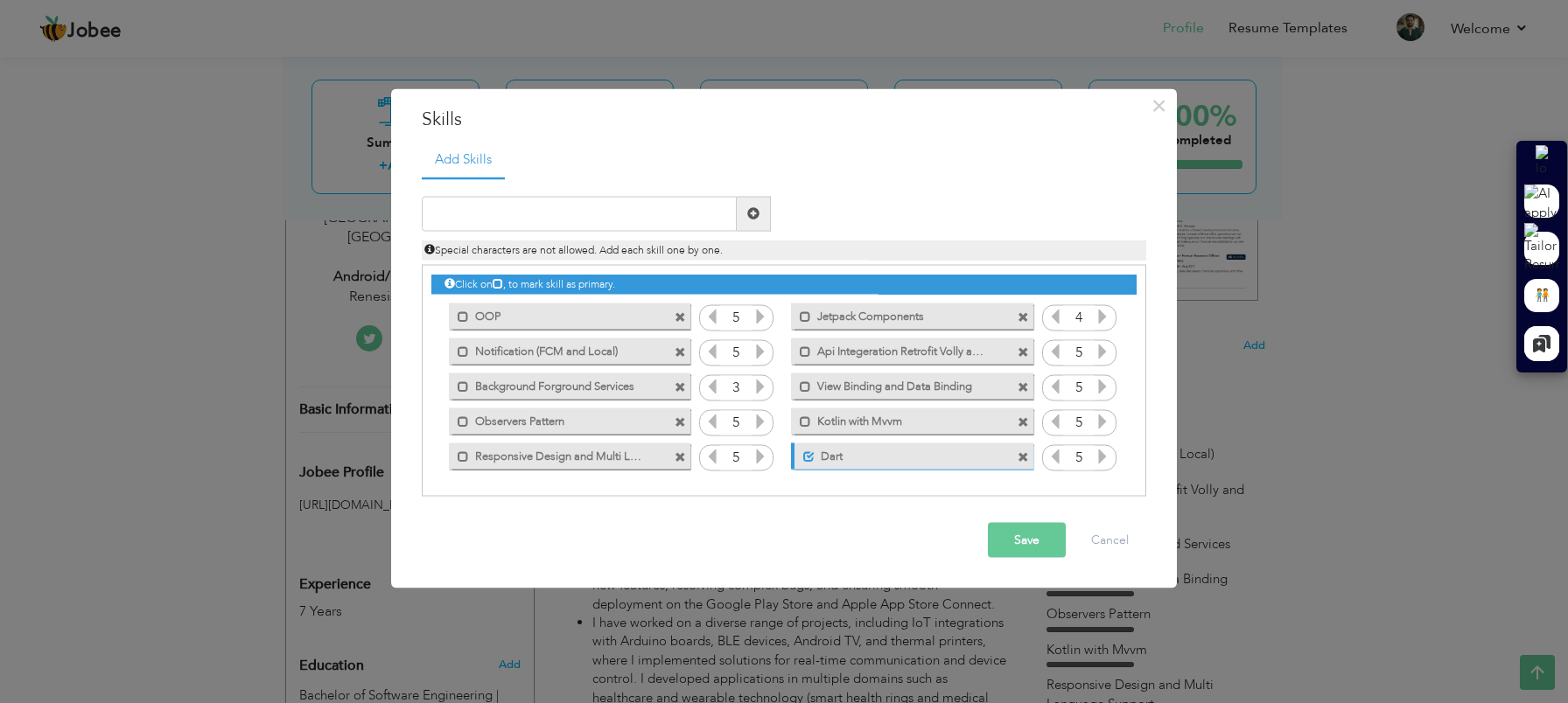
click at [1025, 318] on span at bounding box center [1023, 318] width 12 height 12
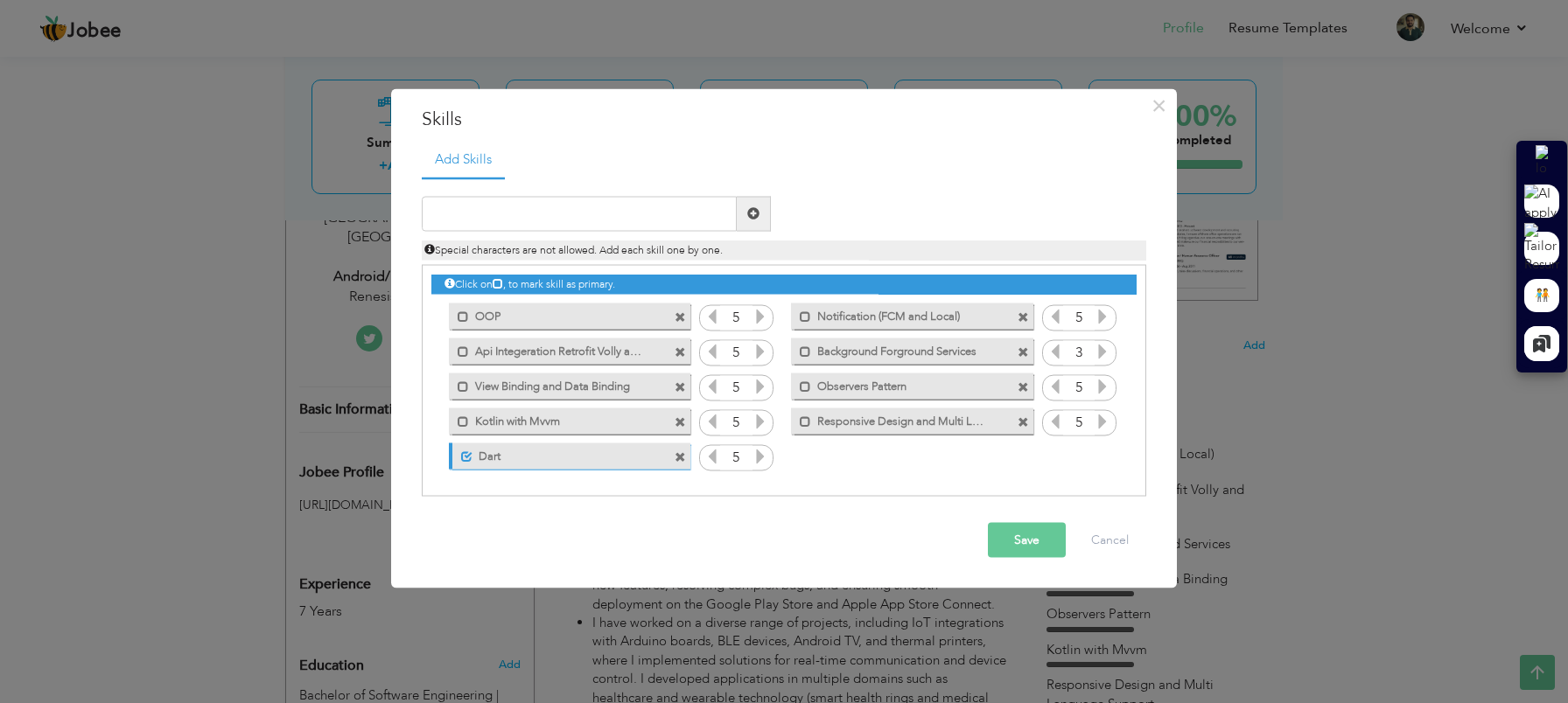
click at [1025, 318] on span at bounding box center [1023, 318] width 12 height 12
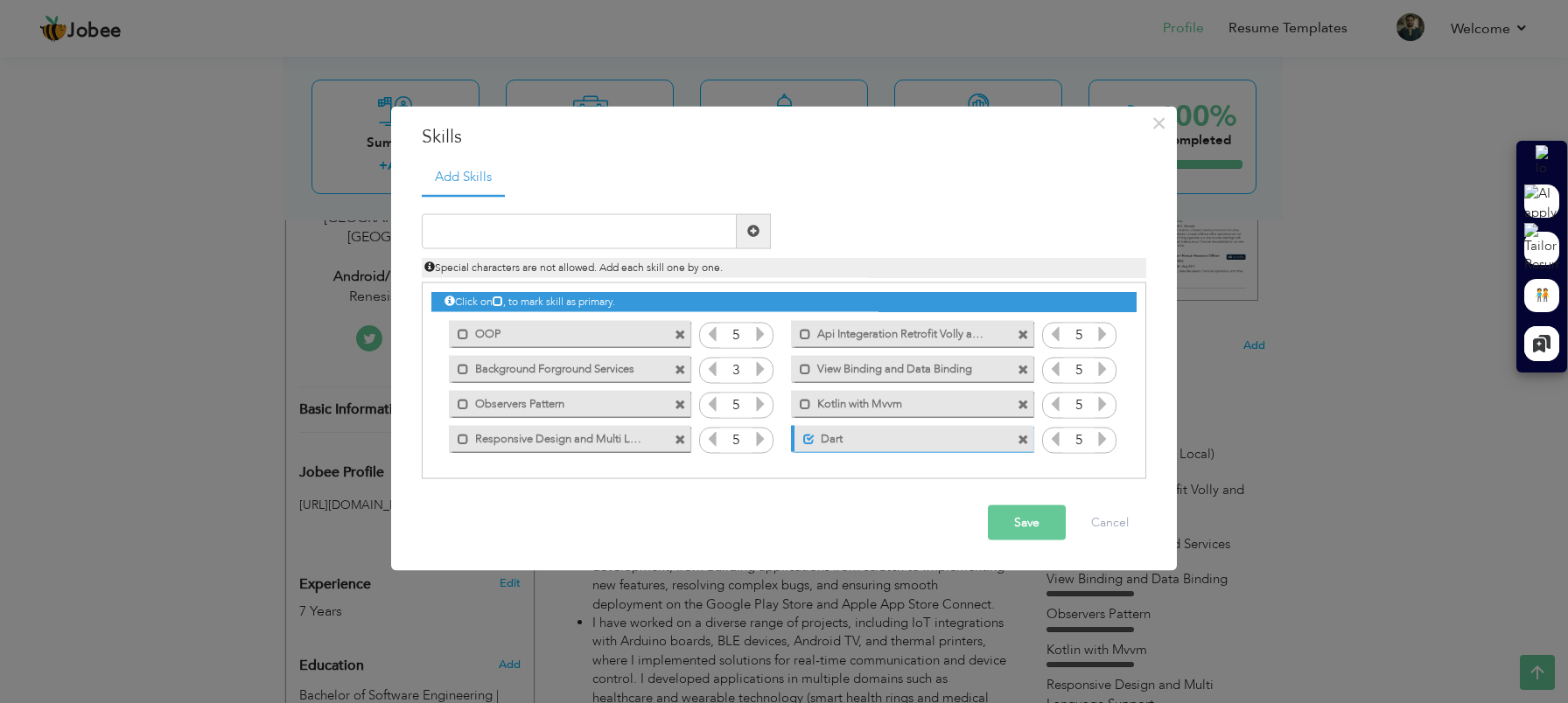
click at [1025, 318] on div "Mark as primary skill." at bounding box center [907, 334] width 268 height 35
click at [1025, 331] on span at bounding box center [1023, 335] width 12 height 12
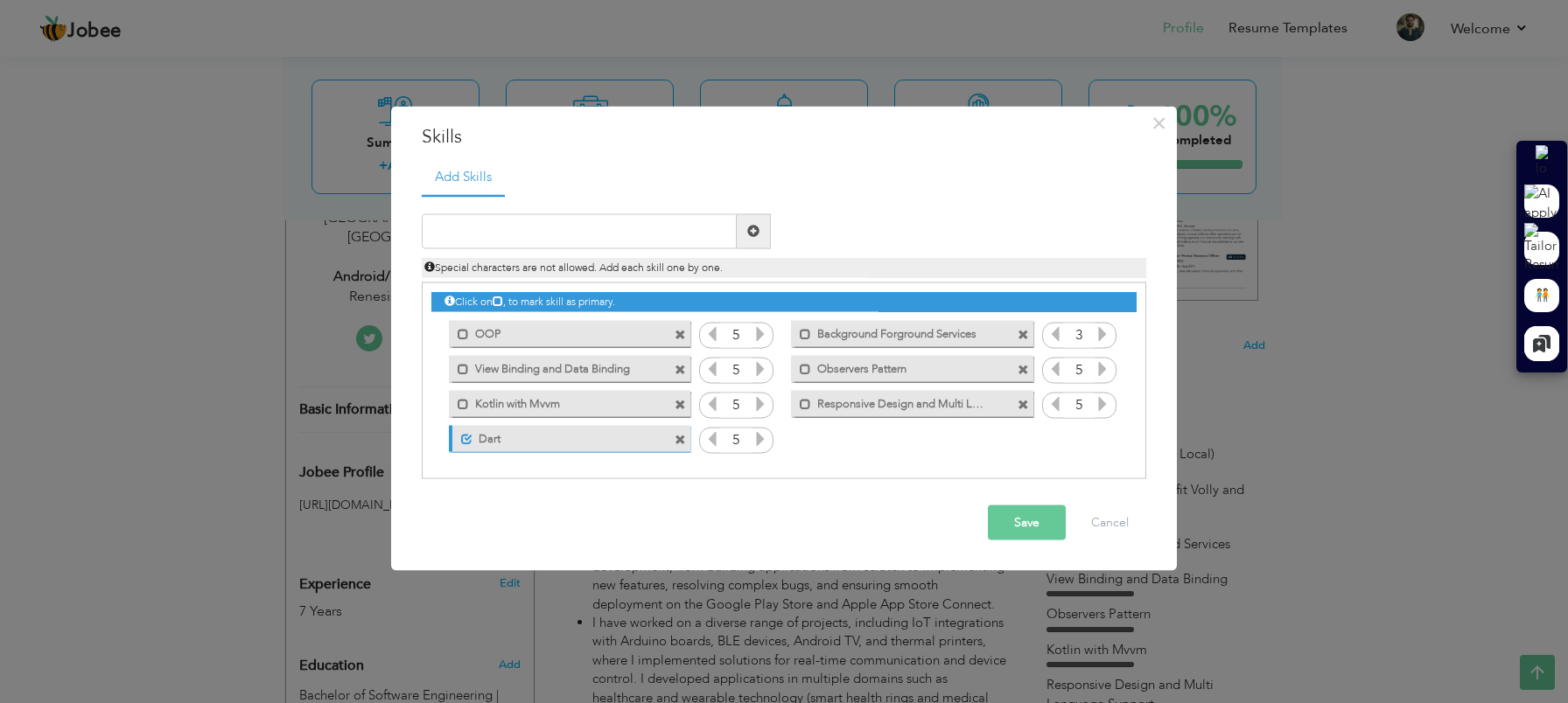
click at [1025, 331] on span at bounding box center [1023, 335] width 12 height 12
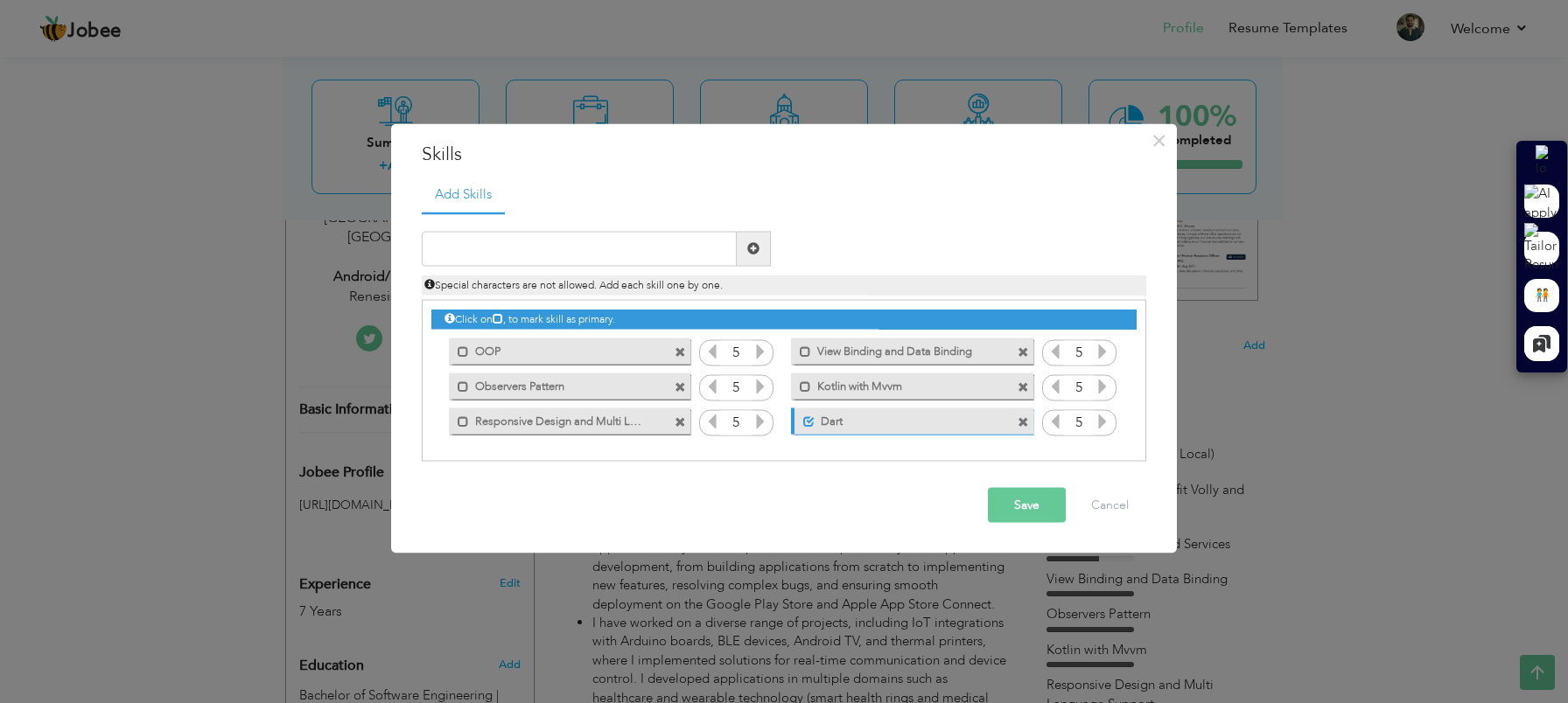
click at [1020, 354] on span at bounding box center [1023, 353] width 12 height 12
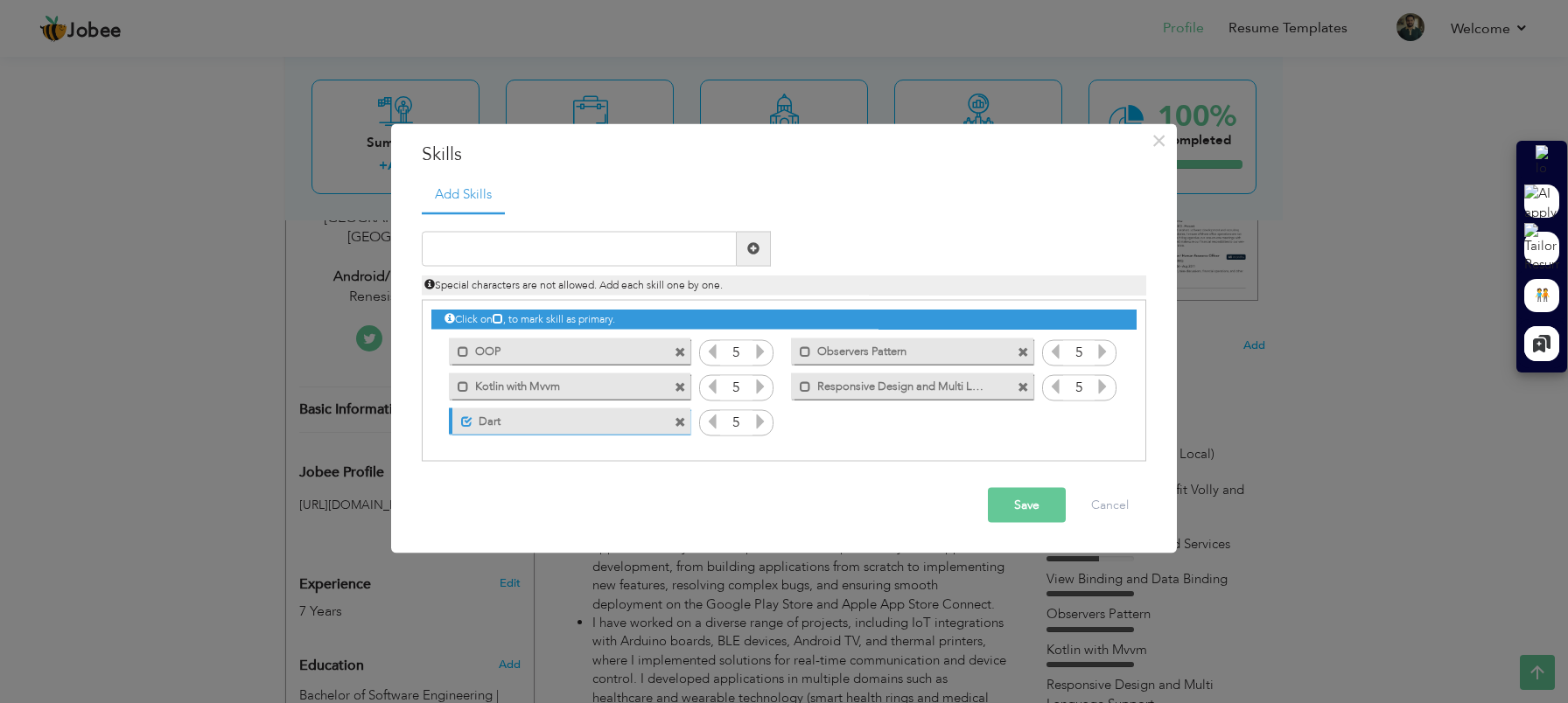
click at [1024, 355] on span at bounding box center [1023, 353] width 12 height 12
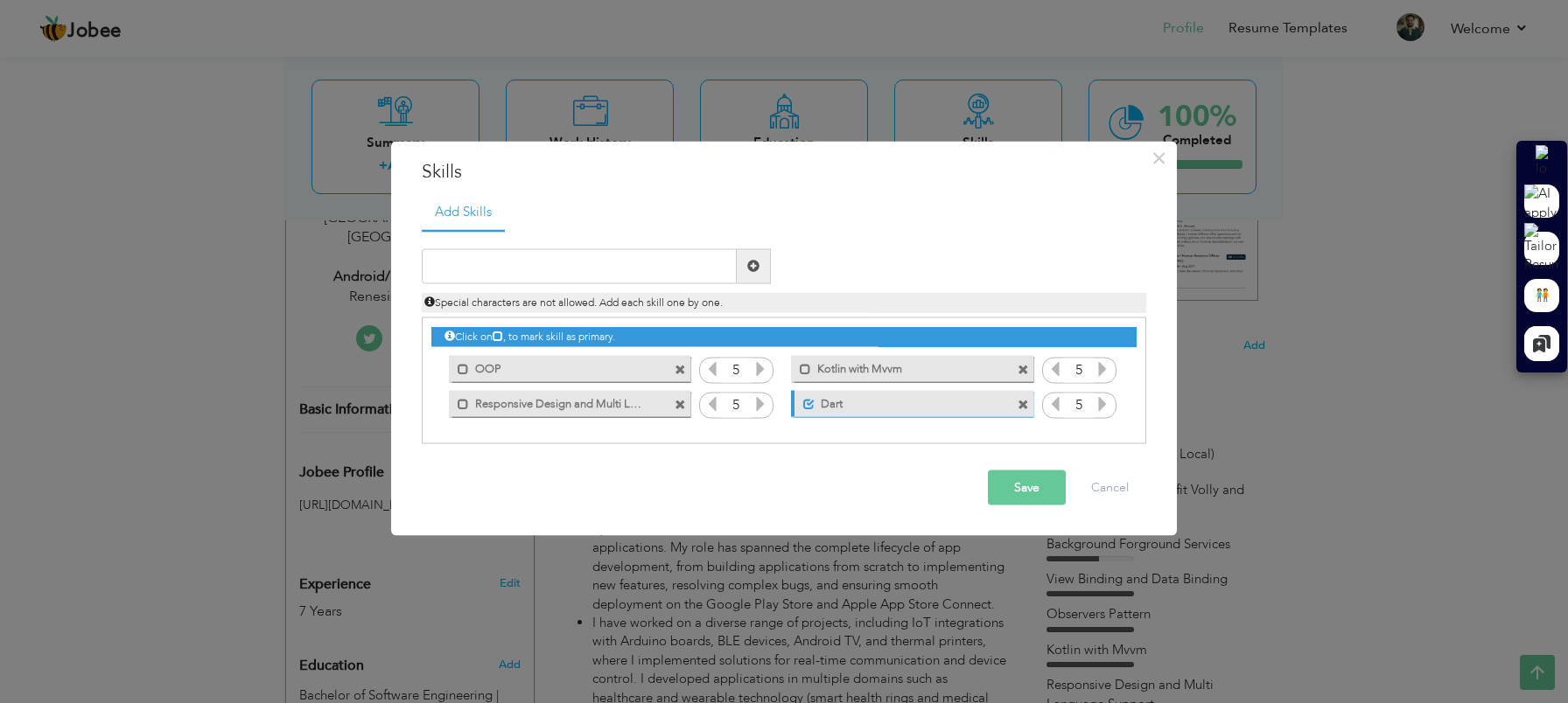
click at [1023, 369] on span at bounding box center [1023, 370] width 12 height 12
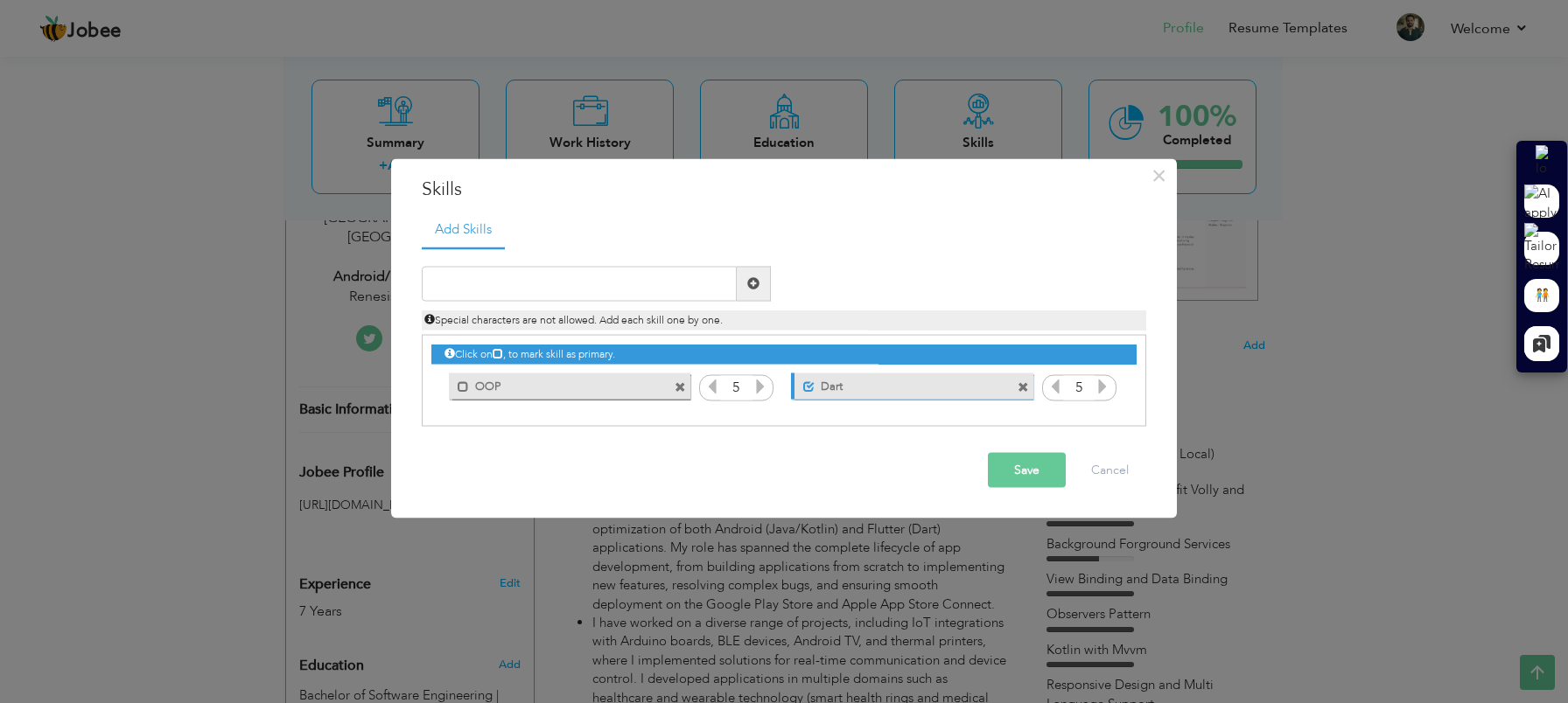
click at [1024, 385] on span at bounding box center [1023, 387] width 12 height 12
click at [683, 385] on span at bounding box center [680, 387] width 12 height 12
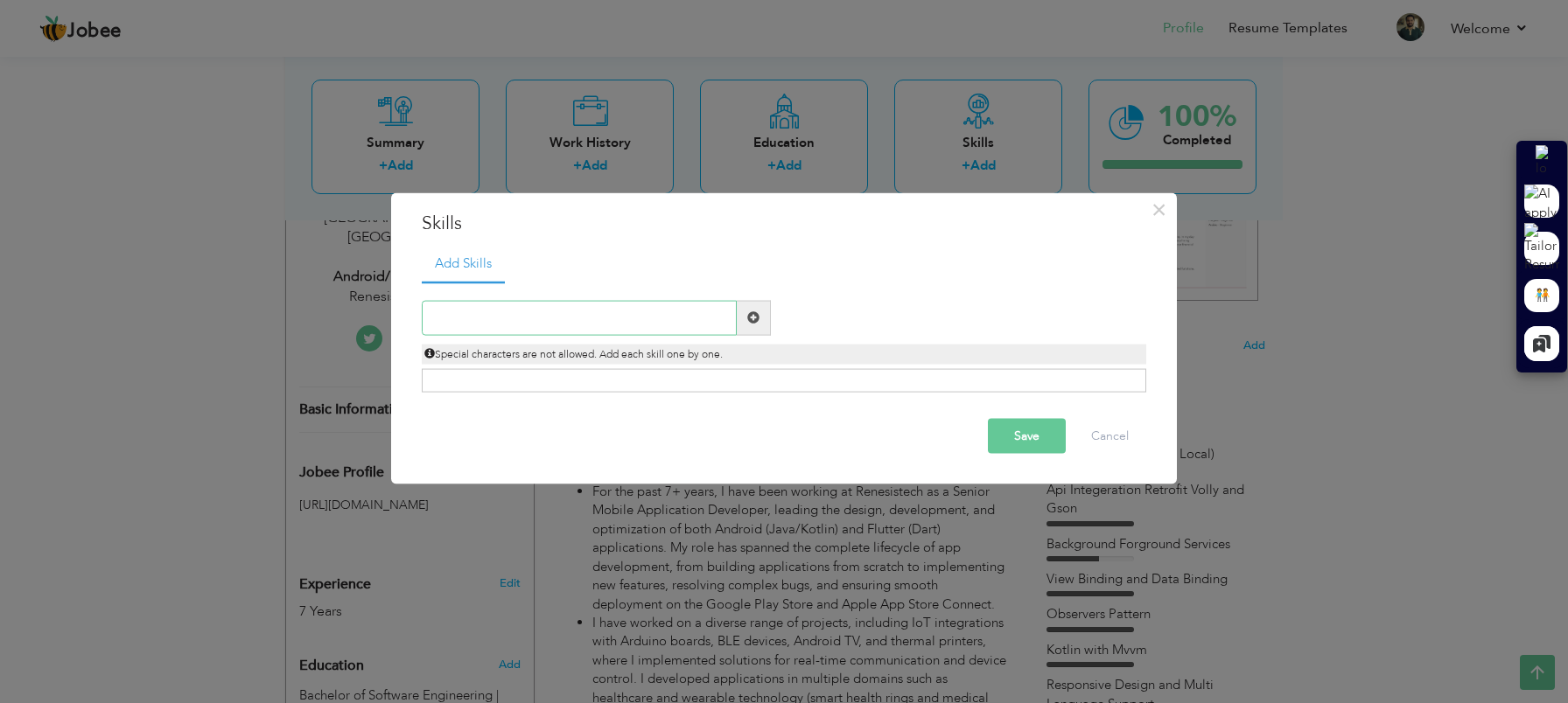
click at [588, 309] on input "text" at bounding box center [579, 318] width 315 height 35
paste input "Flutter Development (Dart)"
type input "Flutter Development (Dart)"
click at [752, 322] on span at bounding box center [753, 318] width 13 height 13
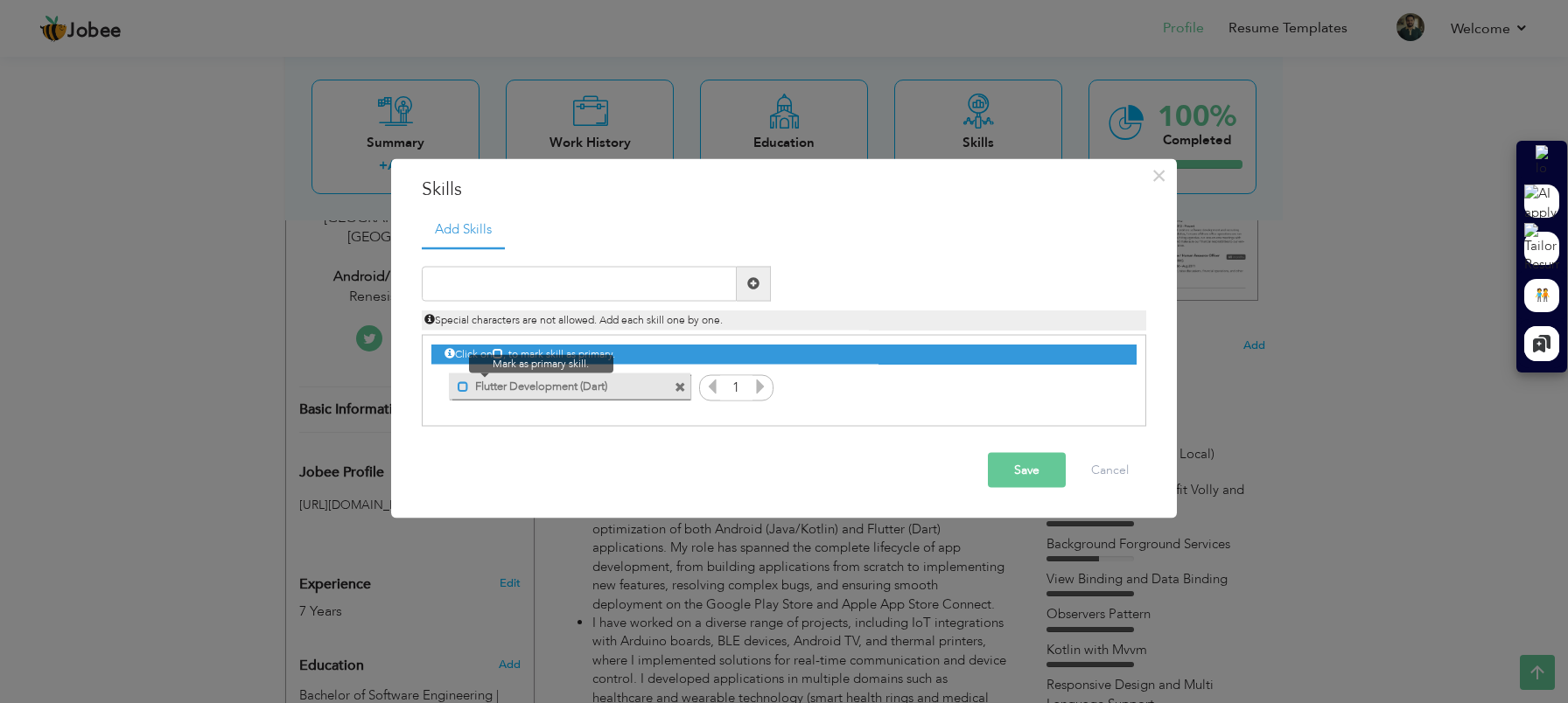
click at [462, 384] on span at bounding box center [464, 386] width 12 height 12
click at [469, 386] on span at bounding box center [466, 386] width 12 height 12
click at [762, 388] on icon at bounding box center [760, 385] width 15 height 15
click at [714, 390] on icon at bounding box center [712, 385] width 15 height 15
click at [498, 286] on input "text" at bounding box center [579, 283] width 315 height 35
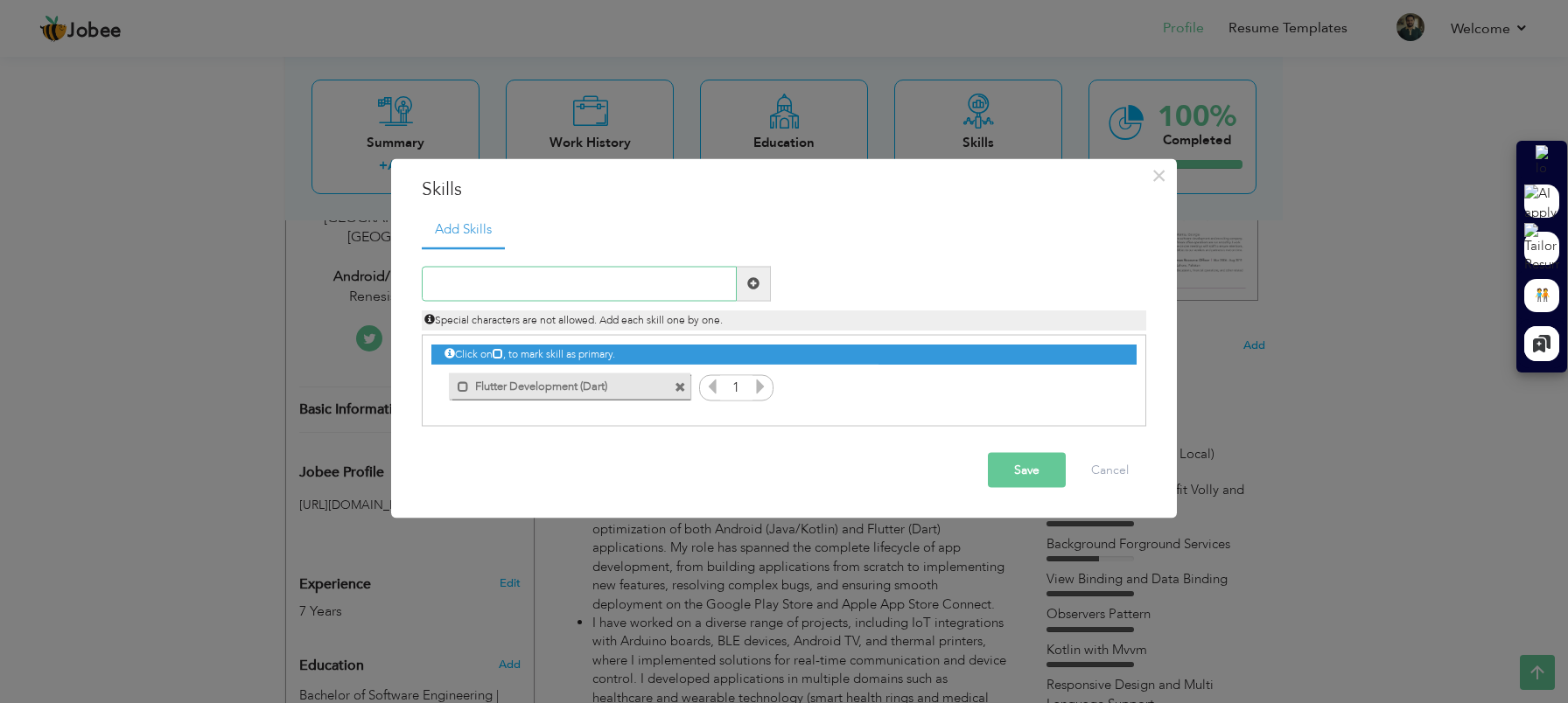
click at [498, 286] on input "text" at bounding box center [579, 283] width 315 height 35
paste input "Android Development (Java/Kotlin)"
type input "Android Development (Java/Kotlin)"
click at [753, 284] on span at bounding box center [753, 283] width 13 height 13
click at [480, 288] on input "text" at bounding box center [579, 283] width 315 height 35
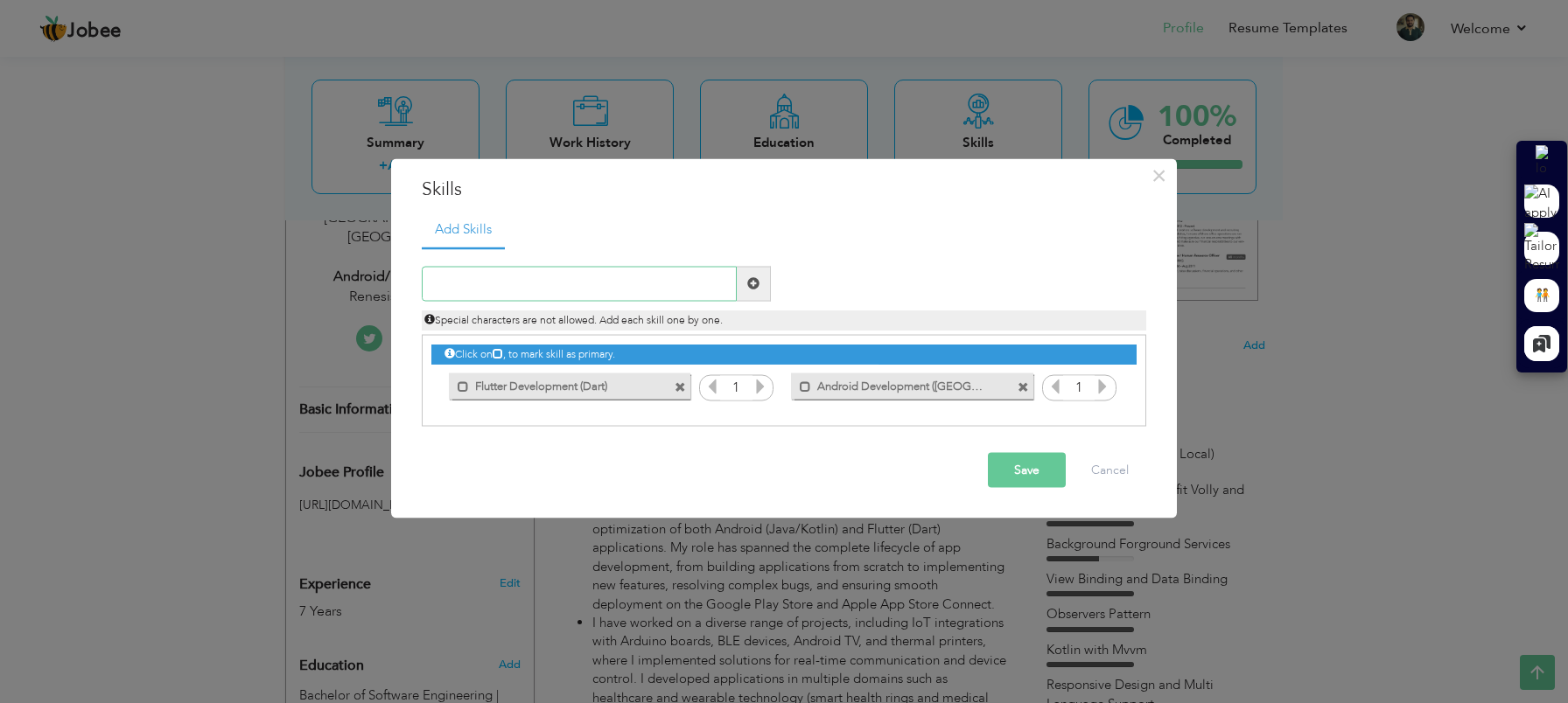
click at [480, 288] on input "text" at bounding box center [579, 283] width 315 height 35
paste input "Bluetooth Low Energy (BLE) & IoT Integration"
type input "Bluetooth Low Energy (BLE) & IoT Integration"
click at [754, 290] on span at bounding box center [753, 283] width 13 height 13
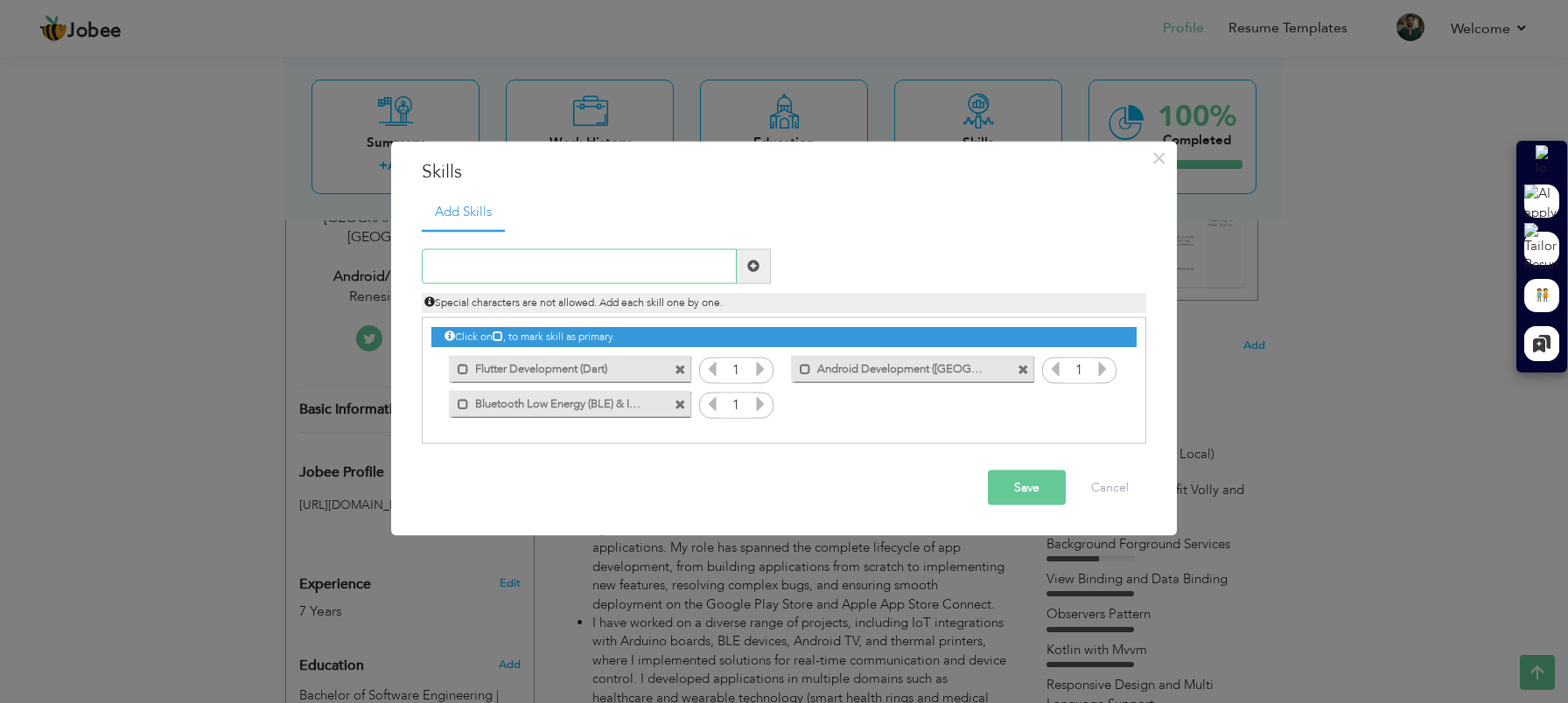
click at [609, 272] on input "text" at bounding box center [579, 266] width 315 height 35
type input "f"
type input "Firebase"
click at [756, 263] on span at bounding box center [753, 266] width 13 height 13
click at [575, 265] on input "text" at bounding box center [579, 266] width 315 height 35
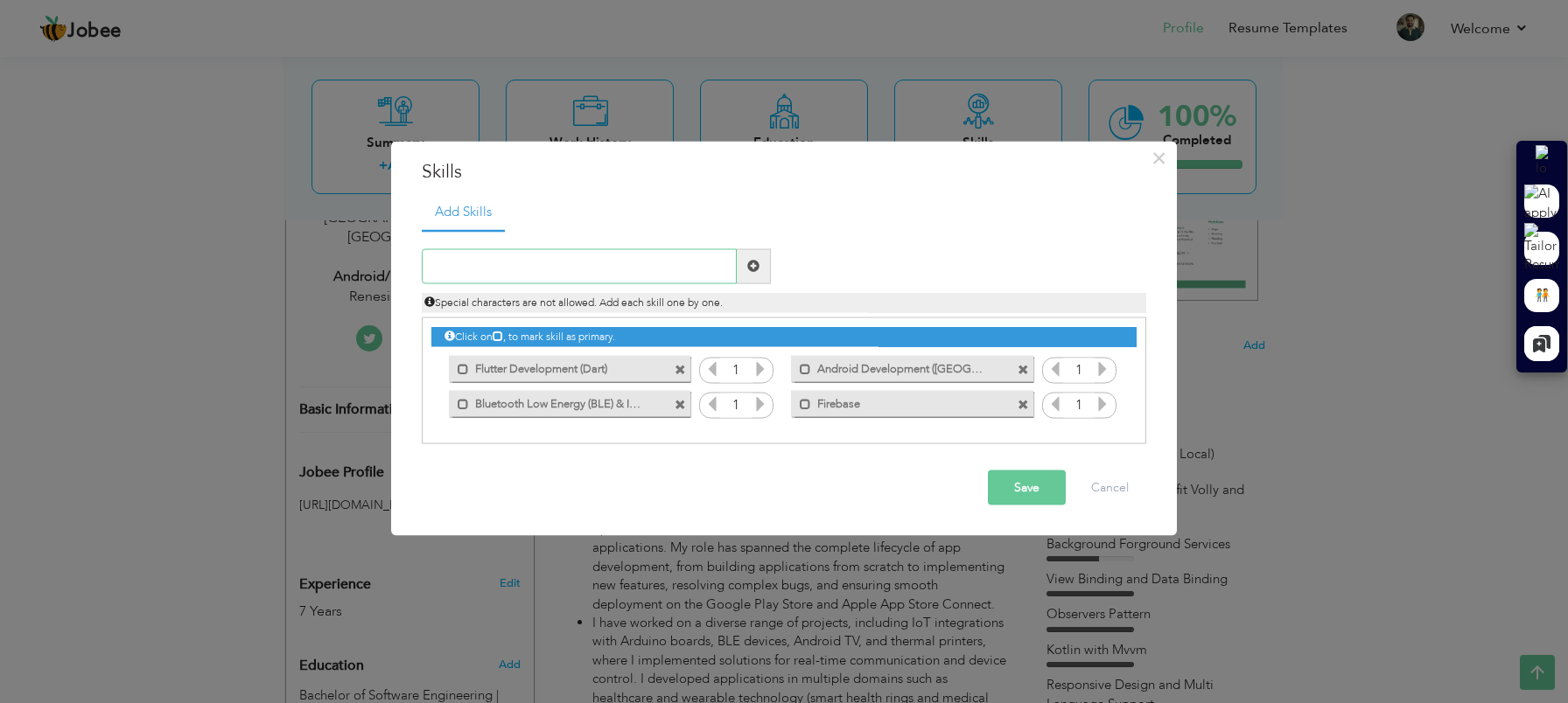
type input "a"
type input "Aurdino Board Integration"
click at [750, 261] on span at bounding box center [753, 266] width 13 height 13
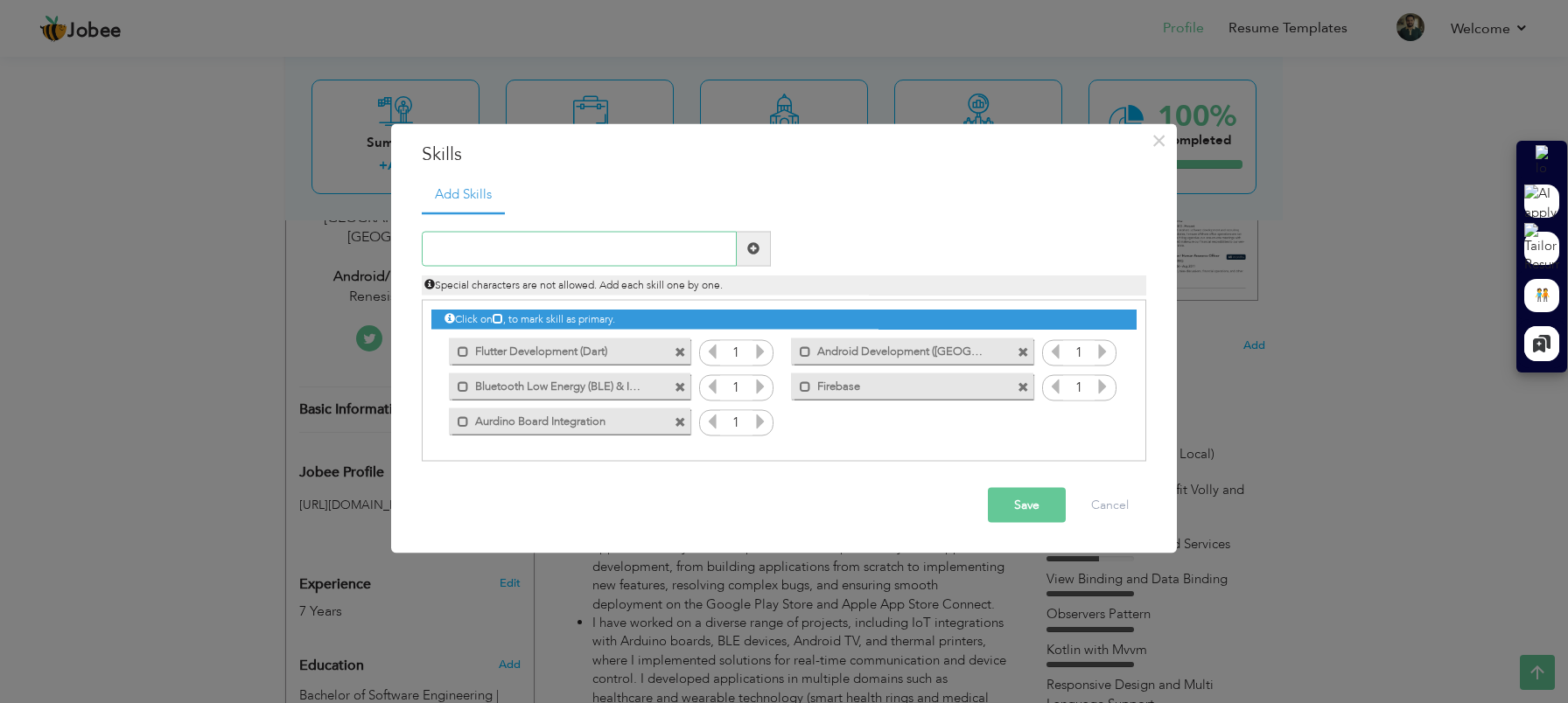
click at [609, 247] on input "text" at bounding box center [579, 248] width 315 height 35
type input "Beacons (Bluetooth low energy)"
click at [751, 253] on span at bounding box center [753, 249] width 13 height 13
click at [961, 423] on label "Beacons (Bluetooth low energy)" at bounding box center [899, 419] width 177 height 22
click at [932, 415] on label "Beacons (Bluetooth low energy)" at bounding box center [902, 419] width 174 height 22
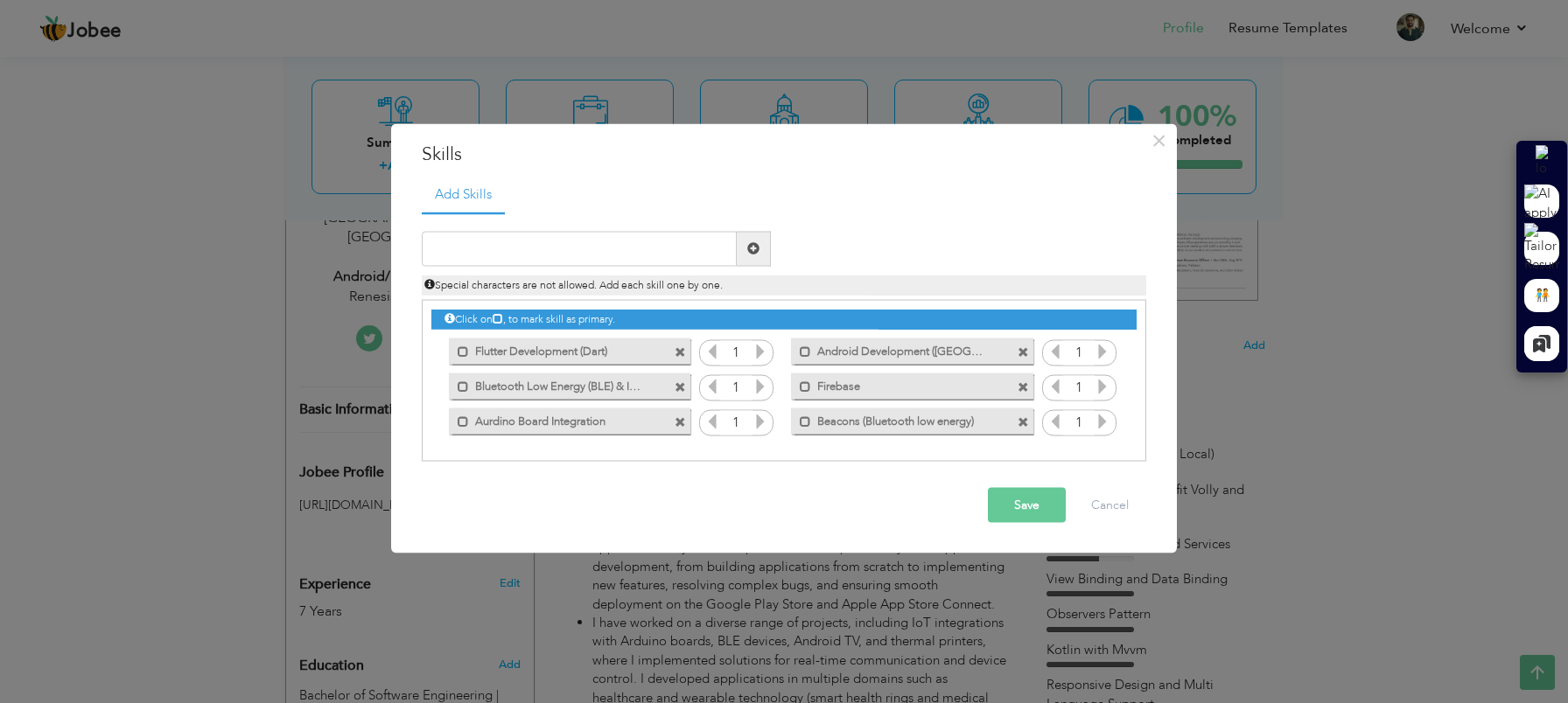
click at [851, 419] on label "Beacons (Bluetooth low energy)" at bounding box center [899, 419] width 177 height 22
click at [1108, 422] on icon at bounding box center [1102, 420] width 15 height 15
click at [1061, 424] on icon at bounding box center [1055, 420] width 15 height 15
click at [1033, 506] on button "Save" at bounding box center [1027, 504] width 78 height 35
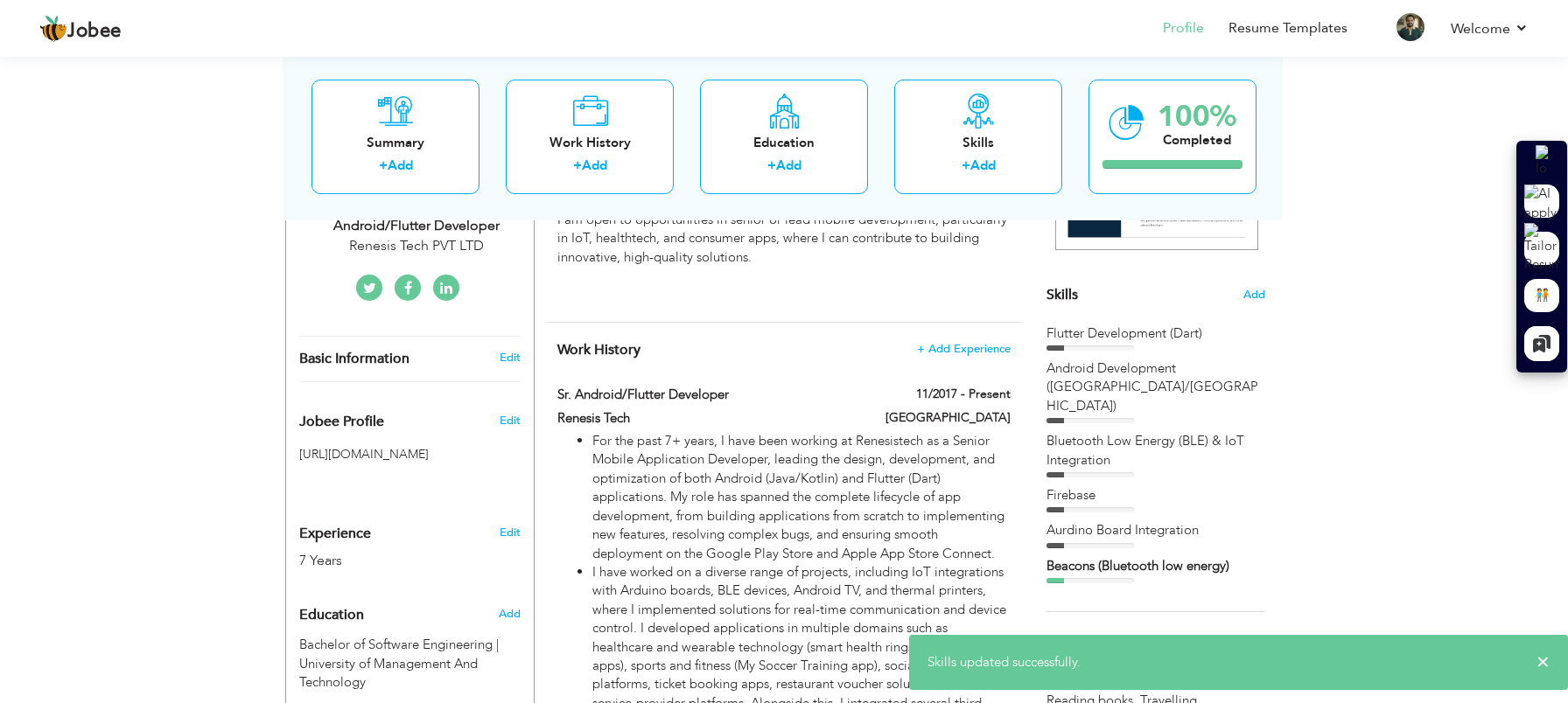
scroll to position [381, 0]
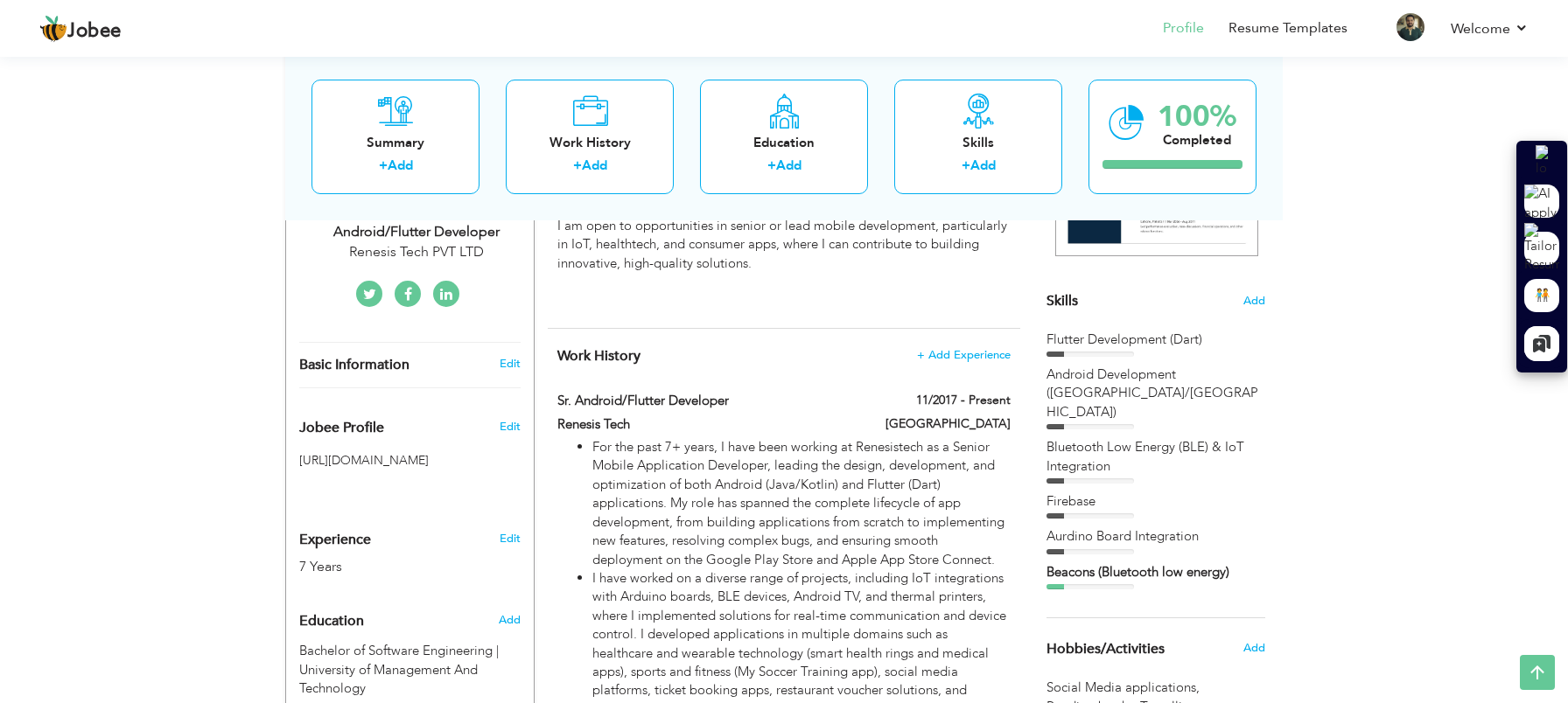
click at [1170, 563] on div "Beacons (Bluetooth low energy)" at bounding box center [1156, 572] width 219 height 18
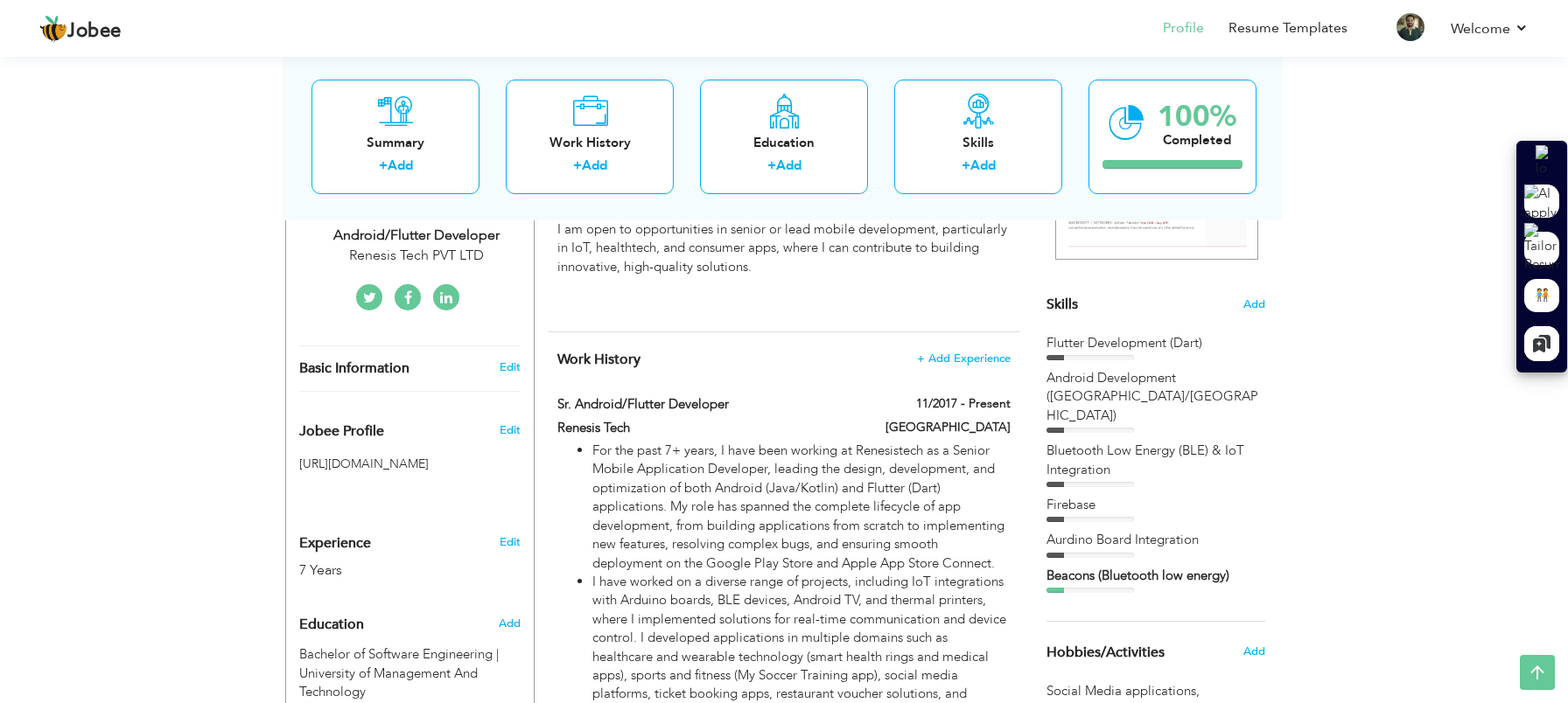
scroll to position [372, 0]
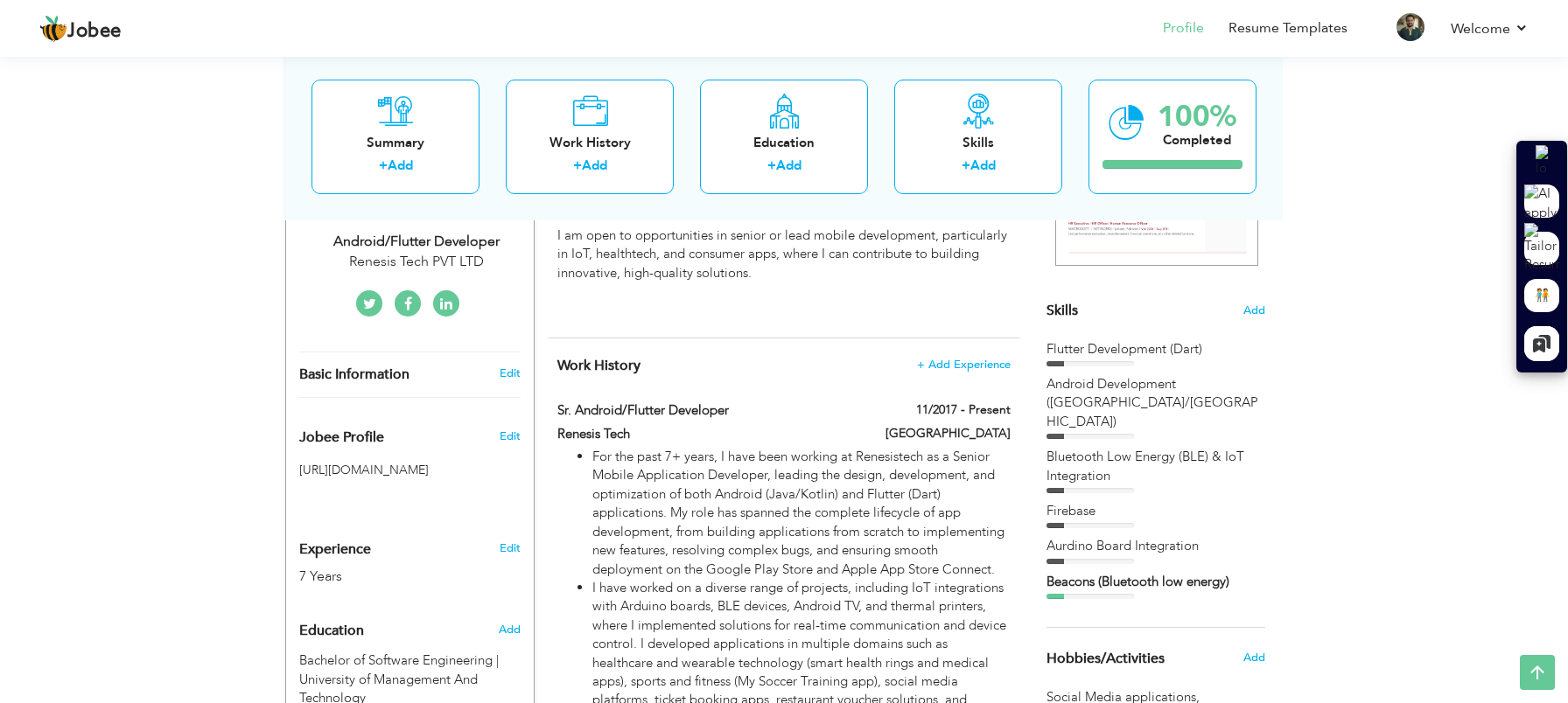
click at [1167, 346] on div "Flutter Development (Dart)" at bounding box center [1156, 349] width 219 height 18
click at [1128, 403] on div "Flutter Development (Dart) Android Development (Java/Kotlin) Bluetooth Low Ener…" at bounding box center [1156, 470] width 219 height 260
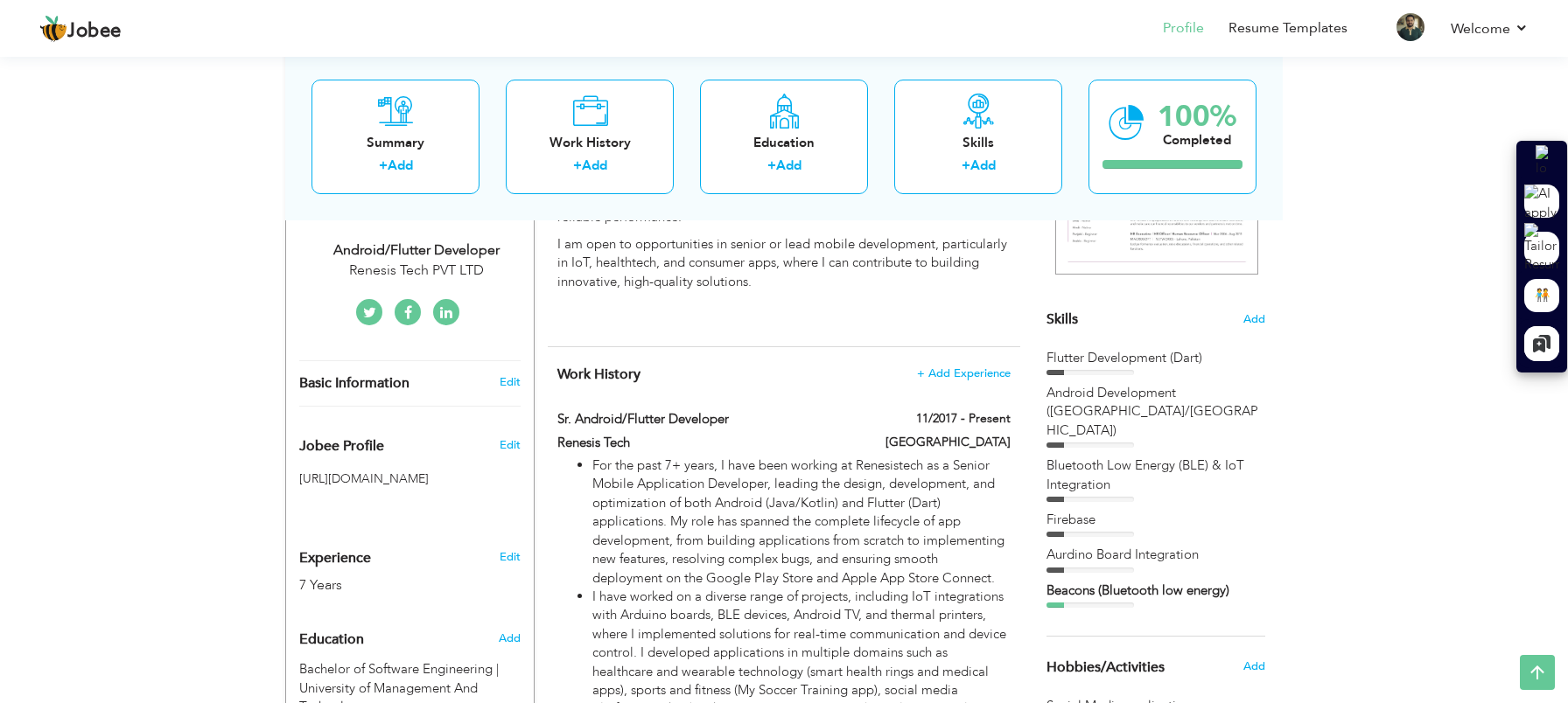
scroll to position [364, 0]
click at [1257, 318] on span "Add" at bounding box center [1254, 318] width 23 height 16
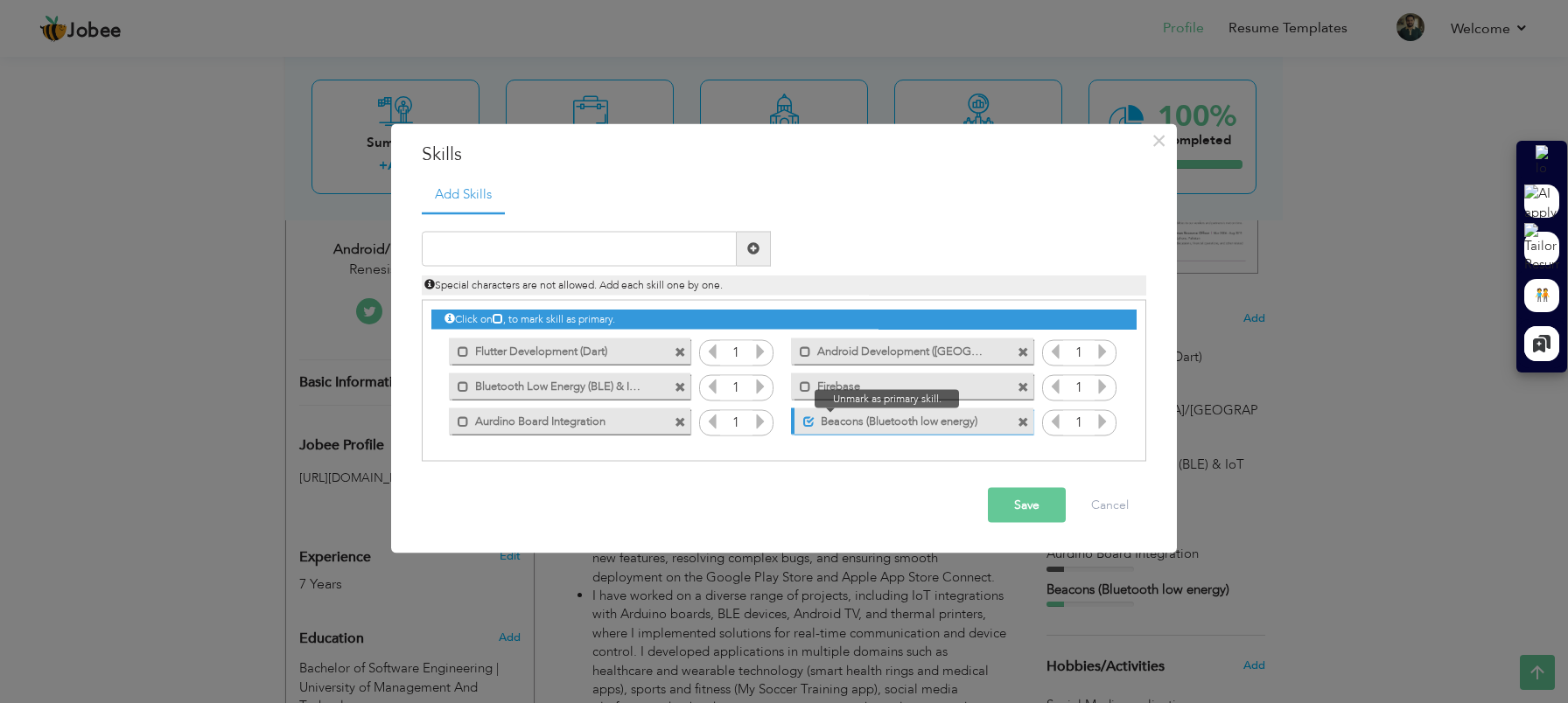
click at [810, 422] on span at bounding box center [808, 422] width 12 height 12
click at [462, 350] on span at bounding box center [464, 352] width 12 height 12
click at [759, 350] on icon at bounding box center [760, 350] width 15 height 15
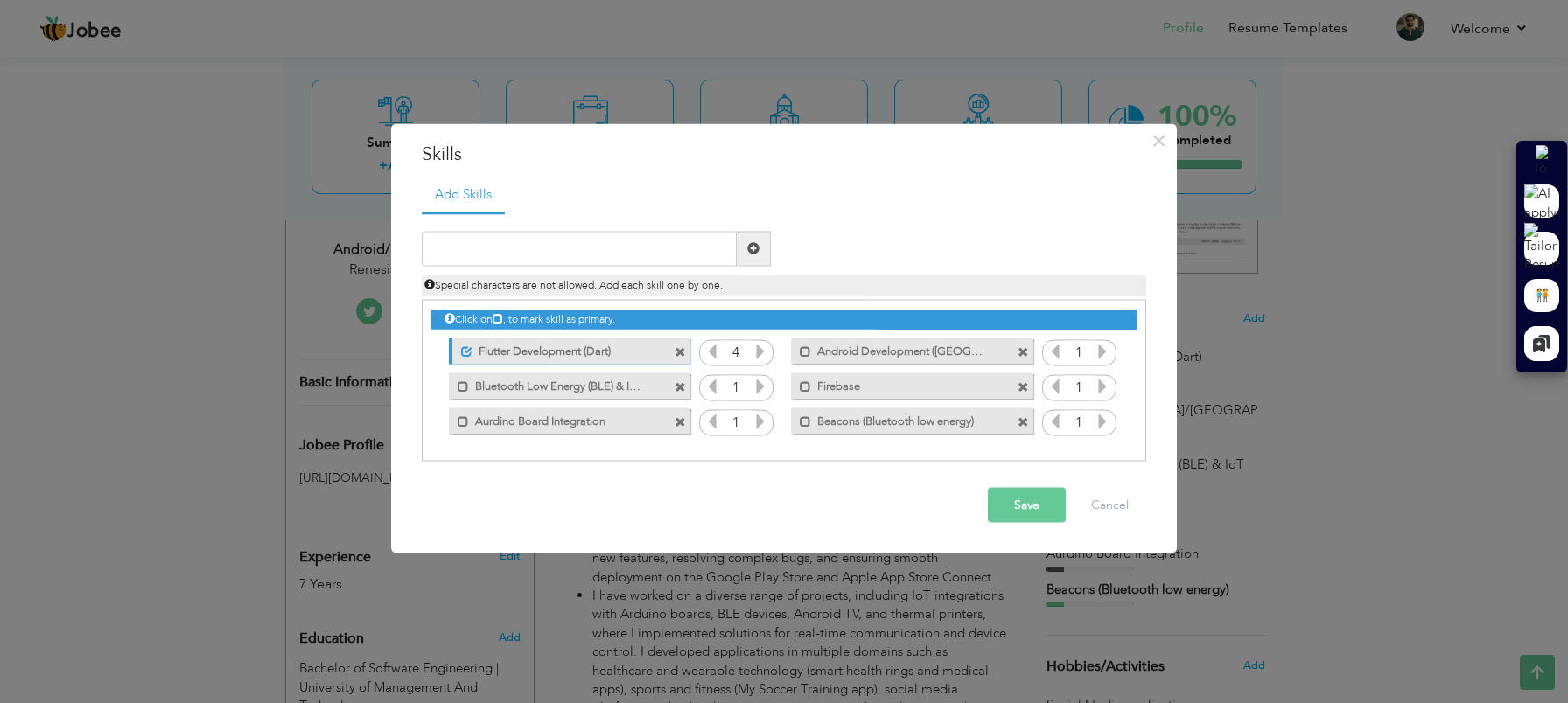
click at [759, 350] on icon at bounding box center [760, 350] width 15 height 15
click at [713, 389] on icon at bounding box center [712, 385] width 15 height 15
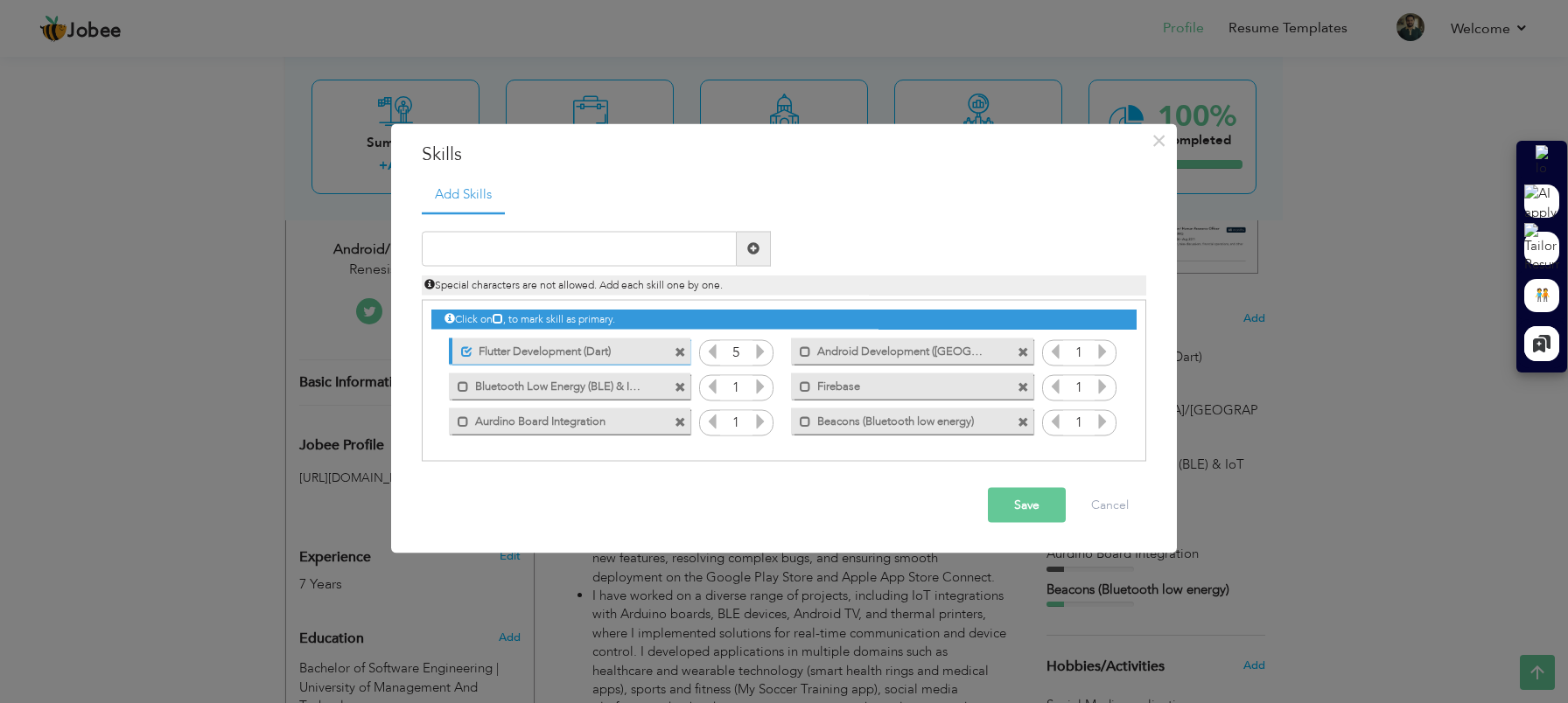
click at [713, 389] on icon at bounding box center [712, 385] width 15 height 15
click at [762, 391] on icon at bounding box center [760, 385] width 15 height 15
click at [759, 419] on icon at bounding box center [760, 420] width 15 height 15
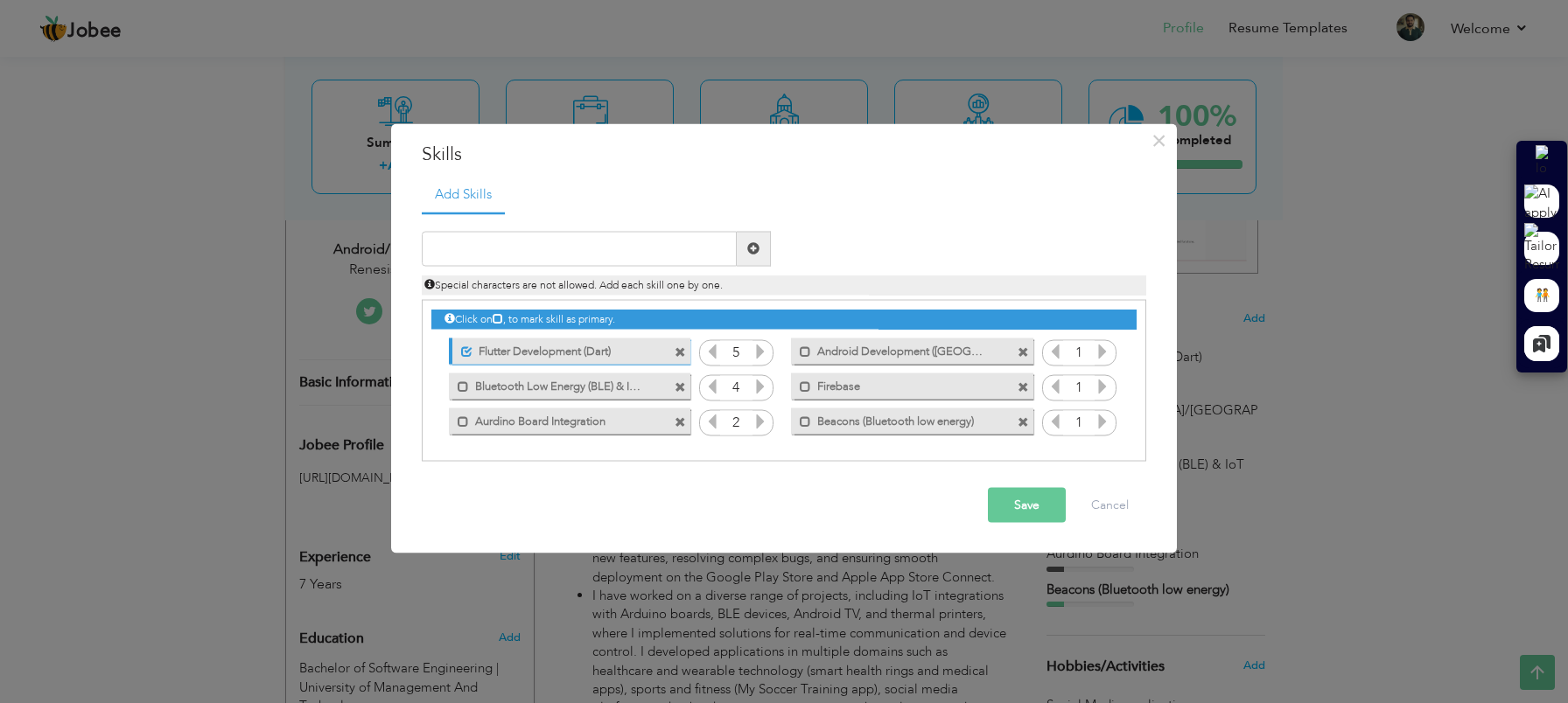
click at [759, 419] on icon at bounding box center [760, 420] width 15 height 15
click at [1101, 353] on icon at bounding box center [1102, 350] width 15 height 15
click at [1102, 387] on icon at bounding box center [1102, 385] width 15 height 15
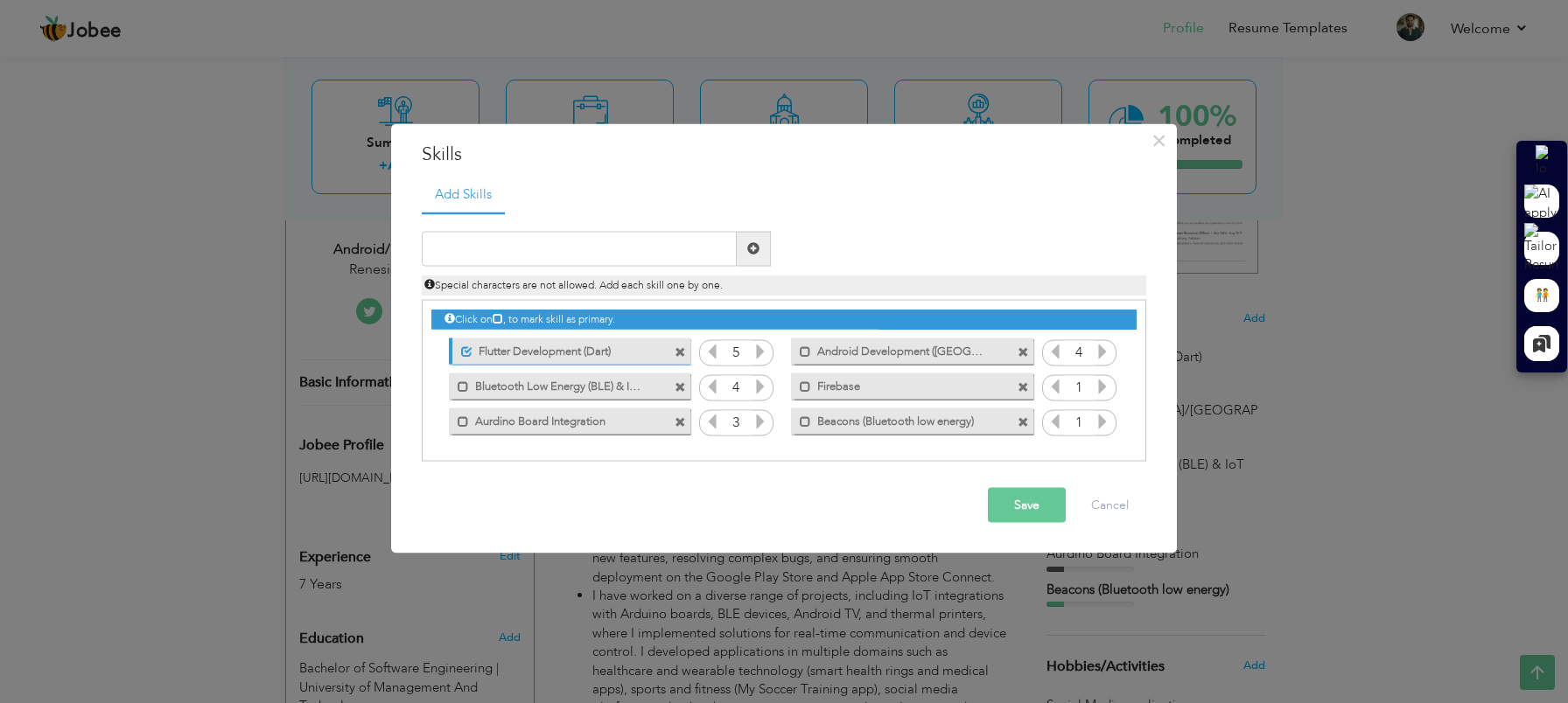
click at [1102, 387] on icon at bounding box center [1102, 385] width 15 height 15
click at [1100, 420] on icon at bounding box center [1102, 420] width 15 height 15
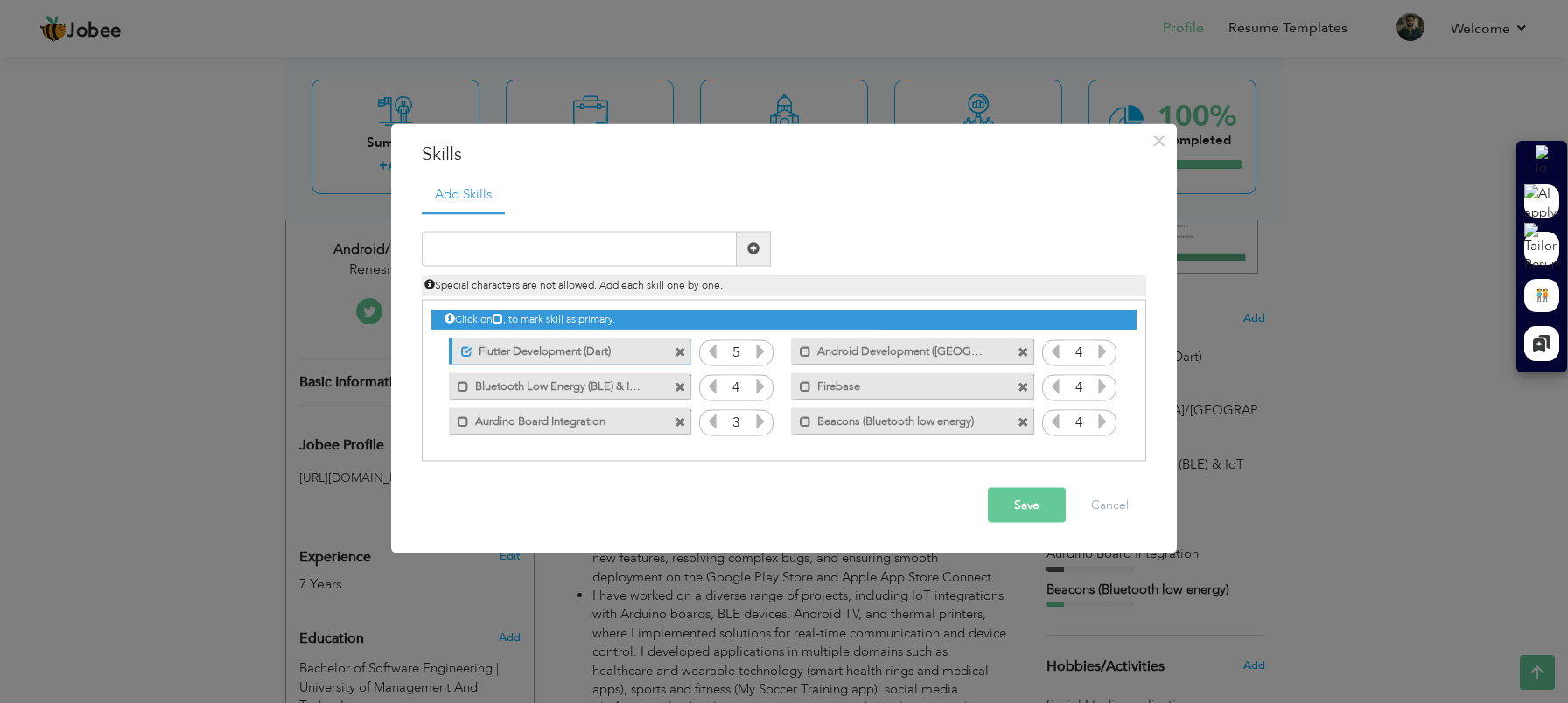
click at [1059, 423] on icon at bounding box center [1055, 420] width 15 height 15
click at [1033, 508] on button "Save" at bounding box center [1027, 504] width 78 height 35
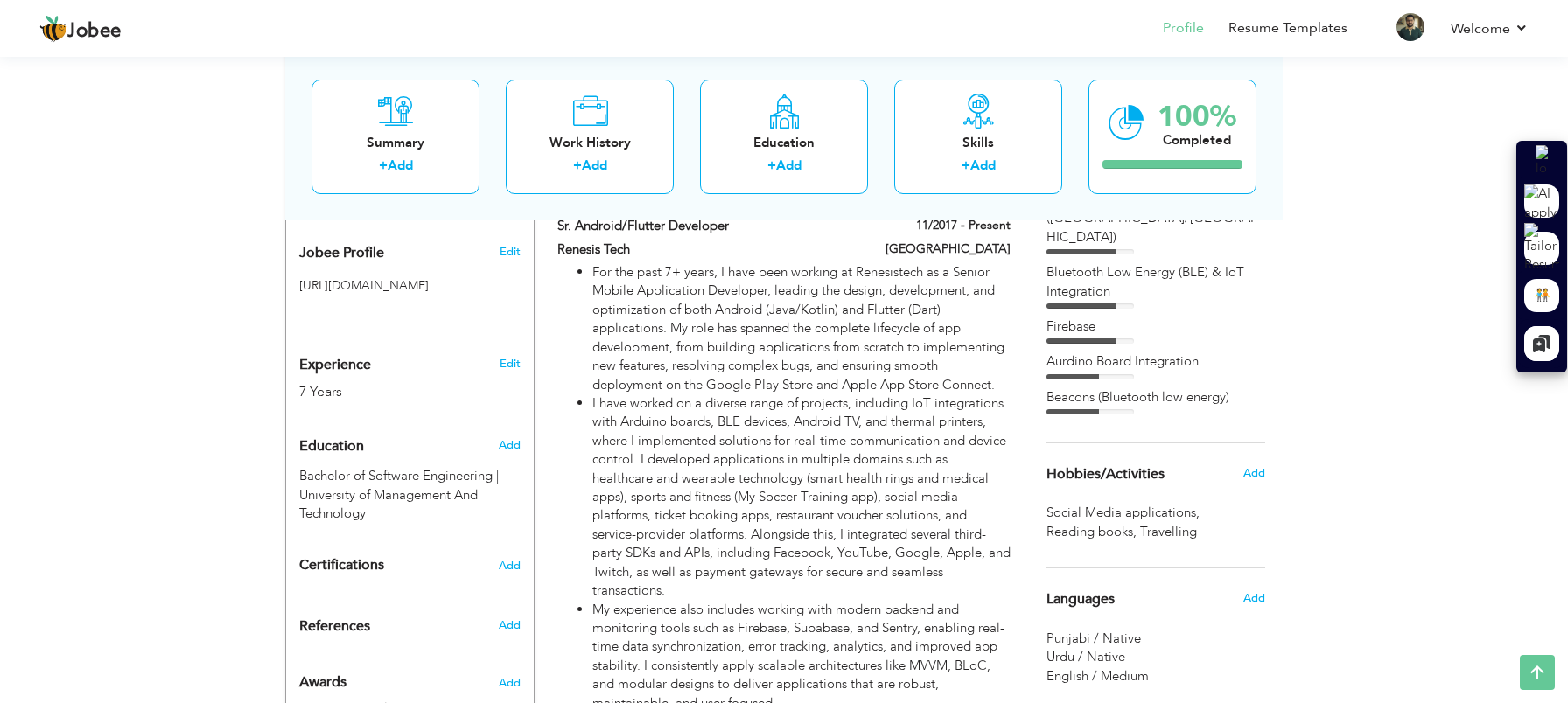
scroll to position [585, 0]
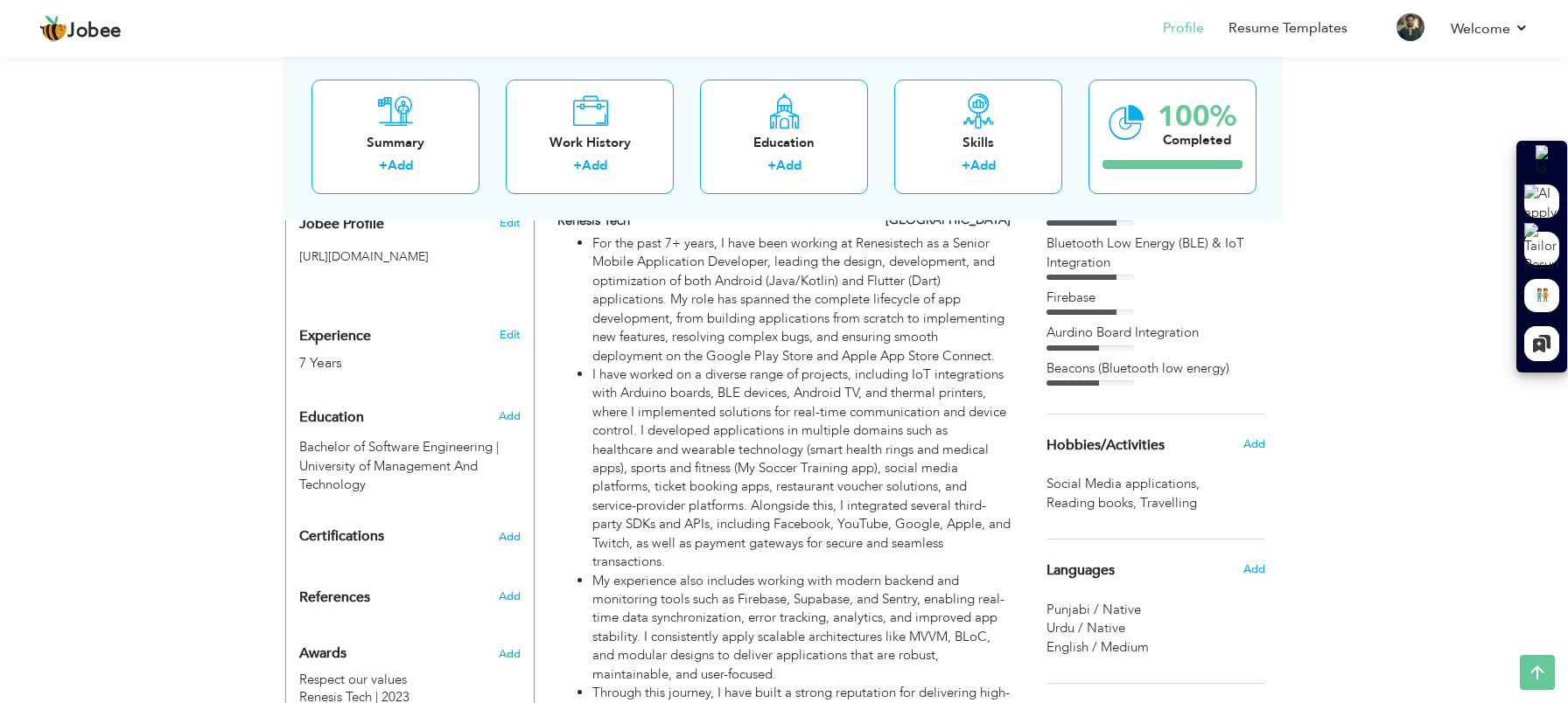
click at [1152, 438] on span "Hobbies/Activities" at bounding box center [1105, 445] width 118 height 15
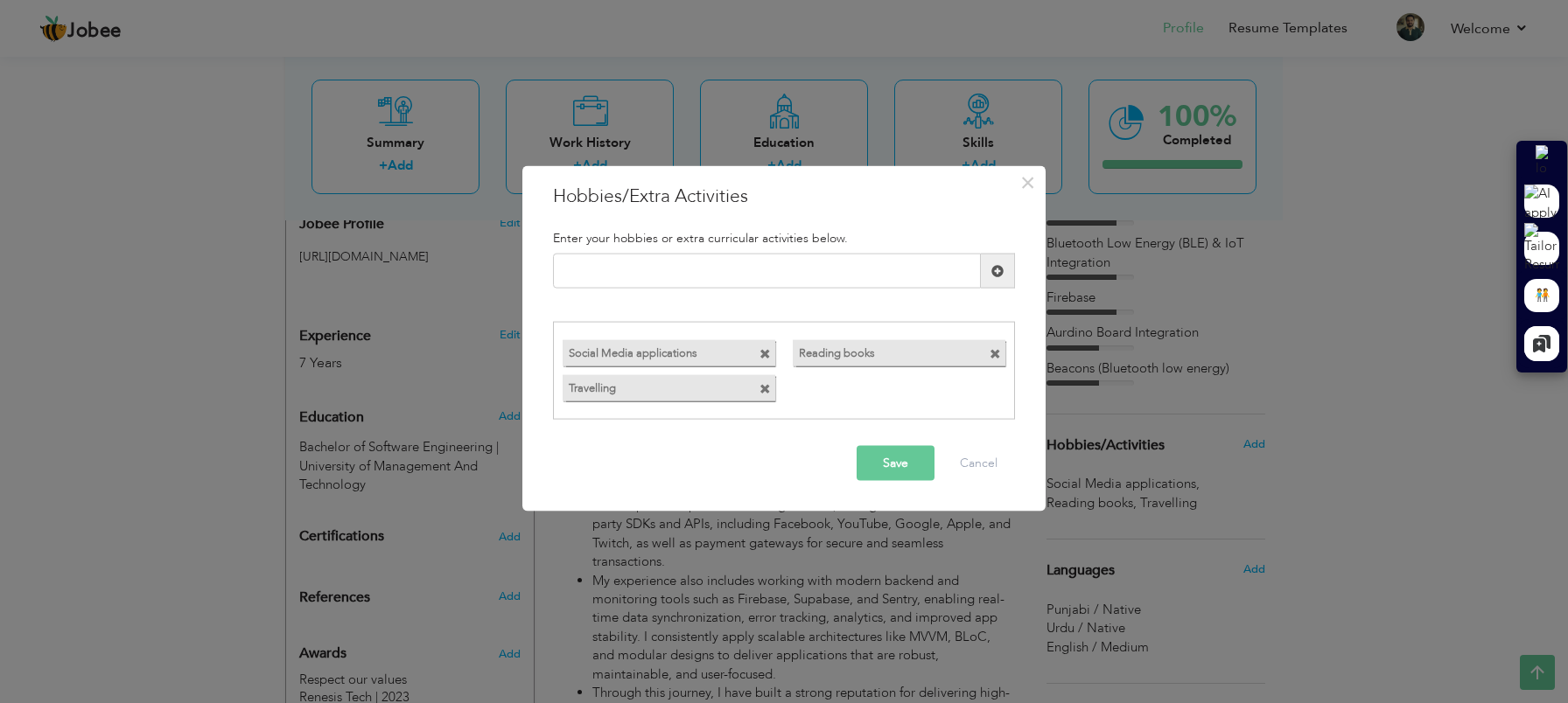
click at [767, 351] on span at bounding box center [765, 354] width 12 height 12
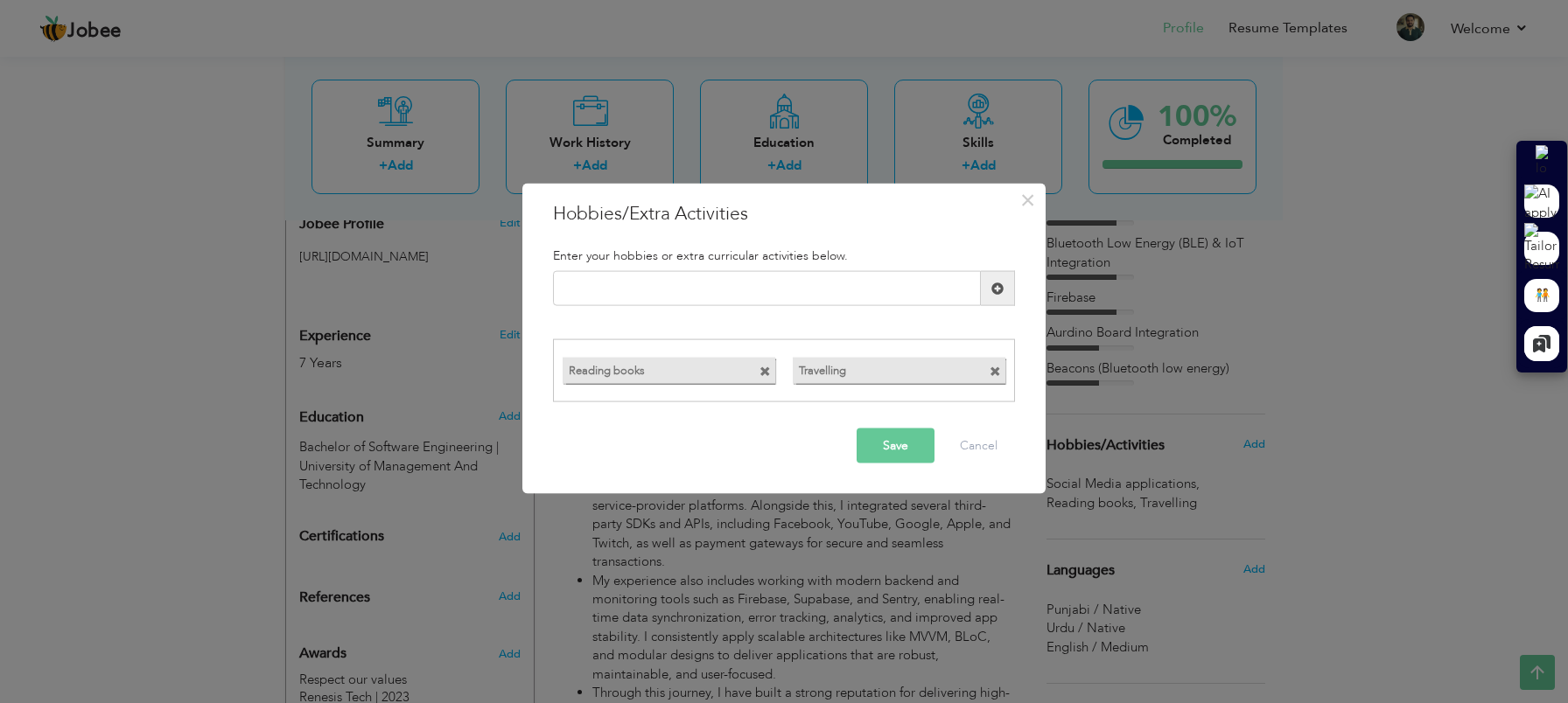
click at [766, 368] on span at bounding box center [765, 371] width 12 height 12
click at [759, 367] on div "Travelling" at bounding box center [669, 369] width 213 height 26
click at [763, 370] on span at bounding box center [765, 371] width 12 height 12
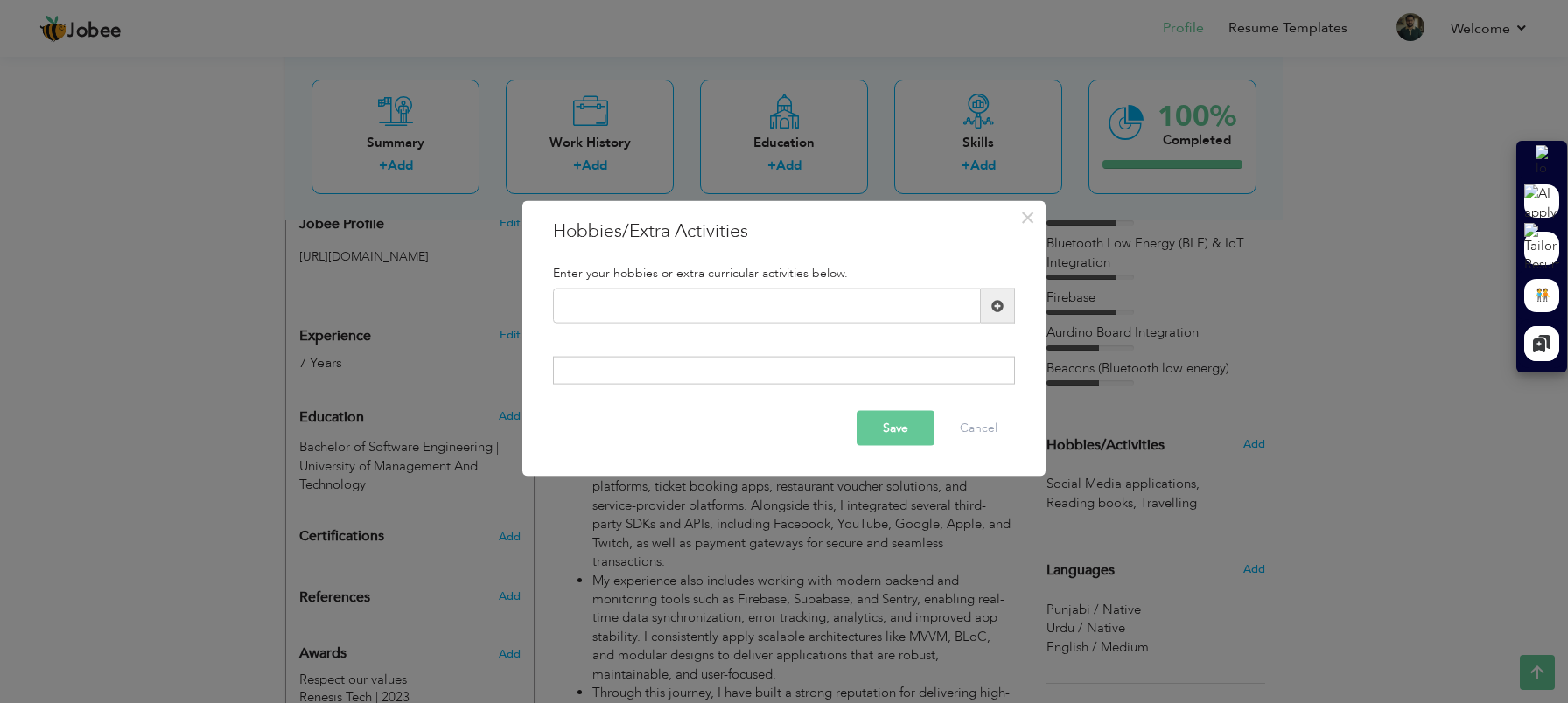
click at [894, 423] on button "Save" at bounding box center [895, 427] width 78 height 35
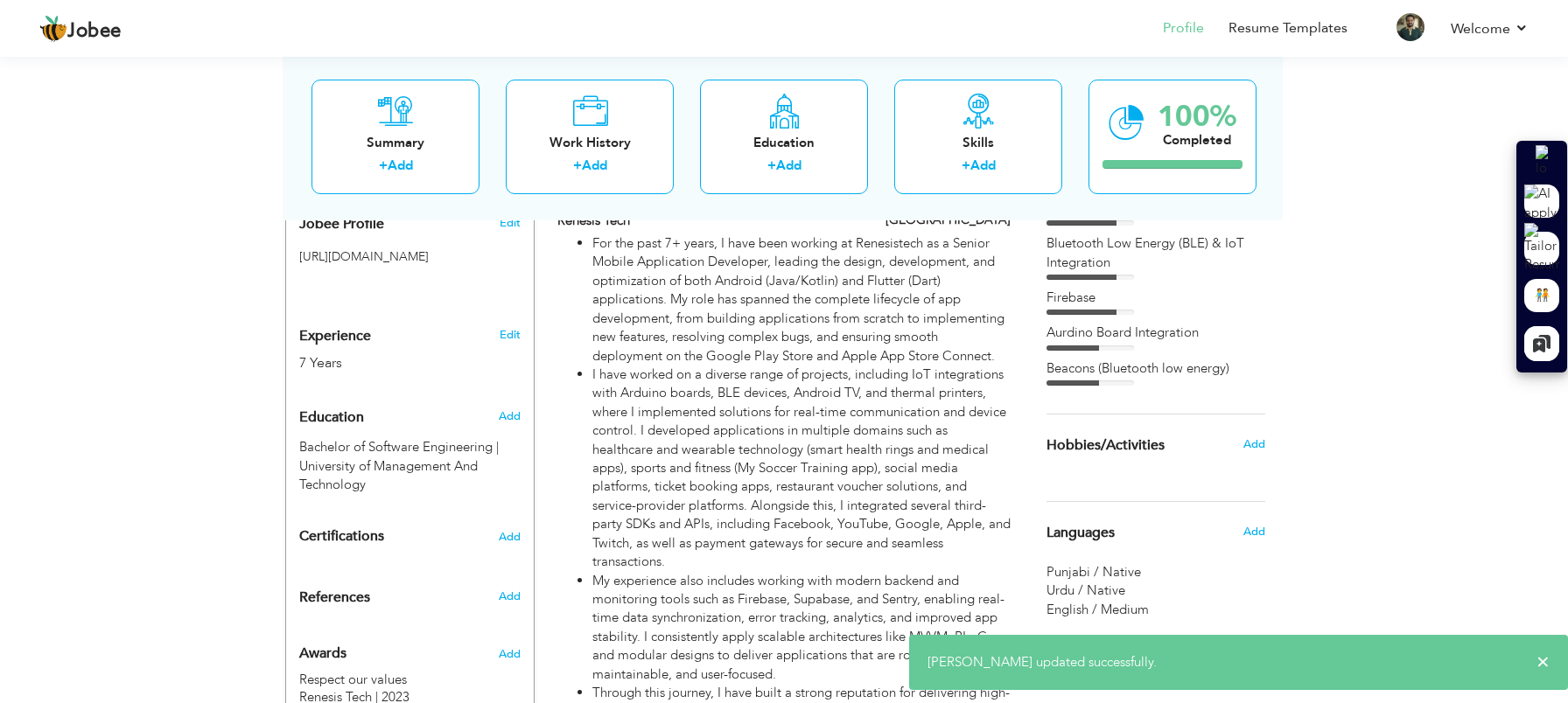
click at [1116, 438] on span "Hobbies/Activities" at bounding box center [1105, 445] width 118 height 15
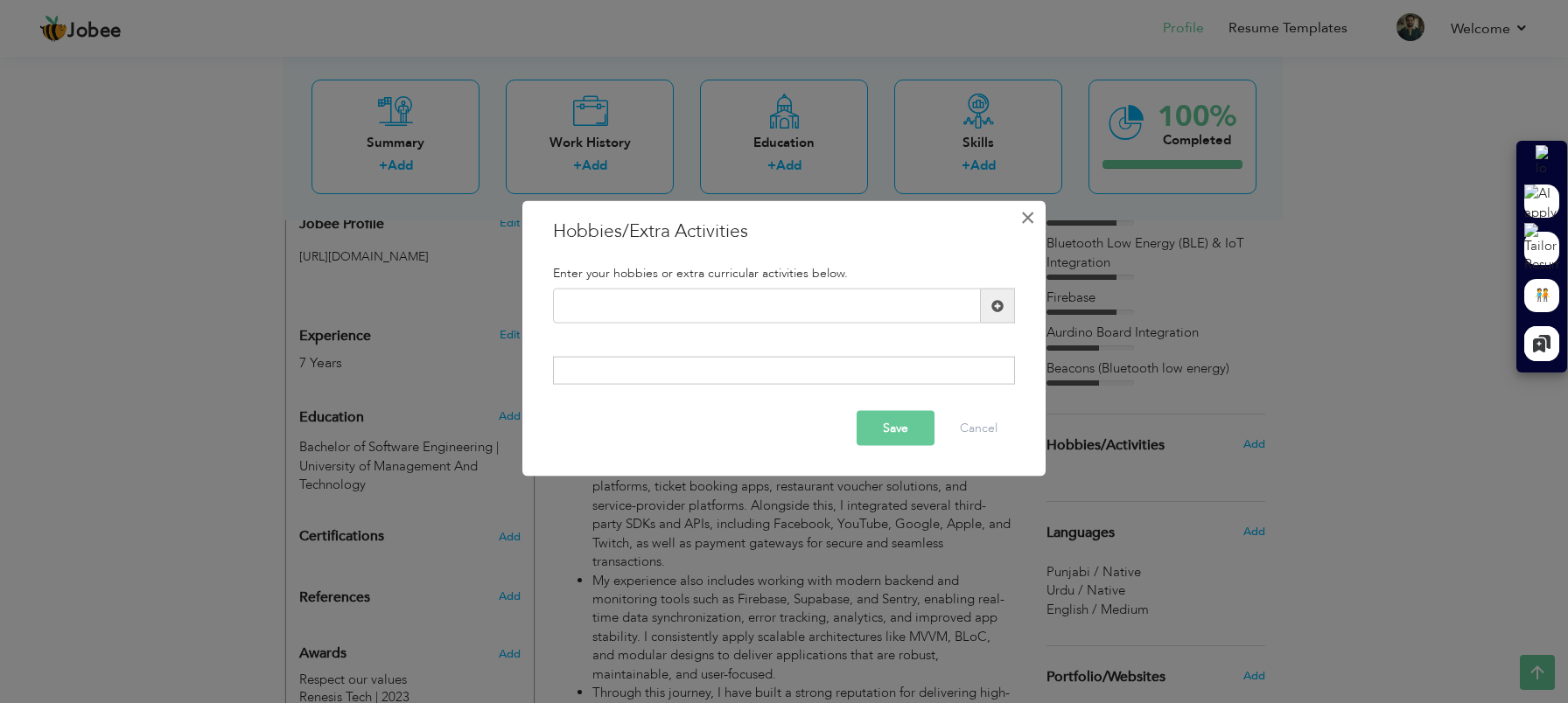
click at [1031, 221] on span "×" at bounding box center [1028, 217] width 14 height 32
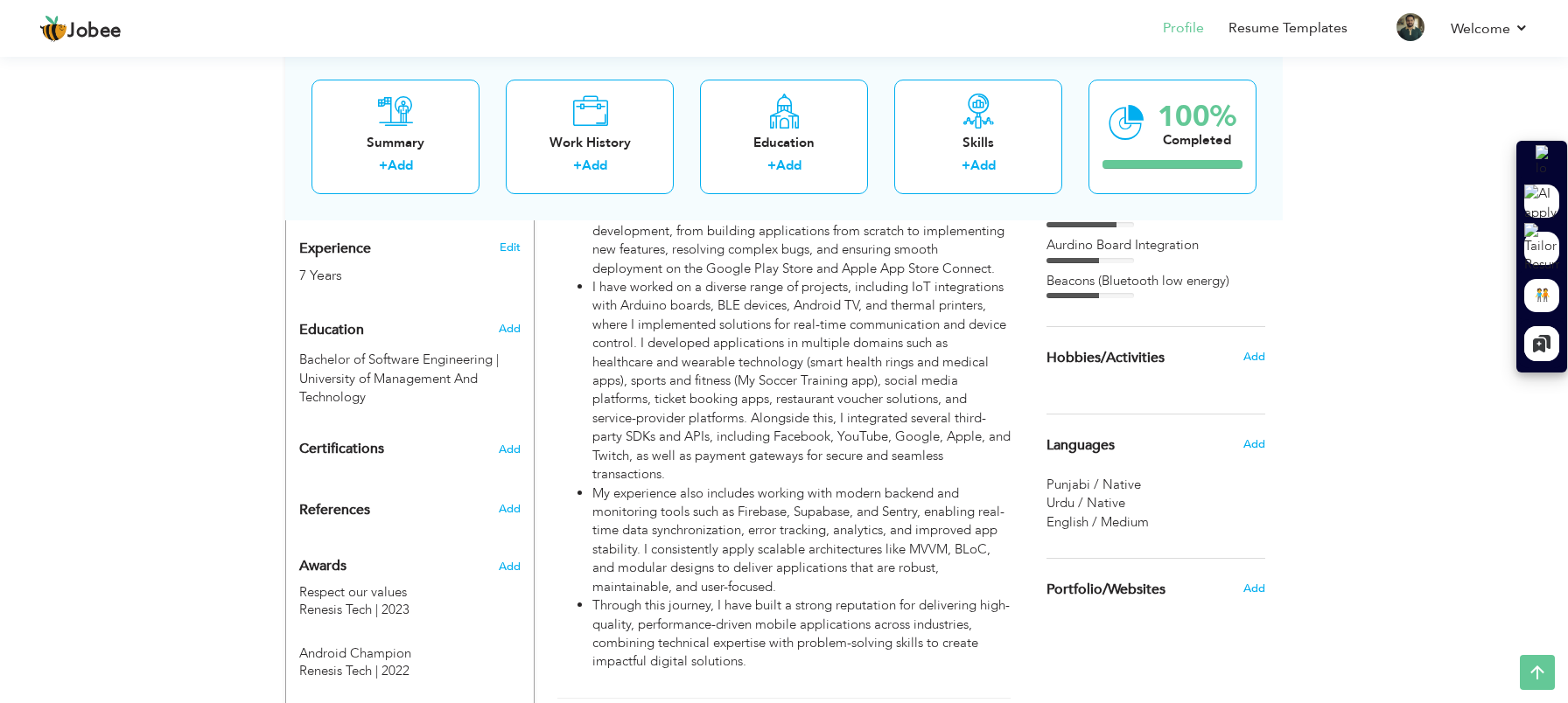
scroll to position [686, 0]
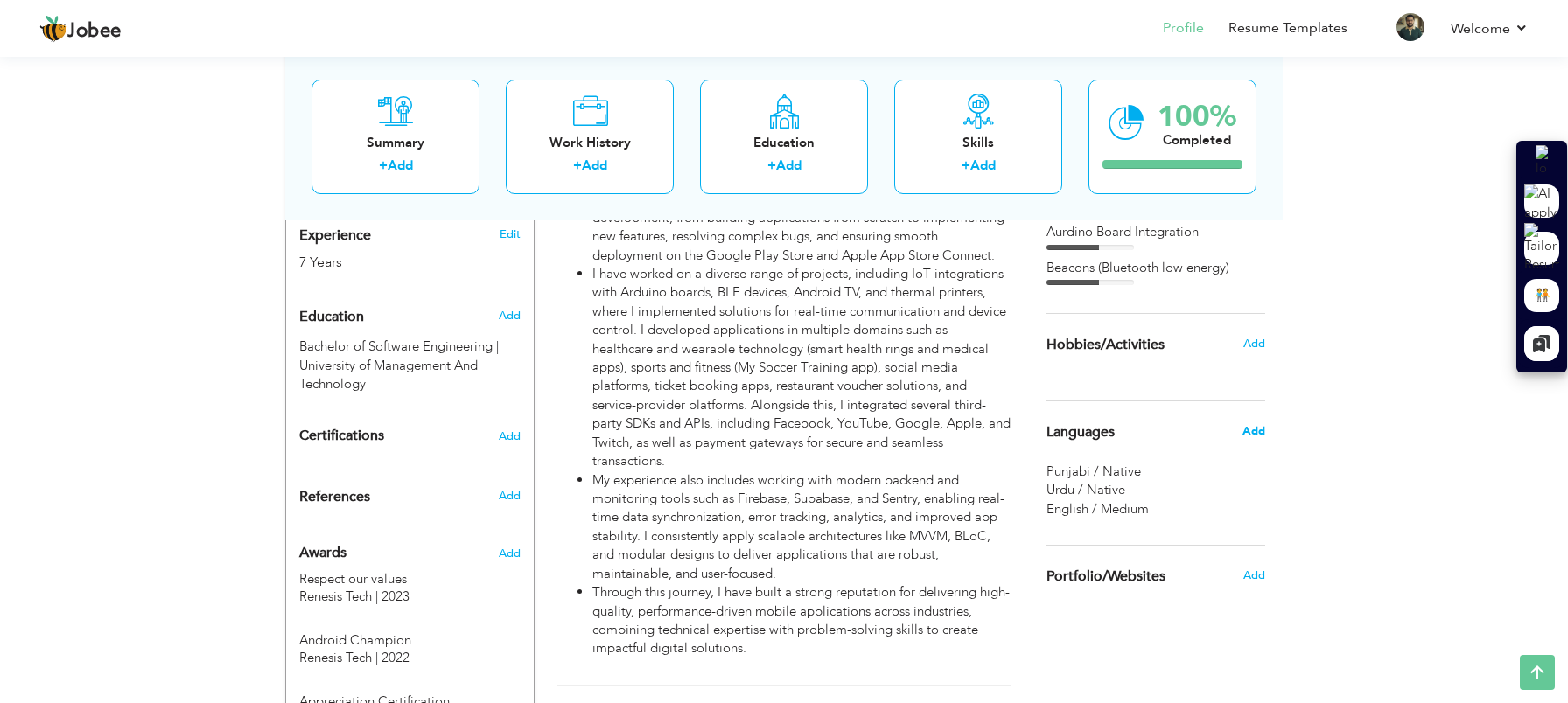
click at [1261, 423] on span "Add" at bounding box center [1254, 431] width 23 height 15
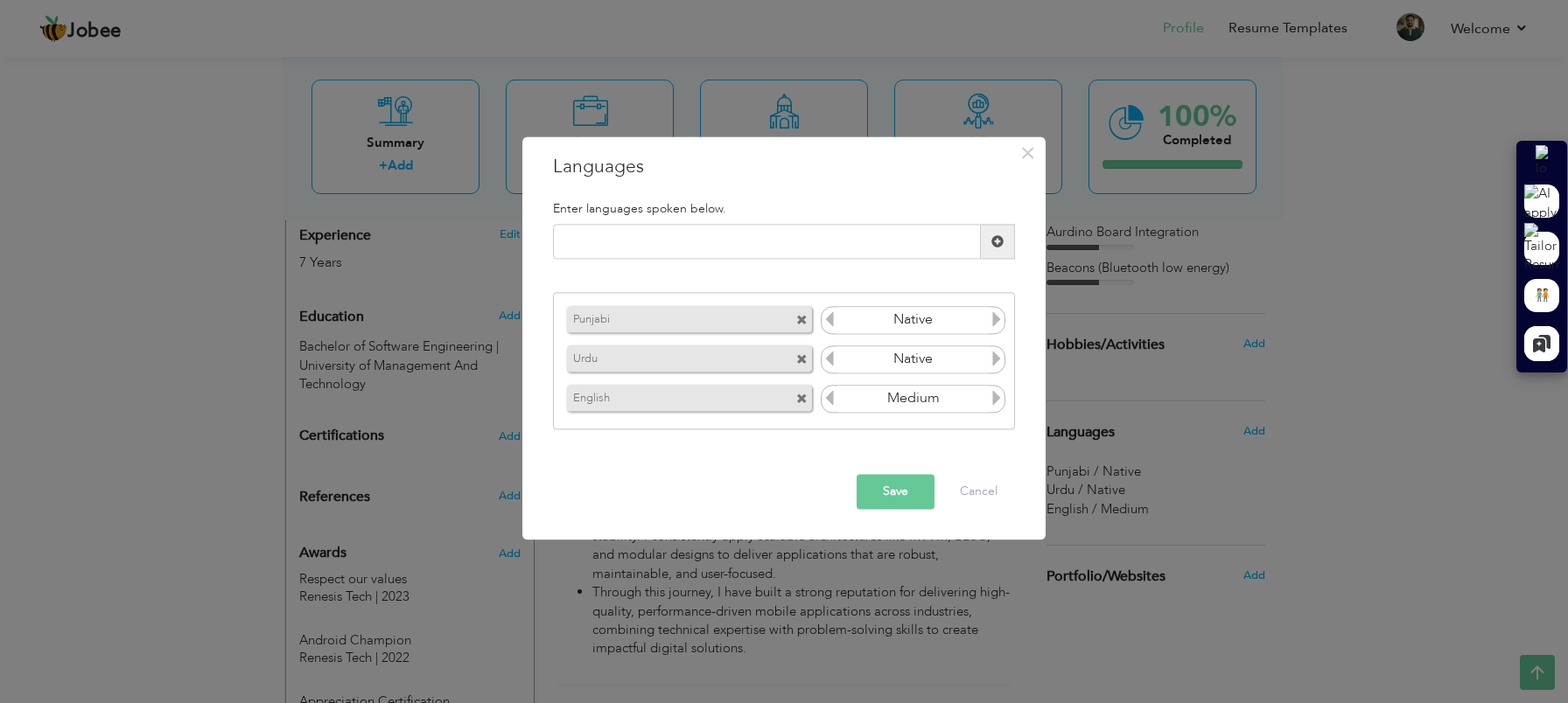
click at [951, 410] on input "Medium" at bounding box center [913, 398] width 151 height 26
click at [995, 405] on icon at bounding box center [996, 397] width 15 height 15
click at [991, 401] on icon at bounding box center [996, 397] width 15 height 15
click at [832, 322] on icon at bounding box center [829, 318] width 15 height 15
click at [807, 318] on span at bounding box center [802, 320] width 12 height 12
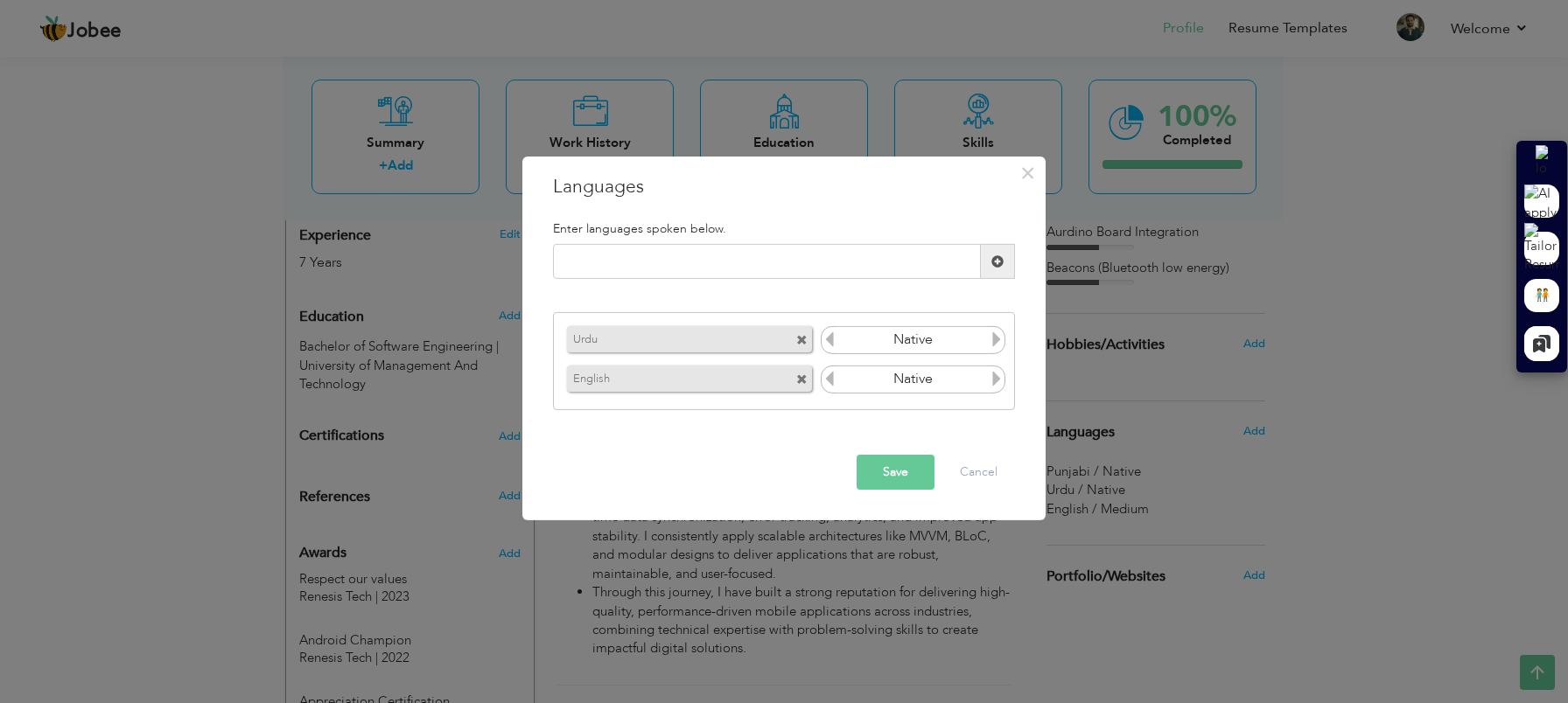
click at [998, 377] on icon at bounding box center [996, 378] width 15 height 15
click at [833, 376] on icon at bounding box center [829, 378] width 15 height 15
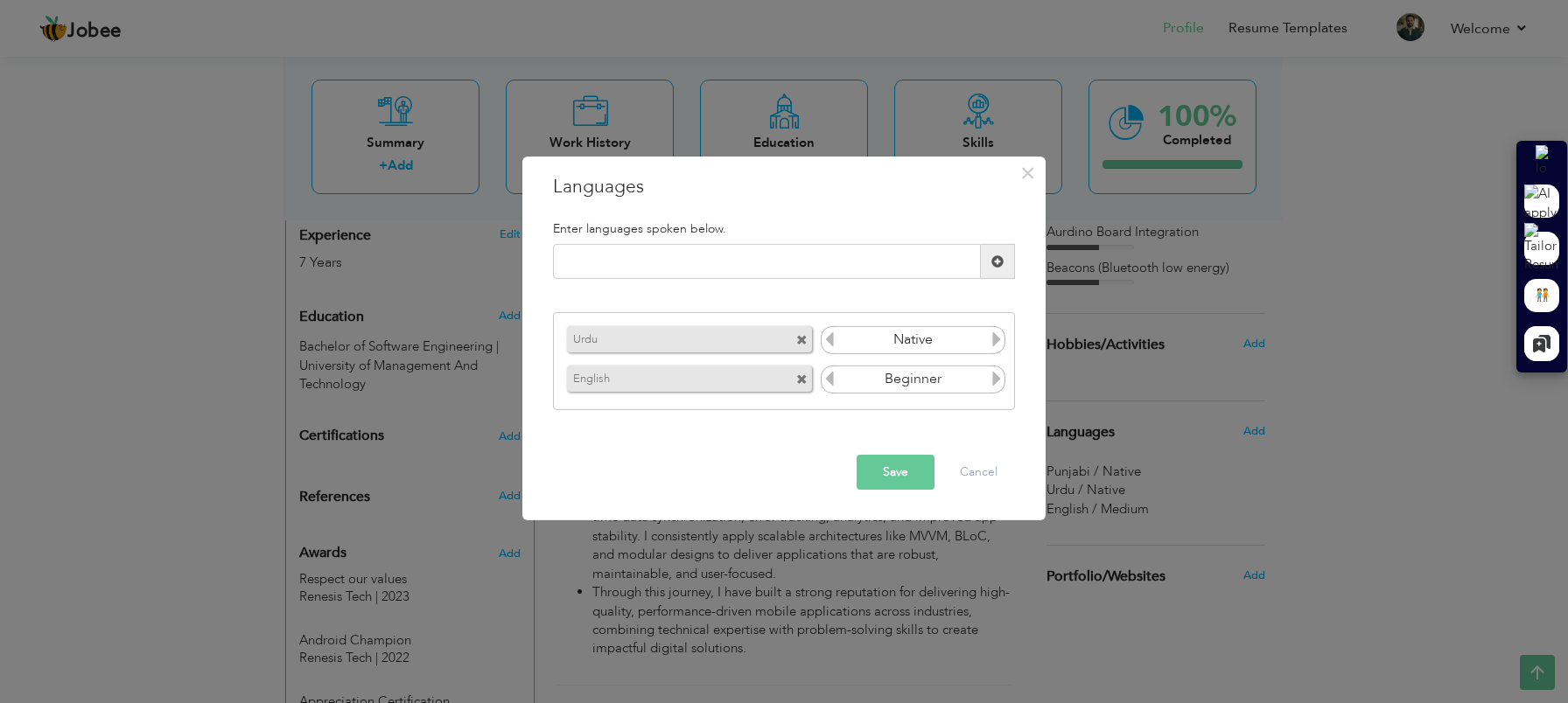
click at [997, 376] on icon at bounding box center [996, 378] width 15 height 15
click at [909, 474] on button "Save" at bounding box center [895, 472] width 78 height 35
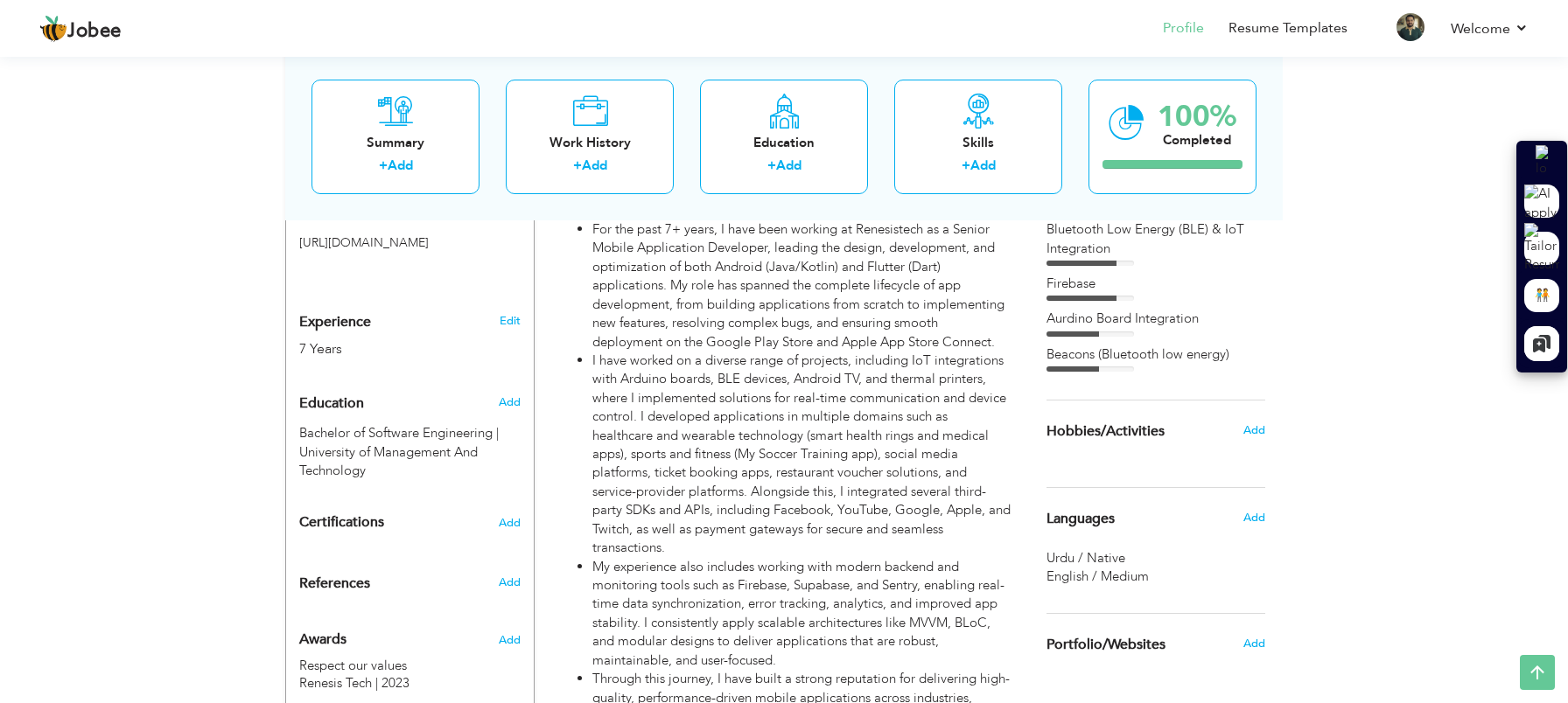
scroll to position [591, 0]
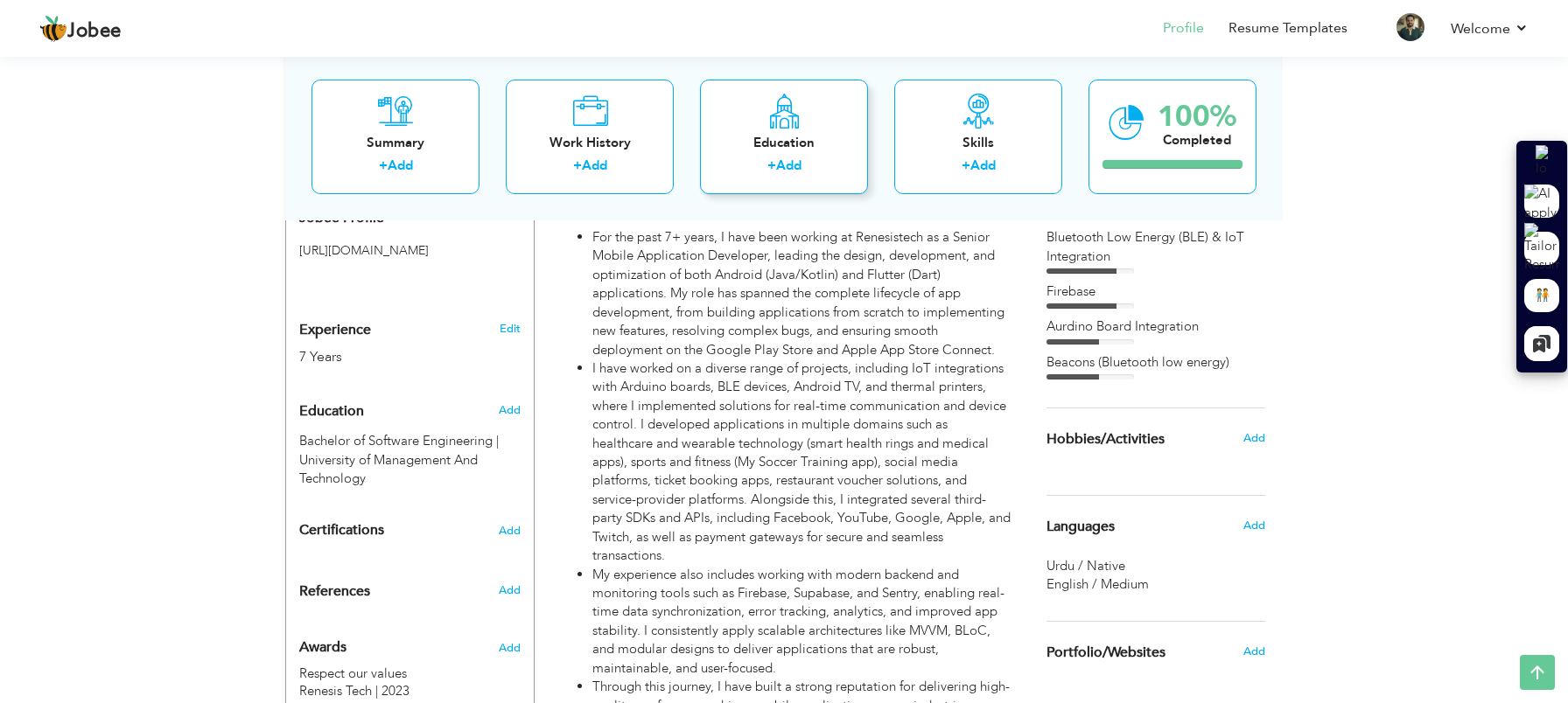
click at [839, 138] on div "Education" at bounding box center [784, 142] width 140 height 18
radio input "true"
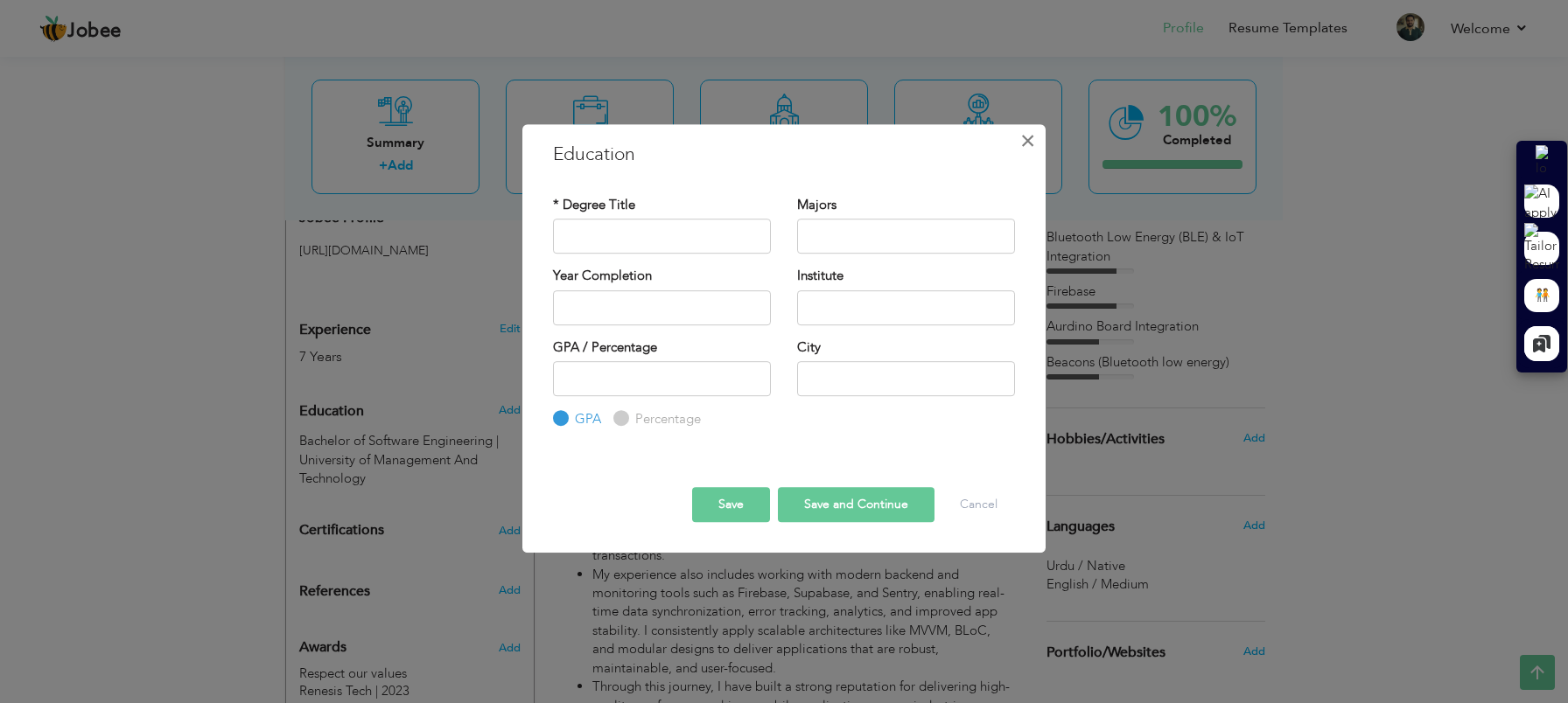
click at [1027, 145] on span "×" at bounding box center [1028, 140] width 14 height 32
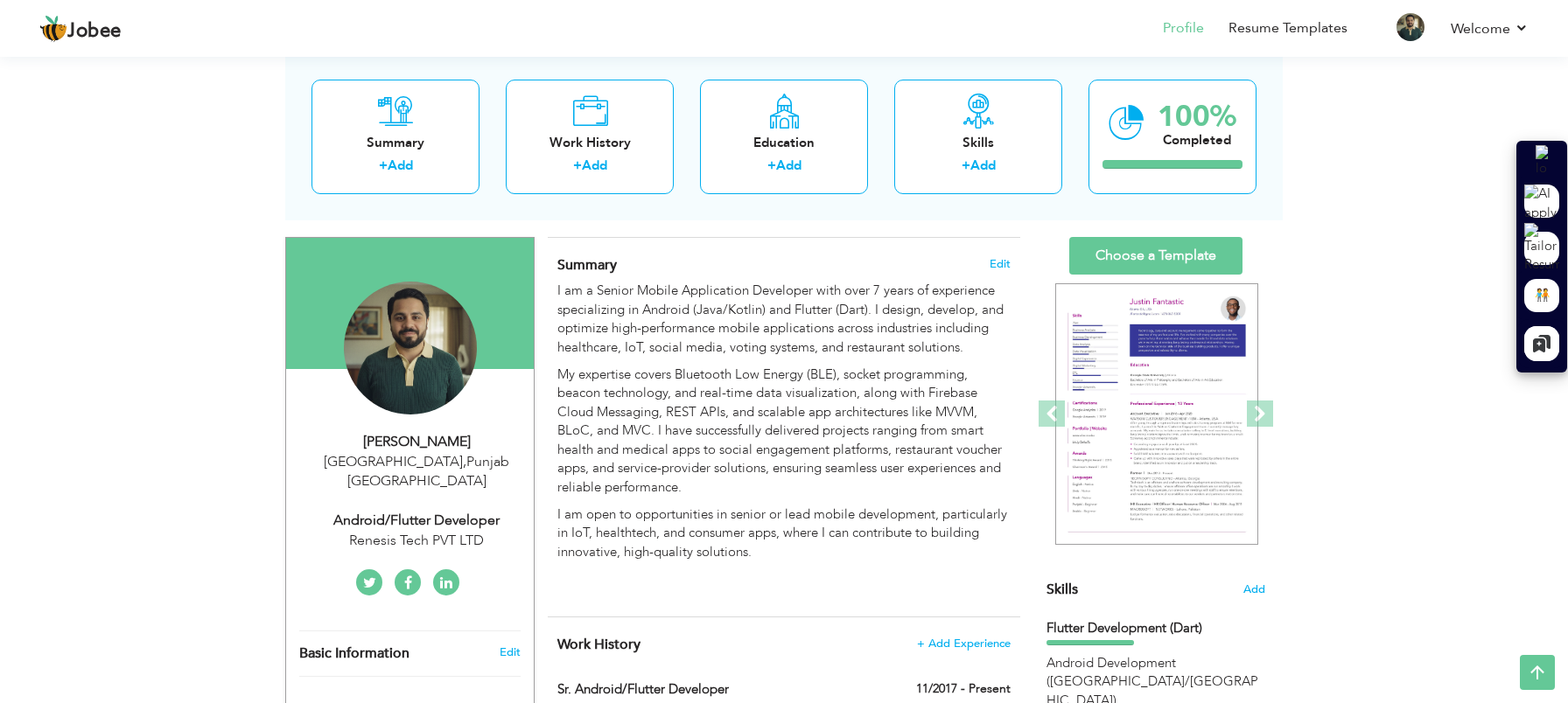
scroll to position [0, 0]
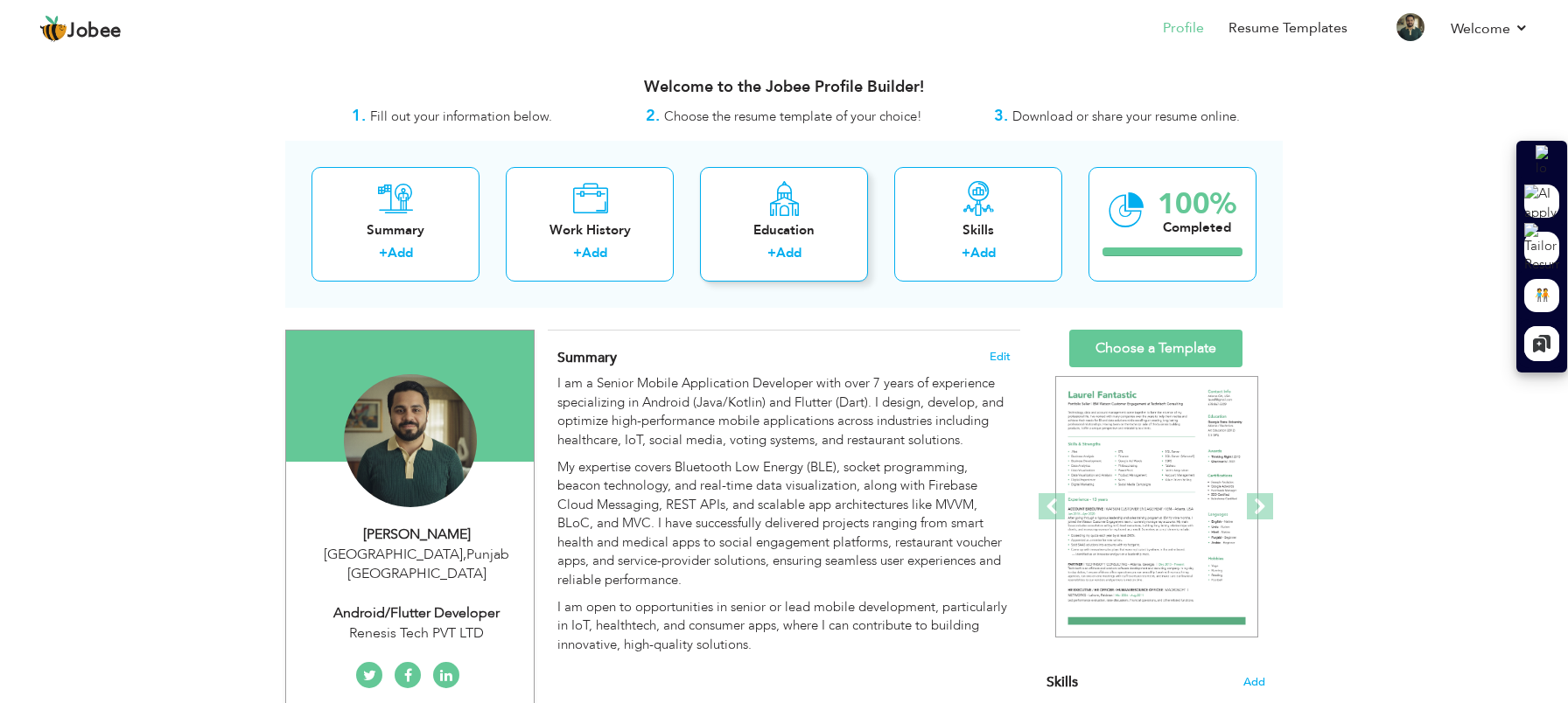
click at [857, 240] on div "Education + Add" at bounding box center [784, 224] width 168 height 115
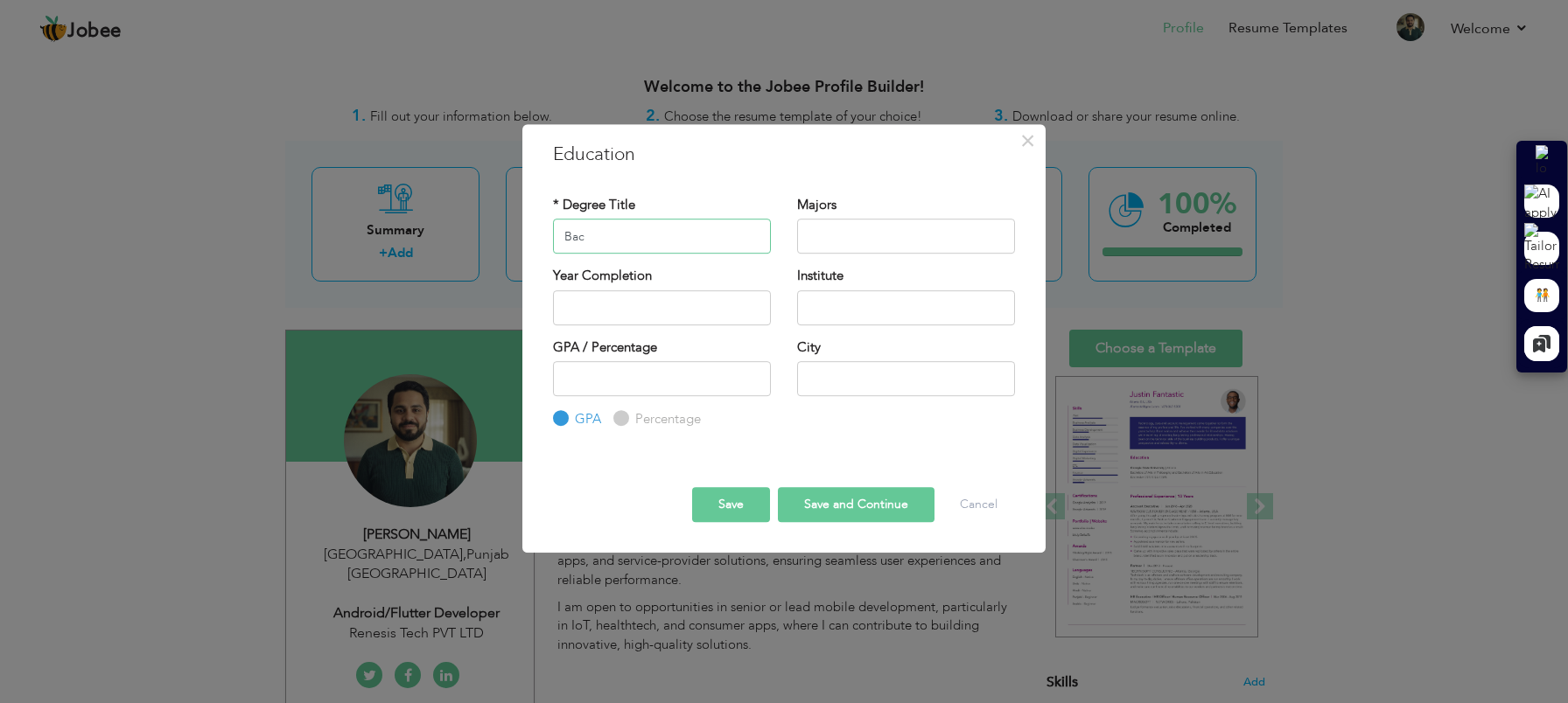
type input "Bachelor of Software Engineering"
click at [848, 237] on input "text" at bounding box center [906, 236] width 218 height 35
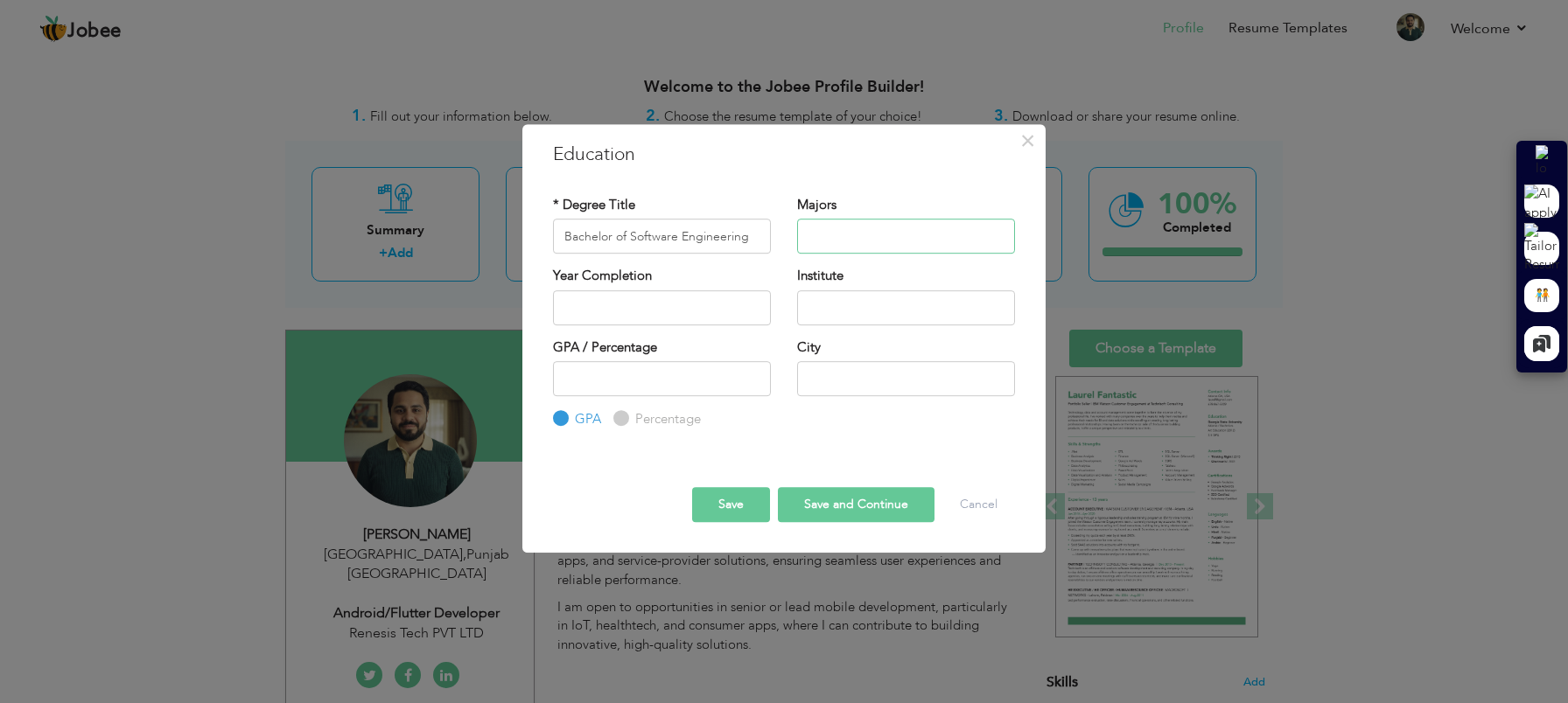
type input "s"
type input "Software Engineering"
click at [664, 314] on input "2025" at bounding box center [662, 308] width 218 height 35
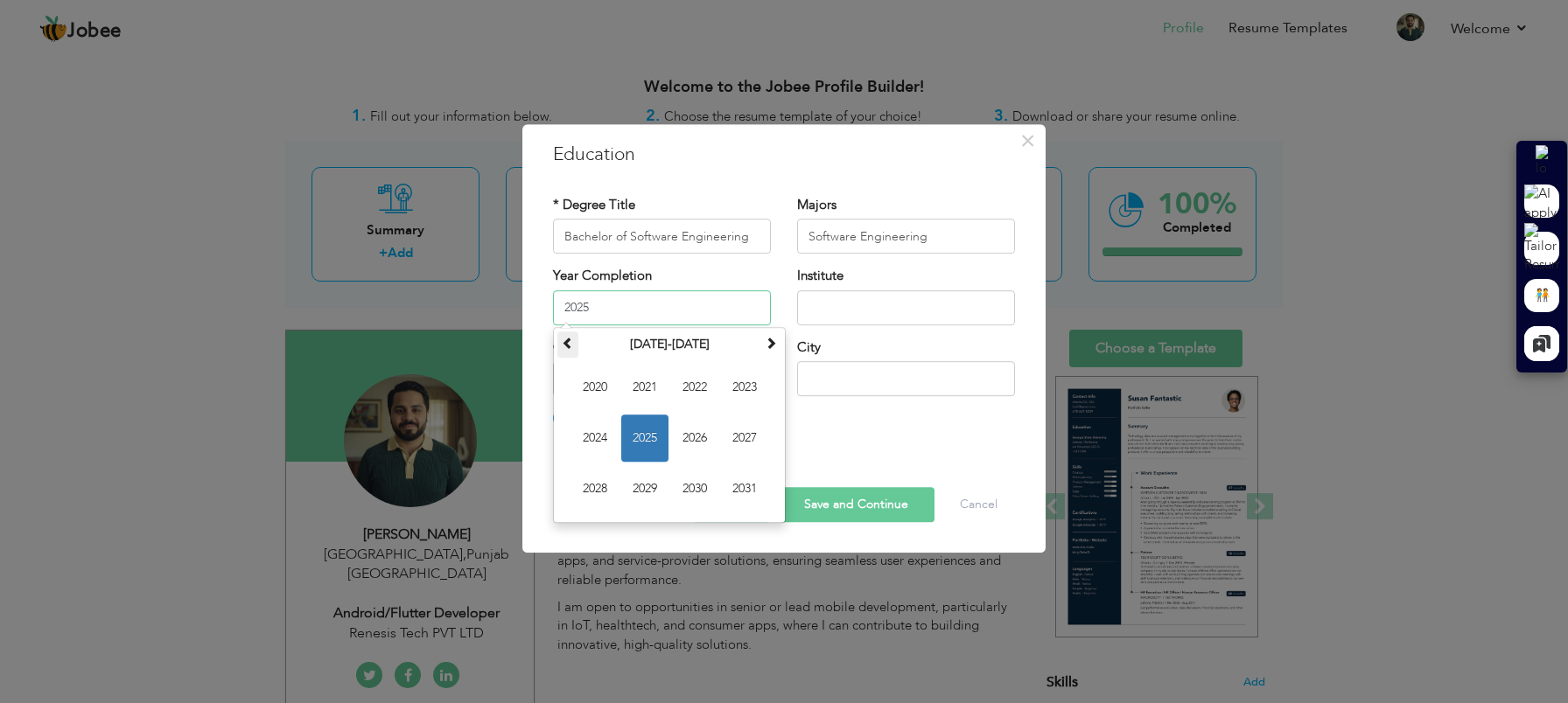
click at [567, 349] on span at bounding box center [569, 343] width 13 height 13
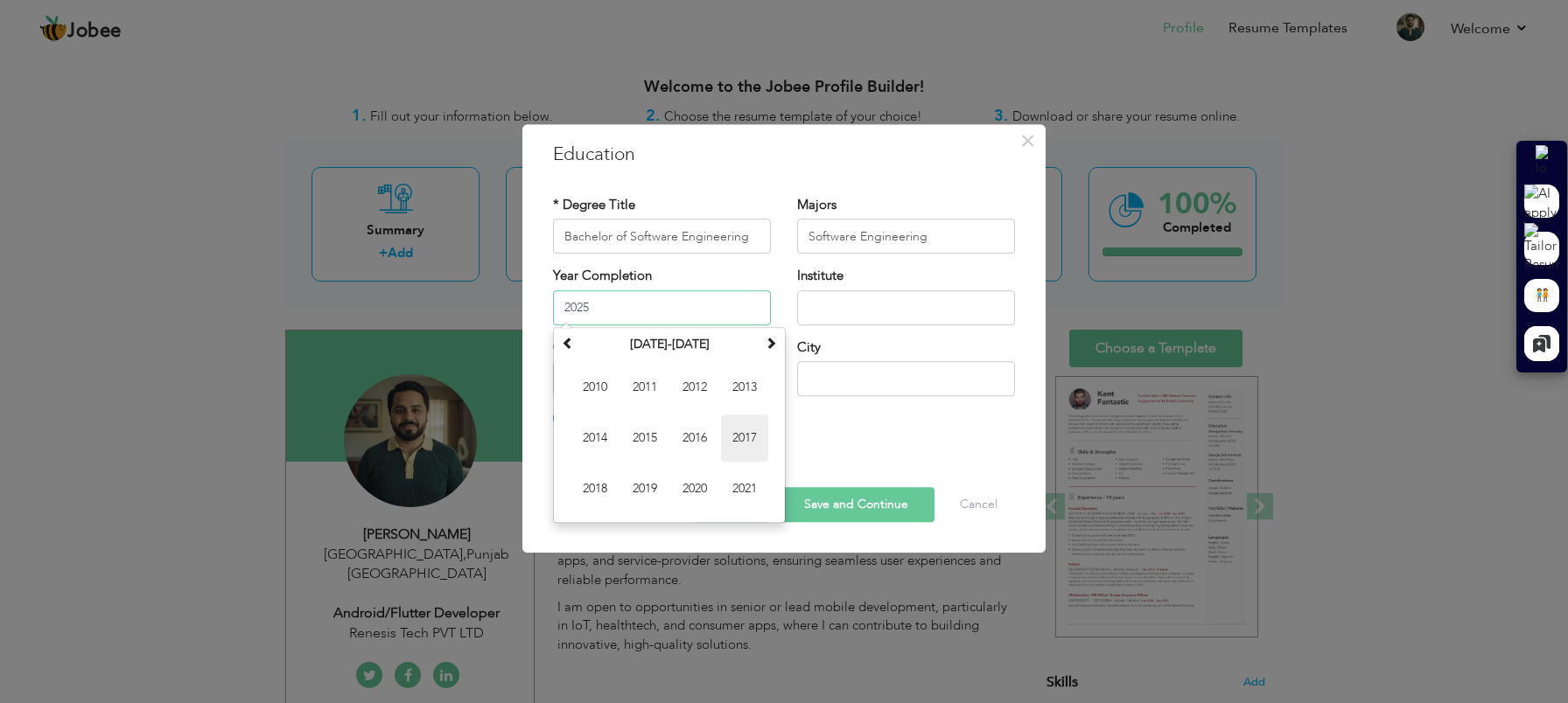
click at [747, 434] on span "2017" at bounding box center [744, 438] width 47 height 47
type input "2017"
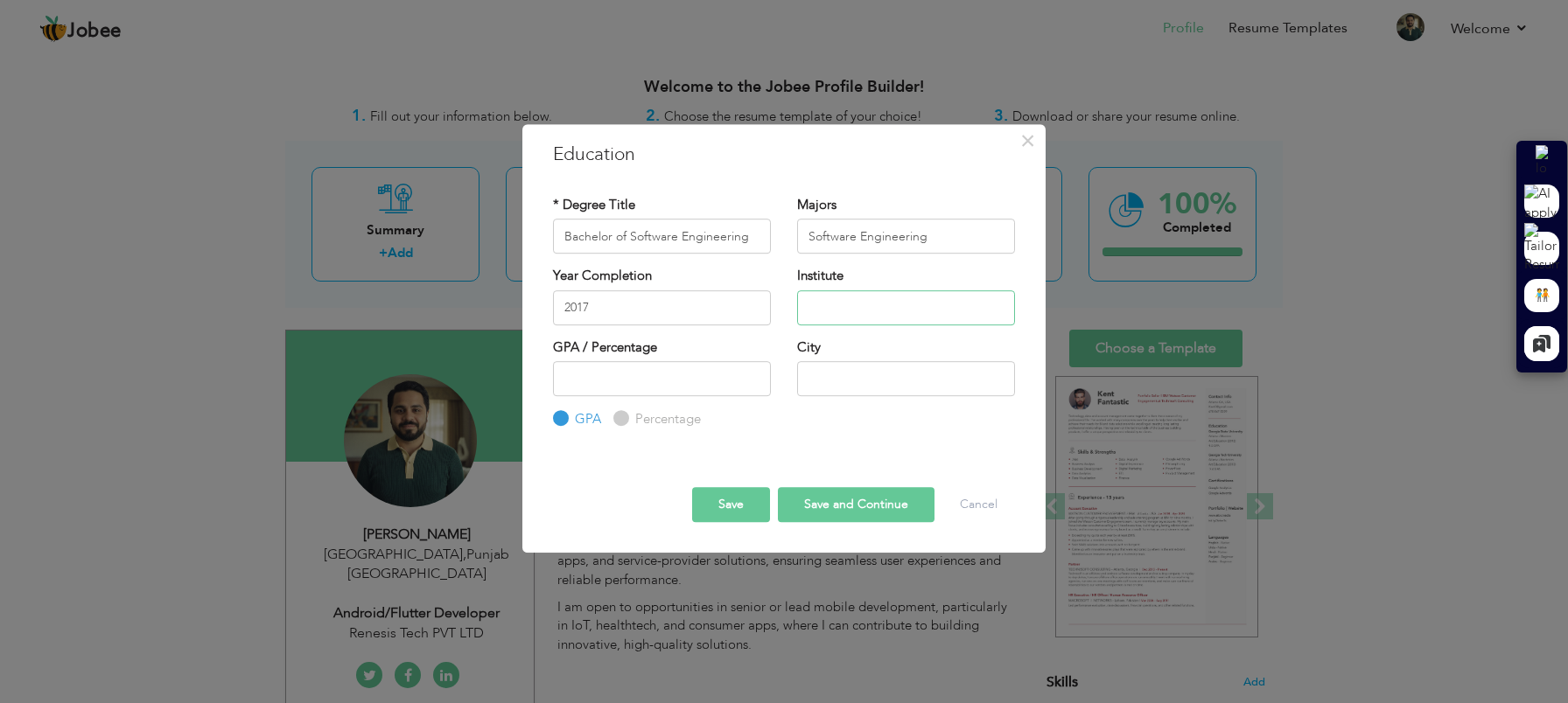
click at [856, 311] on input "text" at bounding box center [906, 308] width 218 height 35
type input "University of Management And Technology"
click at [860, 386] on input "text" at bounding box center [906, 378] width 218 height 35
type input "LAHORE"
click at [693, 380] on input "number" at bounding box center [662, 378] width 218 height 35
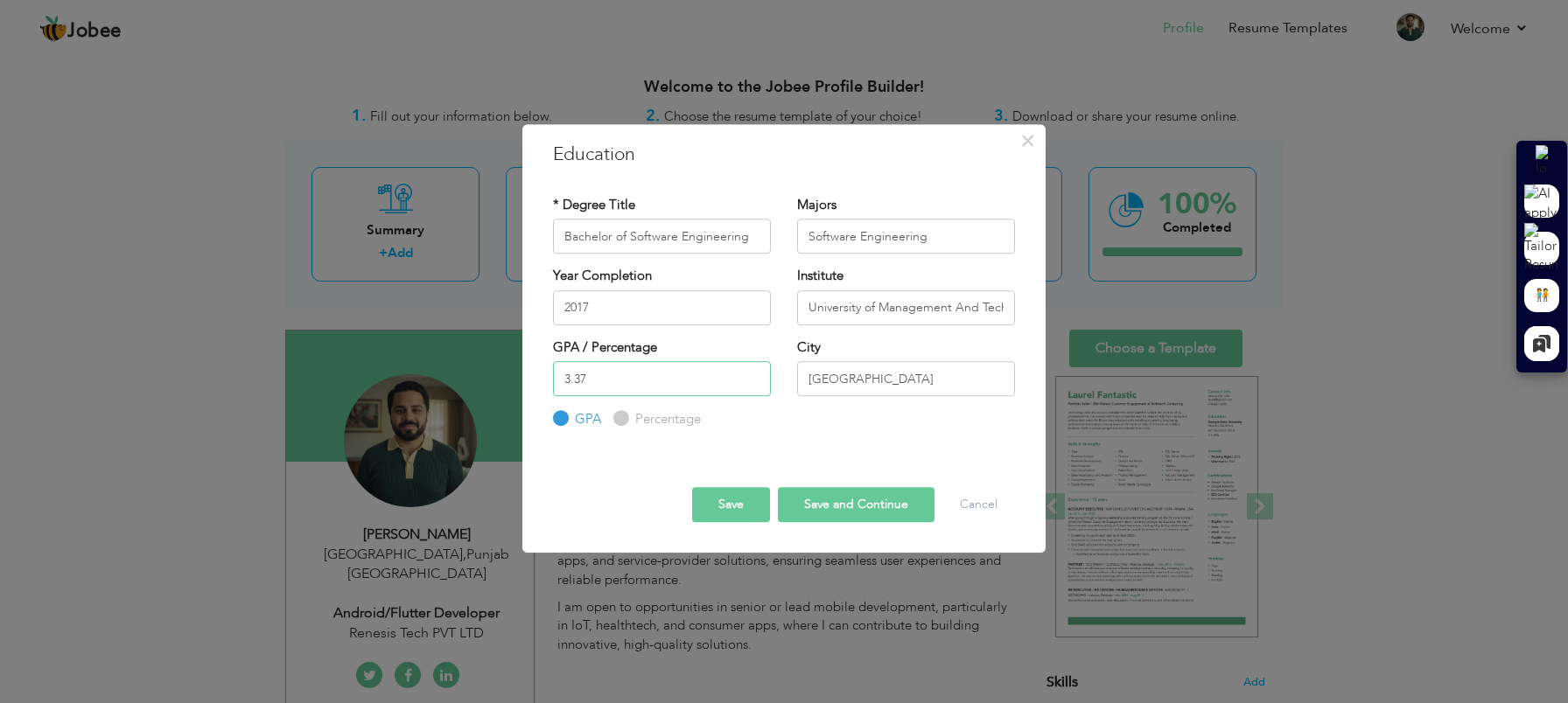
type input "3.37"
click at [751, 509] on button "Save" at bounding box center [731, 504] width 78 height 35
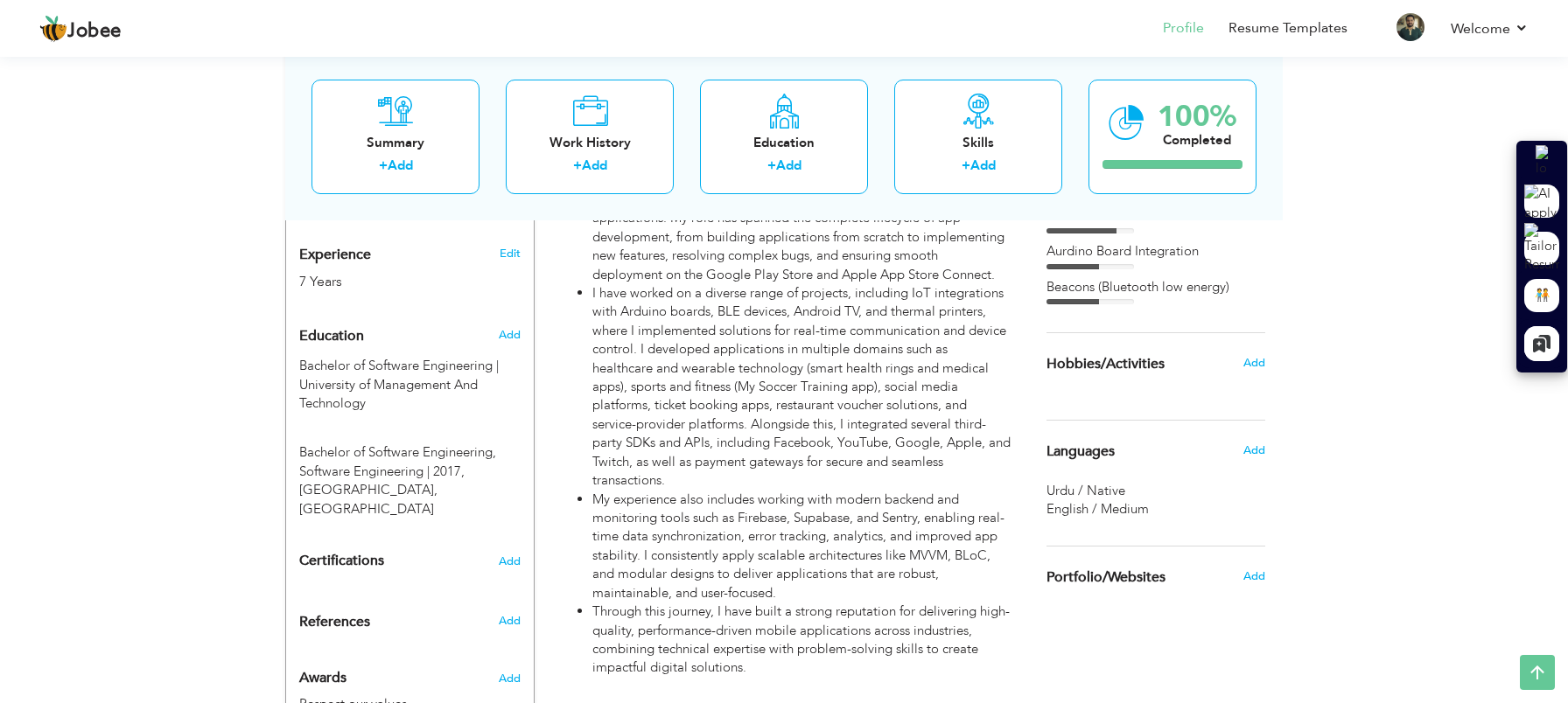
scroll to position [661, 0]
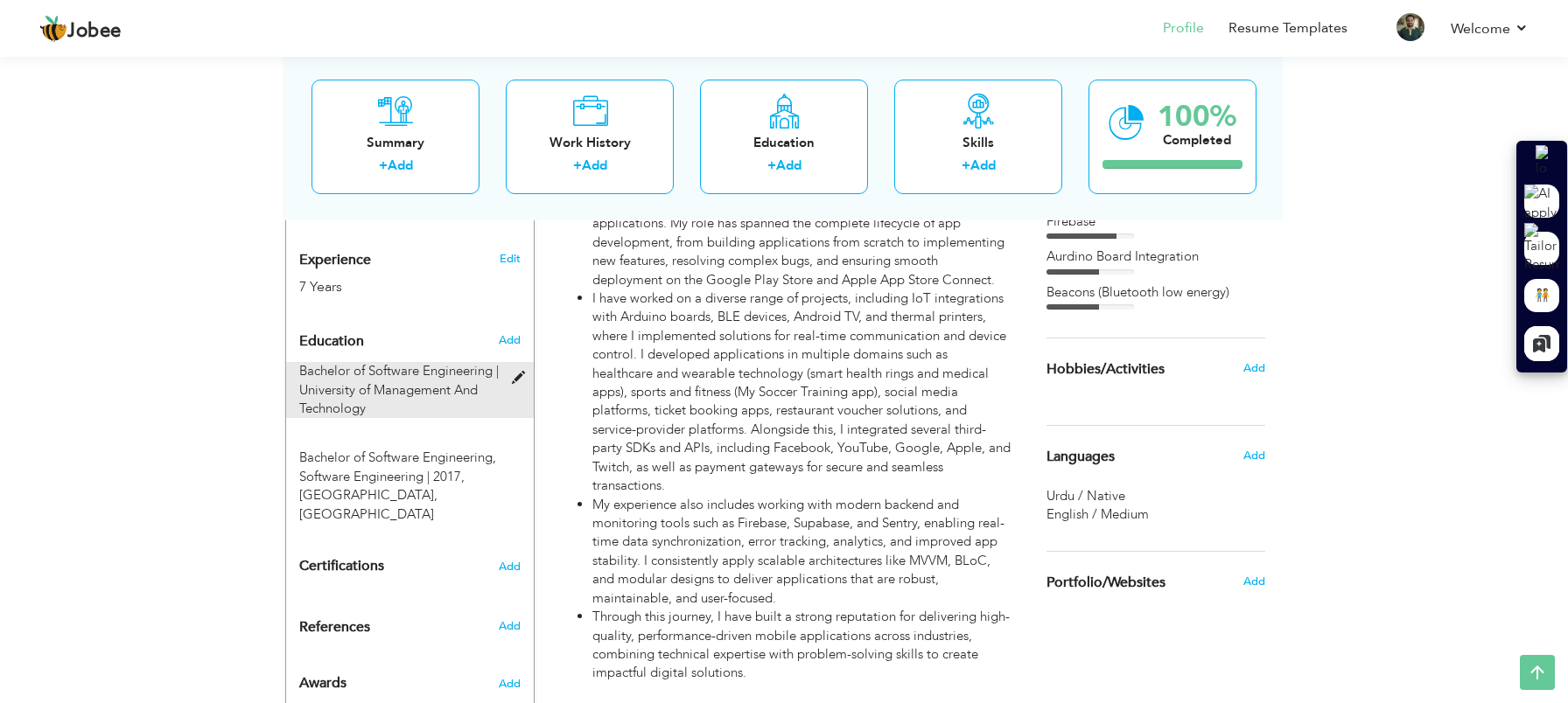
click at [515, 372] on span at bounding box center [522, 378] width 22 height 13
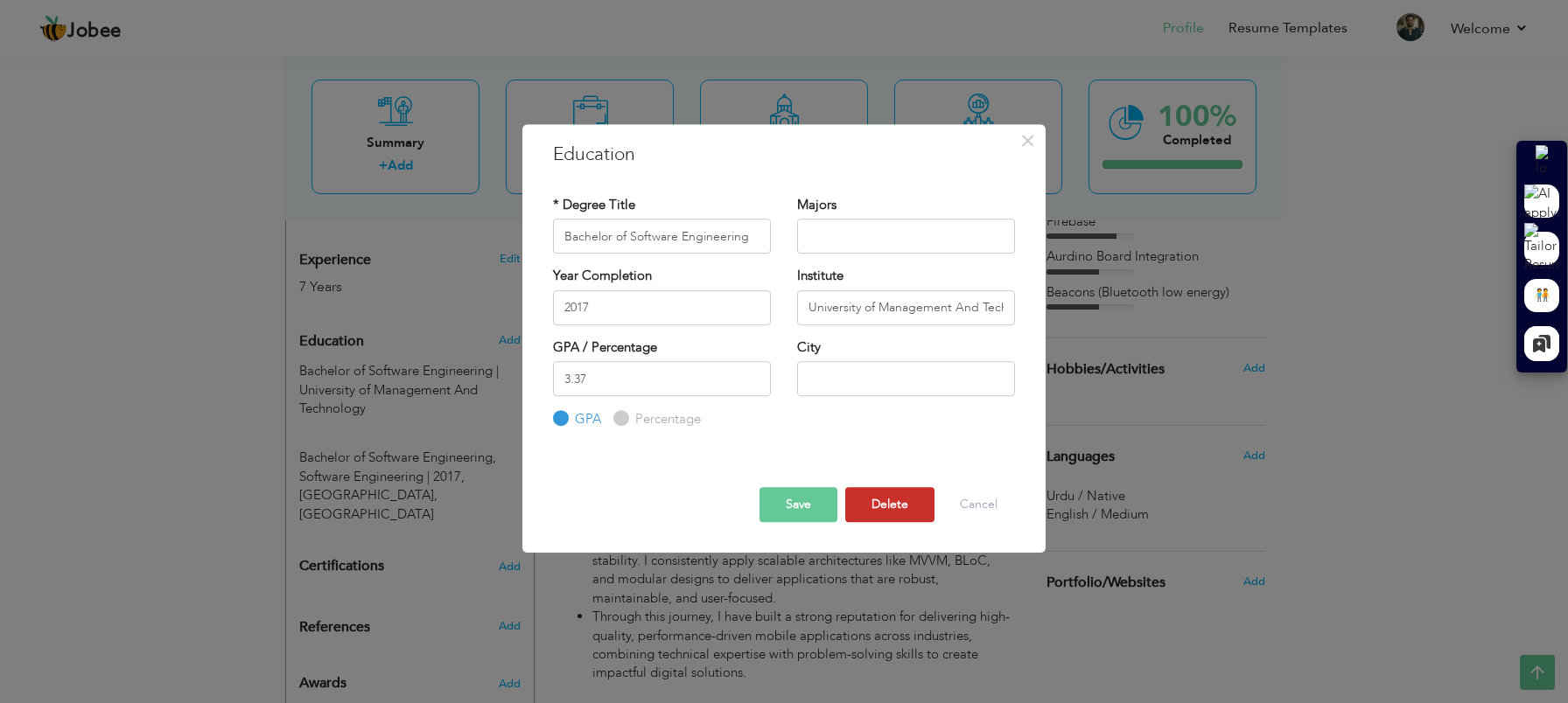
click at [894, 505] on button "Delete" at bounding box center [890, 504] width 90 height 35
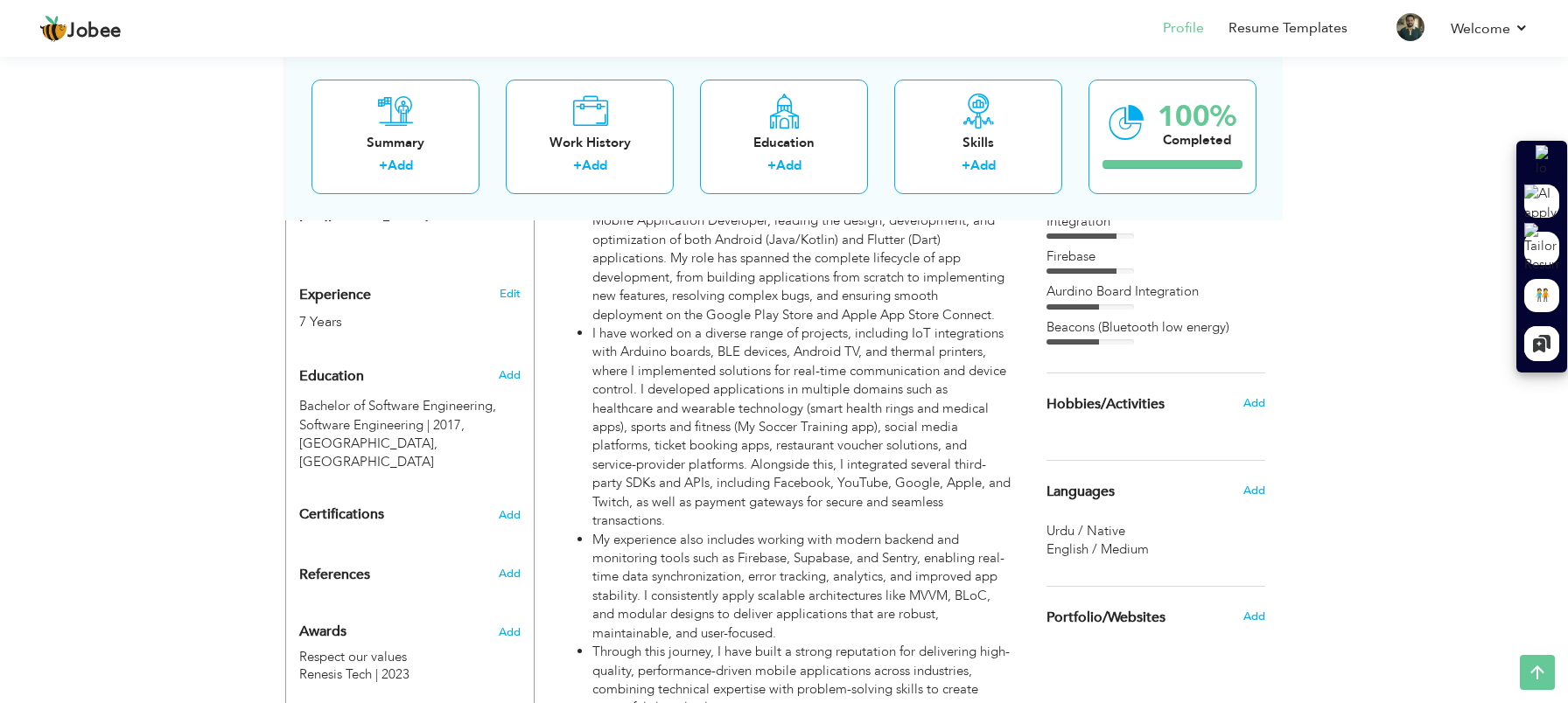
scroll to position [0, 0]
